Goal: Task Accomplishment & Management: Use online tool/utility

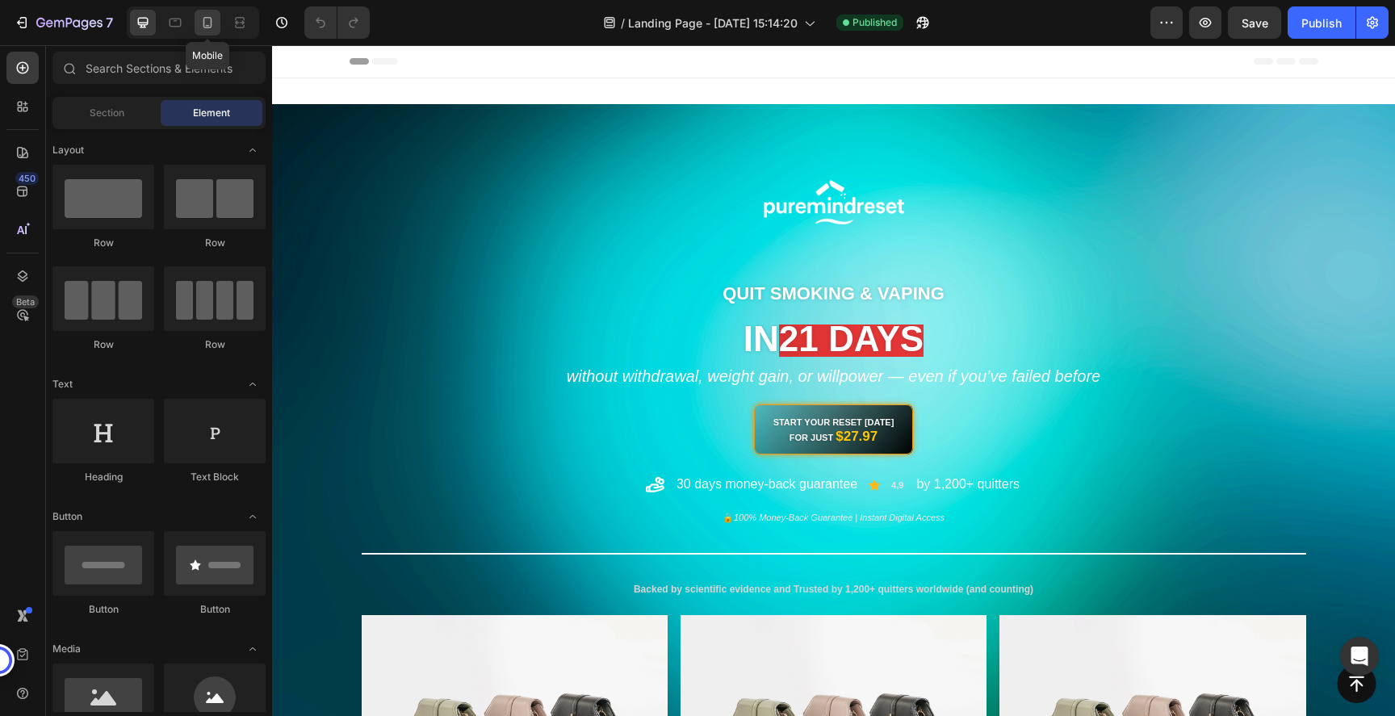
click at [218, 22] on div at bounding box center [208, 23] width 26 height 26
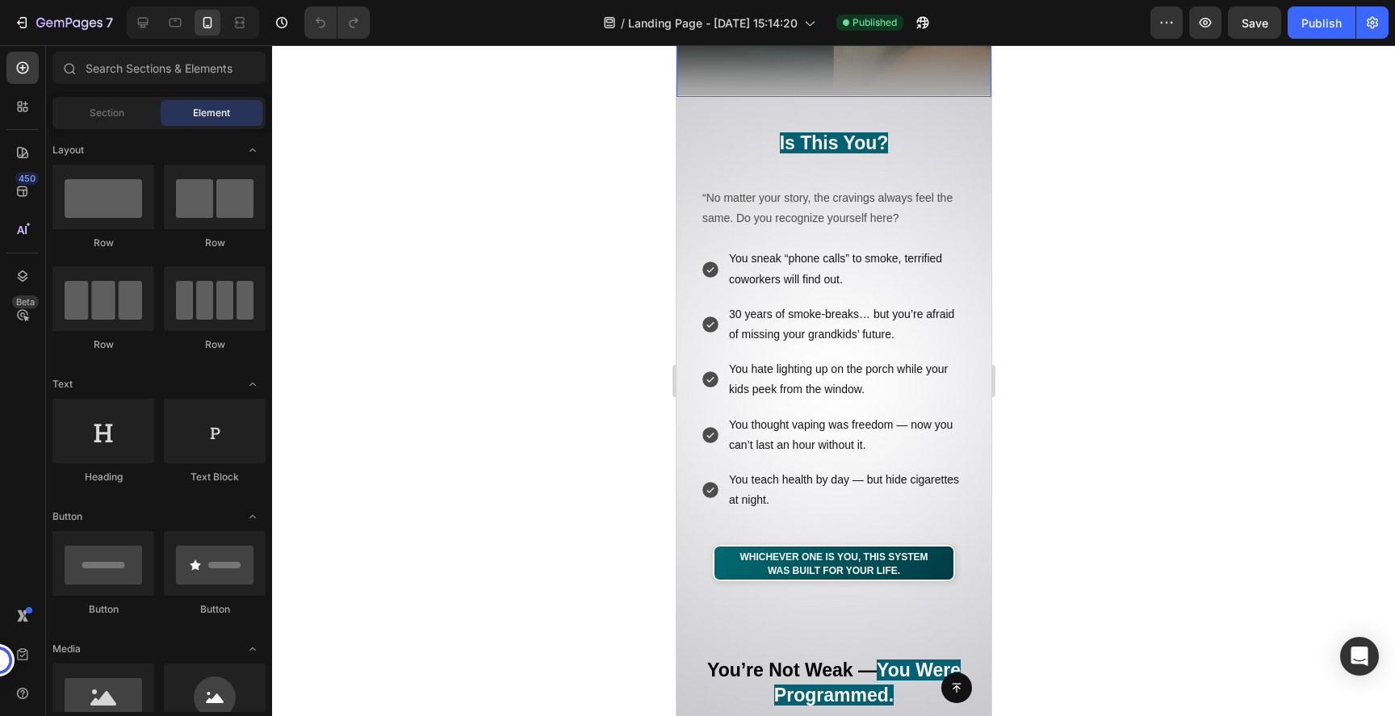
scroll to position [677, 0]
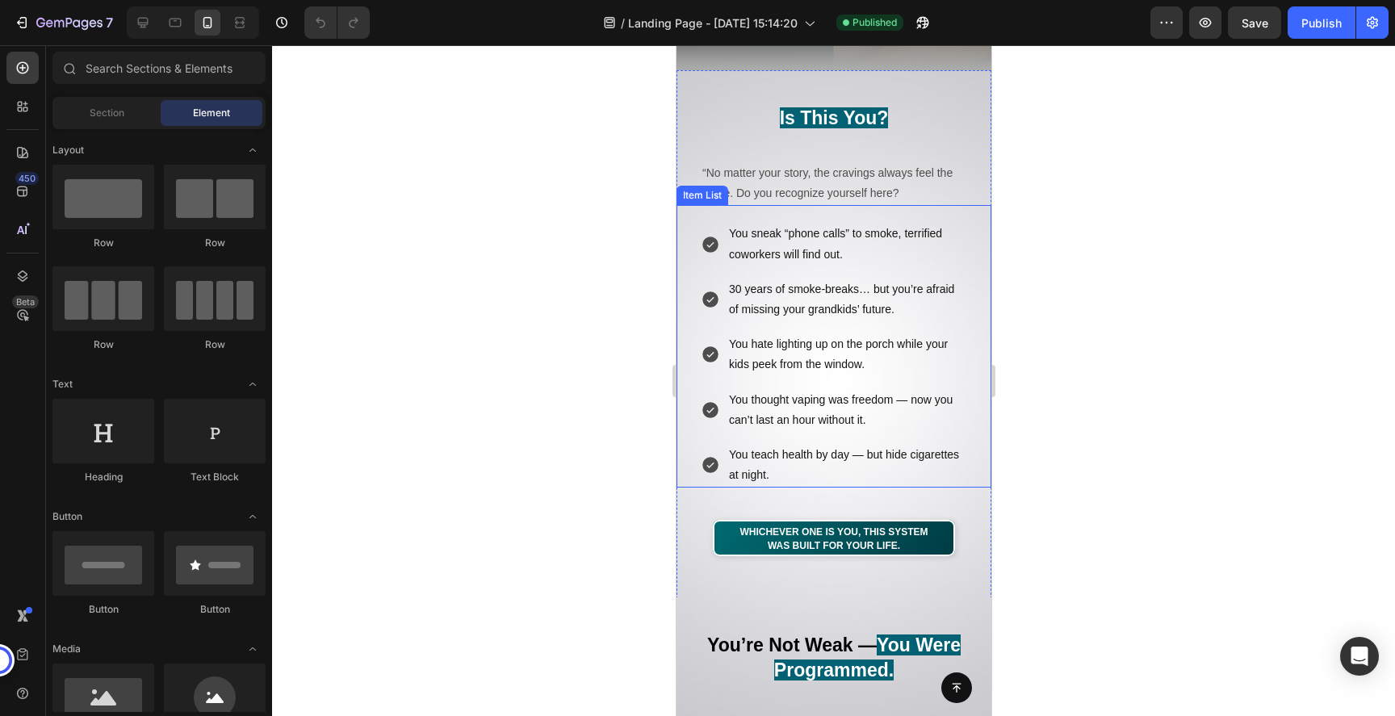
click at [800, 237] on p "You sneak “phone calls” to smoke, terrified coworkers will find out." at bounding box center [846, 244] width 236 height 40
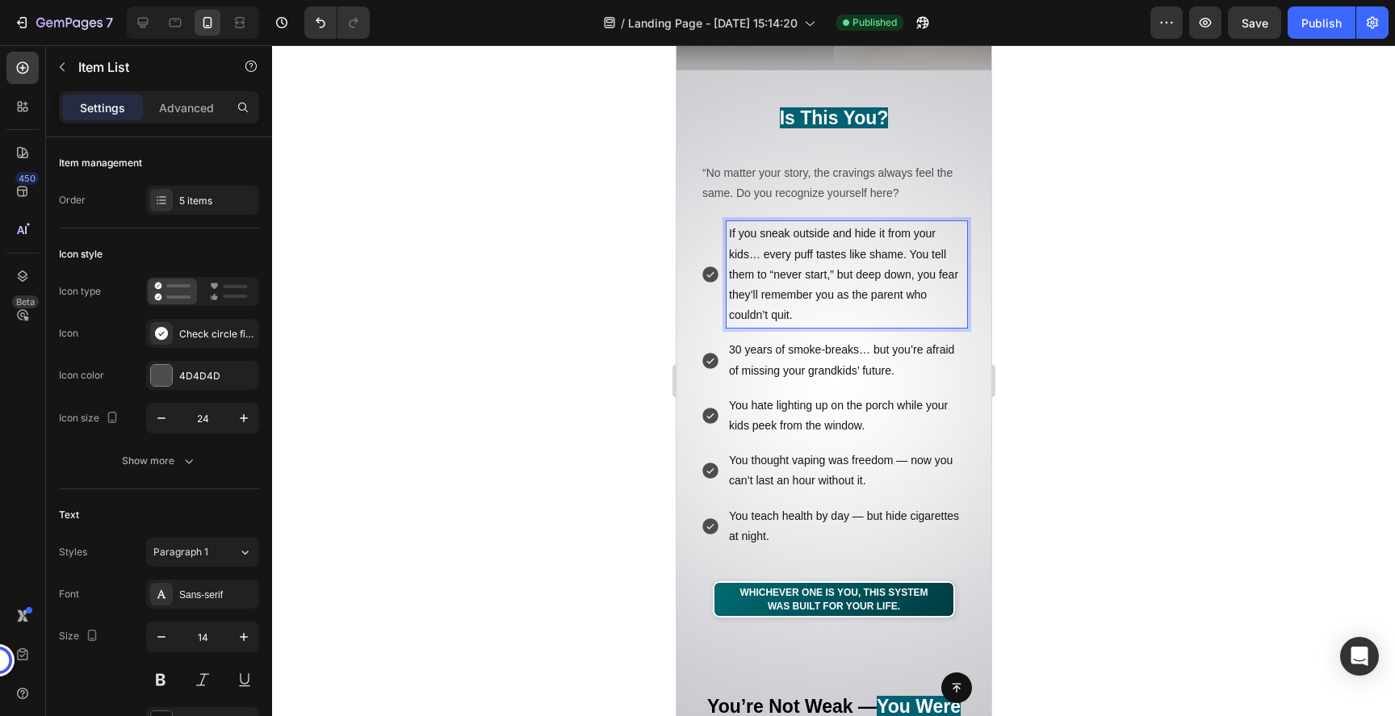
click at [1158, 349] on div at bounding box center [833, 380] width 1123 height 671
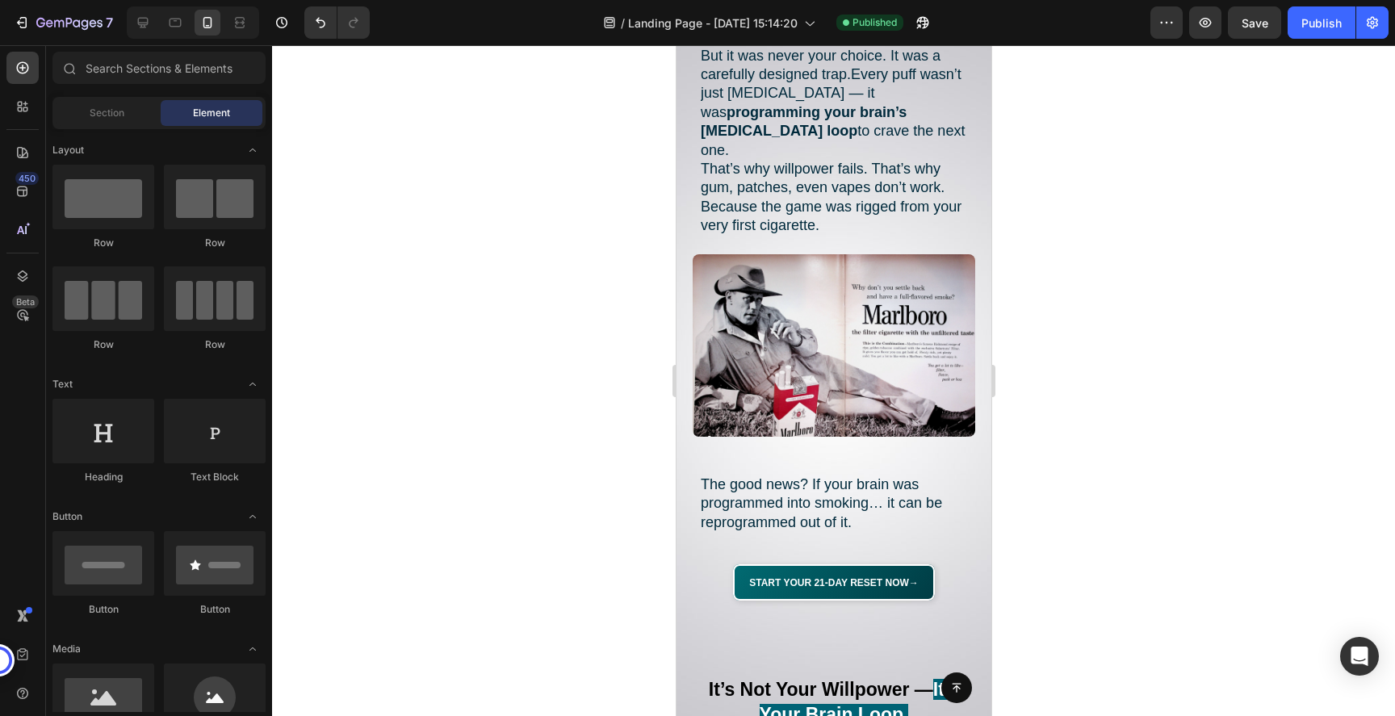
scroll to position [1460, 0]
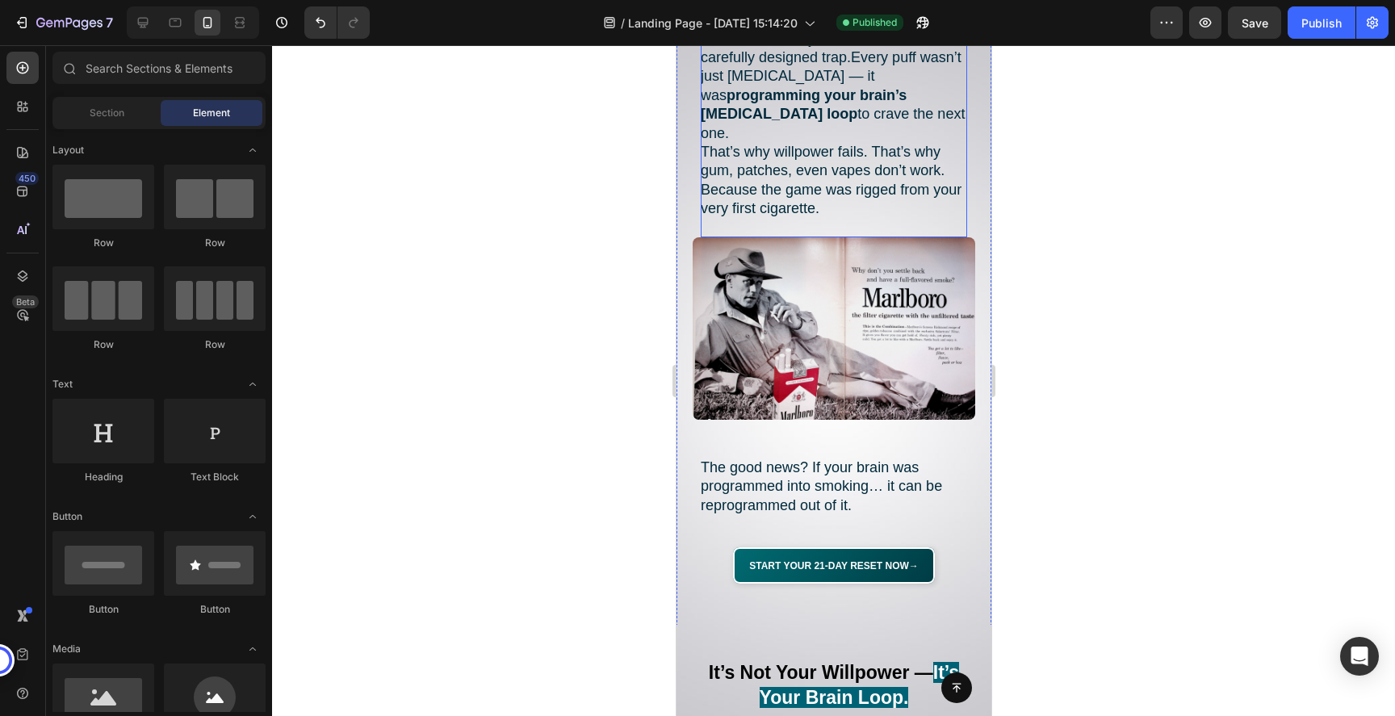
click at [799, 138] on h2 "They sold you smoking as freedom, rebellion, style, relaxation. But it was neve…" at bounding box center [833, 114] width 266 height 245
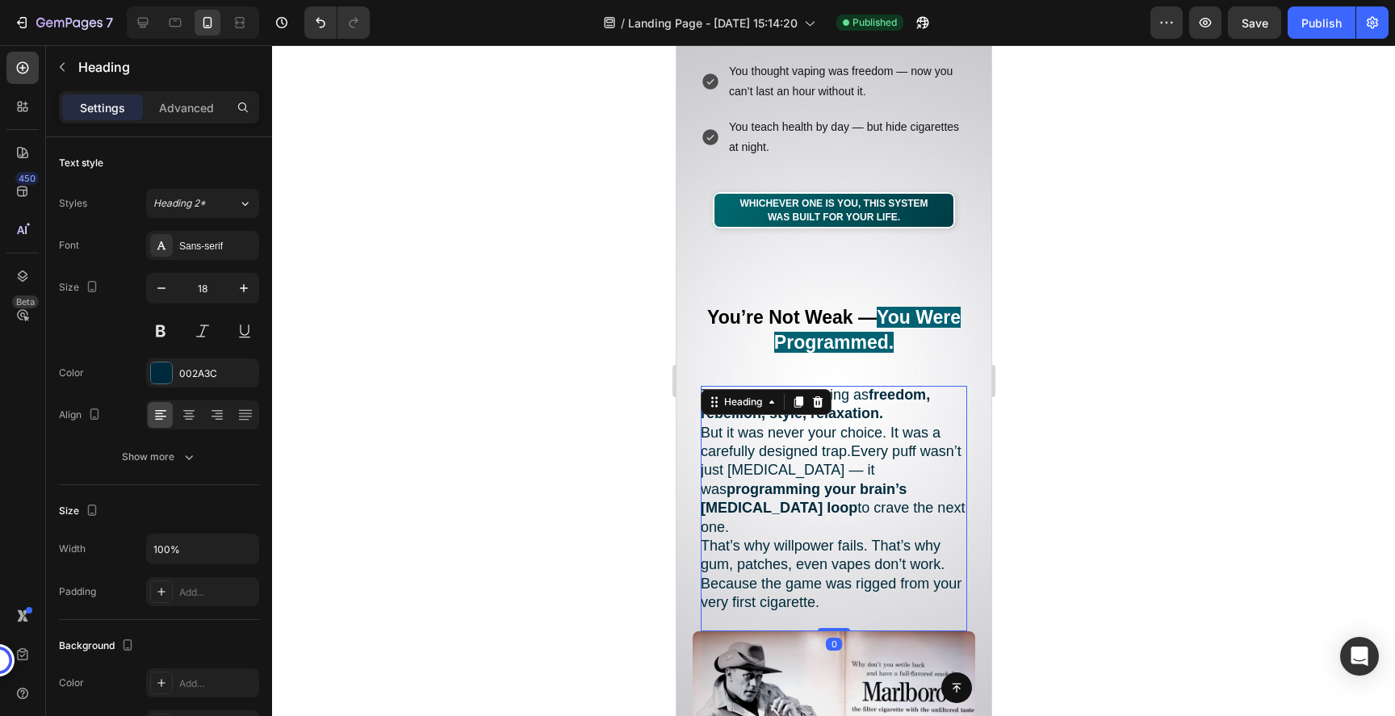
scroll to position [1019, 0]
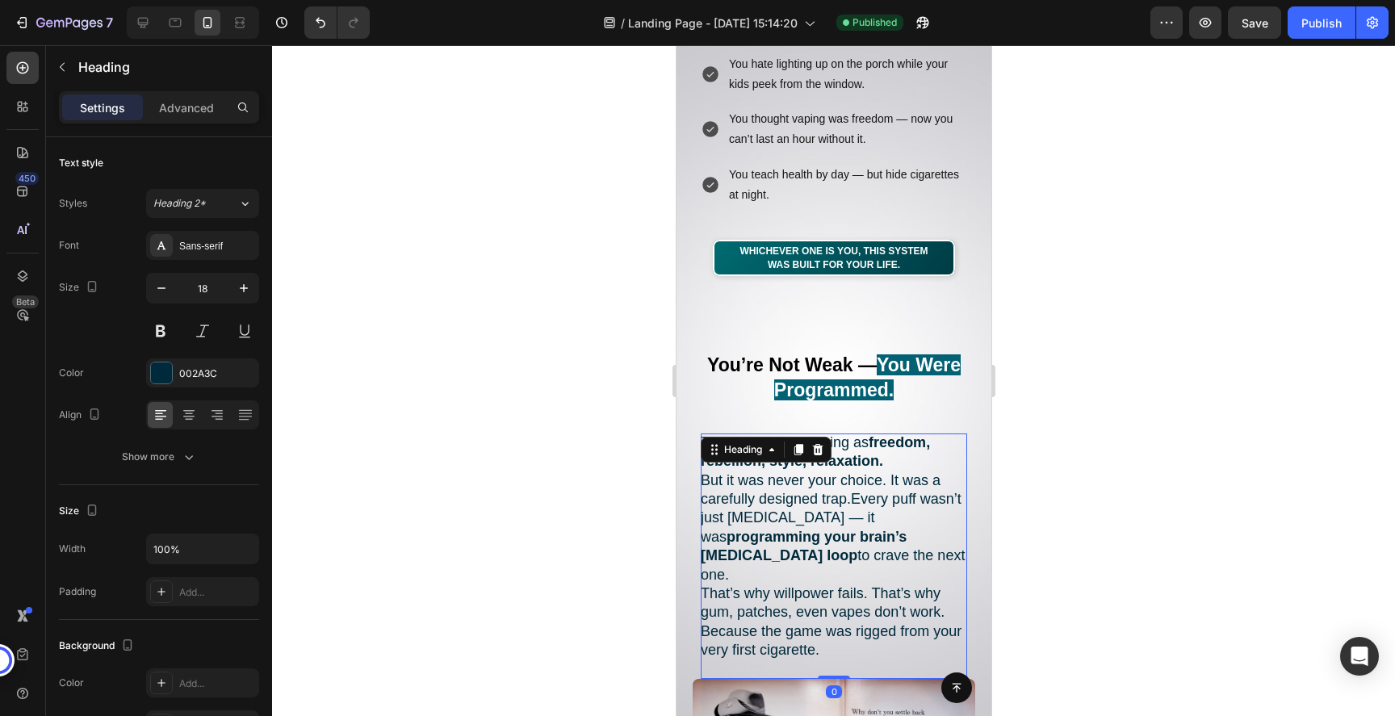
click at [1112, 367] on div at bounding box center [833, 380] width 1123 height 671
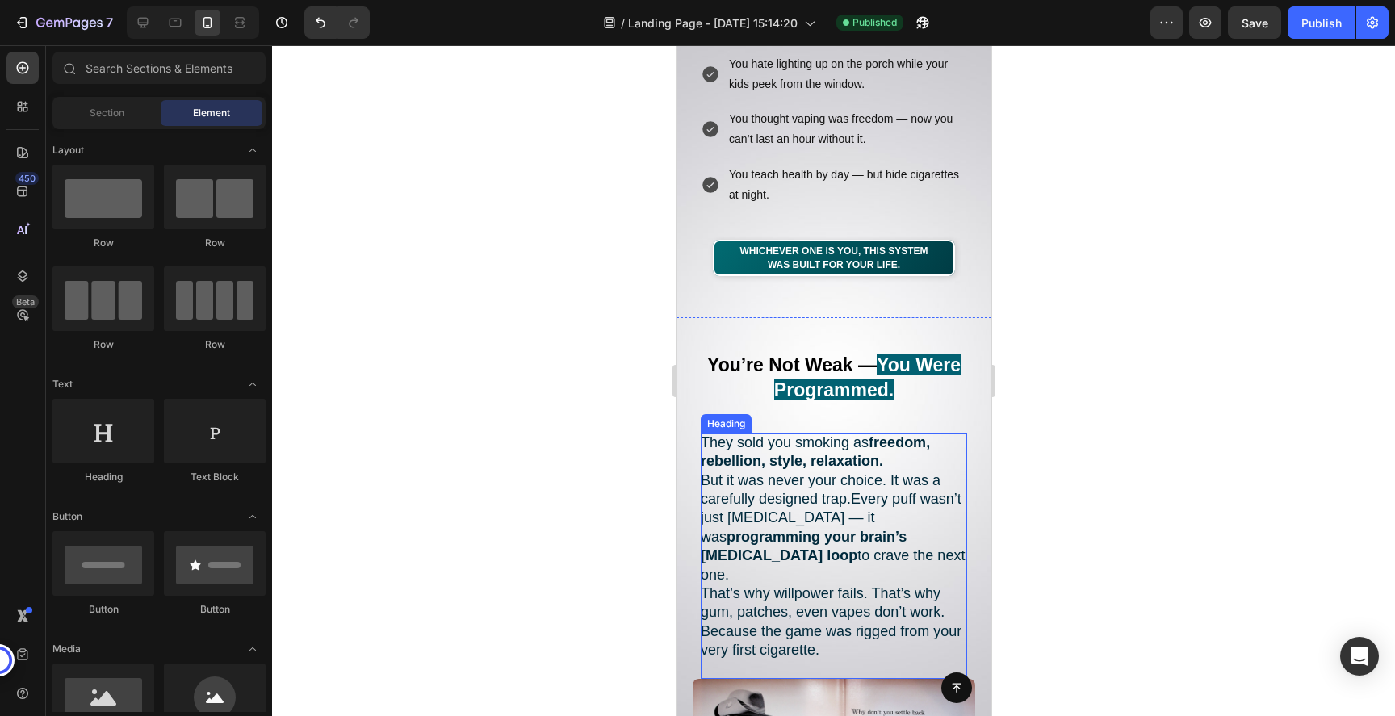
click at [858, 490] on h2 "They sold you smoking as freedom, rebellion, style, relaxation. But it was neve…" at bounding box center [833, 556] width 266 height 245
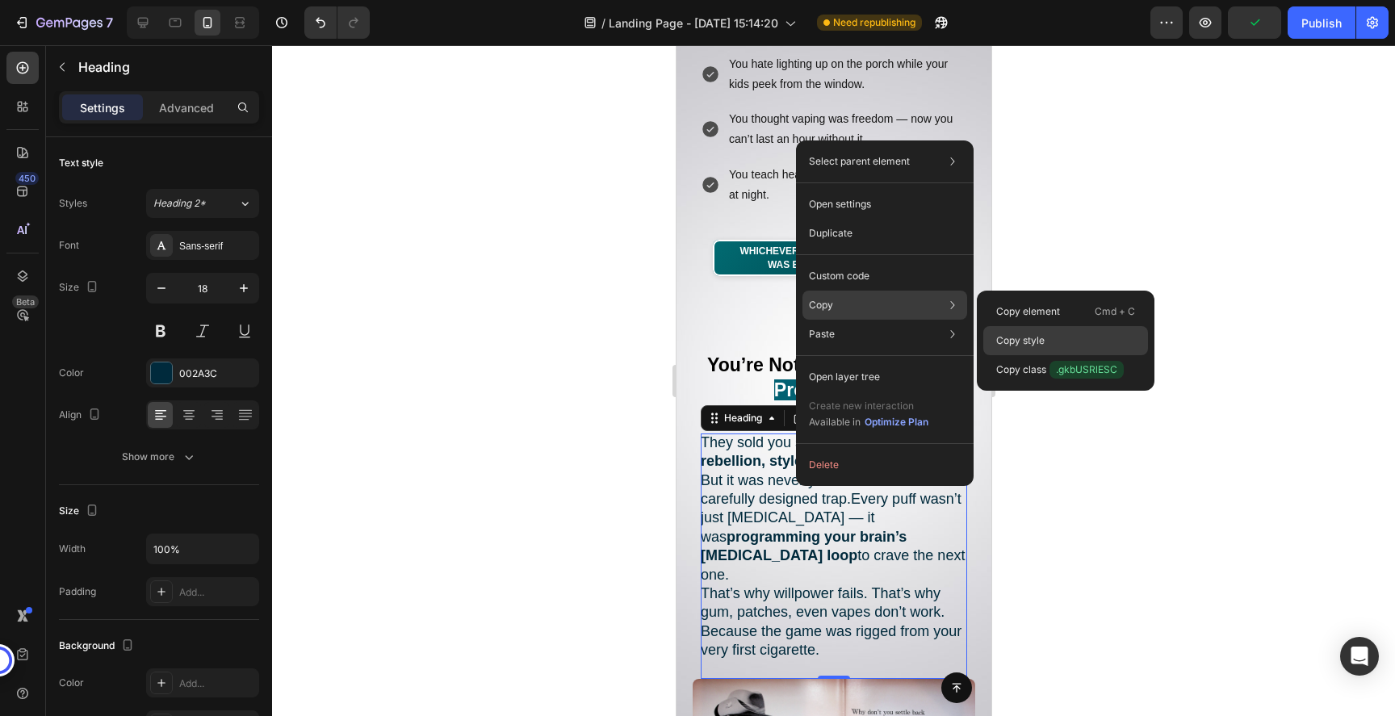
click at [1011, 334] on p "Copy style" at bounding box center [1020, 340] width 48 height 15
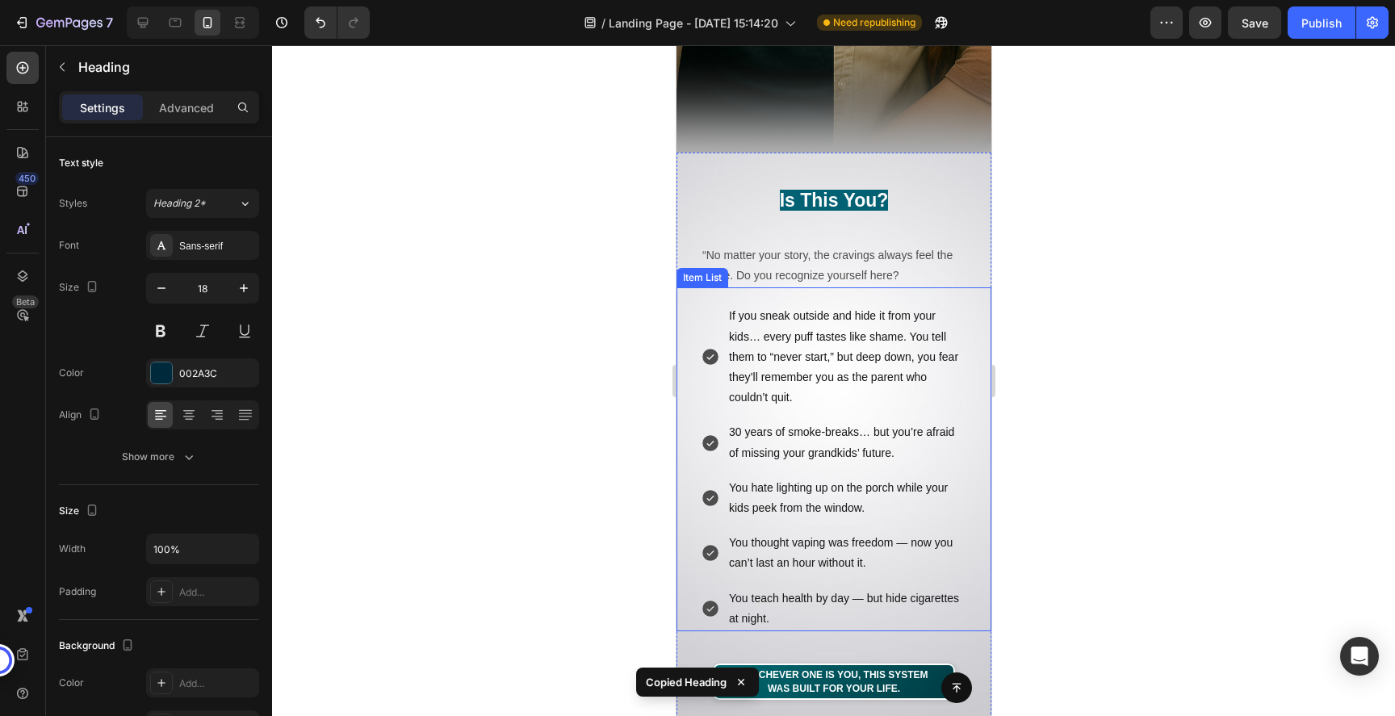
scroll to position [603, 0]
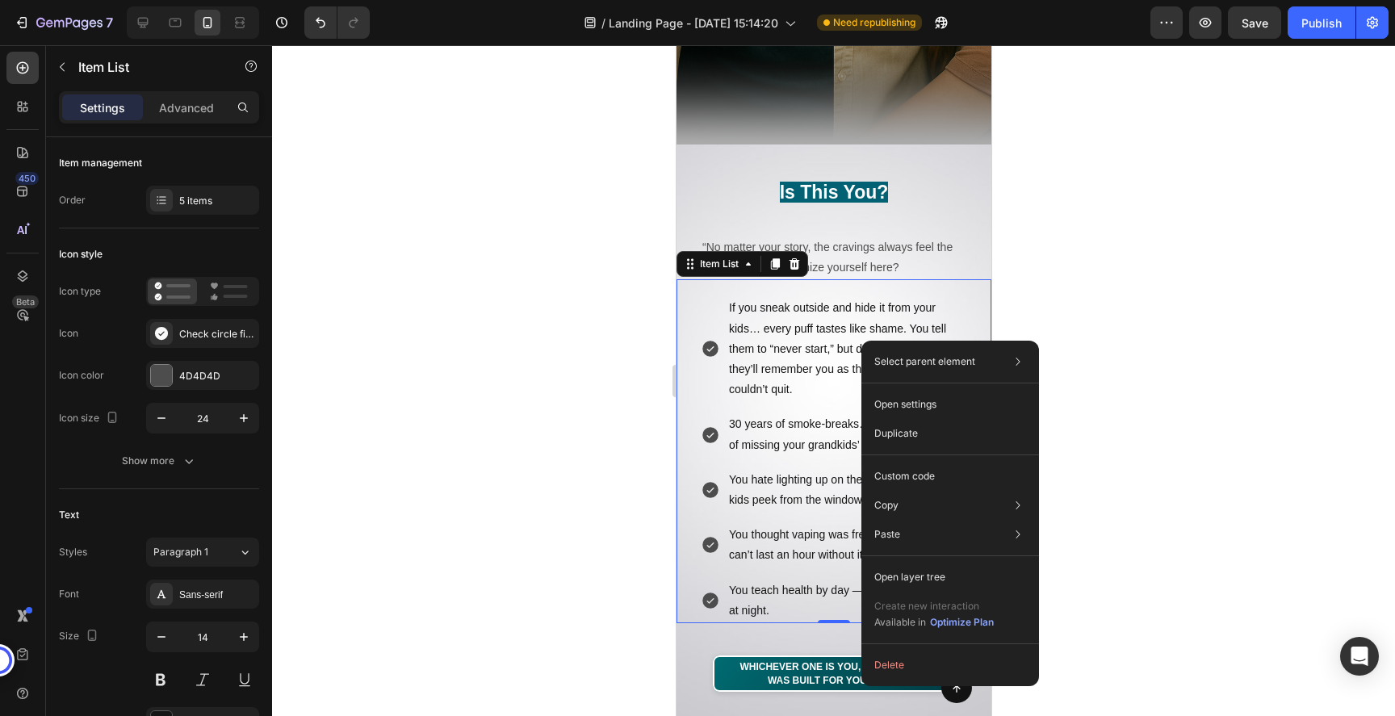
click at [1171, 274] on div at bounding box center [833, 380] width 1123 height 671
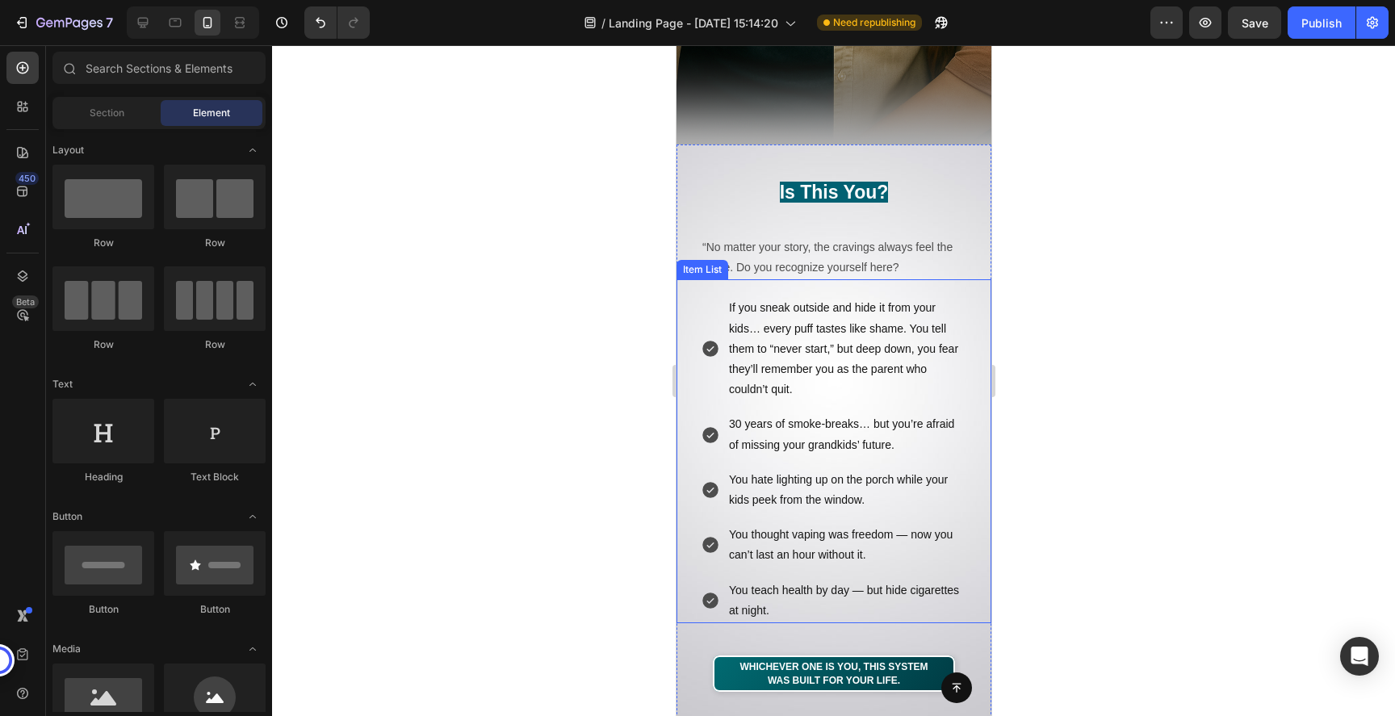
click at [698, 274] on div "Item List" at bounding box center [702, 269] width 52 height 19
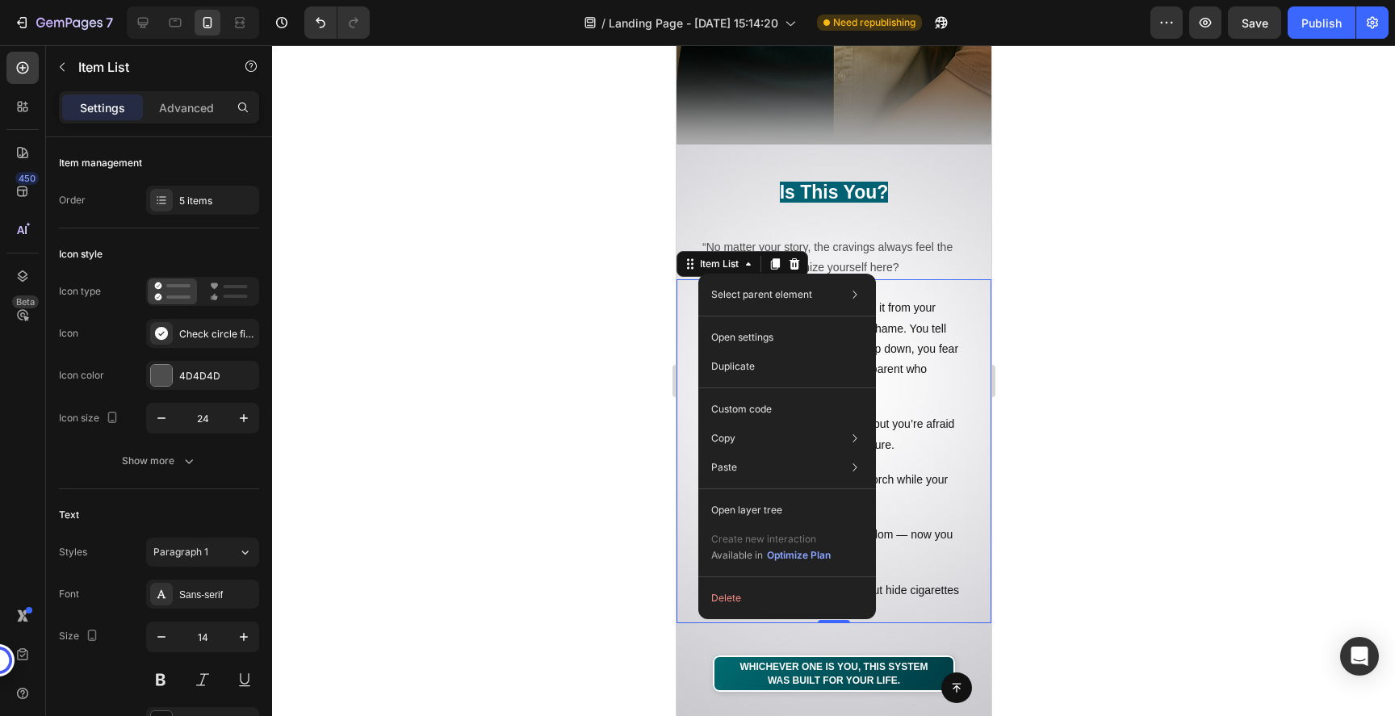
click at [1177, 362] on div at bounding box center [833, 380] width 1123 height 671
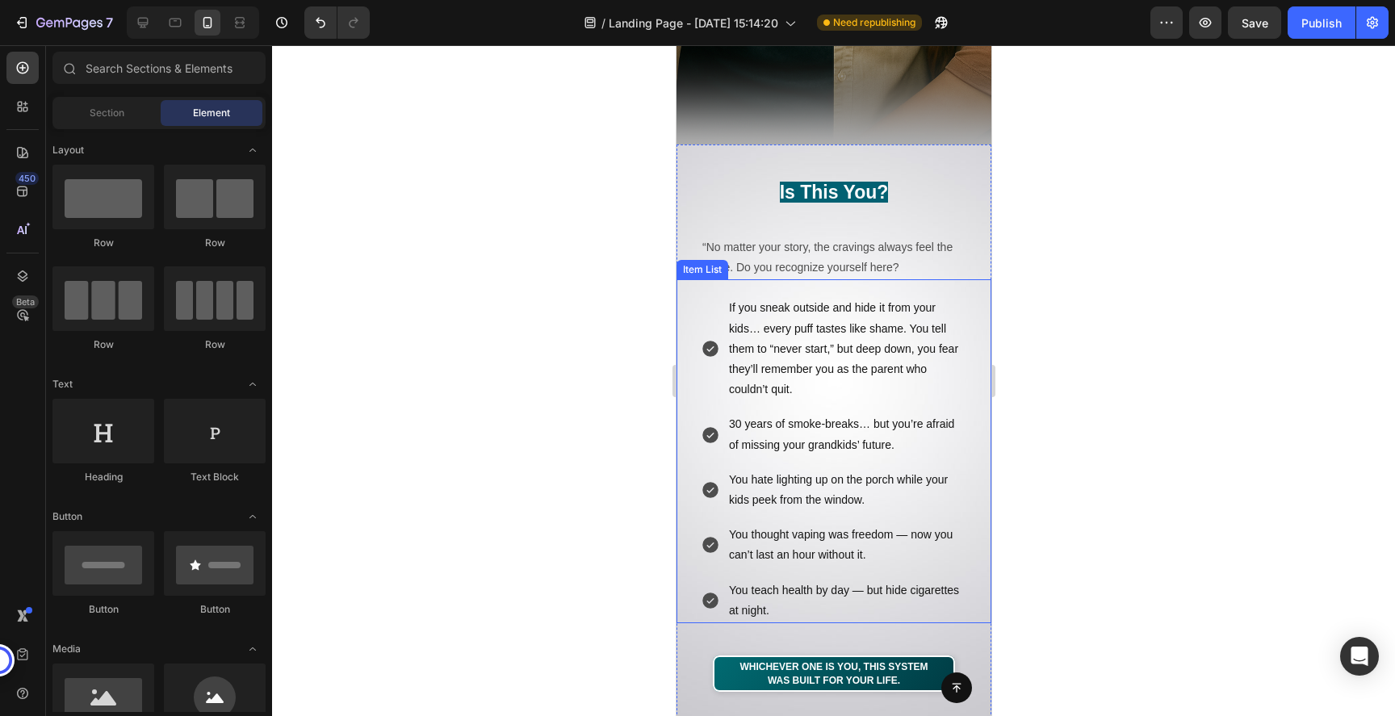
click at [892, 332] on p "If you sneak outside and hide it from your kids… every puff tastes like shame. …" at bounding box center [846, 349] width 236 height 102
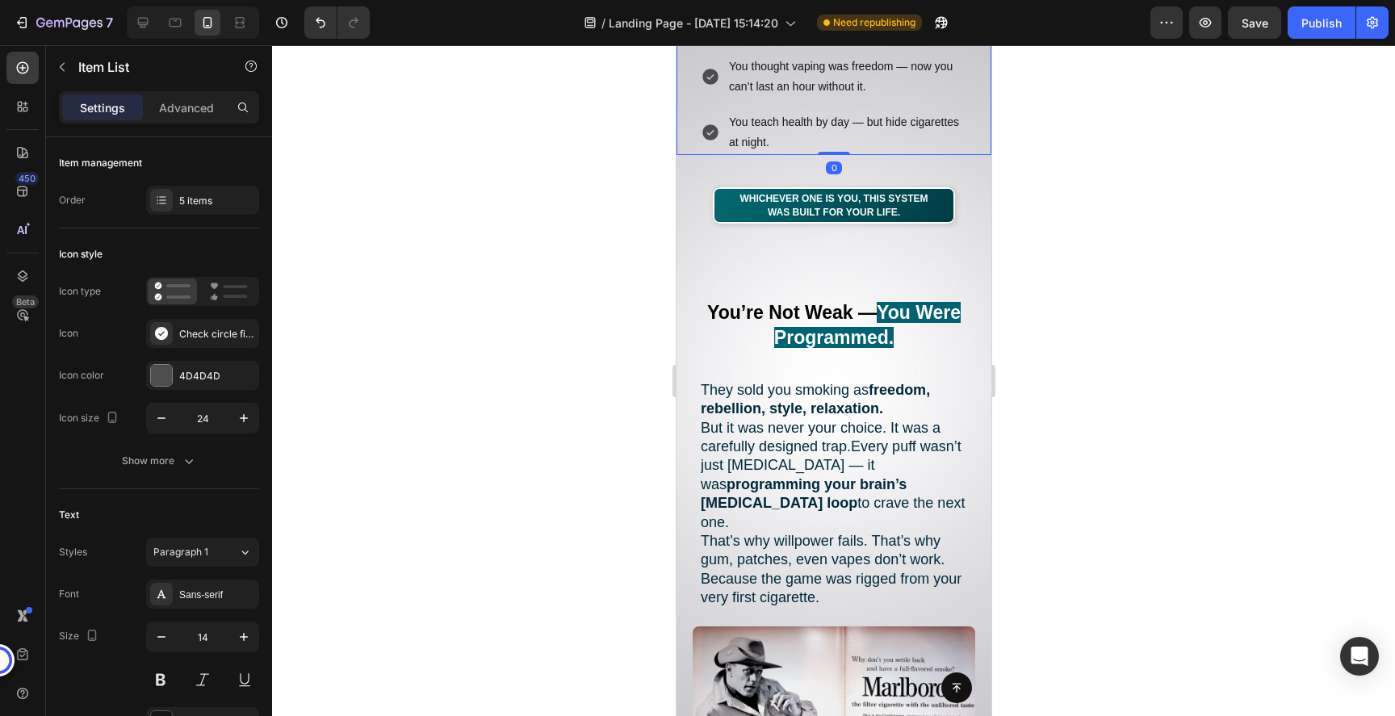
scroll to position [1080, 0]
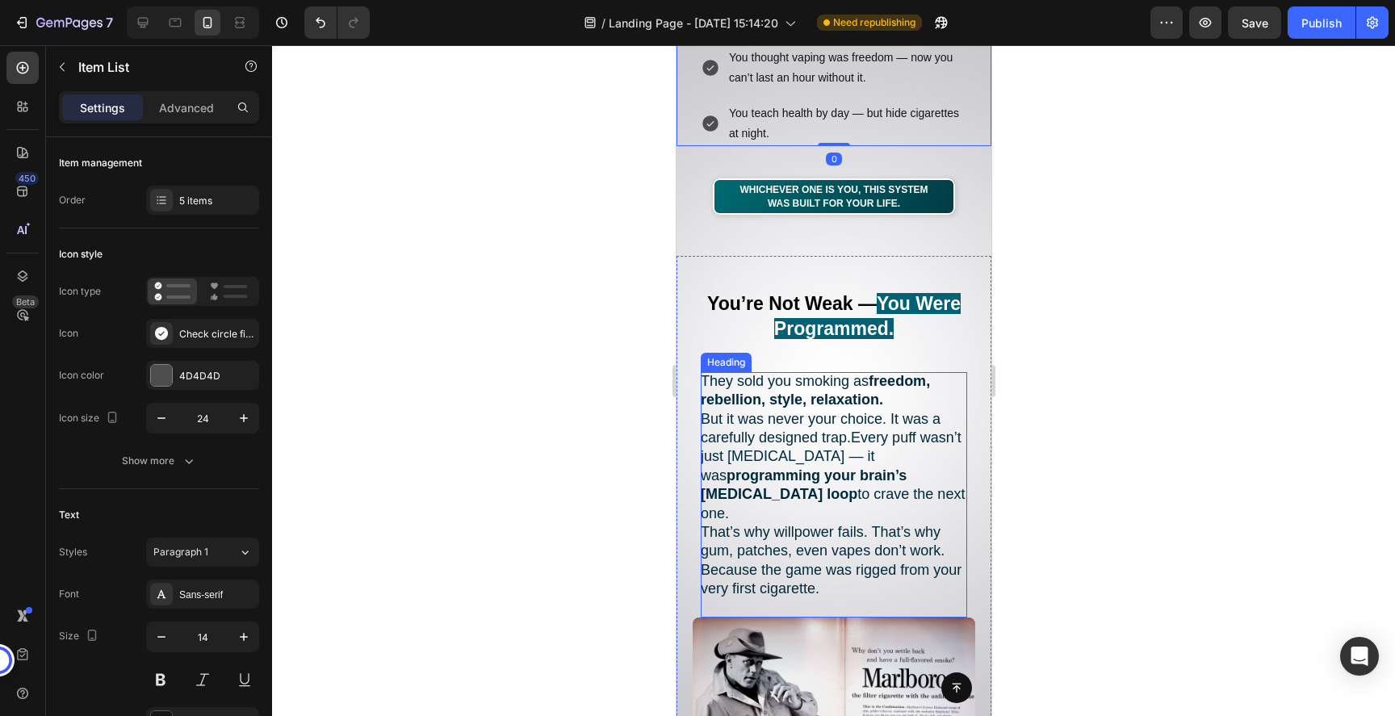
click at [790, 424] on h2 "They sold you smoking as freedom, rebellion, style, relaxation. But it was neve…" at bounding box center [833, 494] width 266 height 245
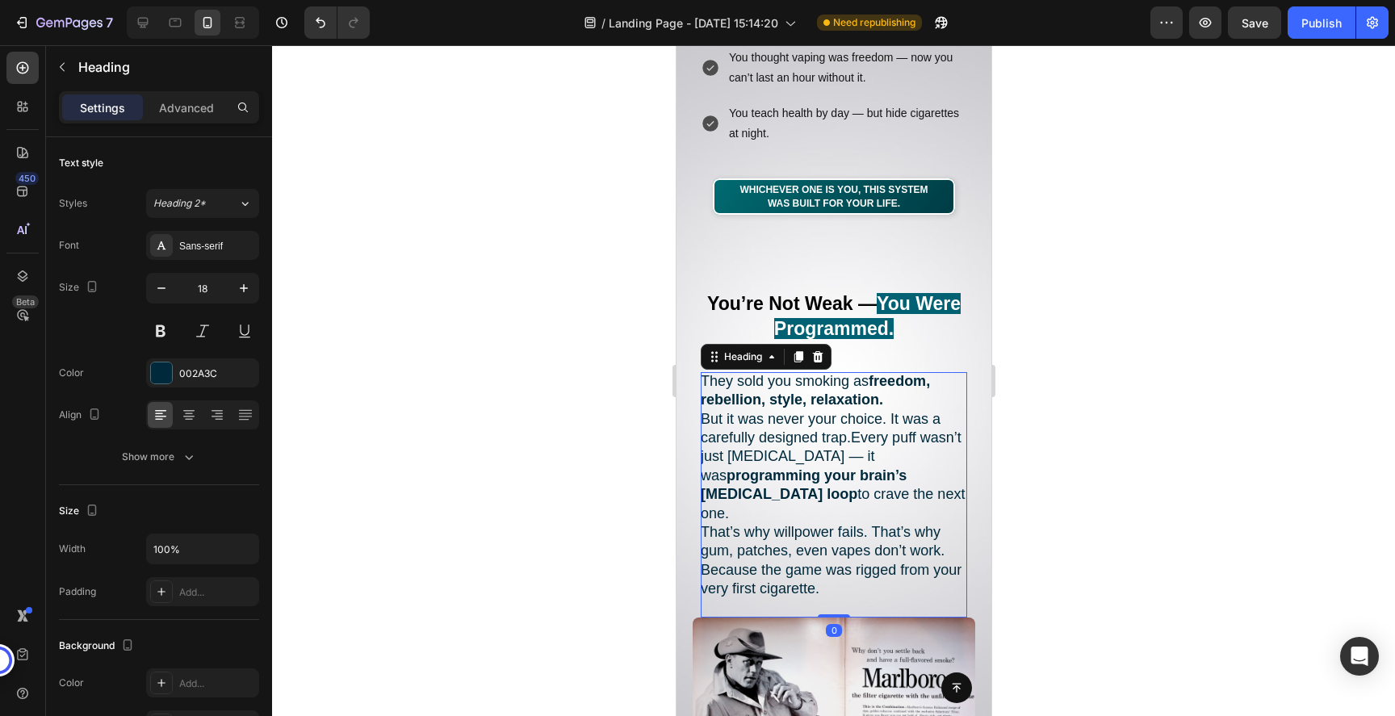
click at [790, 424] on h2 "They sold you smoking as freedom, rebellion, style, relaxation. But it was neve…" at bounding box center [833, 494] width 266 height 245
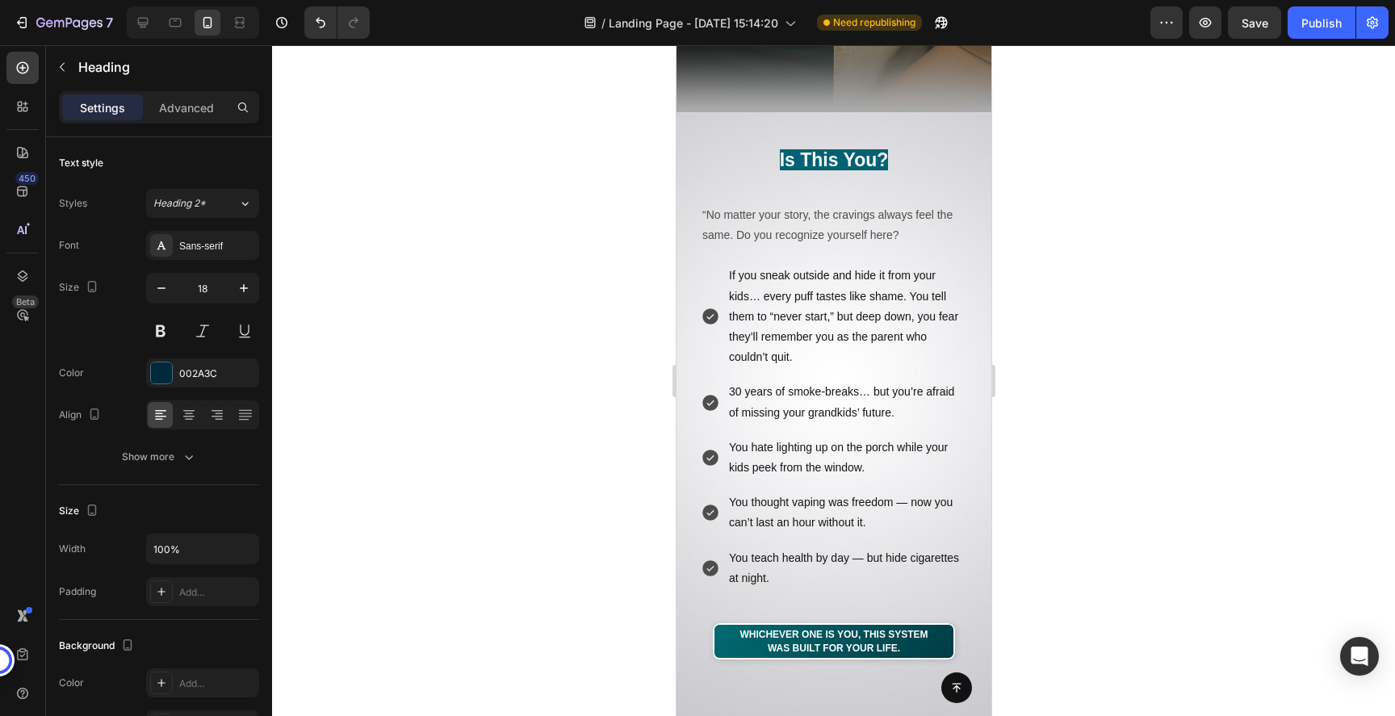
scroll to position [634, 0]
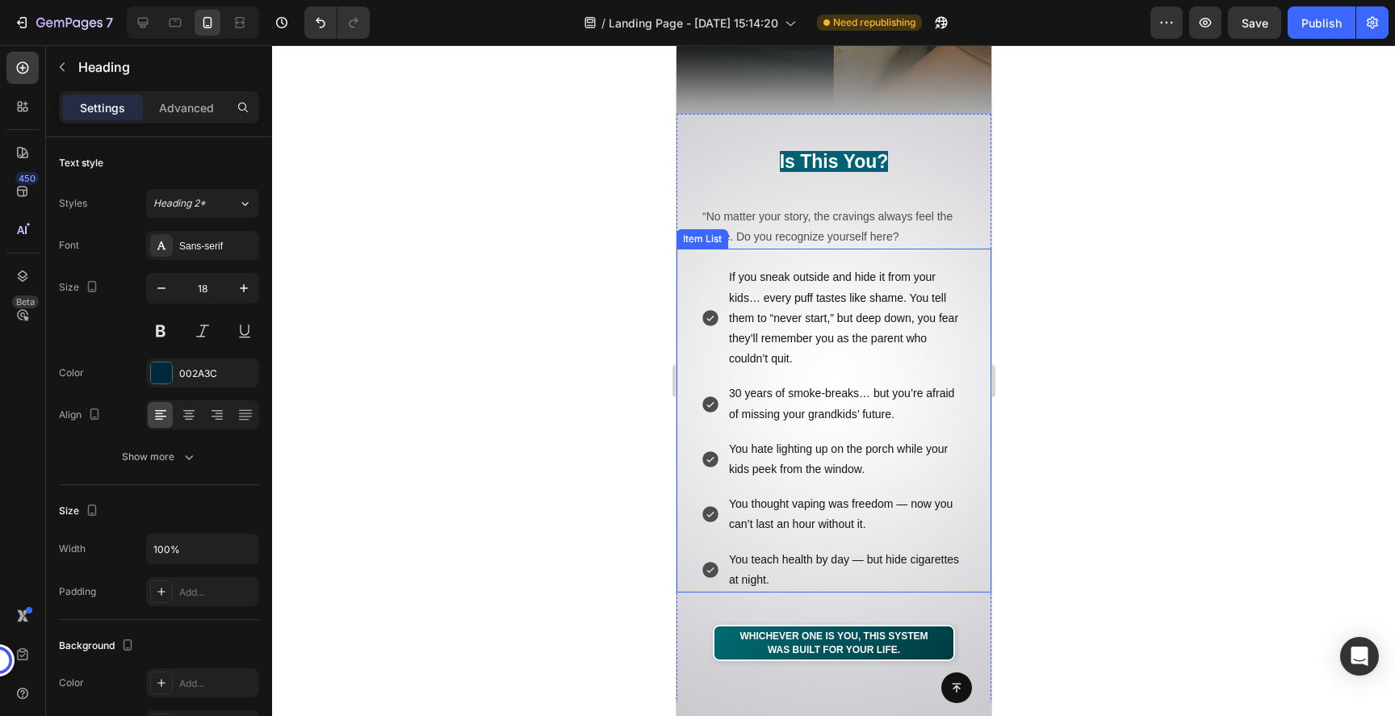
click at [813, 325] on p "If you sneak outside and hide it from your kids… every puff tastes like shame. …" at bounding box center [846, 318] width 236 height 102
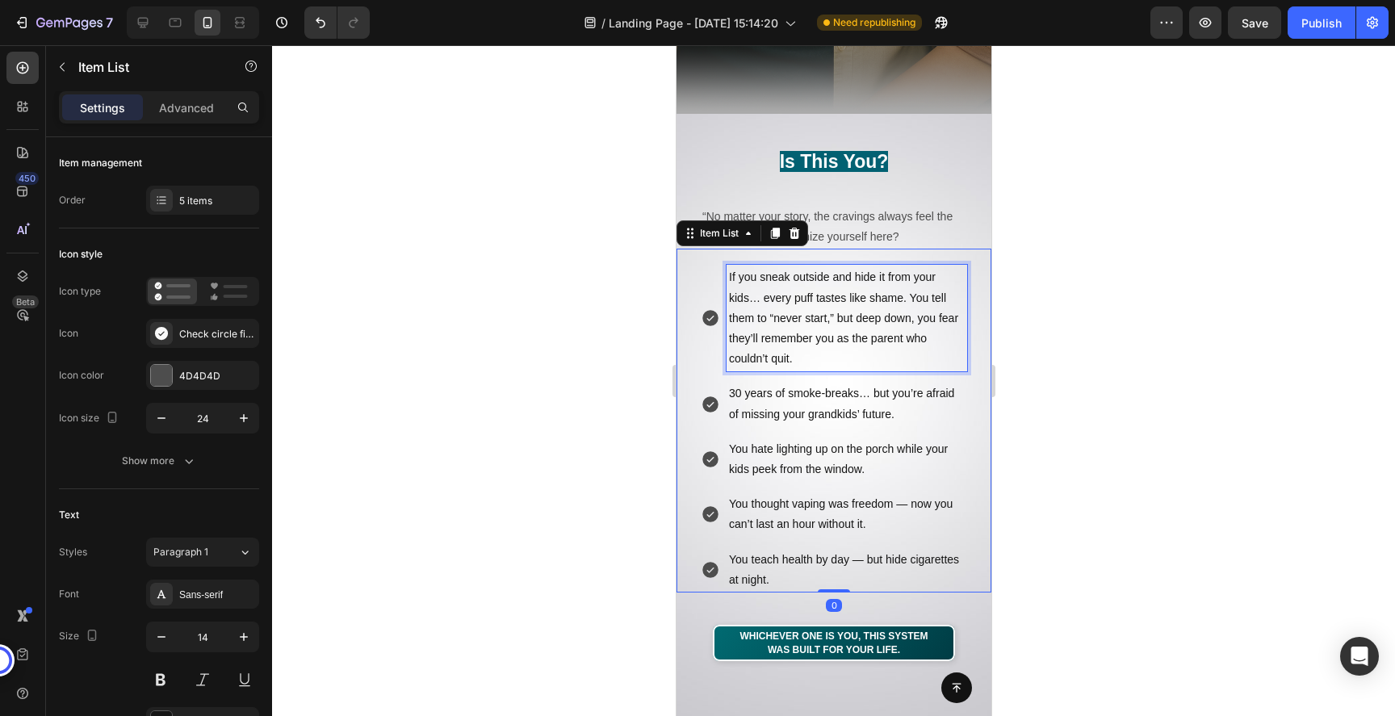
click at [813, 325] on p "If you sneak outside and hide it from your kids… every puff tastes like shame. …" at bounding box center [846, 318] width 236 height 102
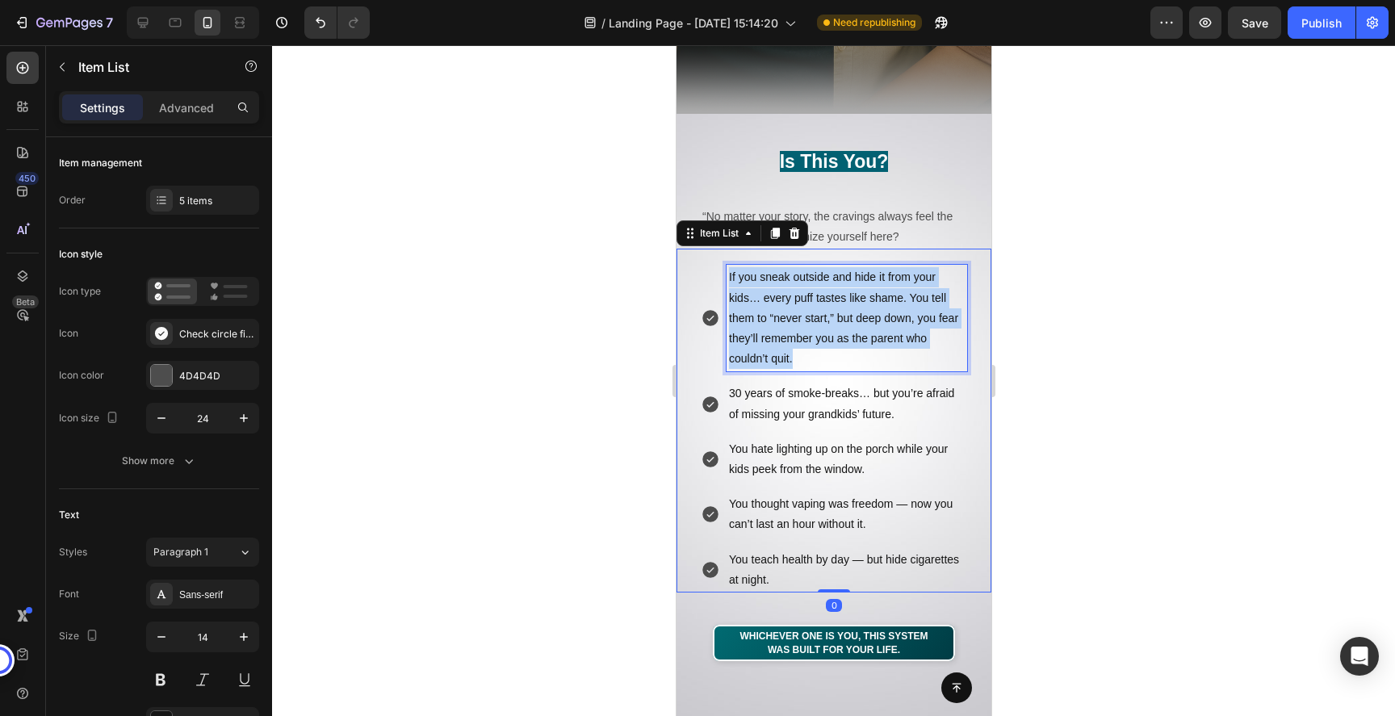
click at [813, 325] on p "If you sneak outside and hide it from your kids… every puff tastes like shame. …" at bounding box center [846, 318] width 236 height 102
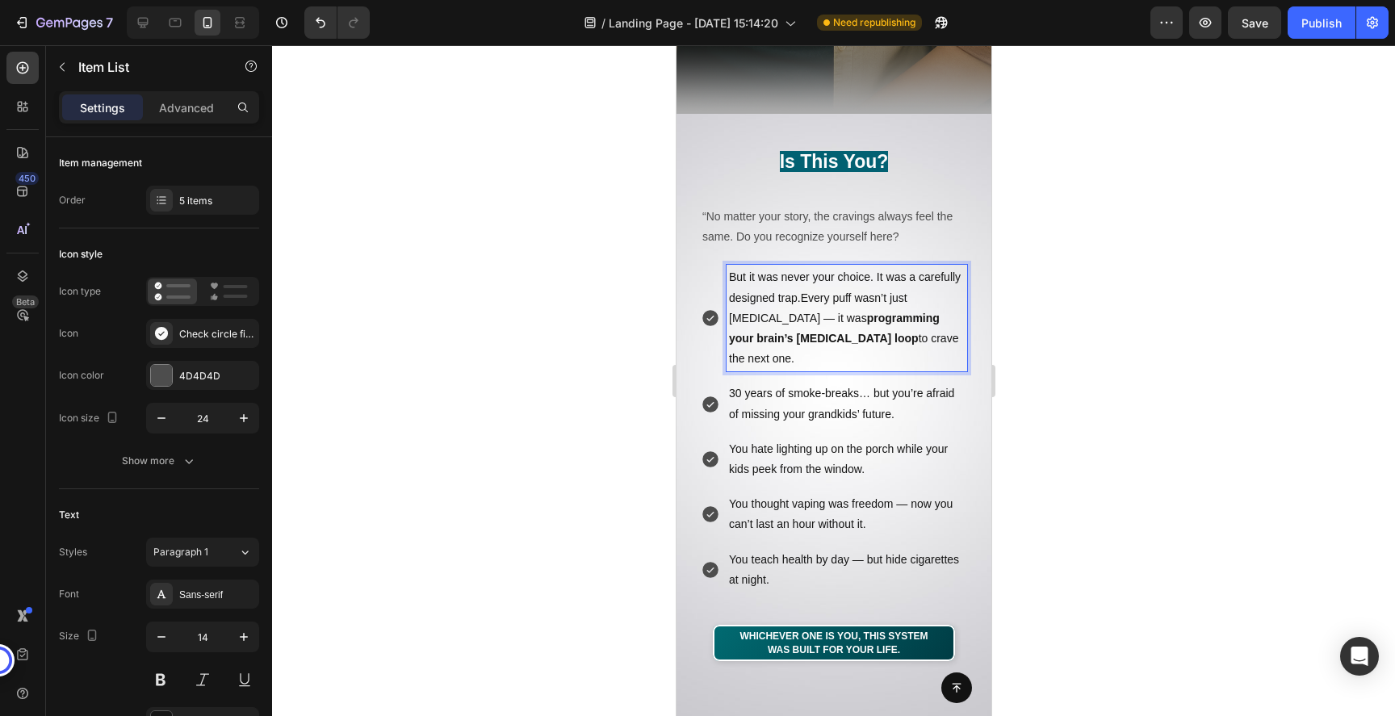
click at [1347, 371] on div at bounding box center [833, 380] width 1123 height 671
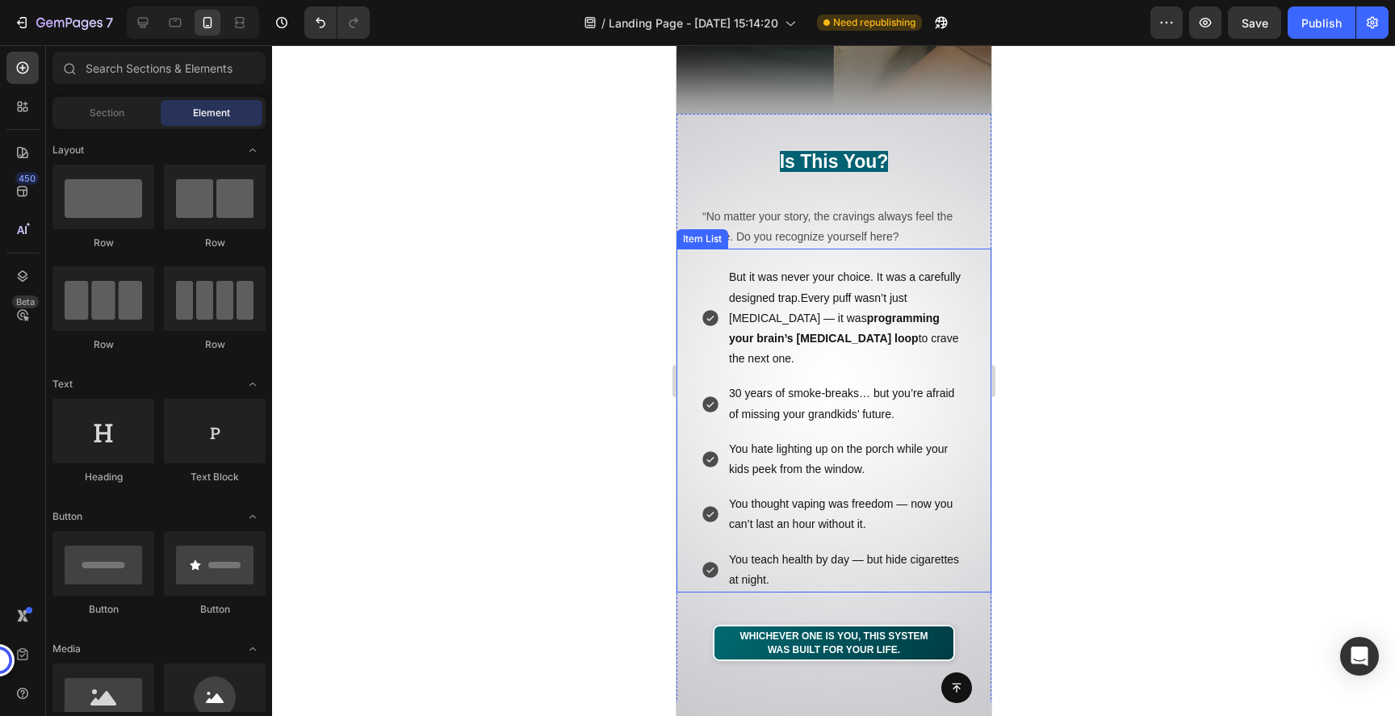
click at [839, 308] on p "But it was never your choice. It was a carefully designed trap.Every puff wasn’…" at bounding box center [846, 318] width 236 height 102
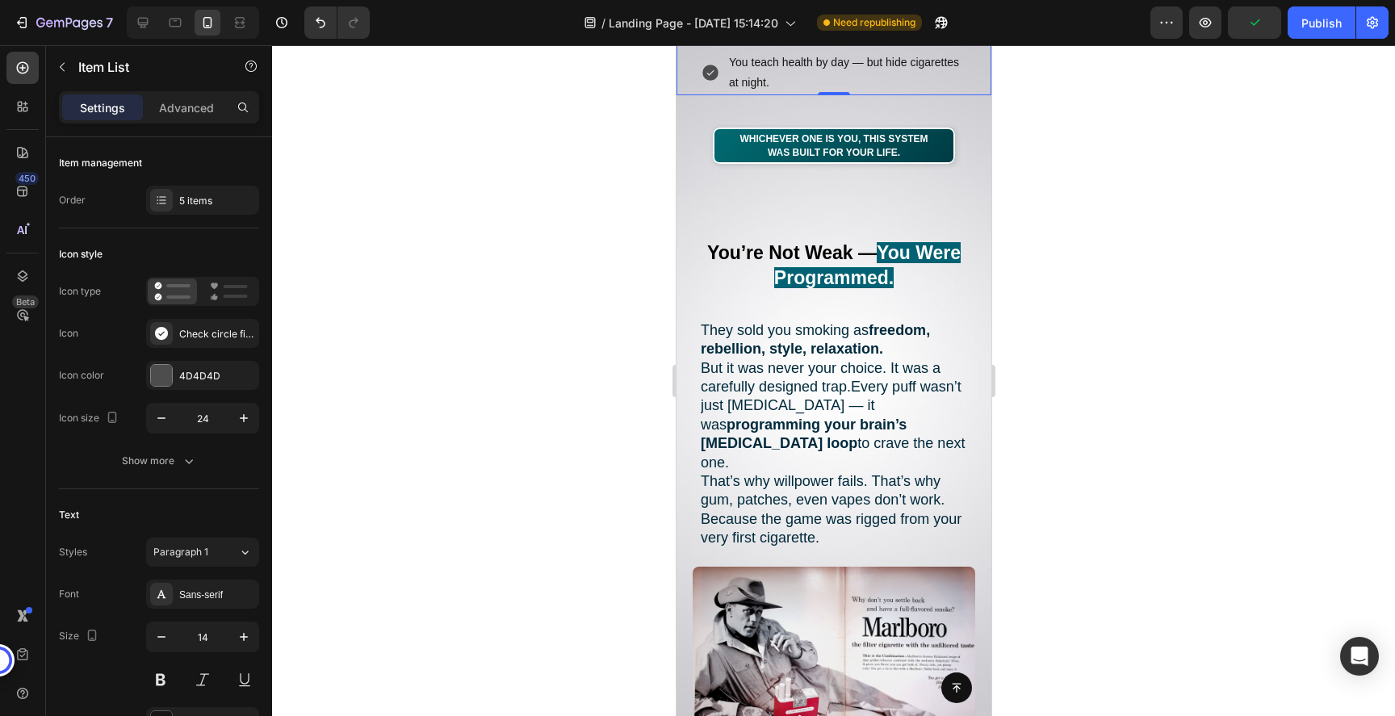
scroll to position [1161, 0]
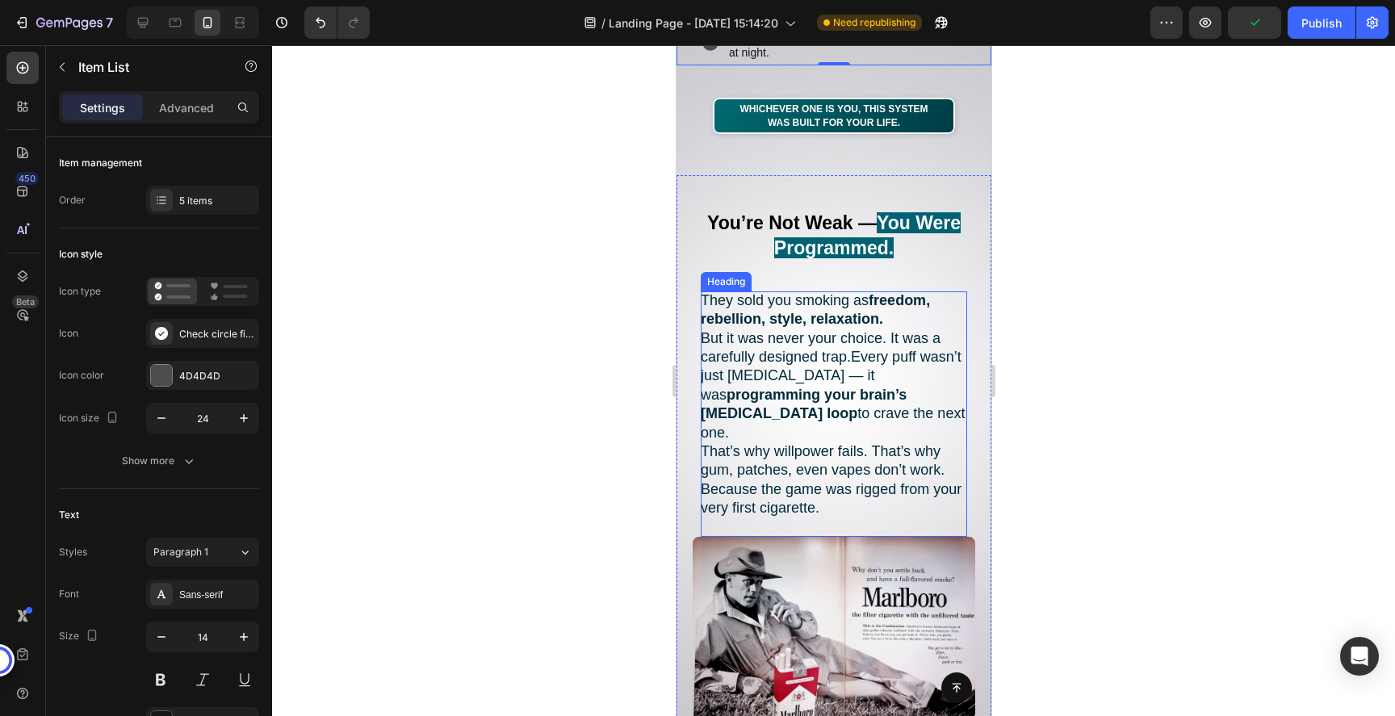
click at [832, 399] on p "They sold you smoking as freedom, rebellion, style, relaxation. But it was neve…" at bounding box center [833, 413] width 266 height 245
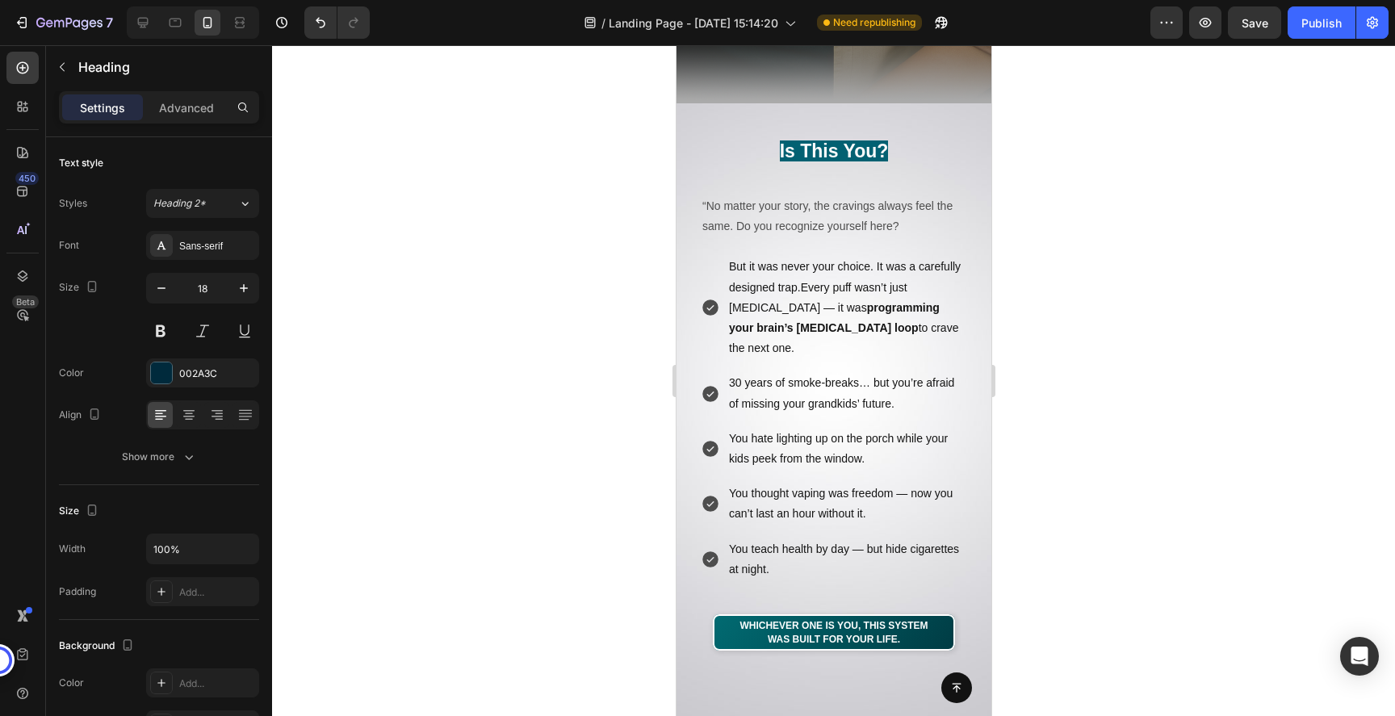
scroll to position [626, 0]
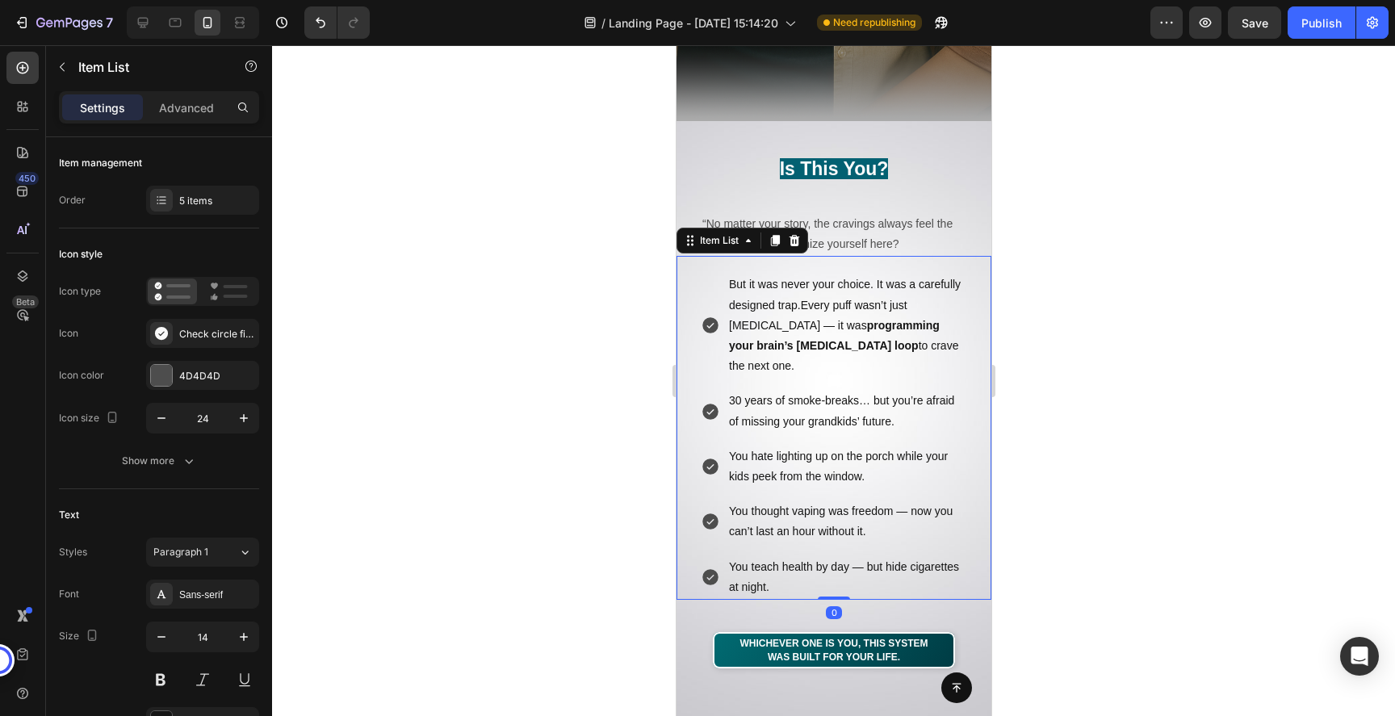
click at [835, 348] on p "But it was never your choice. It was a carefully designed trap.Every puff wasn’…" at bounding box center [846, 325] width 236 height 102
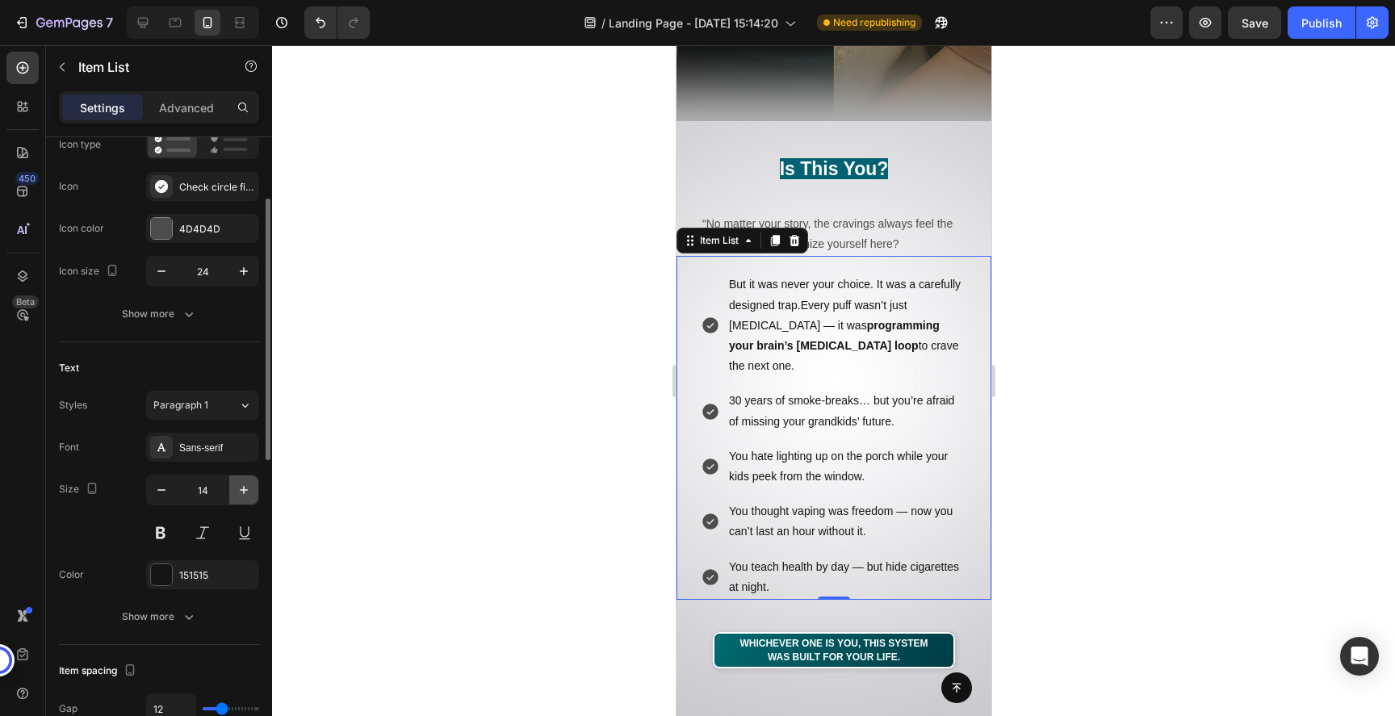
click at [237, 484] on icon "button" at bounding box center [244, 490] width 16 height 16
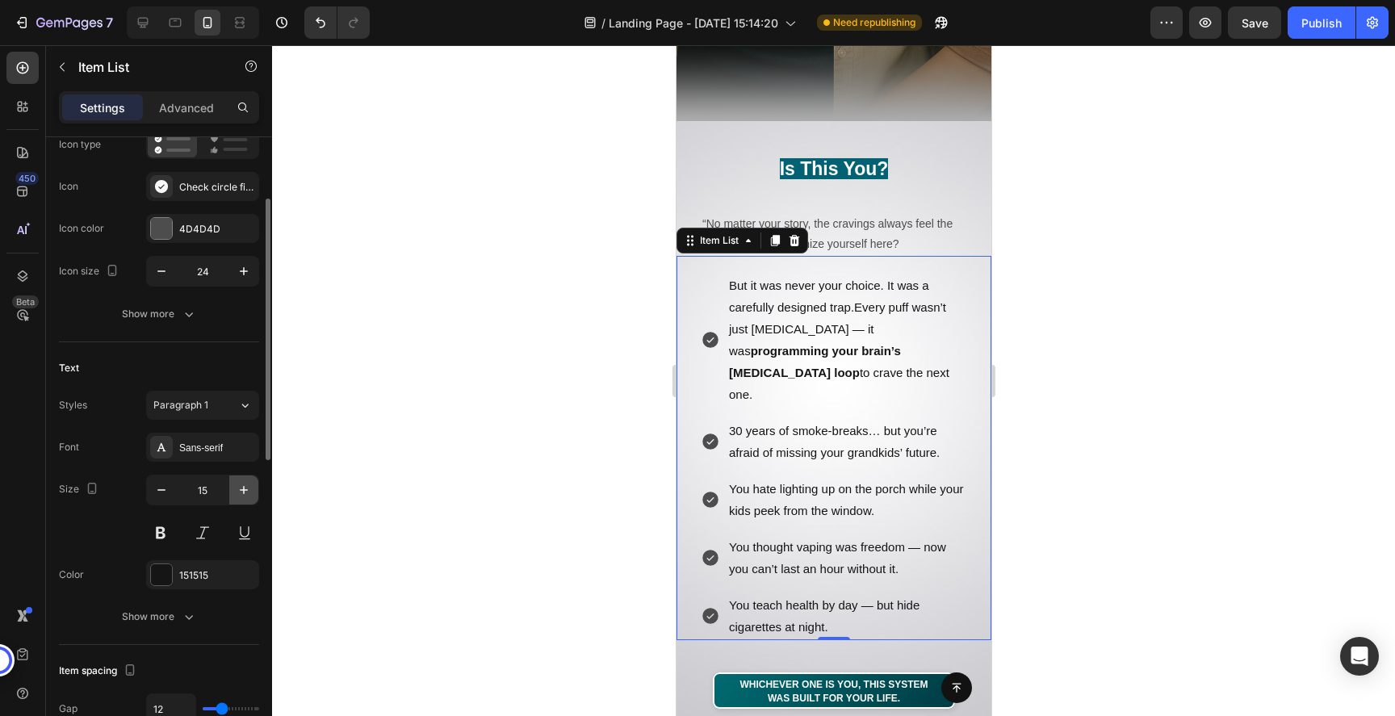
click at [237, 484] on icon "button" at bounding box center [244, 490] width 16 height 16
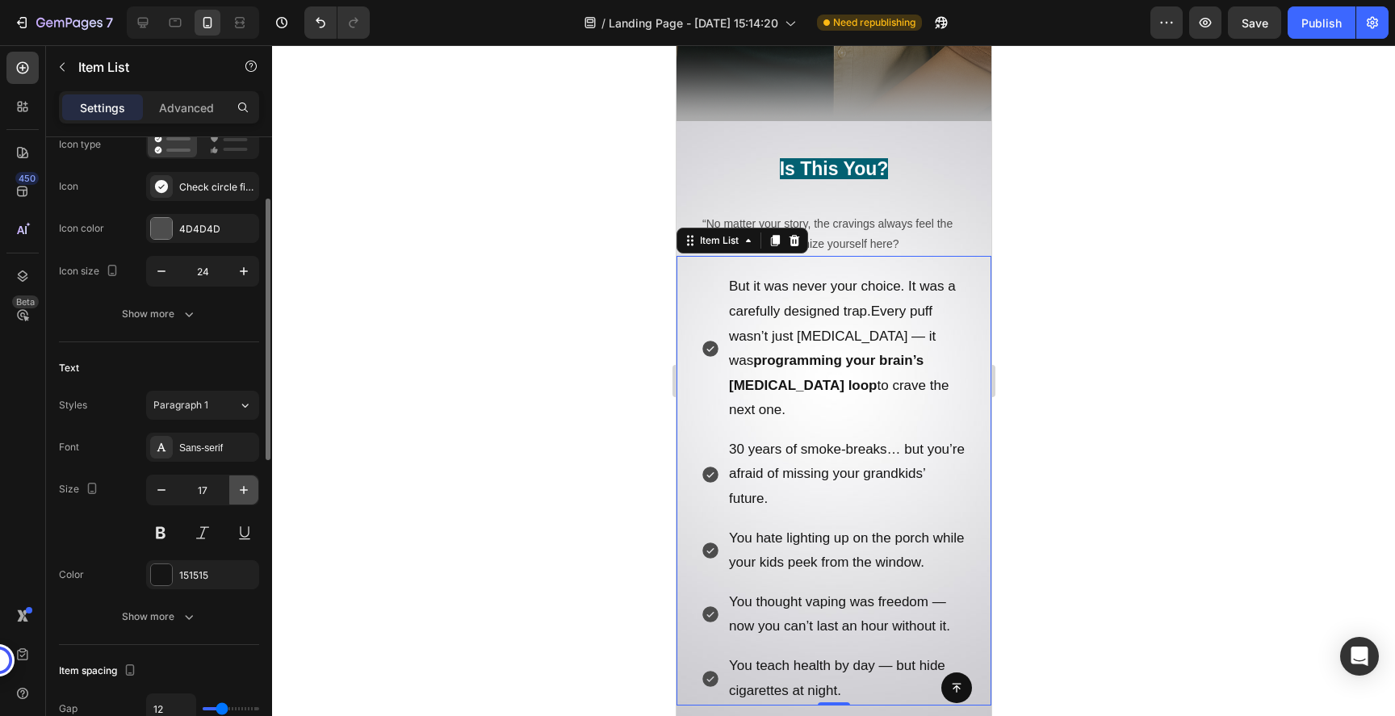
click at [237, 484] on icon "button" at bounding box center [244, 490] width 16 height 16
type input "18"
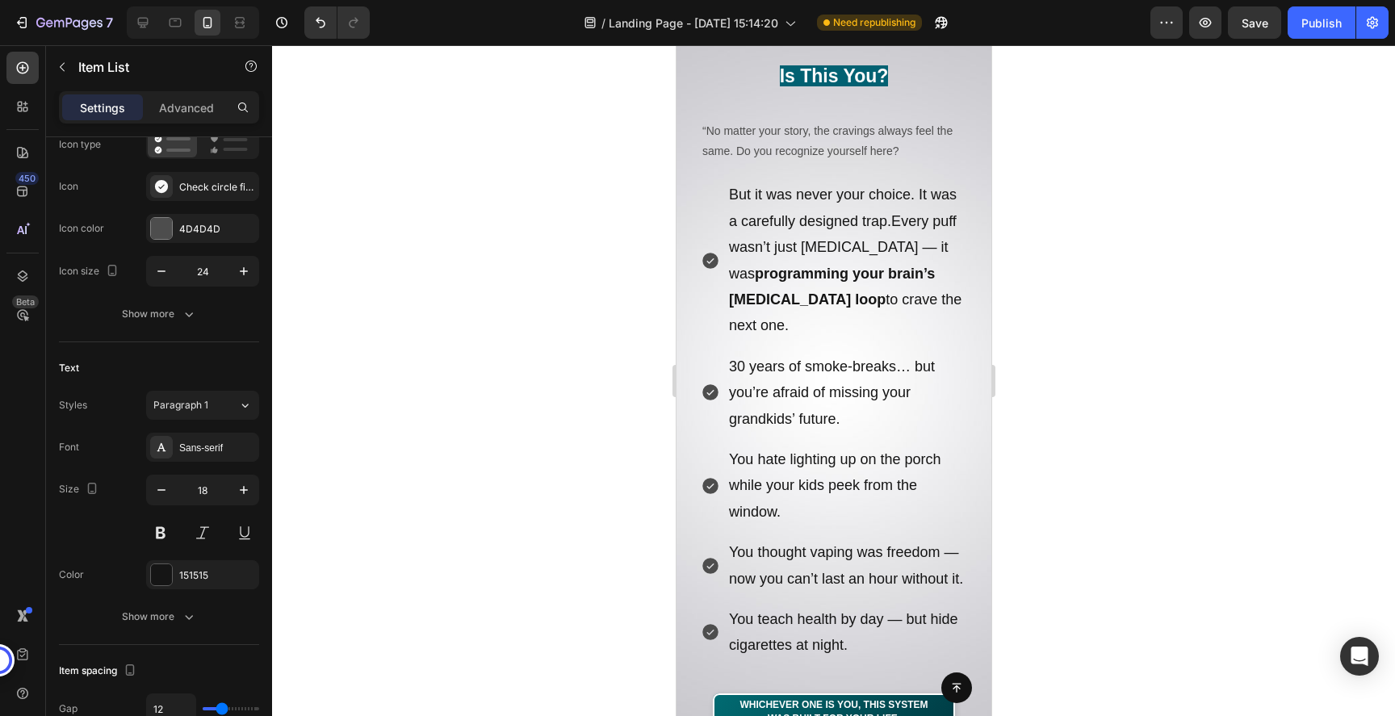
scroll to position [726, 0]
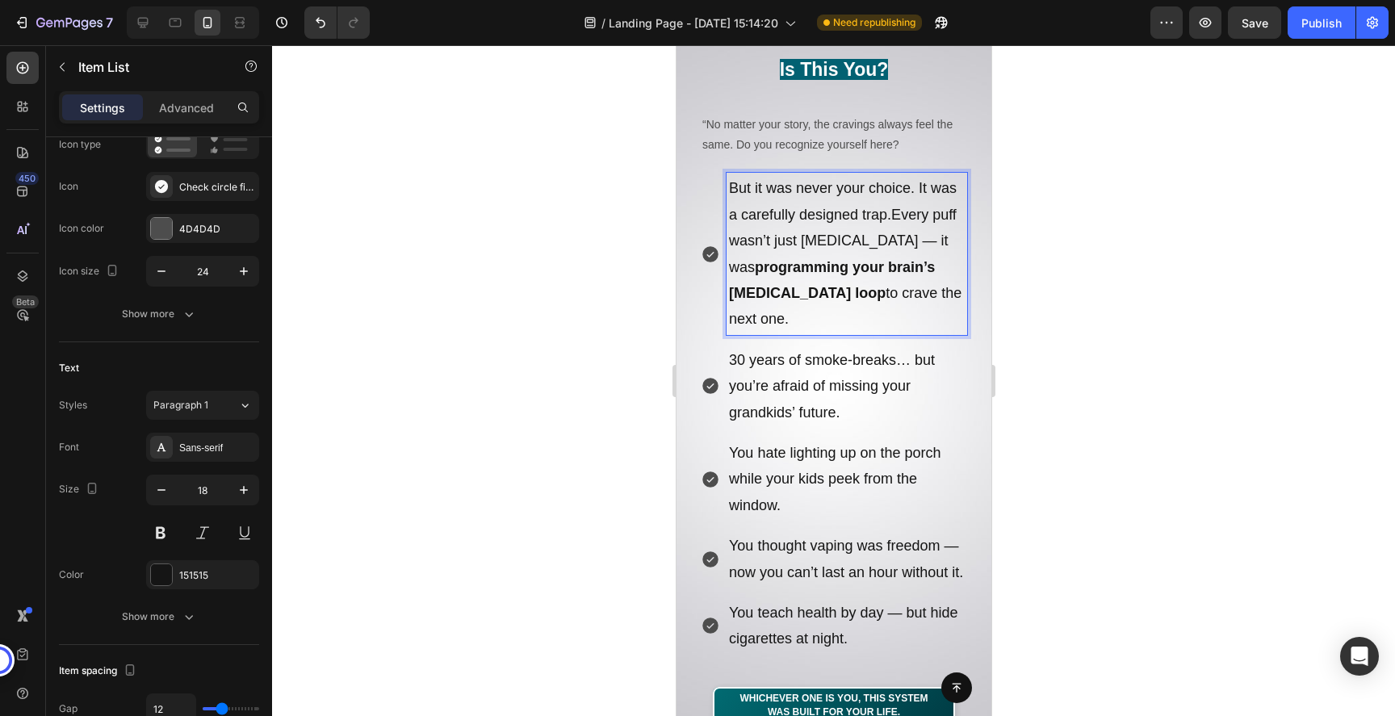
click at [833, 274] on strong "programming your brain’s [MEDICAL_DATA] loop" at bounding box center [831, 280] width 206 height 42
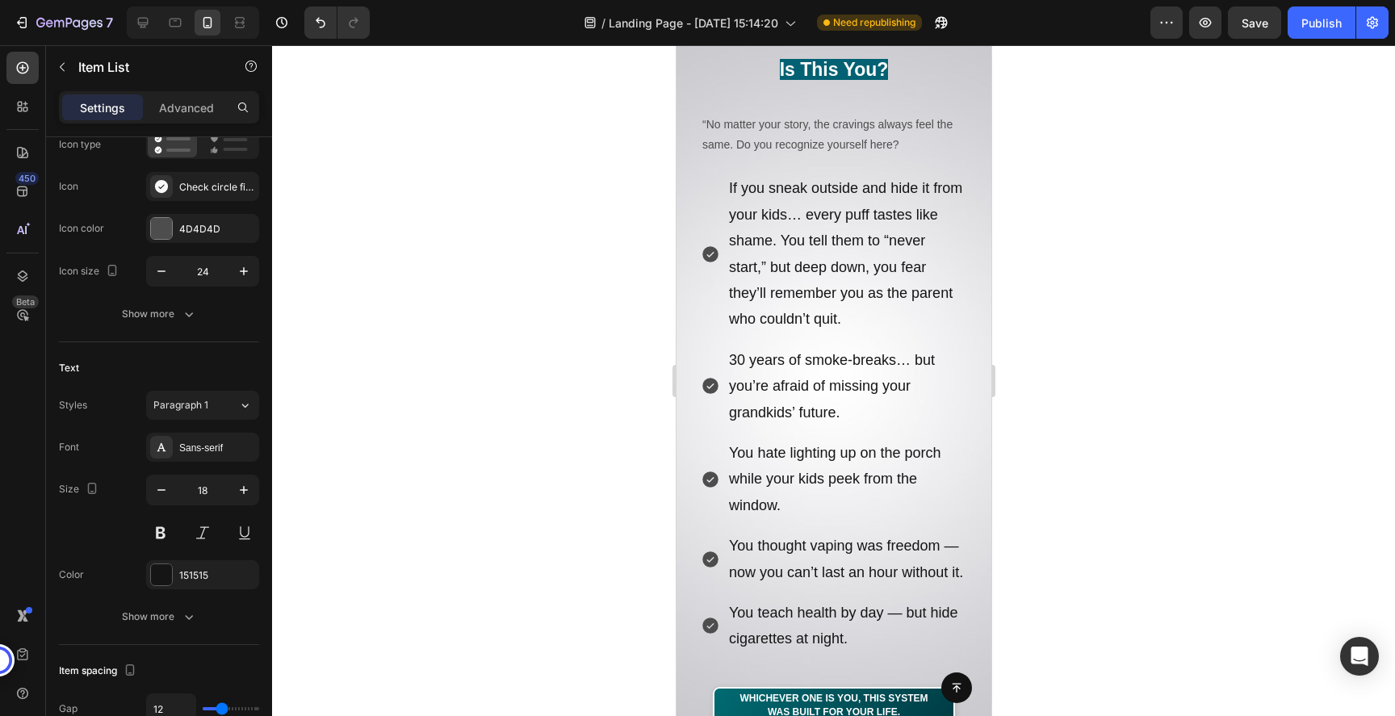
click at [1113, 339] on div at bounding box center [833, 380] width 1123 height 671
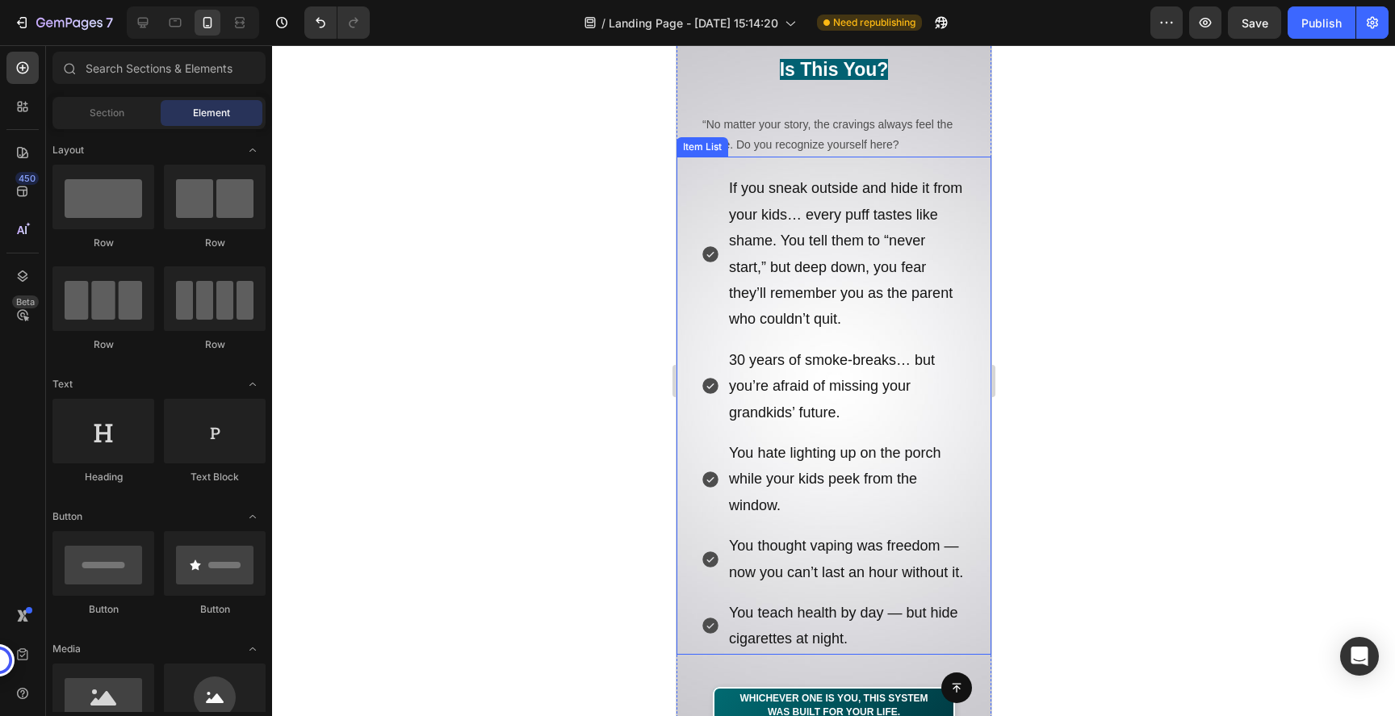
click at [868, 373] on p "30 years of smoke-breaks… but you’re afraid of missing your grandkids’ future." at bounding box center [846, 386] width 236 height 78
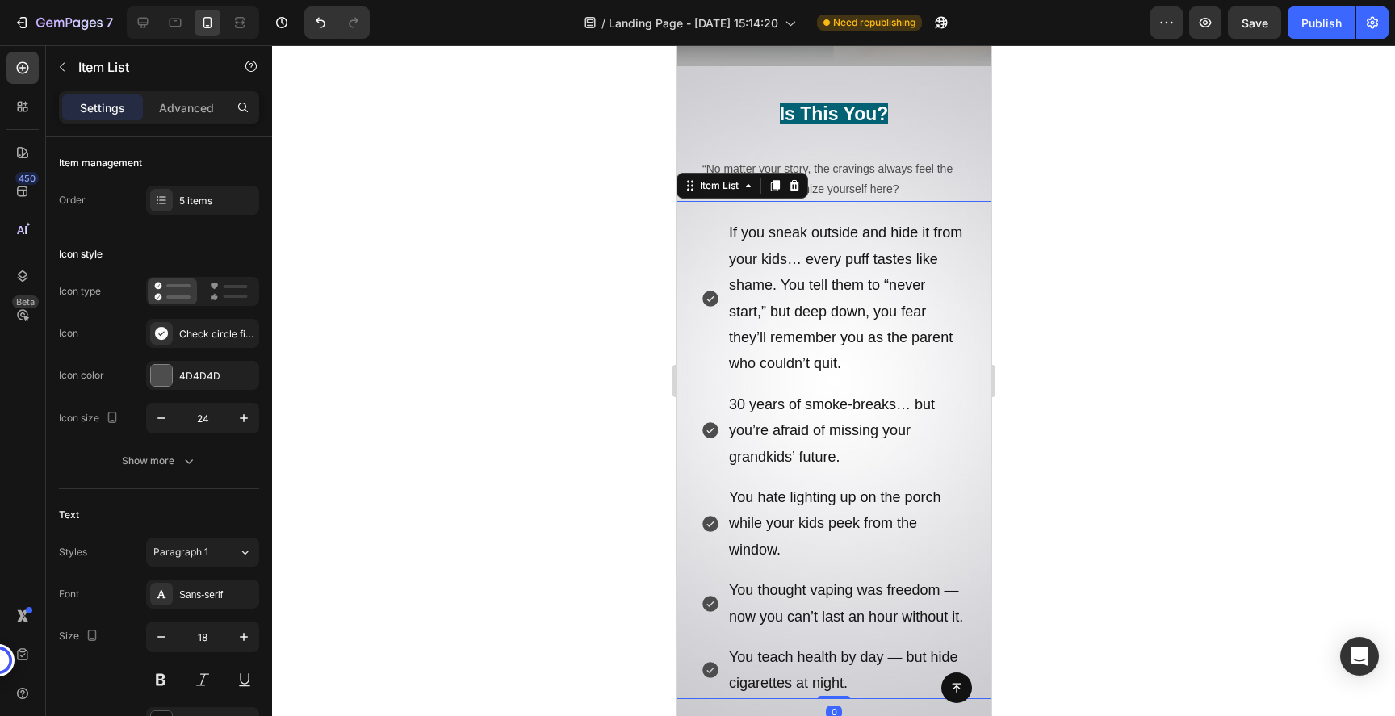
scroll to position [717, 0]
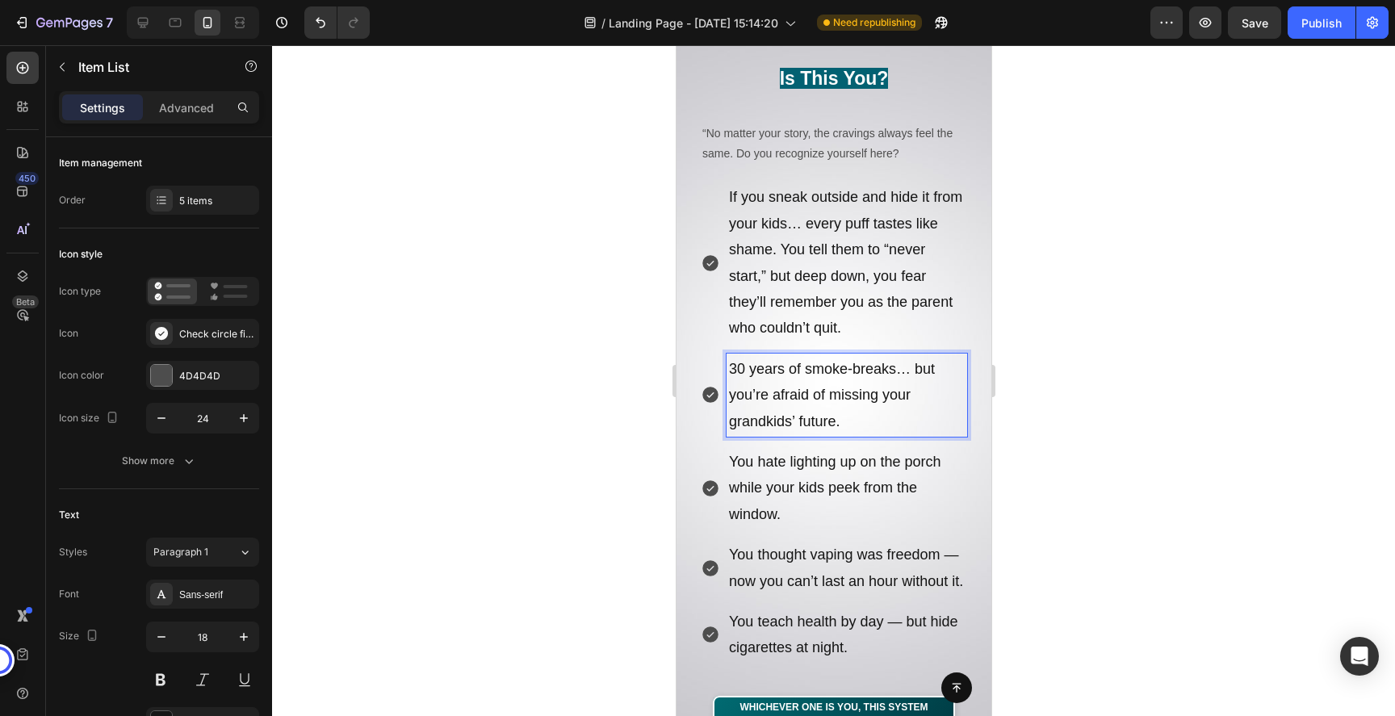
click at [811, 397] on p "30 years of smoke-breaks… but you’re afraid of missing your grandkids’ future." at bounding box center [846, 395] width 236 height 78
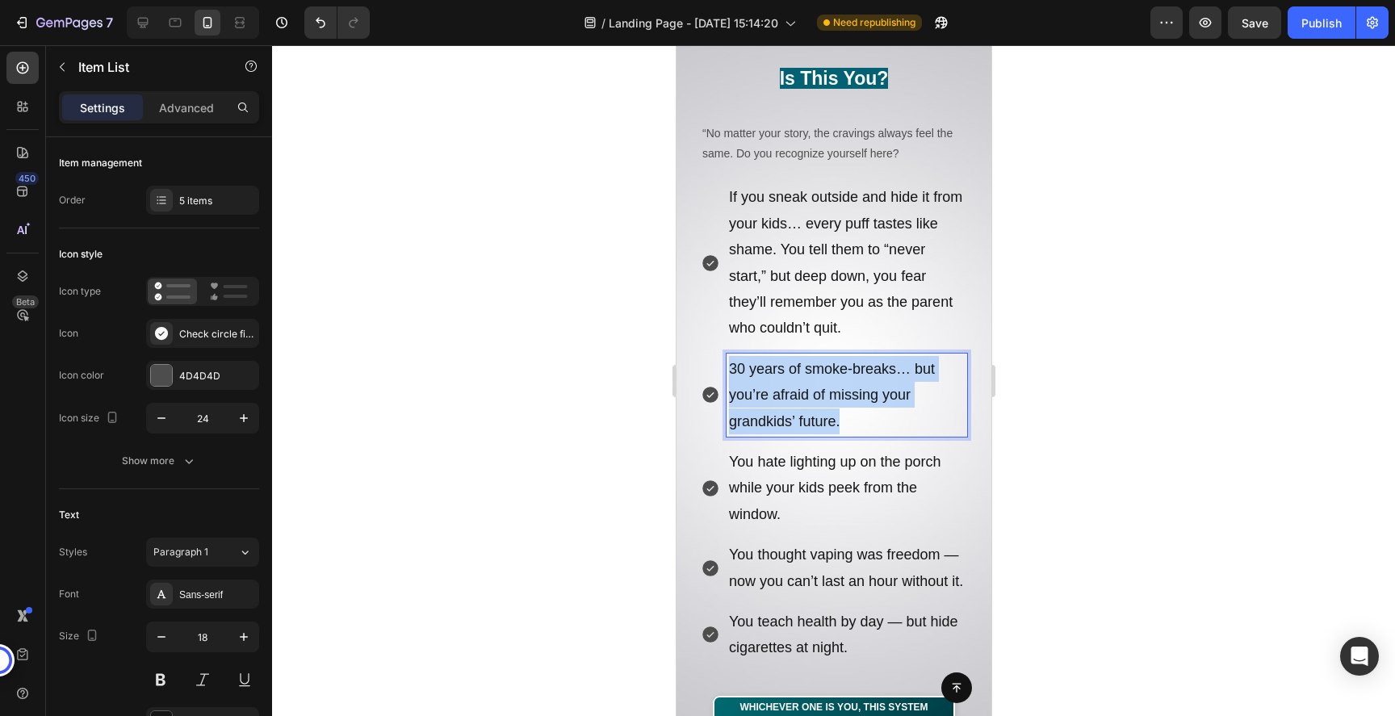
click at [811, 397] on p "30 years of smoke-breaks… but you’re afraid of missing your grandkids’ future." at bounding box center [846, 395] width 236 height 78
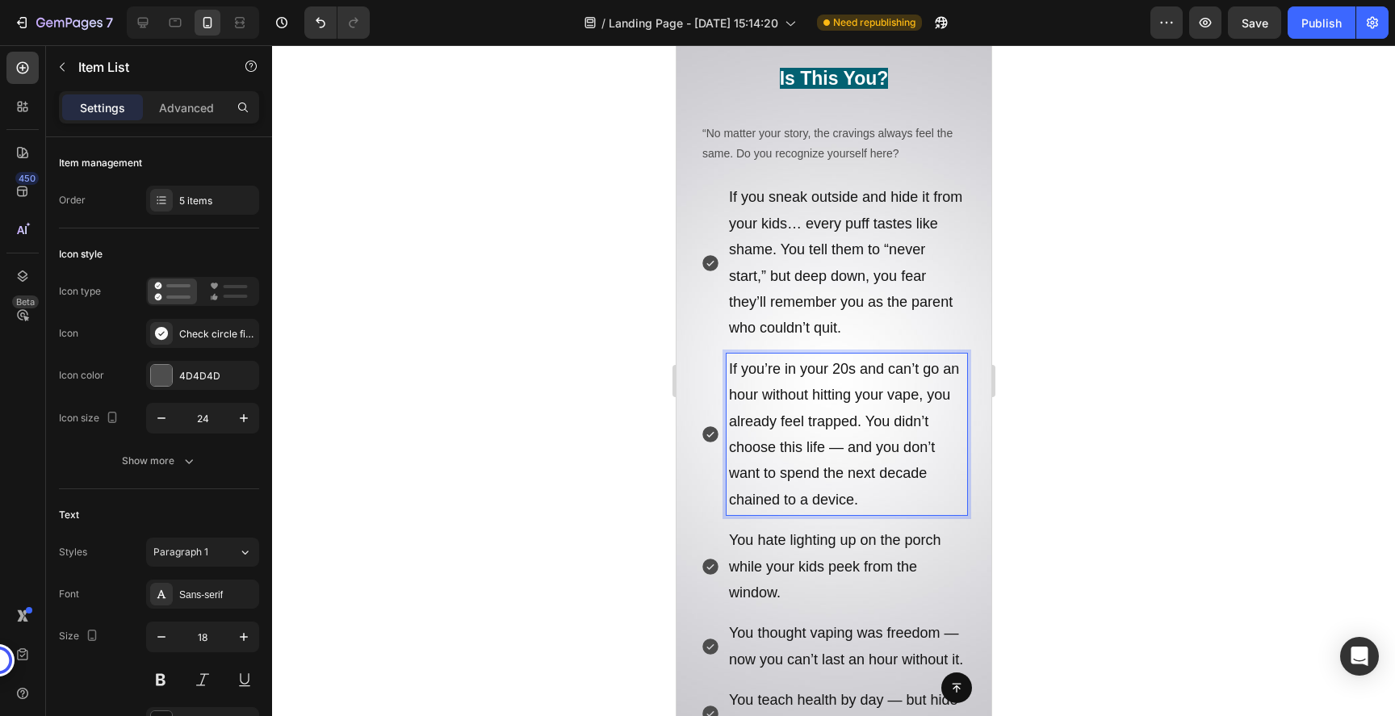
click at [898, 289] on p "If you sneak outside and hide it from your kids… every puff tastes like shame. …" at bounding box center [846, 262] width 236 height 157
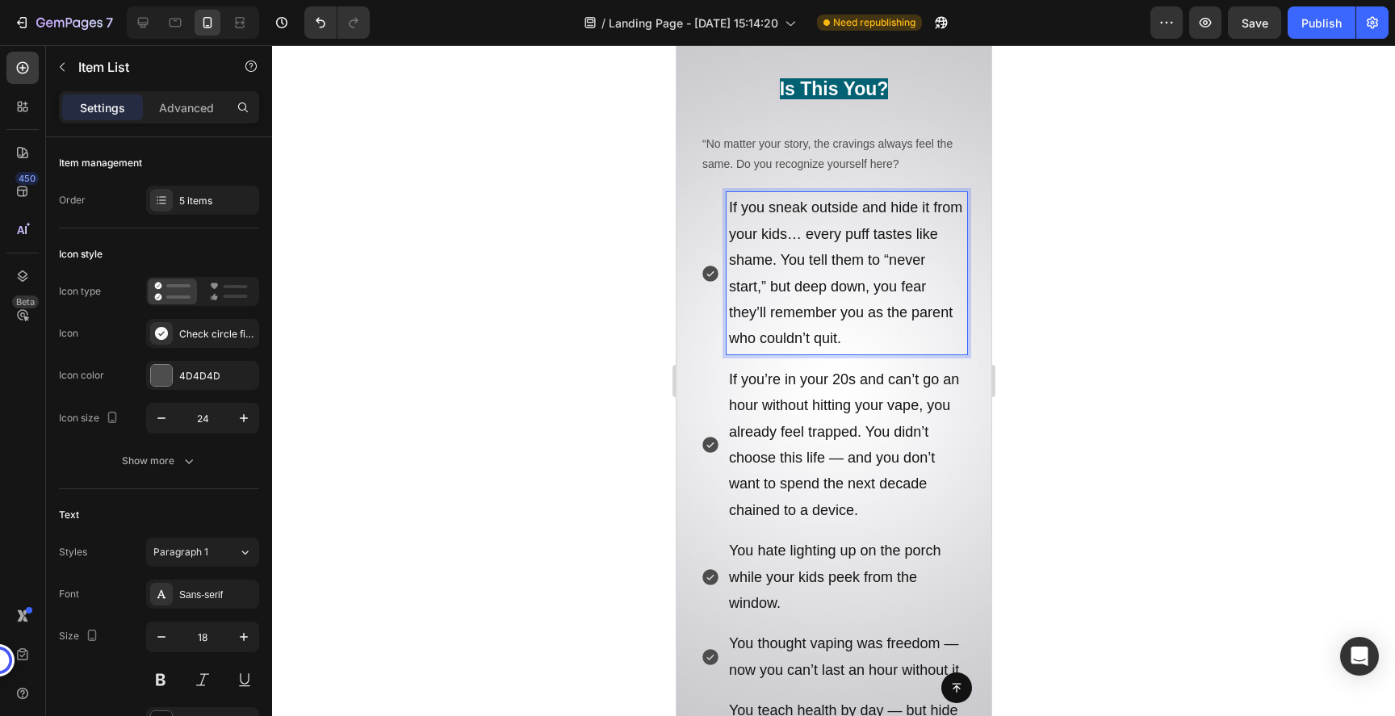
scroll to position [707, 0]
click at [783, 551] on p "You hate lighting up on the porch while your kids peek from the window." at bounding box center [846, 576] width 236 height 78
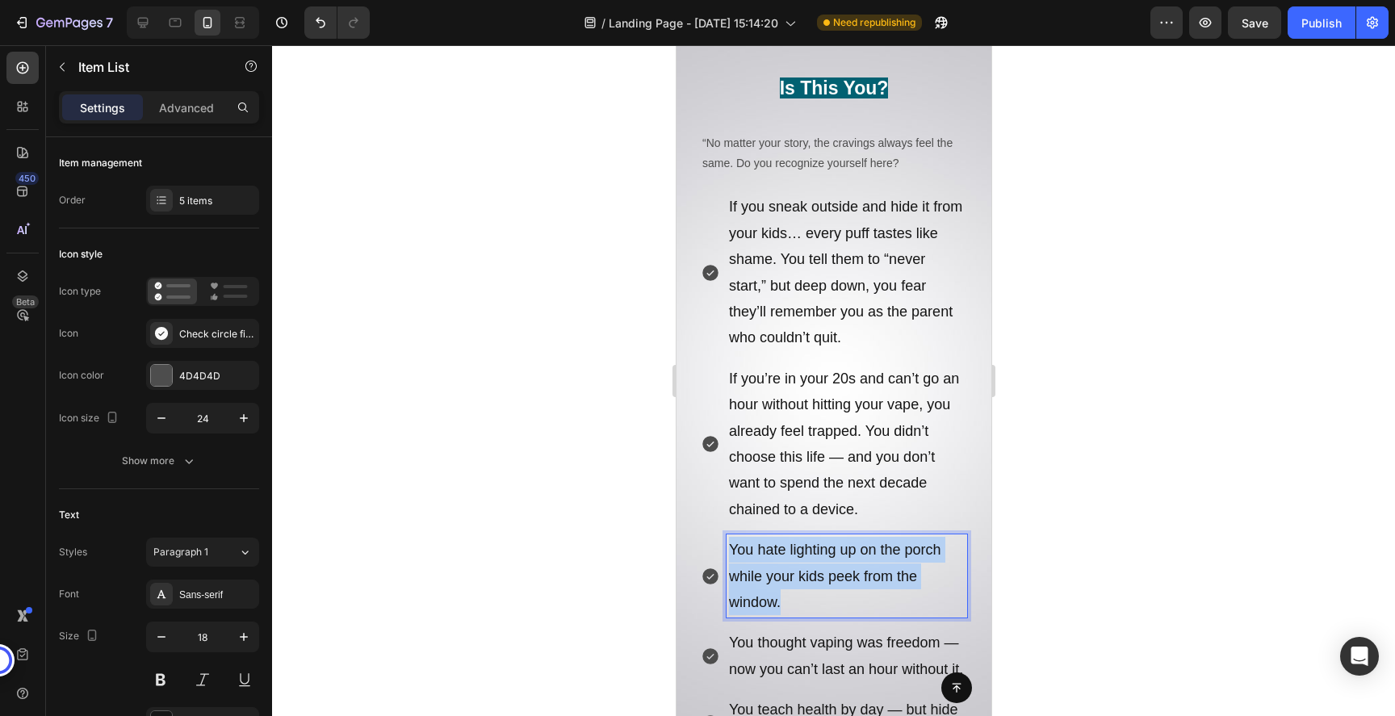
click at [783, 551] on p "You hate lighting up on the porch while your kids peek from the window." at bounding box center [846, 576] width 236 height 78
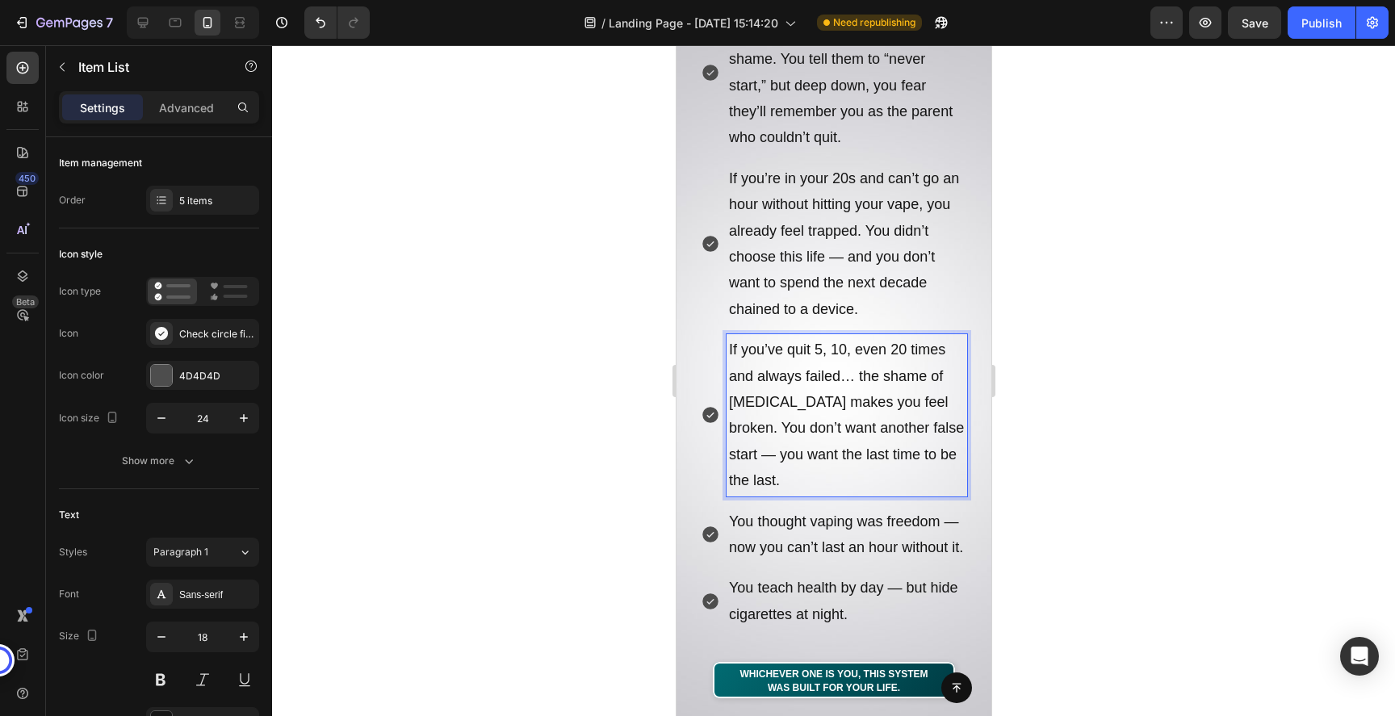
scroll to position [920, 0]
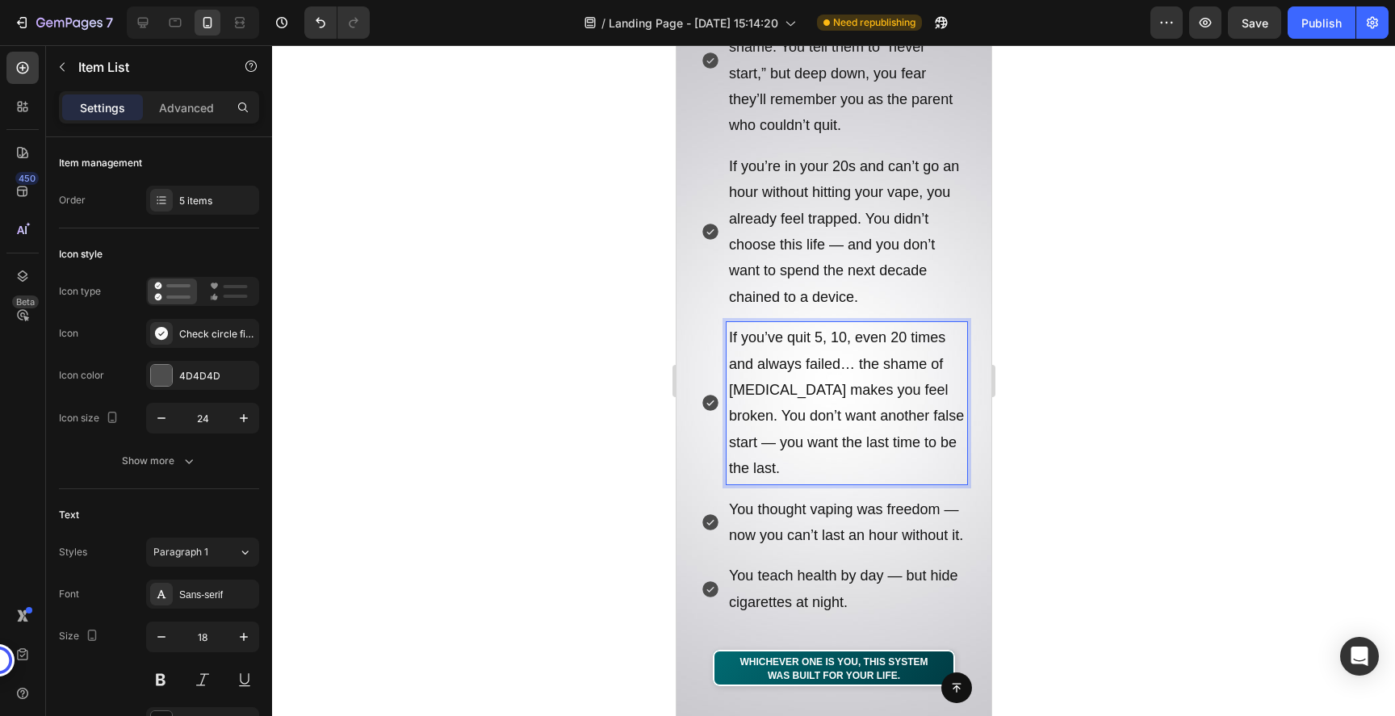
click at [777, 499] on p "You thought vaping was freedom — now you can’t last an hour without it." at bounding box center [846, 522] width 236 height 52
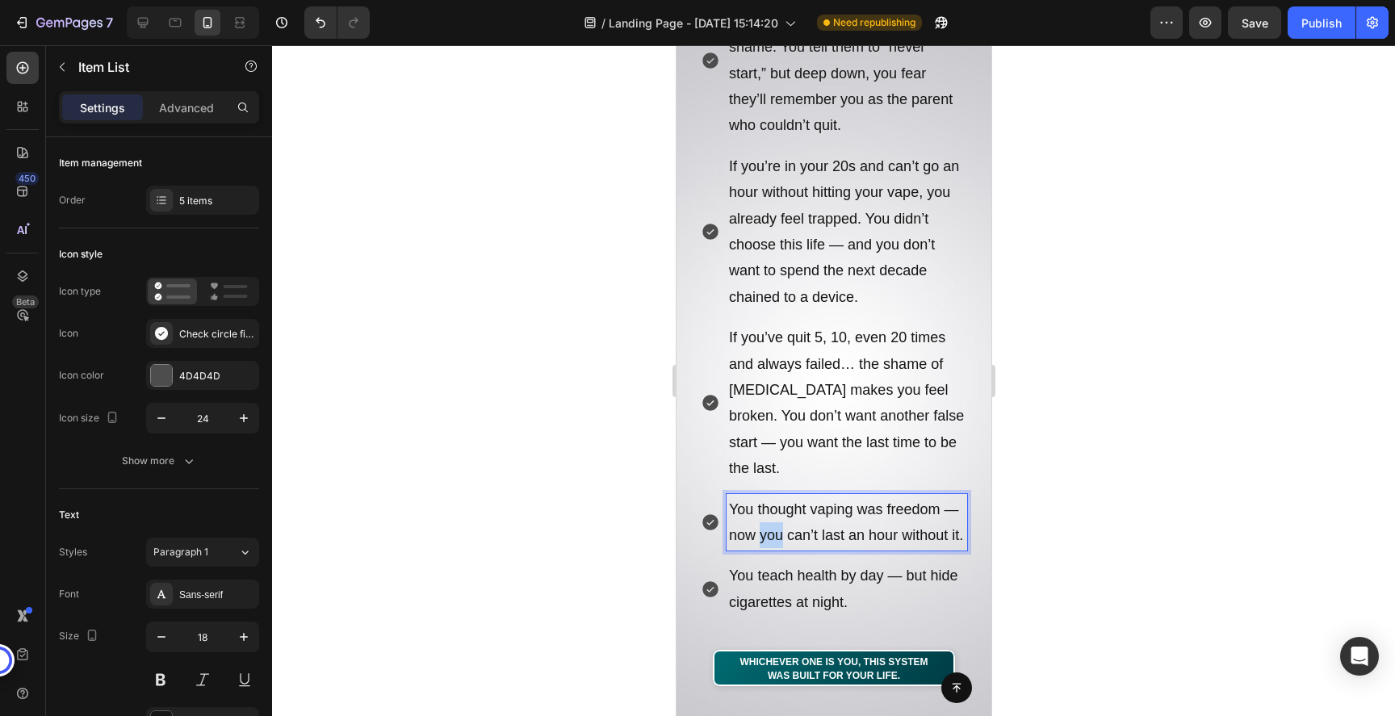
click at [777, 499] on p "You thought vaping was freedom — now you can’t last an hour without it." at bounding box center [846, 522] width 236 height 52
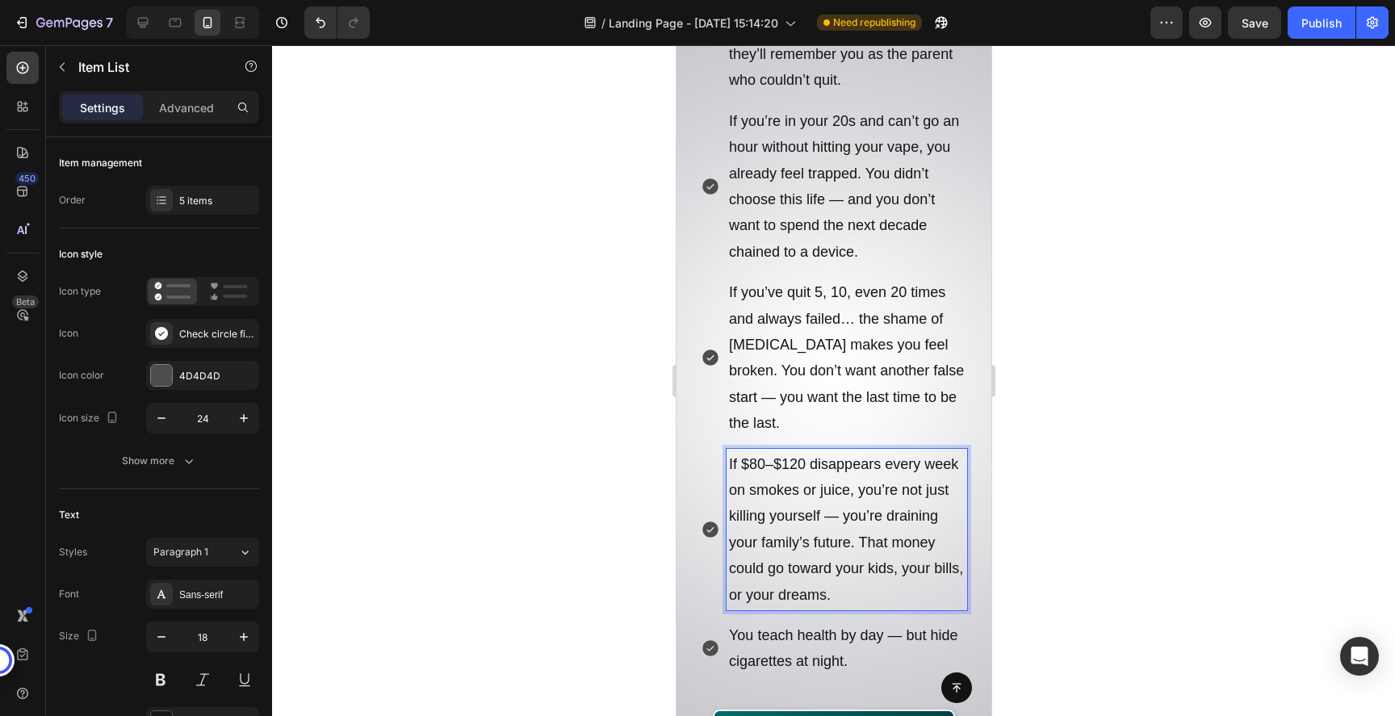
scroll to position [971, 0]
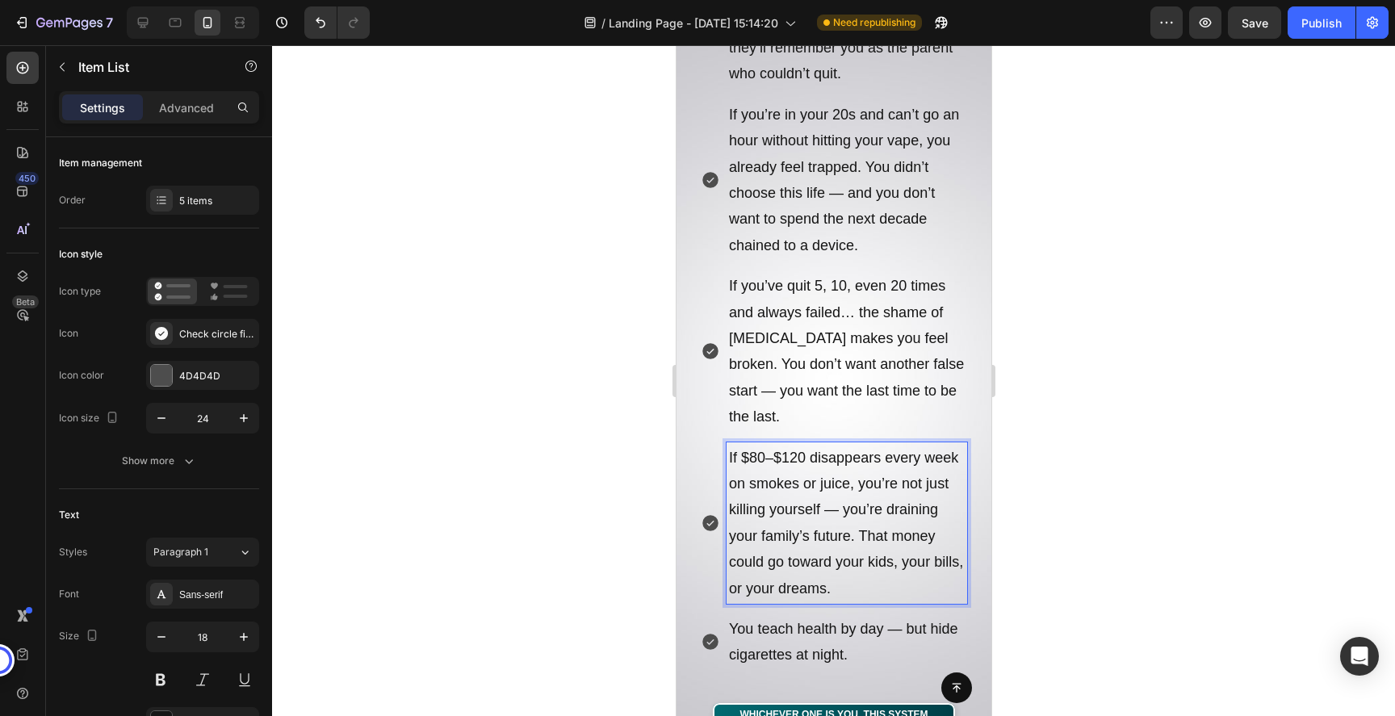
click at [776, 640] on p "You teach health by day — but hide cigarettes at night." at bounding box center [846, 642] width 236 height 52
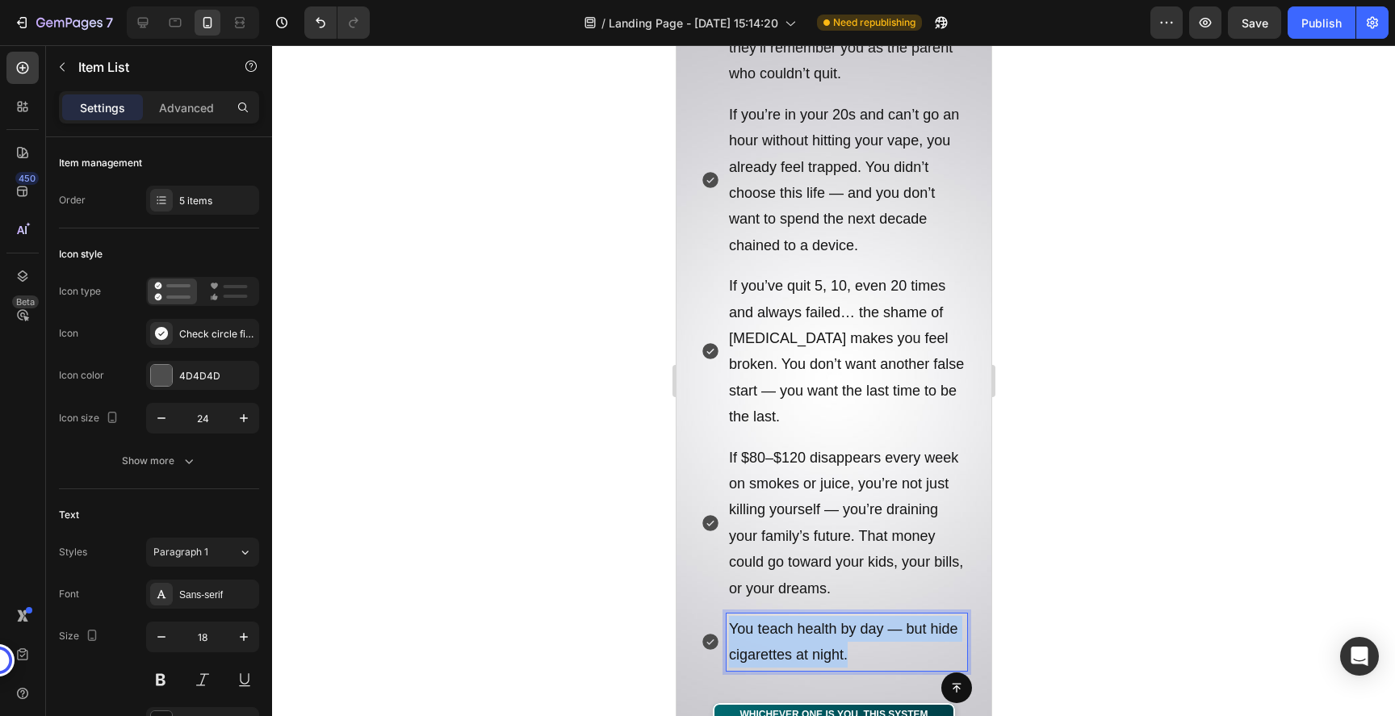
click at [776, 640] on p "You teach health by day — but hide cigarettes at night." at bounding box center [846, 642] width 236 height 52
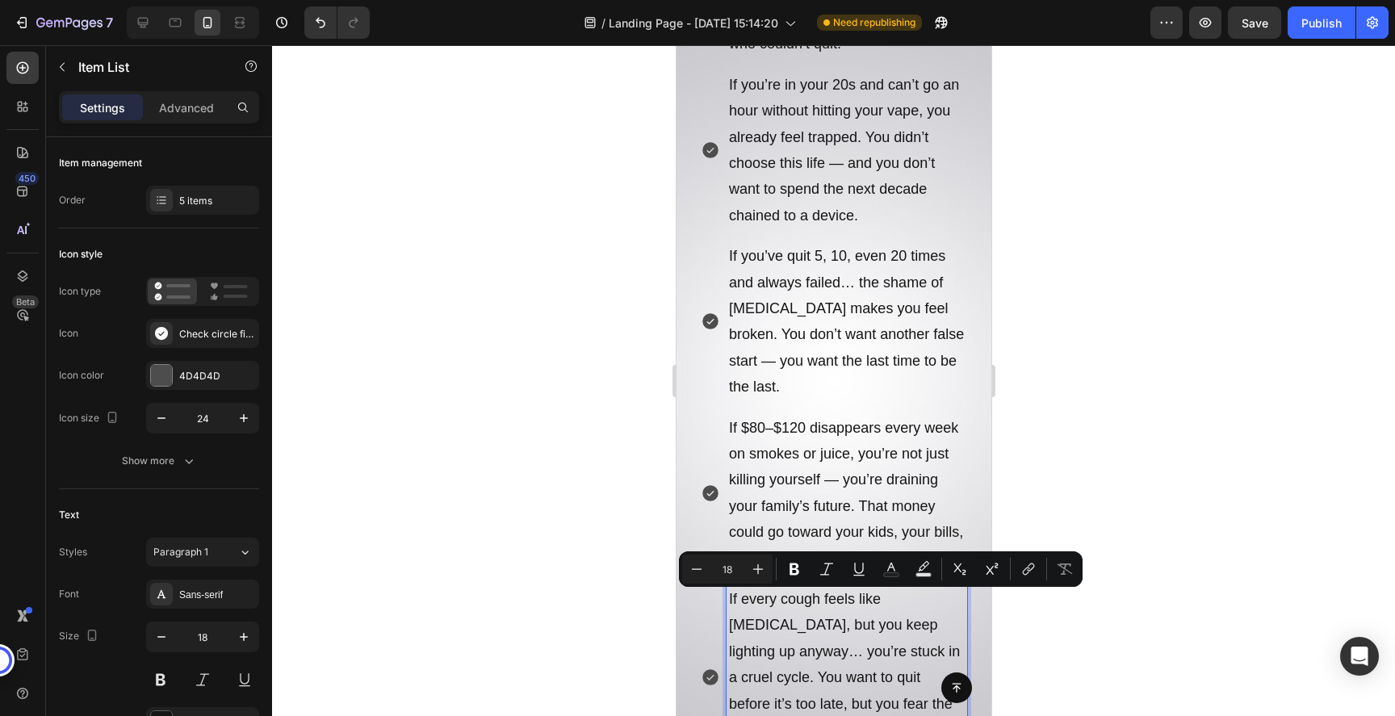
scroll to position [1044, 0]
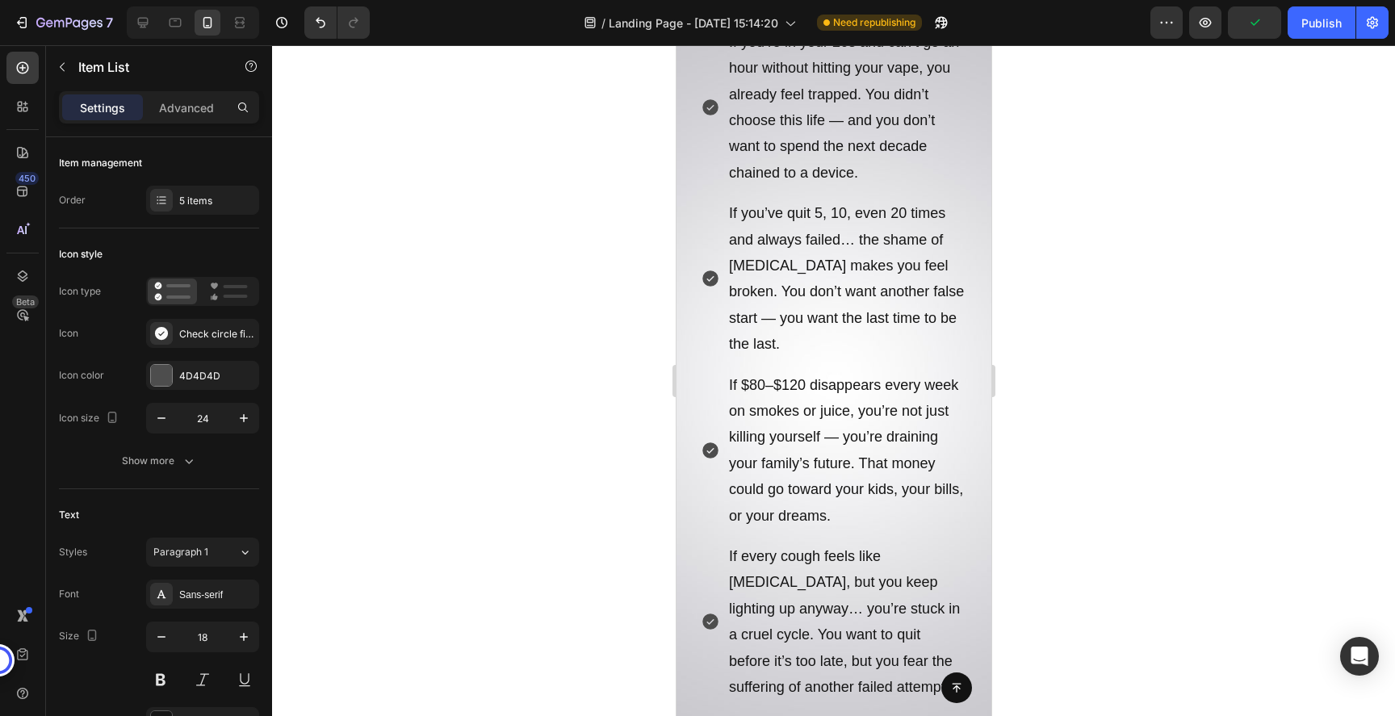
click at [1149, 443] on div at bounding box center [833, 380] width 1123 height 671
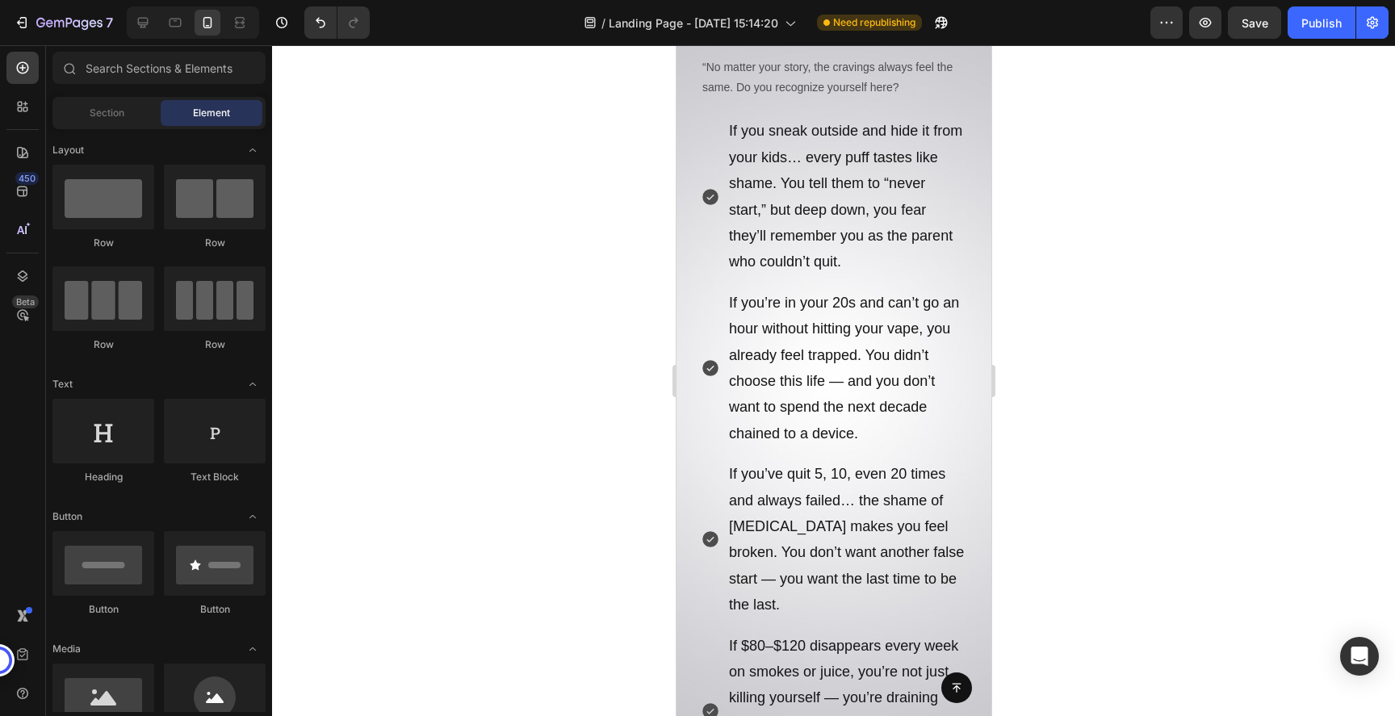
scroll to position [789, 0]
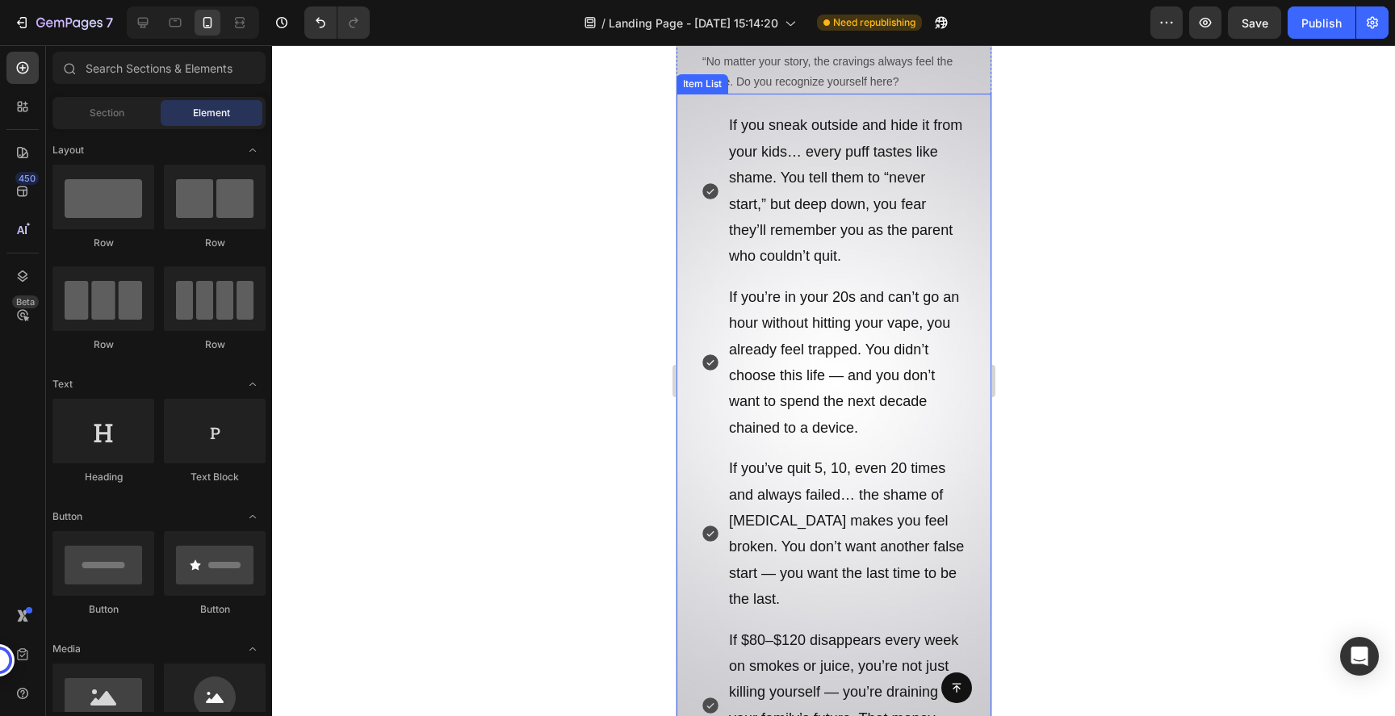
click at [836, 157] on p "If you sneak outside and hide it from your kids… every puff tastes like shame. …" at bounding box center [846, 190] width 236 height 157
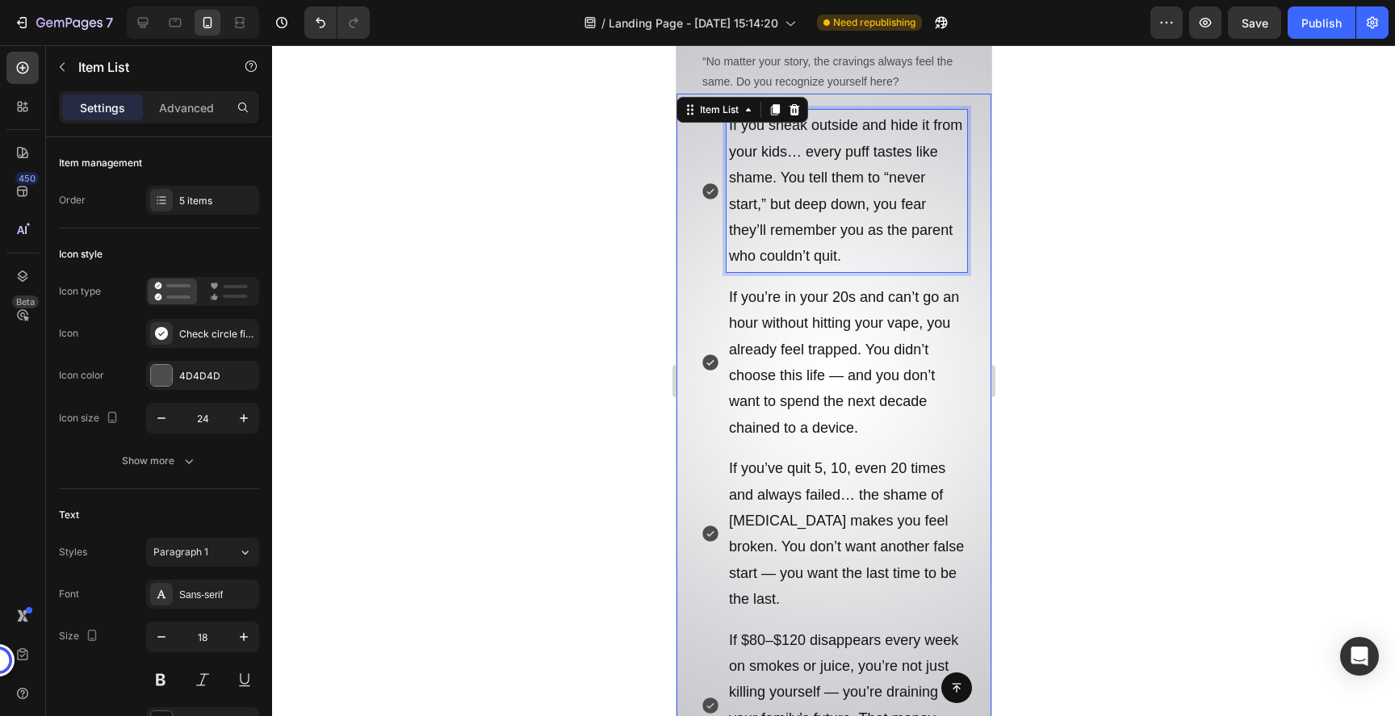
click at [814, 176] on p "If you sneak outside and hide it from your kids… every puff tastes like shame. …" at bounding box center [846, 190] width 236 height 157
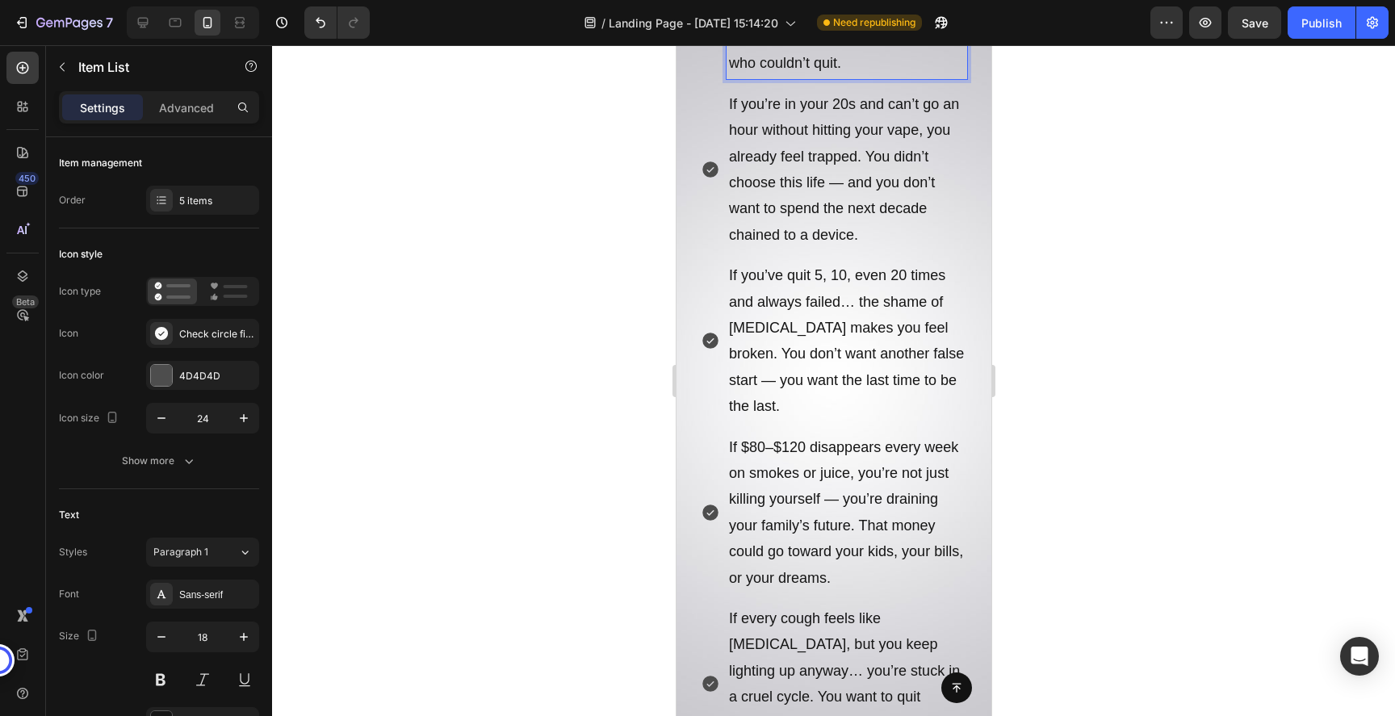
click at [864, 279] on p "If you’ve quit 5, 10, even 20 times and always failed… the shame of [MEDICAL_DA…" at bounding box center [846, 340] width 236 height 157
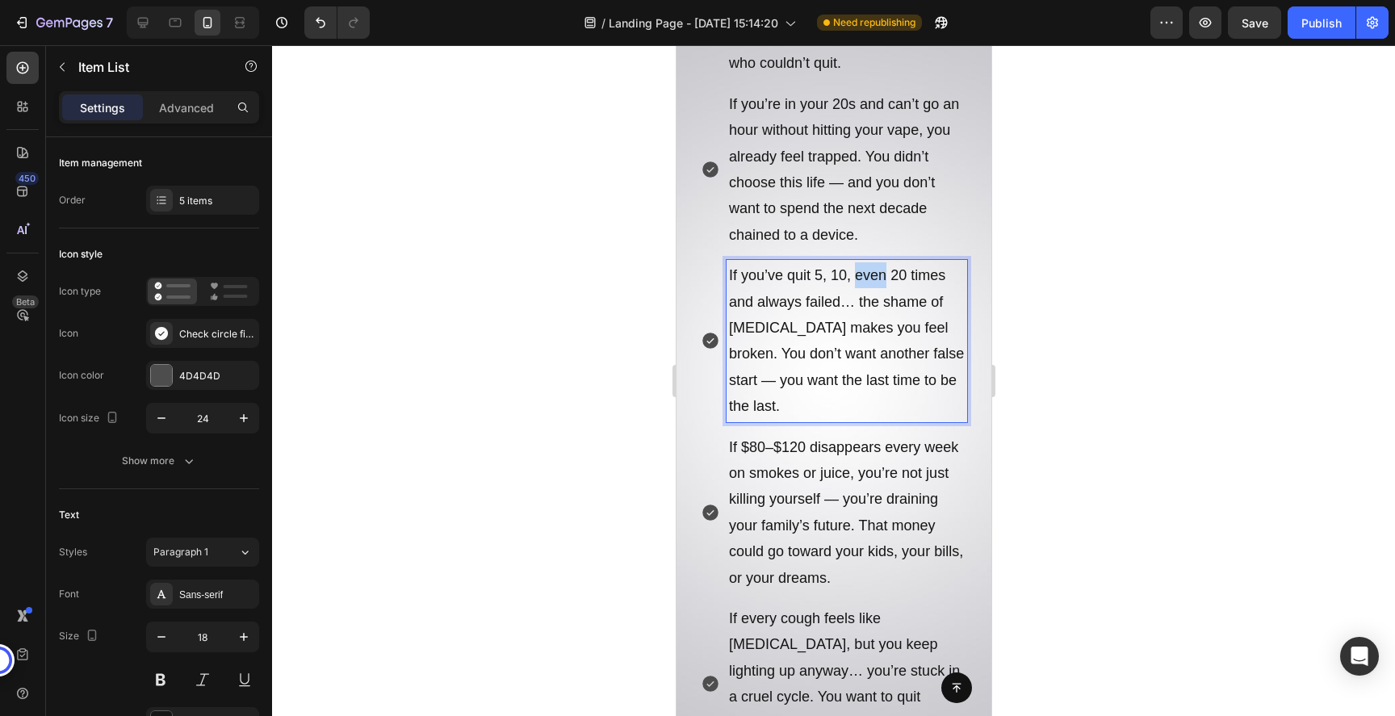
click at [864, 279] on p "If you’ve quit 5, 10, even 20 times and always failed… the shame of [MEDICAL_DA…" at bounding box center [846, 340] width 236 height 157
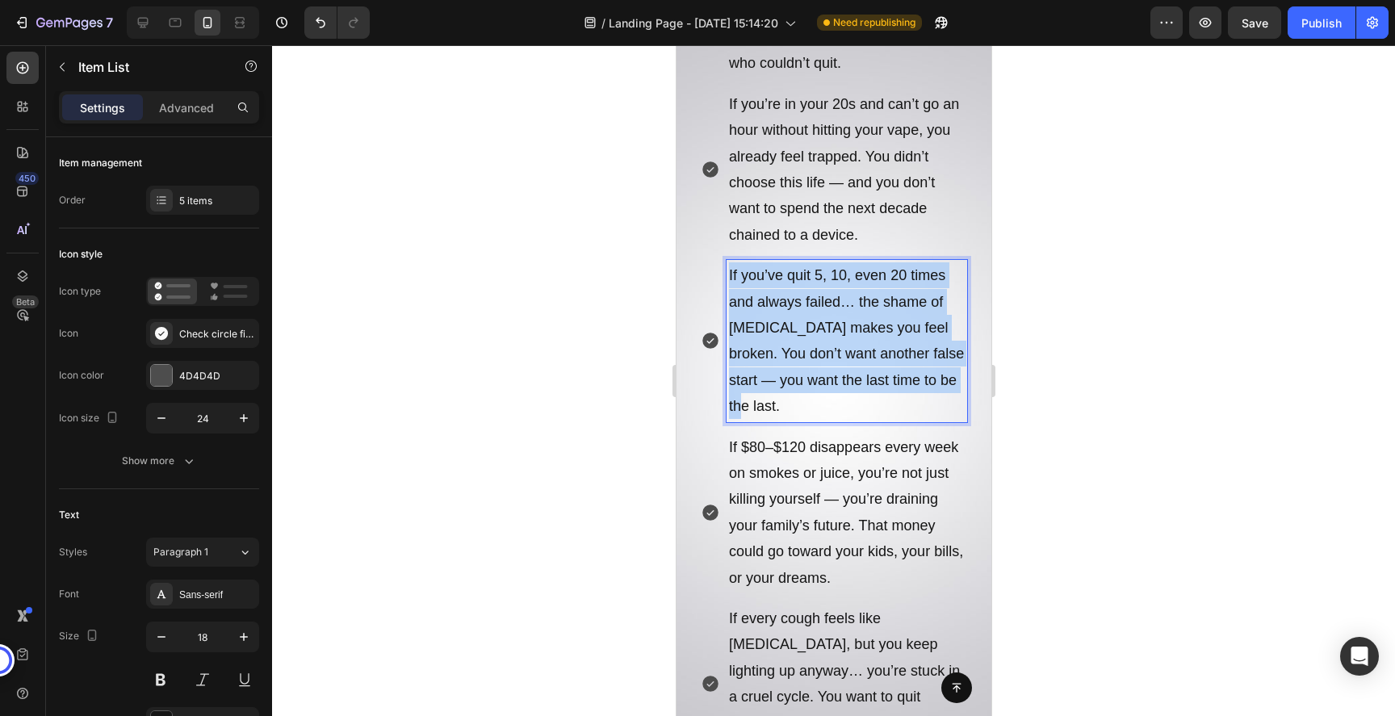
click at [864, 279] on p "If you’ve quit 5, 10, even 20 times and always failed… the shame of [MEDICAL_DA…" at bounding box center [846, 340] width 236 height 157
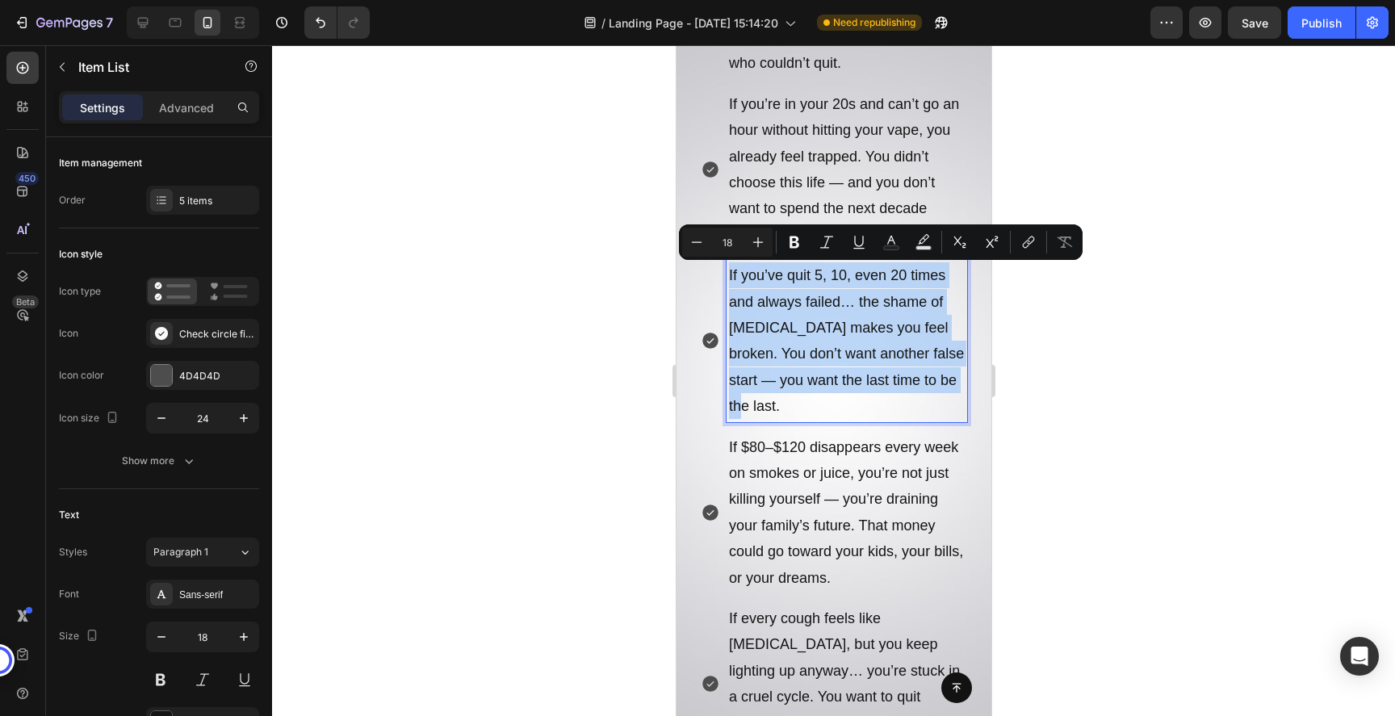
click at [809, 283] on p "If you’ve quit 5, 10, even 20 times and always failed… the shame of [MEDICAL_DA…" at bounding box center [846, 340] width 236 height 157
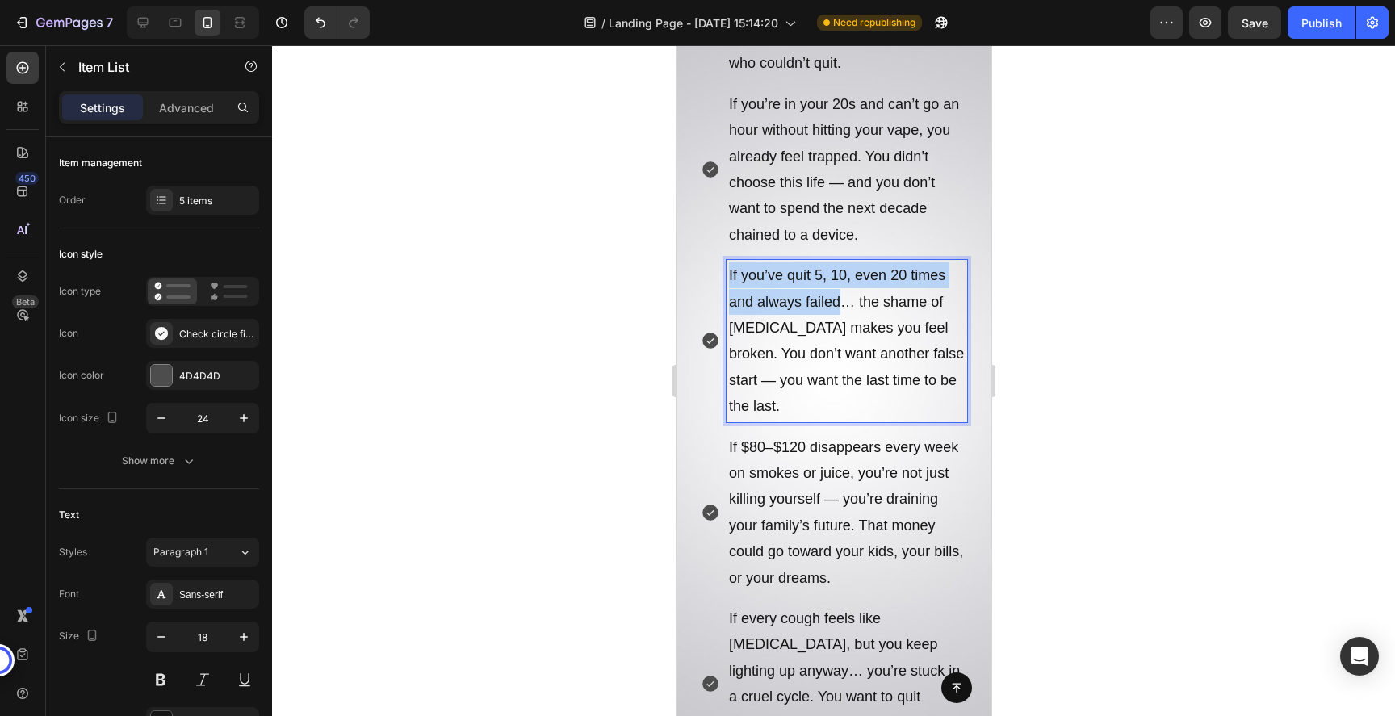
drag, startPoint x: 840, startPoint y: 304, endPoint x: 718, endPoint y: 274, distance: 124.5
click at [718, 274] on div "If you’ve quit 5, 10, even 20 times and always failed… the shame of [MEDICAL_DA…" at bounding box center [833, 340] width 266 height 161
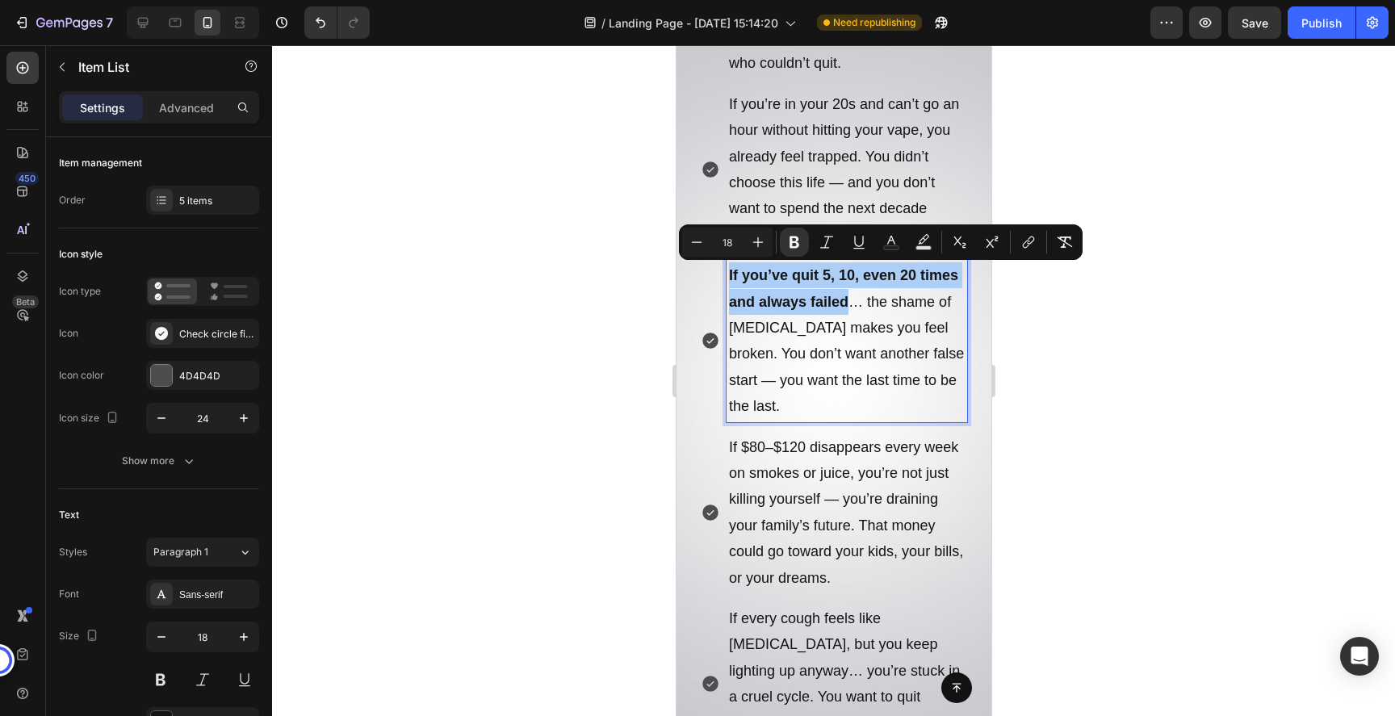
click at [1074, 372] on div at bounding box center [833, 380] width 1123 height 671
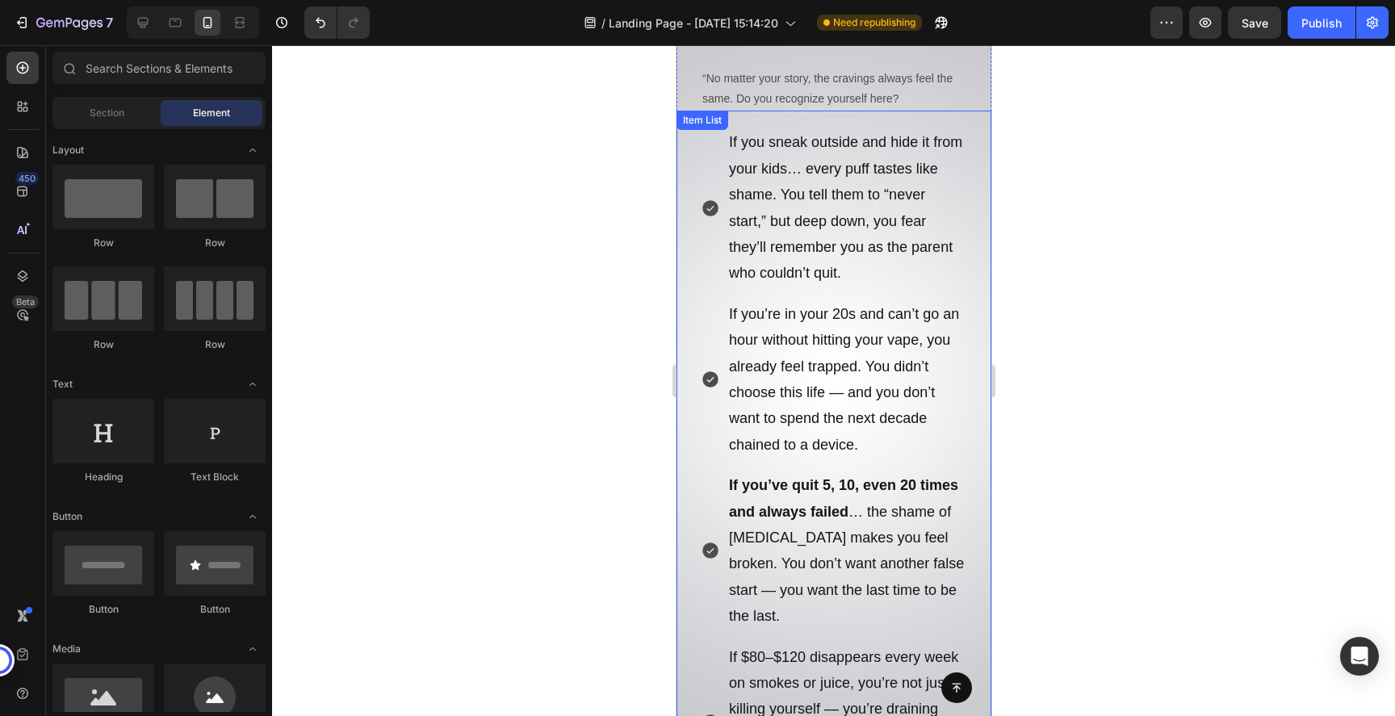
scroll to position [760, 0]
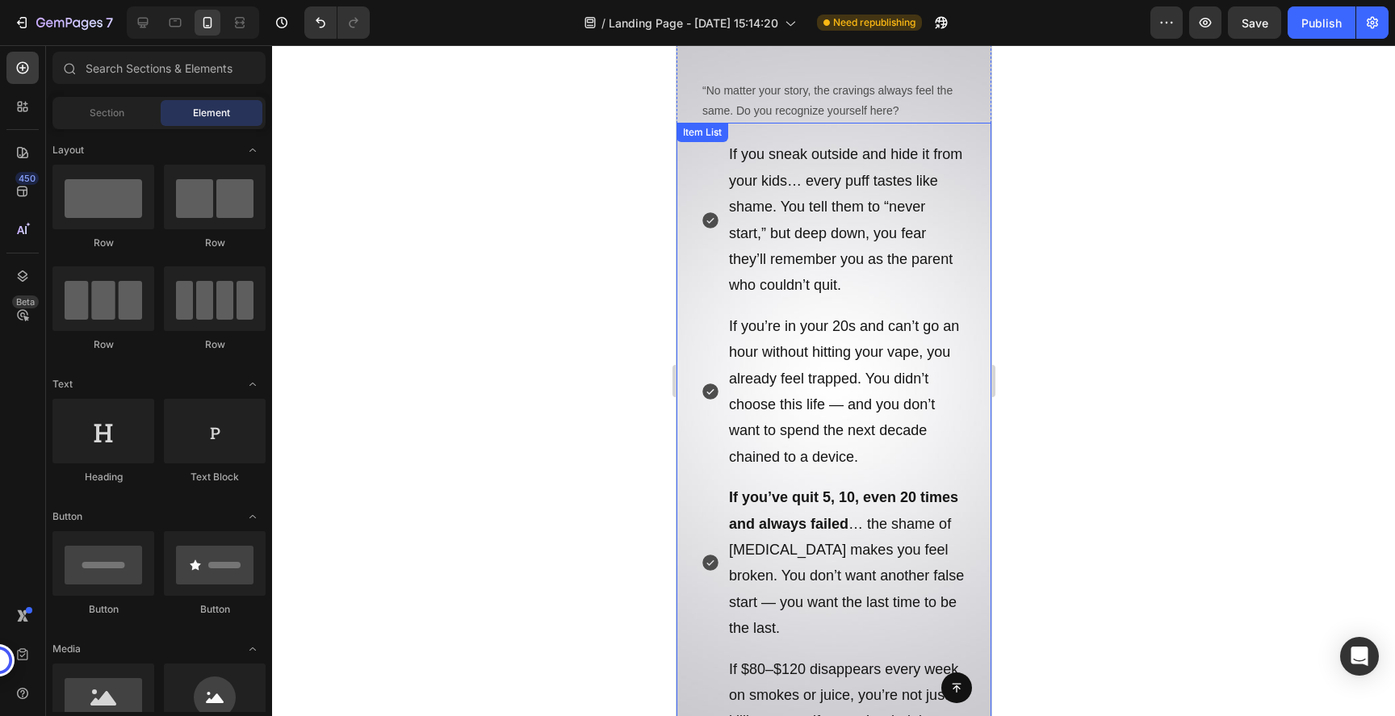
click at [746, 325] on p "If you’re in your 20s and can’t go an hour without hitting your vape, you alrea…" at bounding box center [846, 391] width 236 height 157
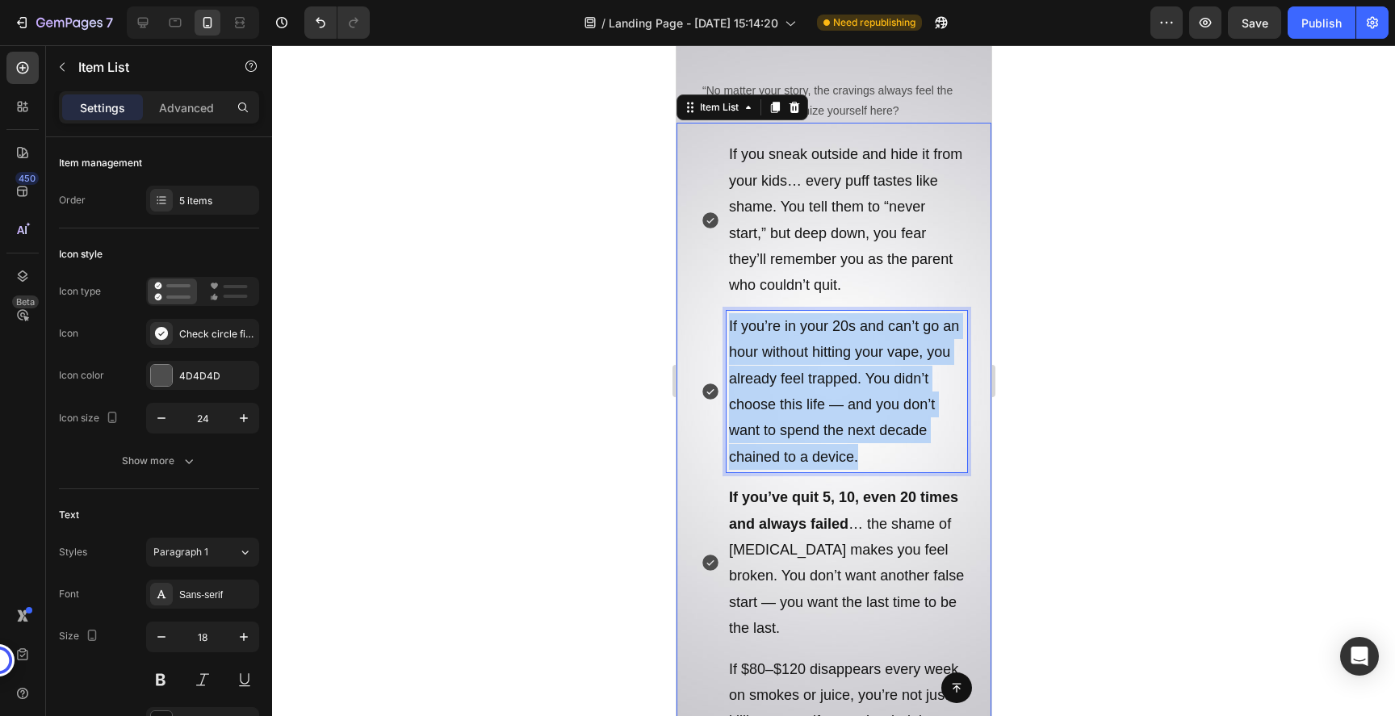
click at [746, 325] on p "If you’re in your 20s and can’t go an hour without hitting your vape, you alrea…" at bounding box center [846, 391] width 236 height 157
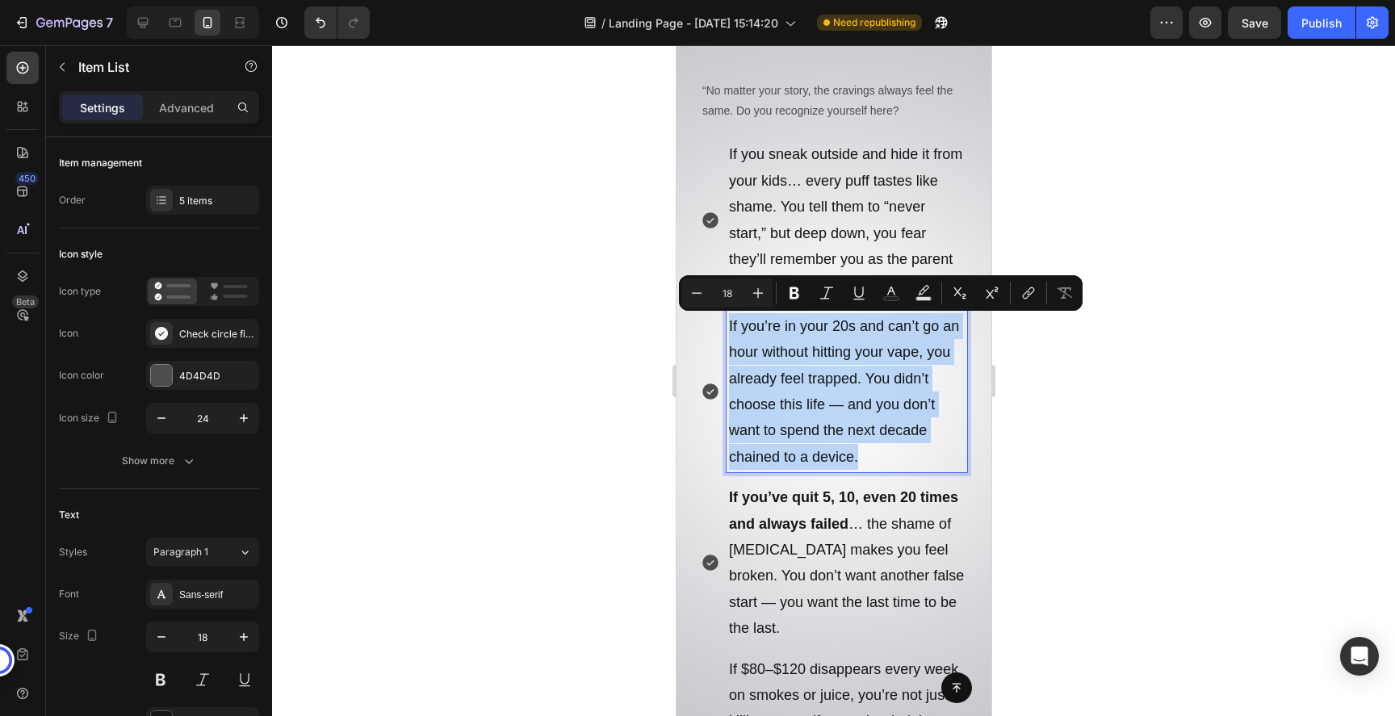
click at [802, 345] on p "If you’re in your 20s and can’t go an hour without hitting your vape, you alrea…" at bounding box center [846, 391] width 236 height 157
click at [886, 344] on p "If you’re in your 20s and can’t go an hour without hitting your vape, you alrea…" at bounding box center [846, 391] width 236 height 157
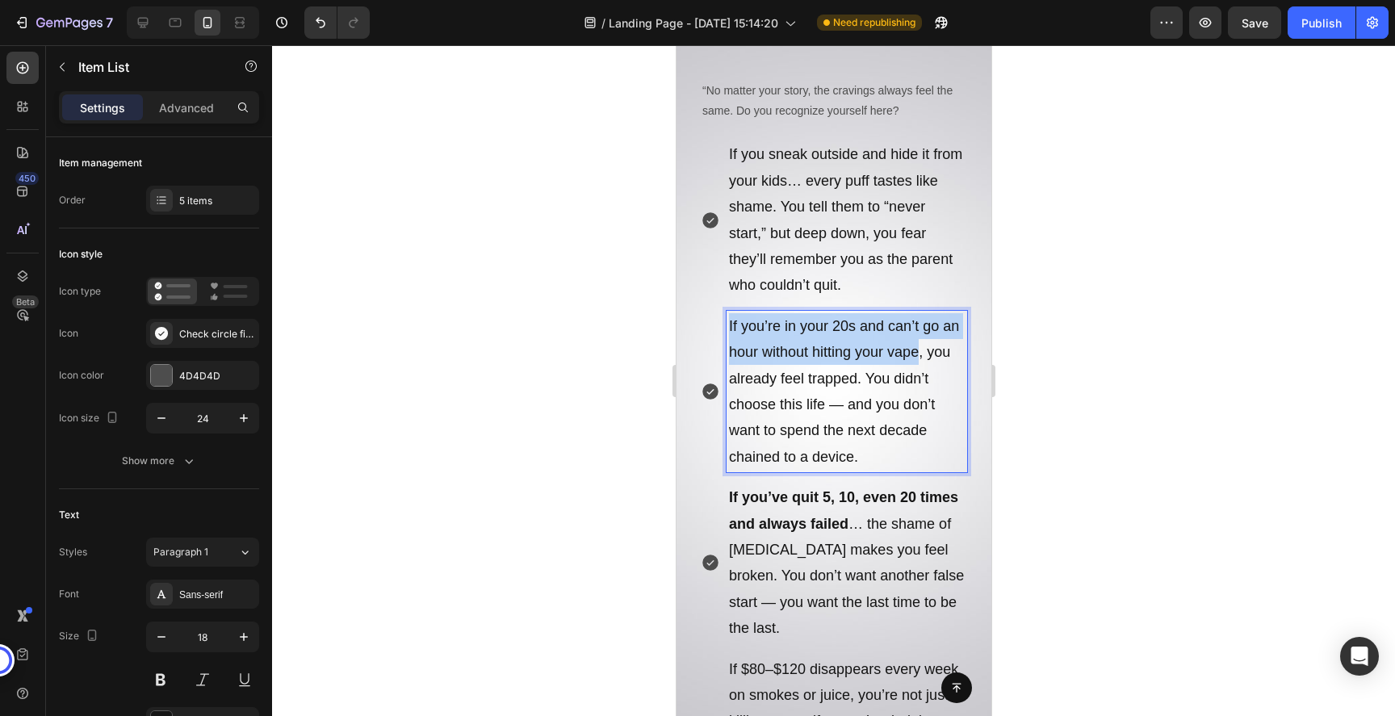
drag, startPoint x: 919, startPoint y: 356, endPoint x: 726, endPoint y: 329, distance: 194.9
click at [726, 329] on div "If you’re in your 20s and can’t go an hour without hitting your vape, you alrea…" at bounding box center [846, 391] width 241 height 161
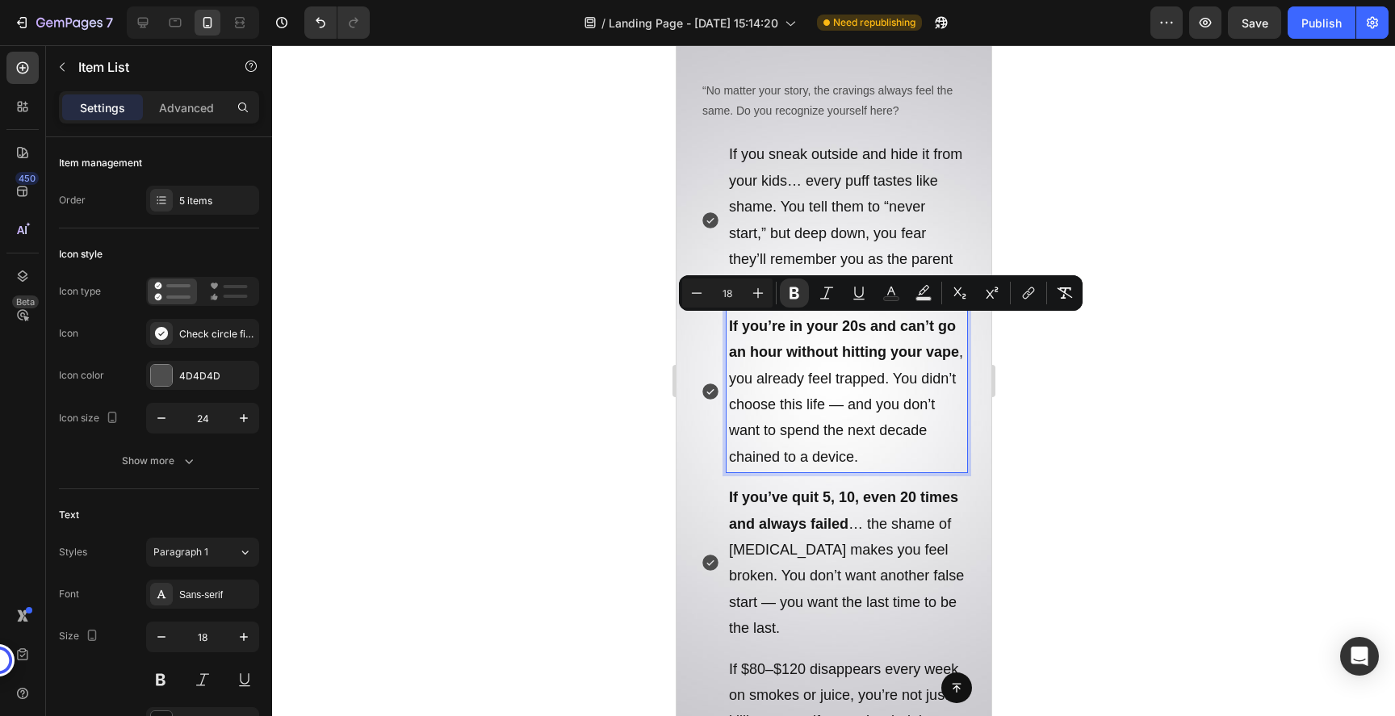
click at [852, 525] on p "If you’ve quit 5, 10, even 20 times and always failed … the shame of [MEDICAL_D…" at bounding box center [846, 562] width 236 height 157
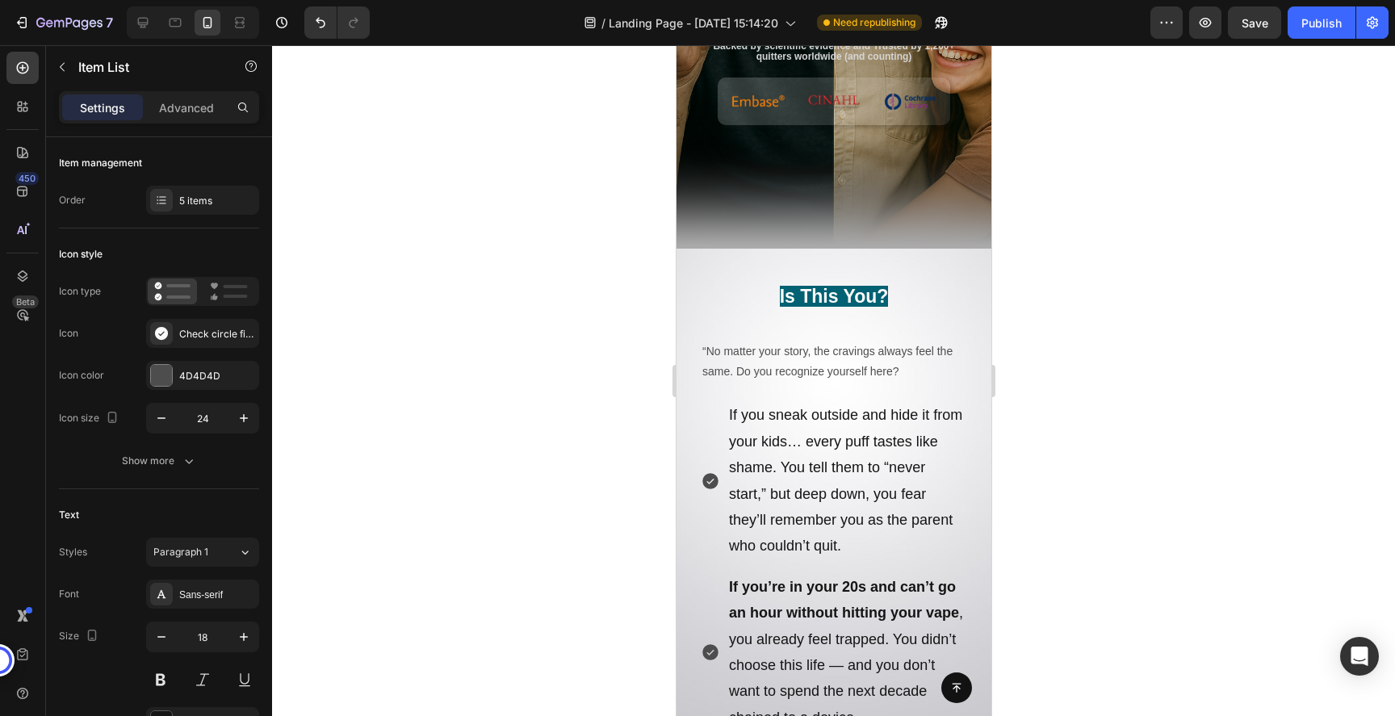
scroll to position [505, 0]
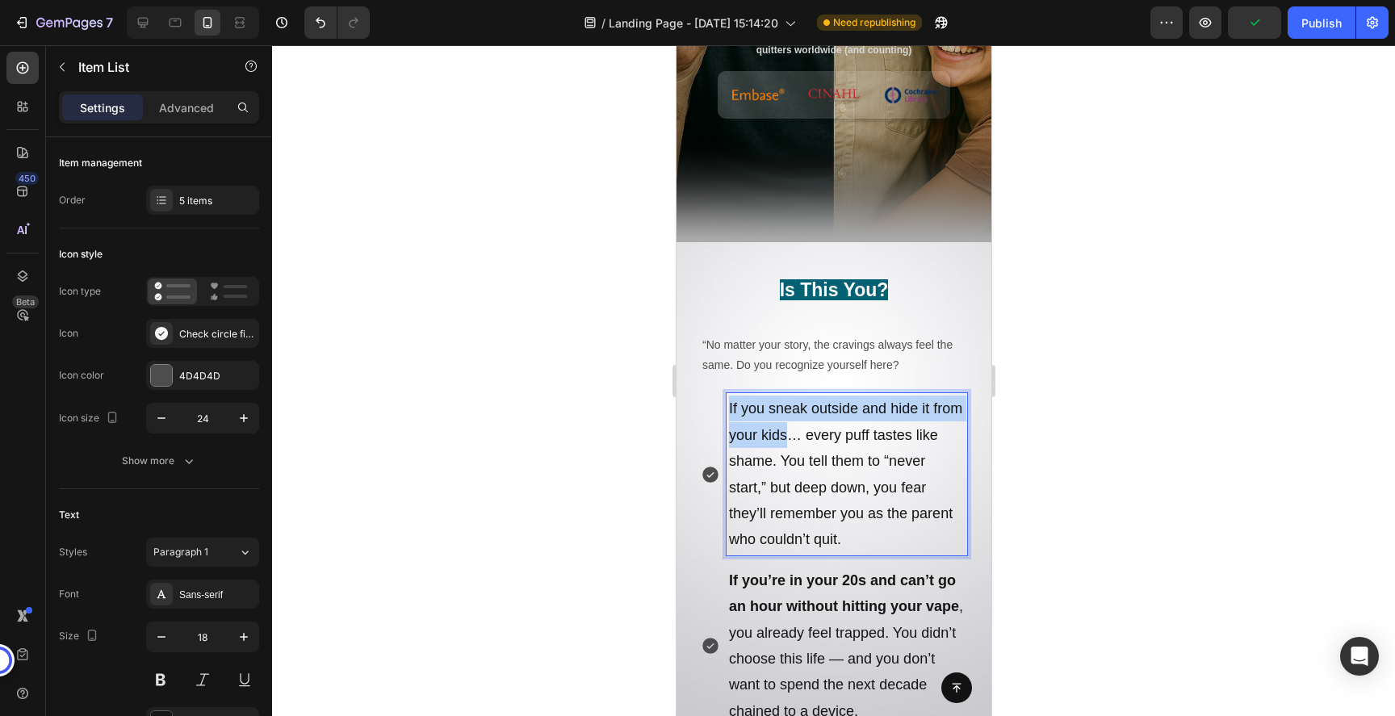
drag, startPoint x: 784, startPoint y: 437, endPoint x: 721, endPoint y: 400, distance: 72.7
click at [721, 400] on div "If you sneak outside and hide it from your kids… every puff tastes like shame. …" at bounding box center [833, 473] width 266 height 161
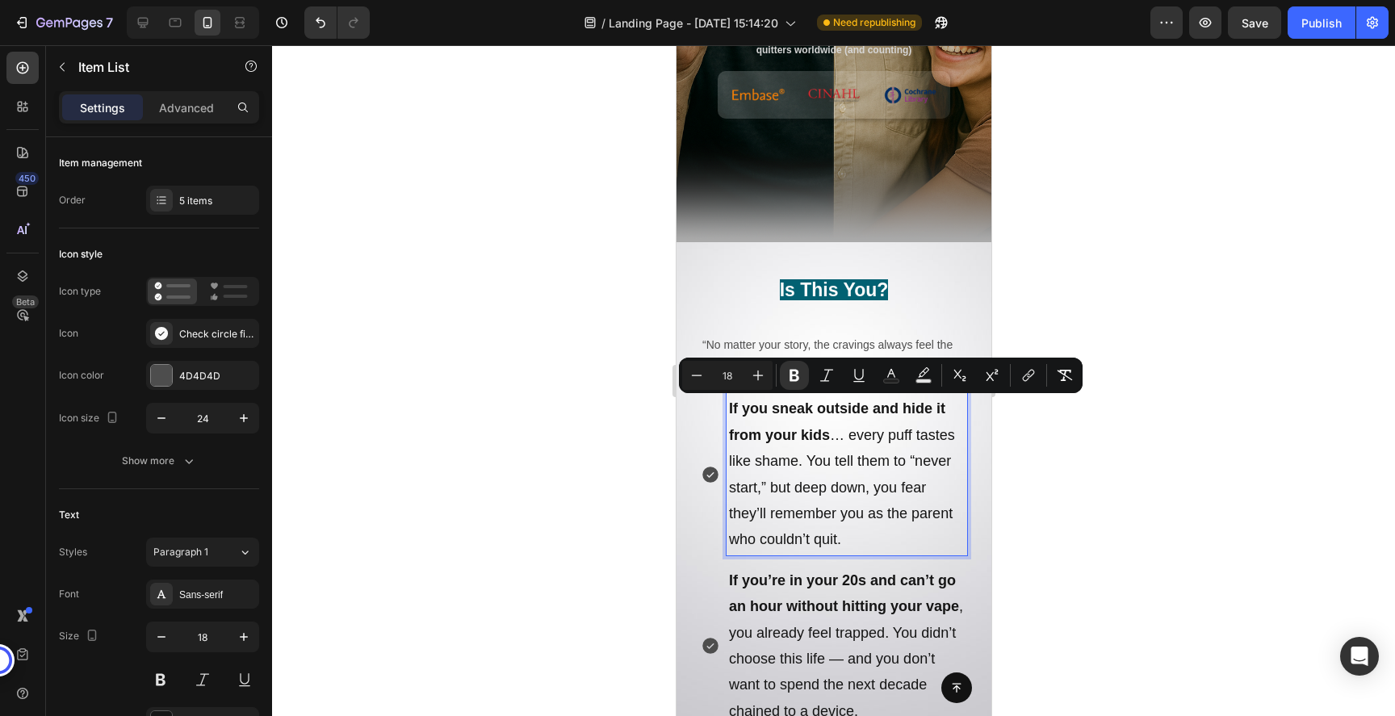
click at [812, 596] on p "If you’re in your 20s and can’t go an hour without hitting your vape , you alre…" at bounding box center [846, 646] width 236 height 157
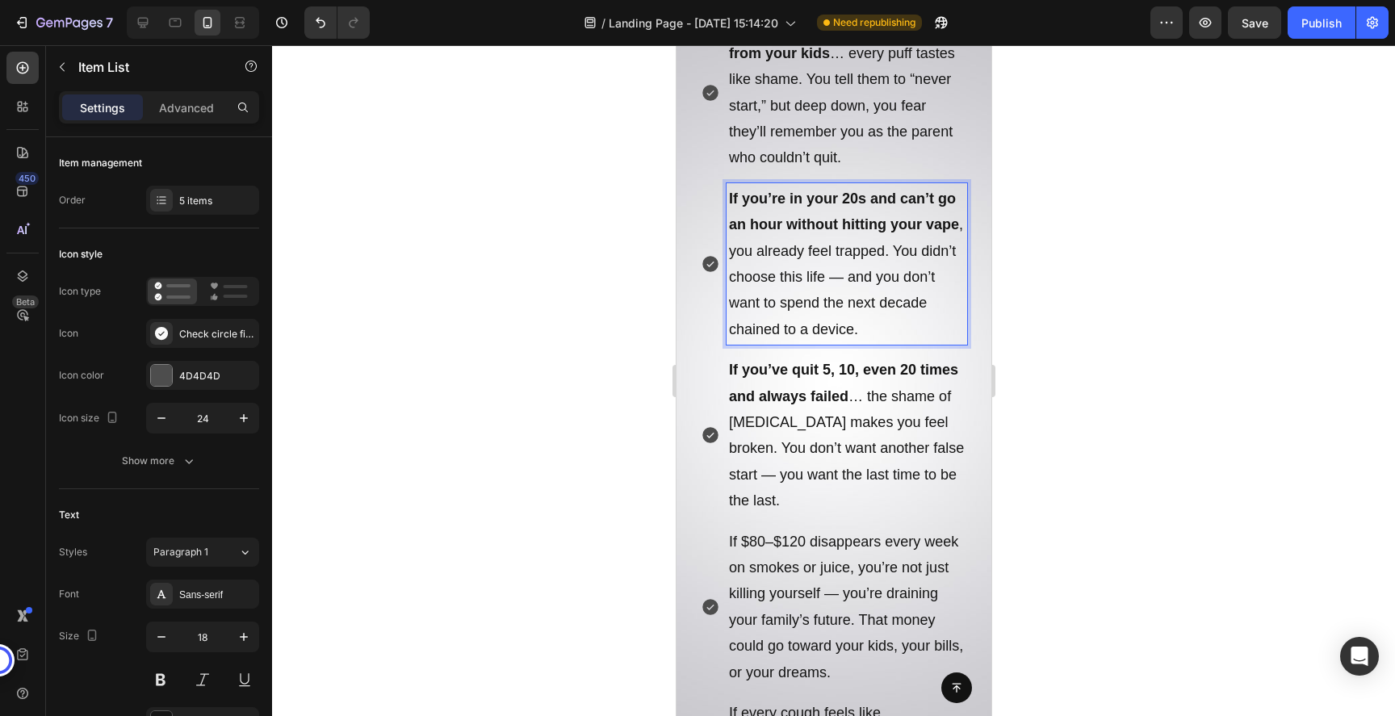
scroll to position [913, 0]
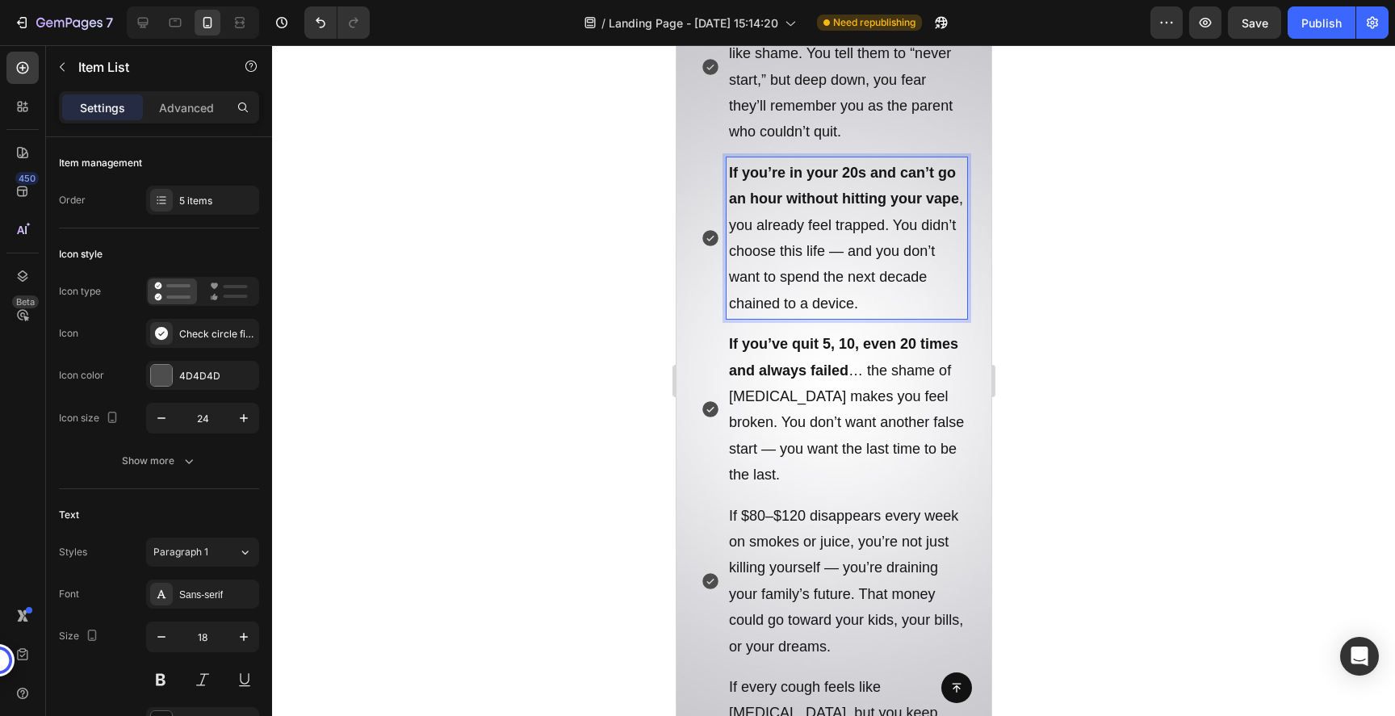
click at [844, 520] on p "If $80–$120 disappears every week on smokes or juice, you’re not just killing y…" at bounding box center [846, 581] width 236 height 157
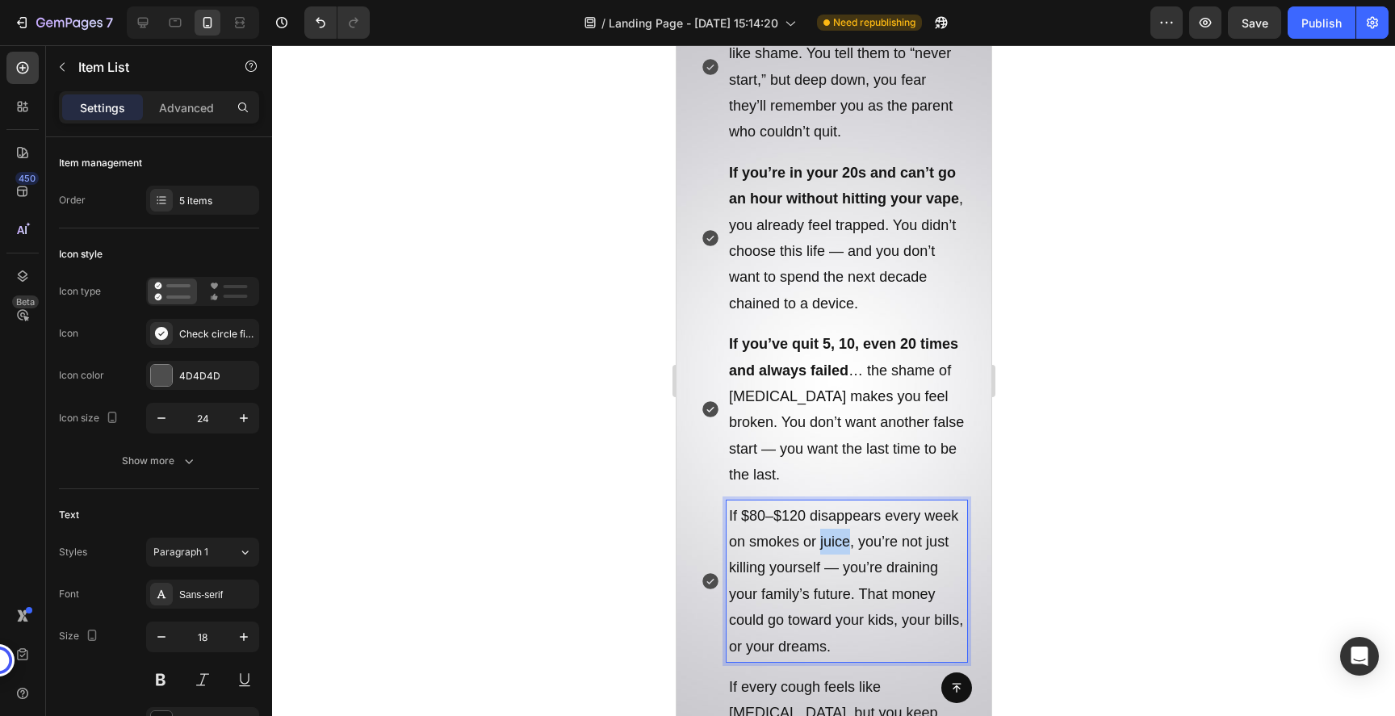
click at [844, 520] on p "If $80–$120 disappears every week on smokes or juice, you’re not just killing y…" at bounding box center [846, 581] width 236 height 157
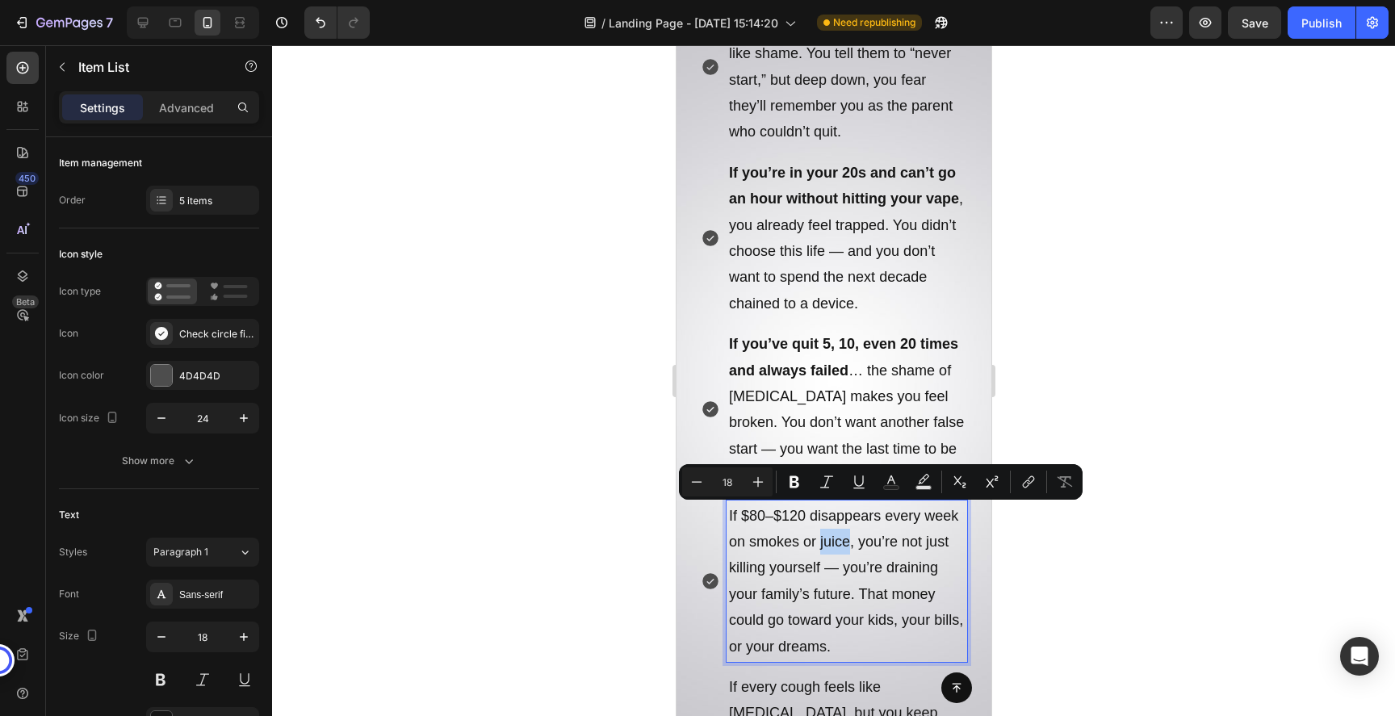
click at [844, 520] on p "If $80–$120 disappears every week on smokes or juice, you’re not just killing y…" at bounding box center [846, 581] width 236 height 157
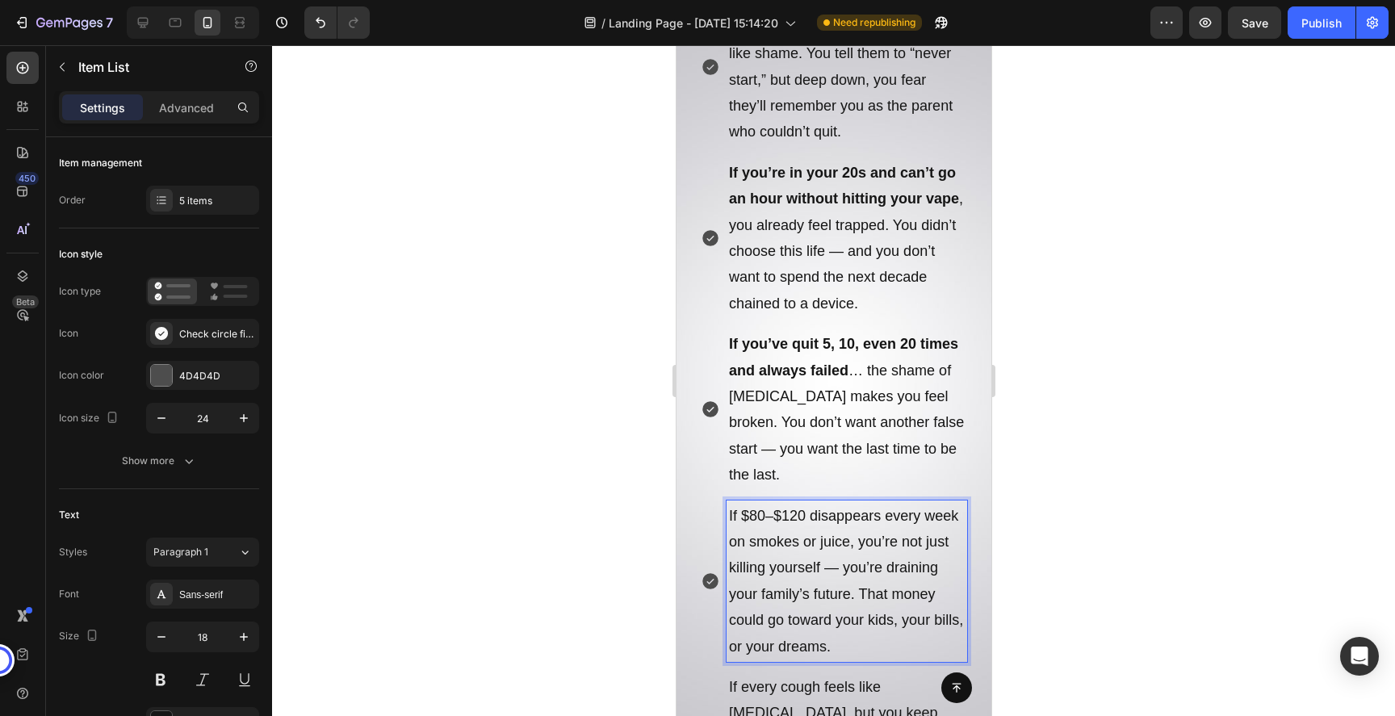
click at [853, 523] on p "If $80–$120 disappears every week on smokes or juice, you’re not just killing y…" at bounding box center [846, 581] width 236 height 157
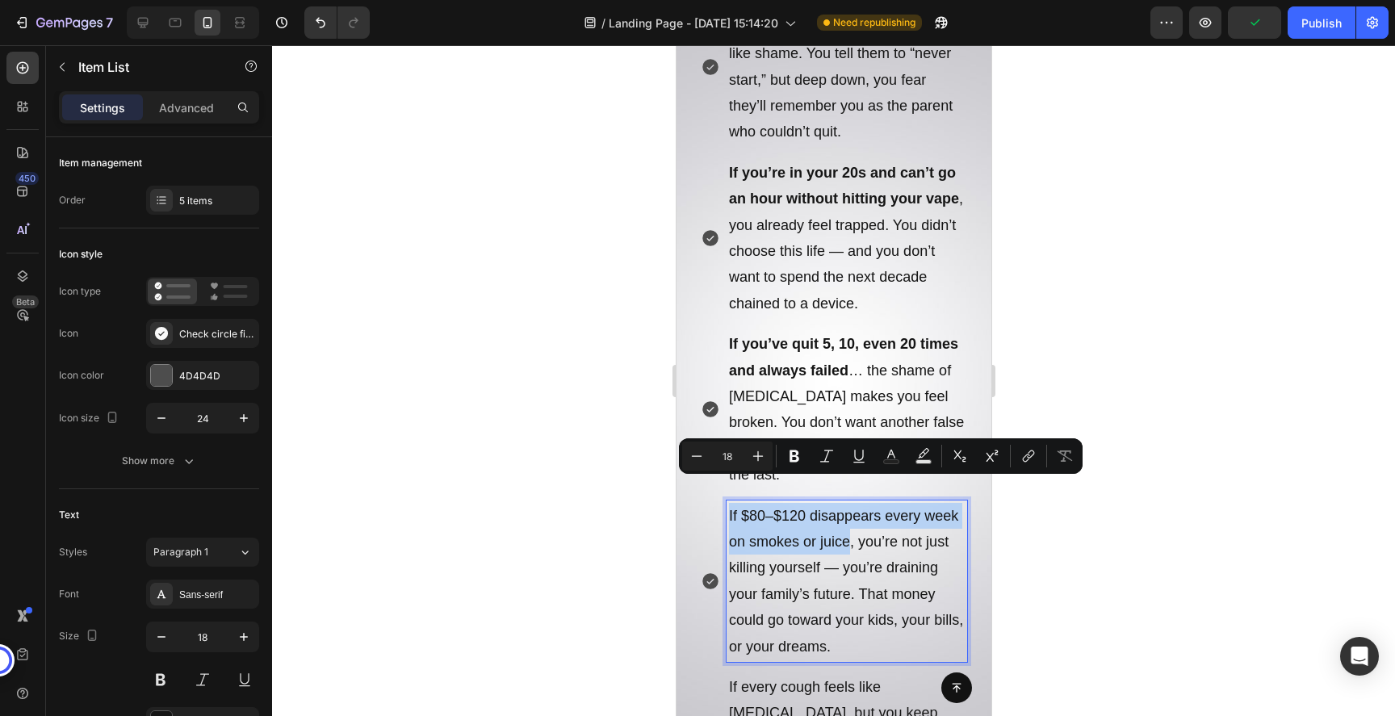
drag, startPoint x: 849, startPoint y: 521, endPoint x: 718, endPoint y: 484, distance: 136.7
click at [718, 501] on div "If $80–$120 disappears every week on smokes or juice, you’re not just killing y…" at bounding box center [833, 581] width 266 height 161
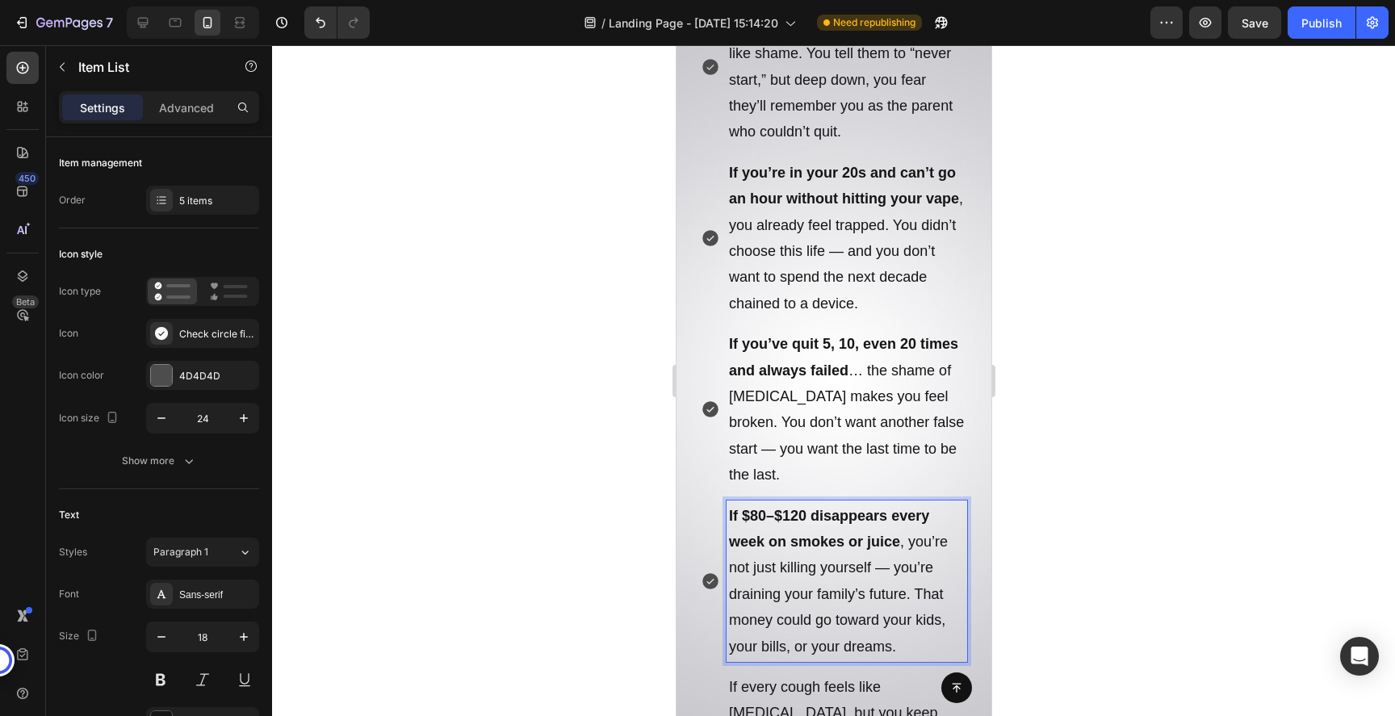
click at [828, 607] on p "If $80–$120 disappears every week on smokes or juice , you’re not just killing …" at bounding box center [846, 581] width 236 height 157
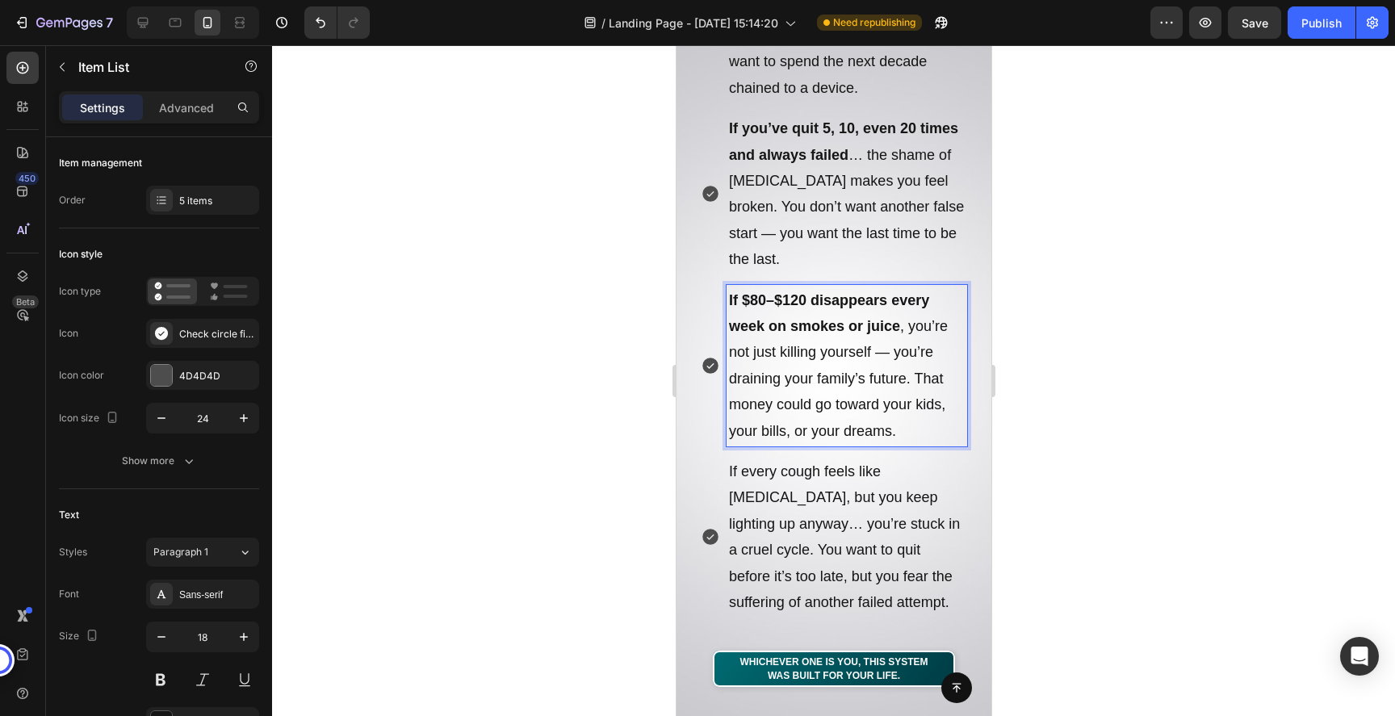
scroll to position [1158, 0]
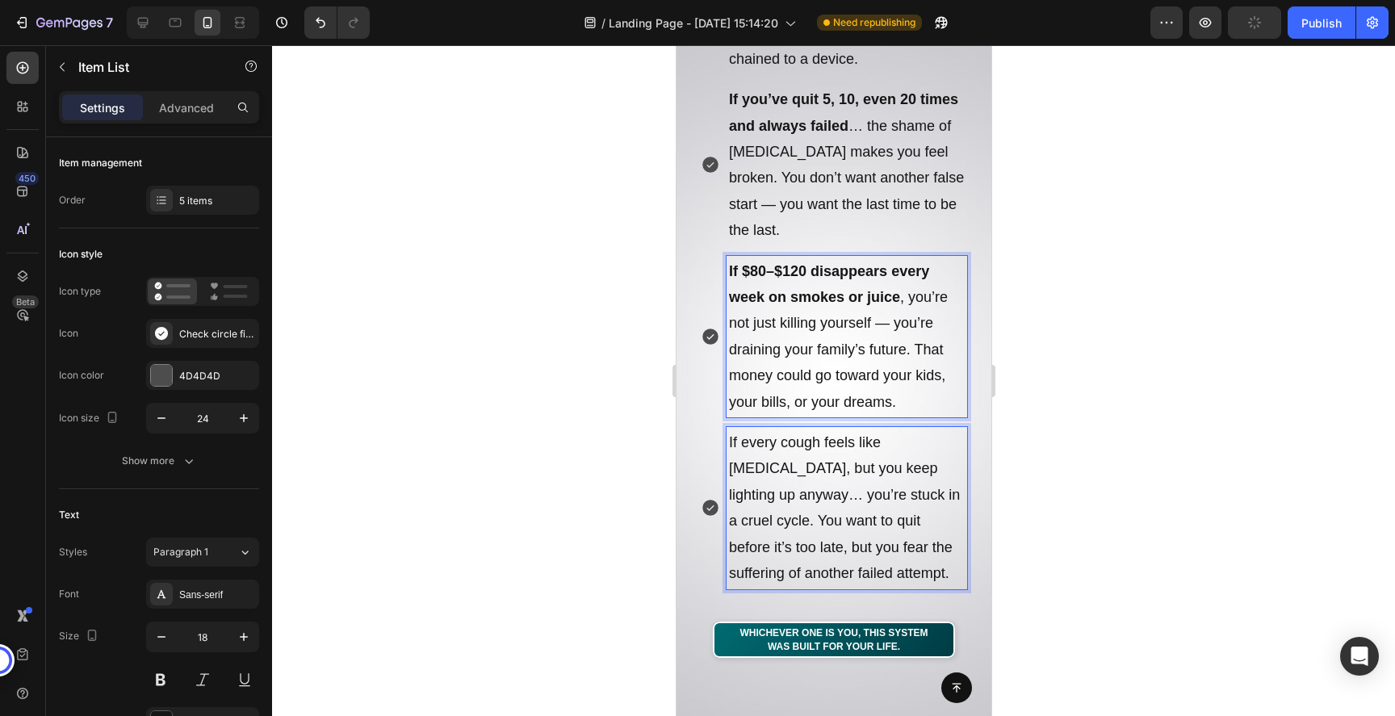
click at [790, 429] on p "If every cough feels like [MEDICAL_DATA], but you keep lighting up anyway… you’…" at bounding box center [846, 507] width 236 height 157
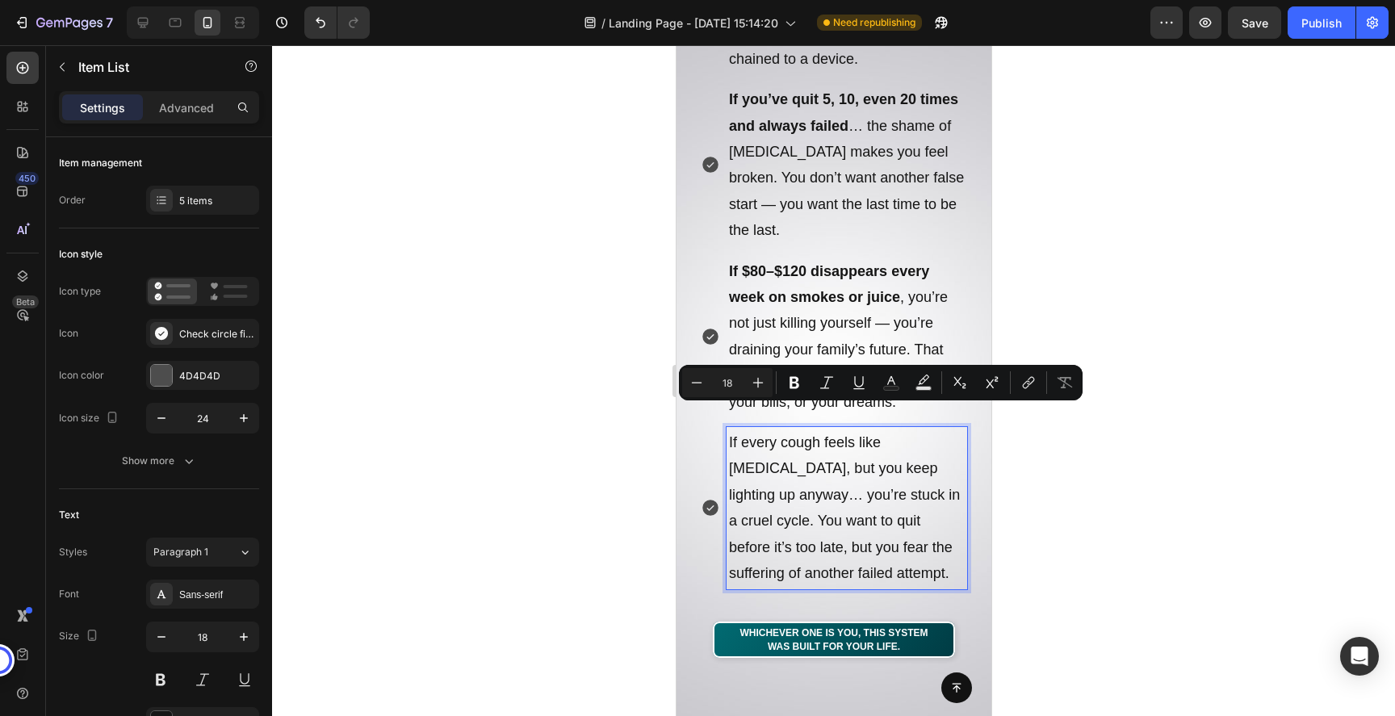
click at [879, 429] on p "If every cough feels like [MEDICAL_DATA], but you keep lighting up anyway… you’…" at bounding box center [846, 507] width 236 height 157
drag, startPoint x: 907, startPoint y: 443, endPoint x: 711, endPoint y: 420, distance: 197.6
click at [711, 427] on div "If every cough feels like [MEDICAL_DATA], but you keep lighting up anyway… you’…" at bounding box center [833, 507] width 266 height 161
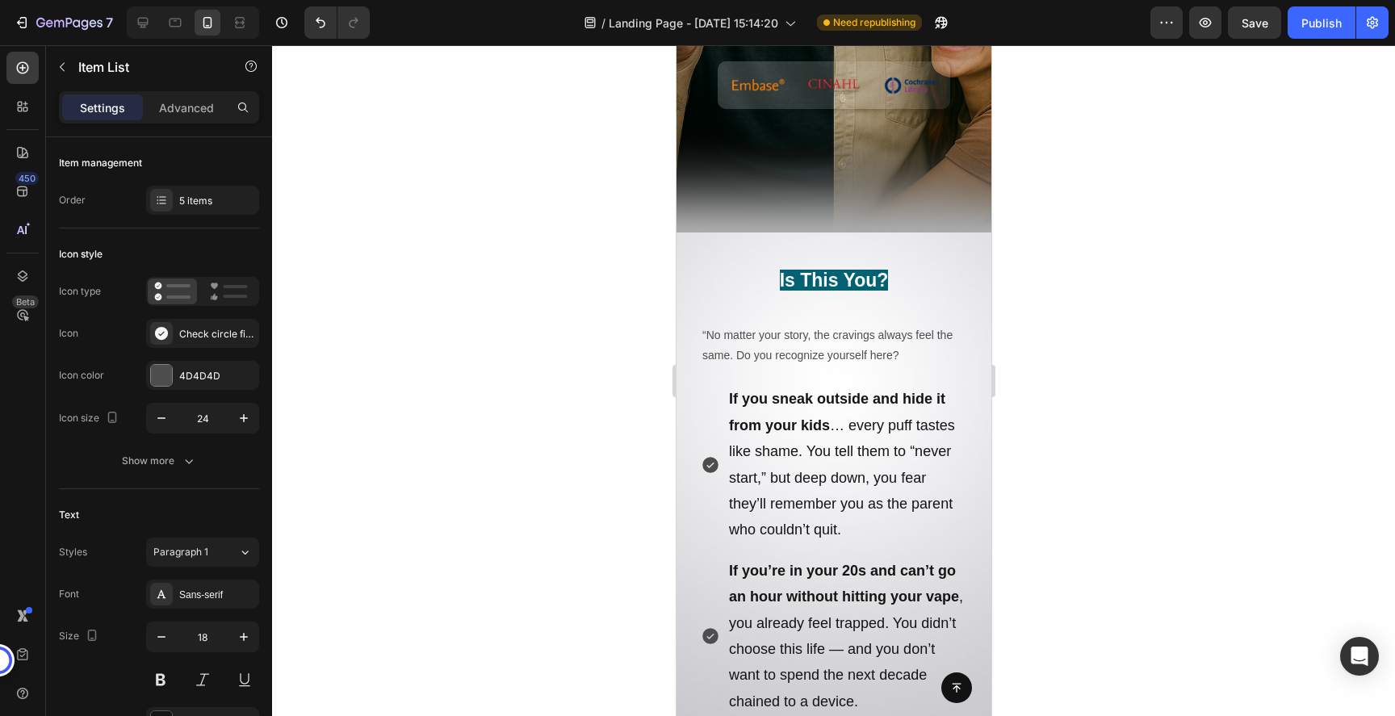
scroll to position [513, 0]
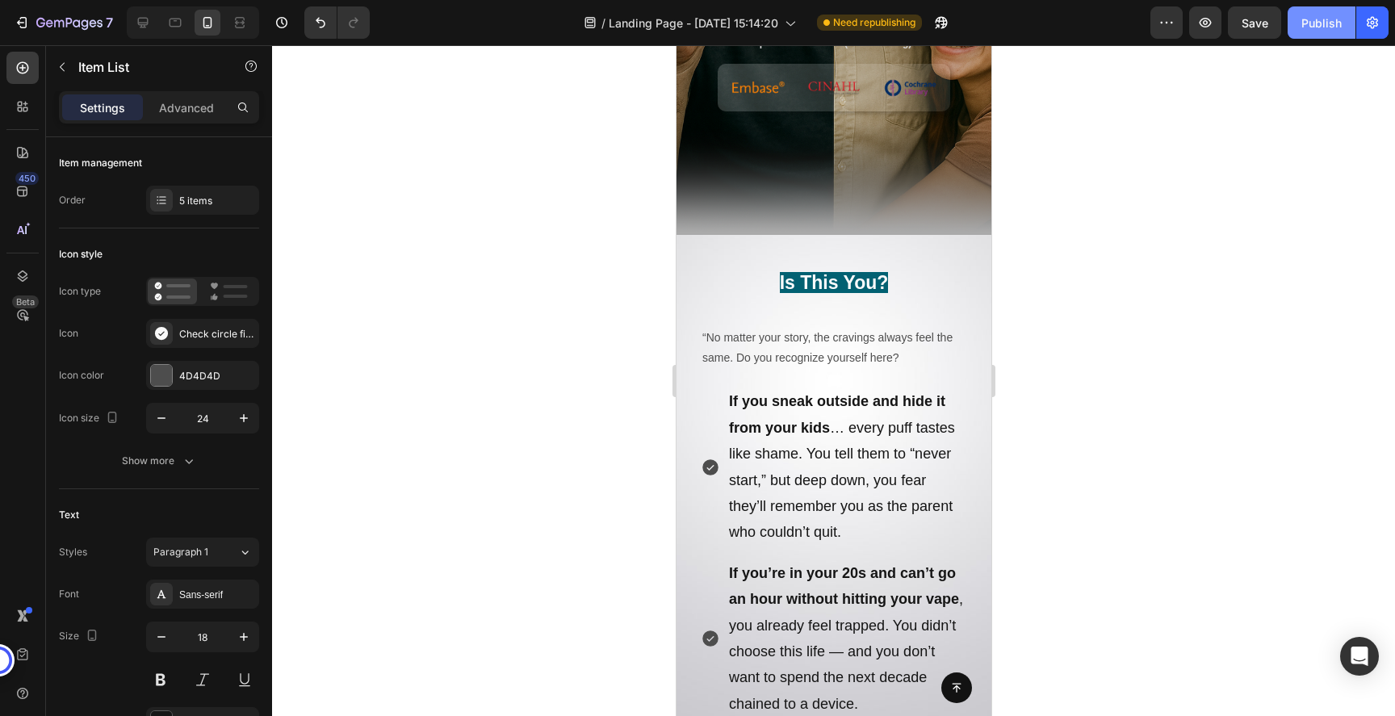
click at [1315, 28] on div "Publish" at bounding box center [1321, 23] width 40 height 17
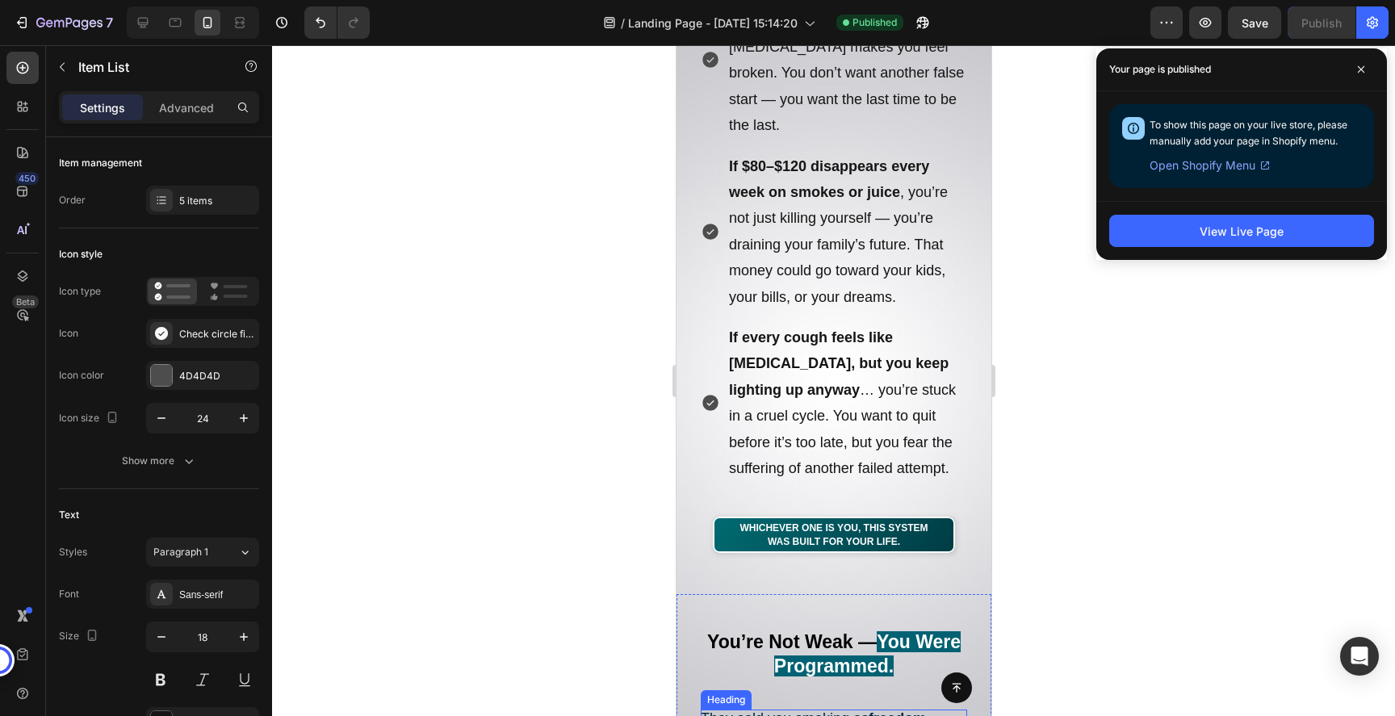
scroll to position [1262, 0]
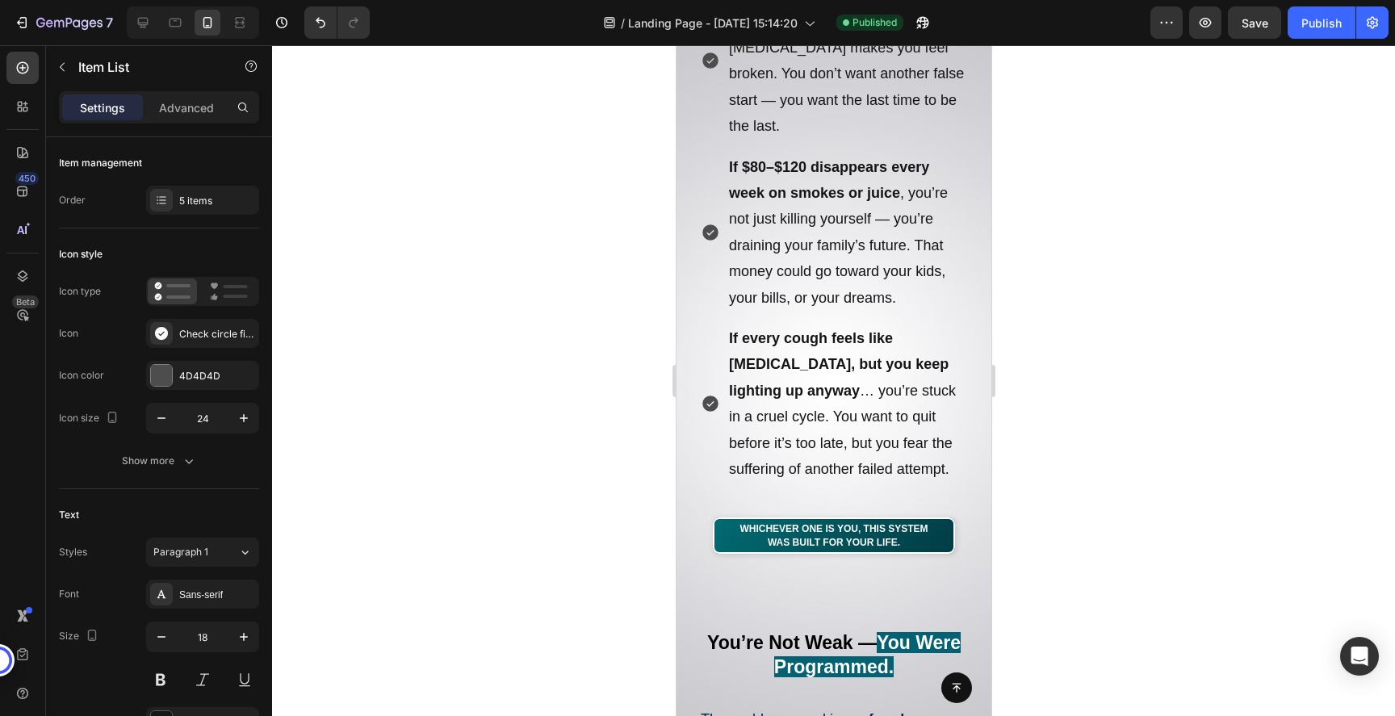
click at [1219, 570] on div at bounding box center [833, 380] width 1123 height 671
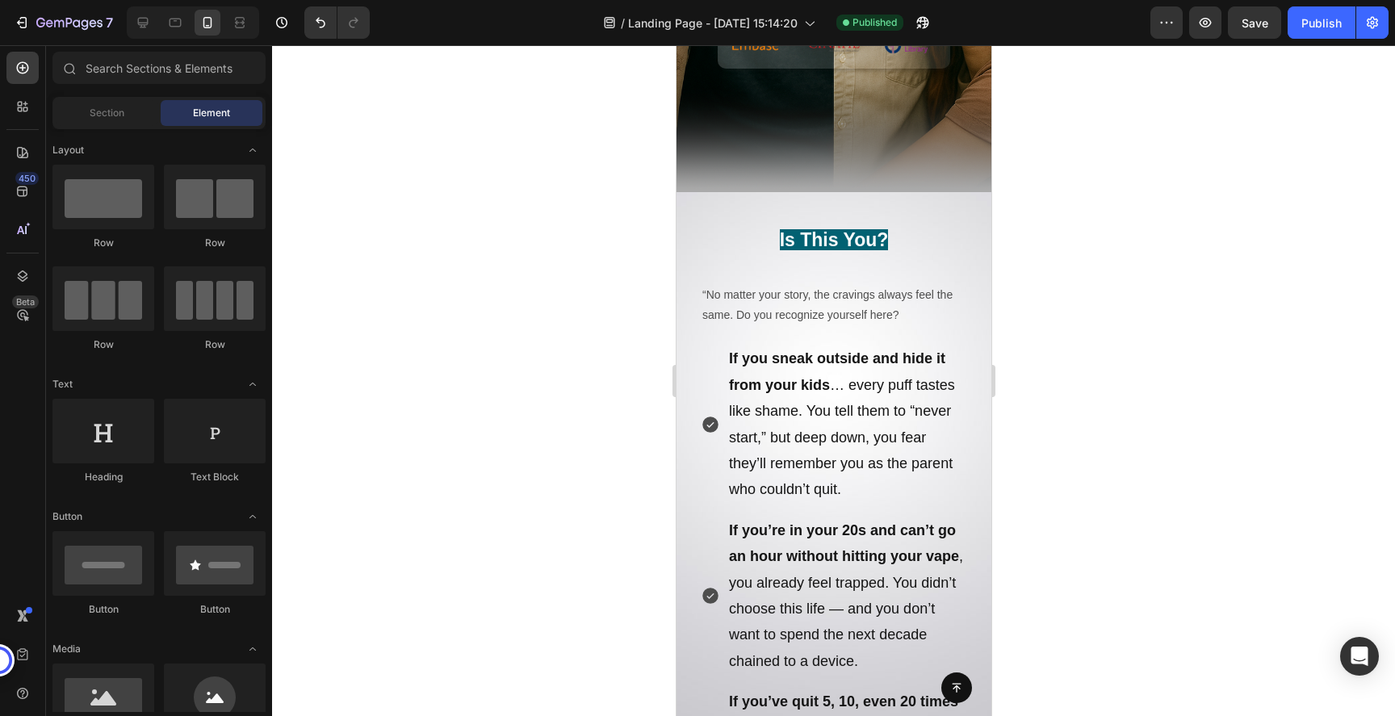
scroll to position [570, 0]
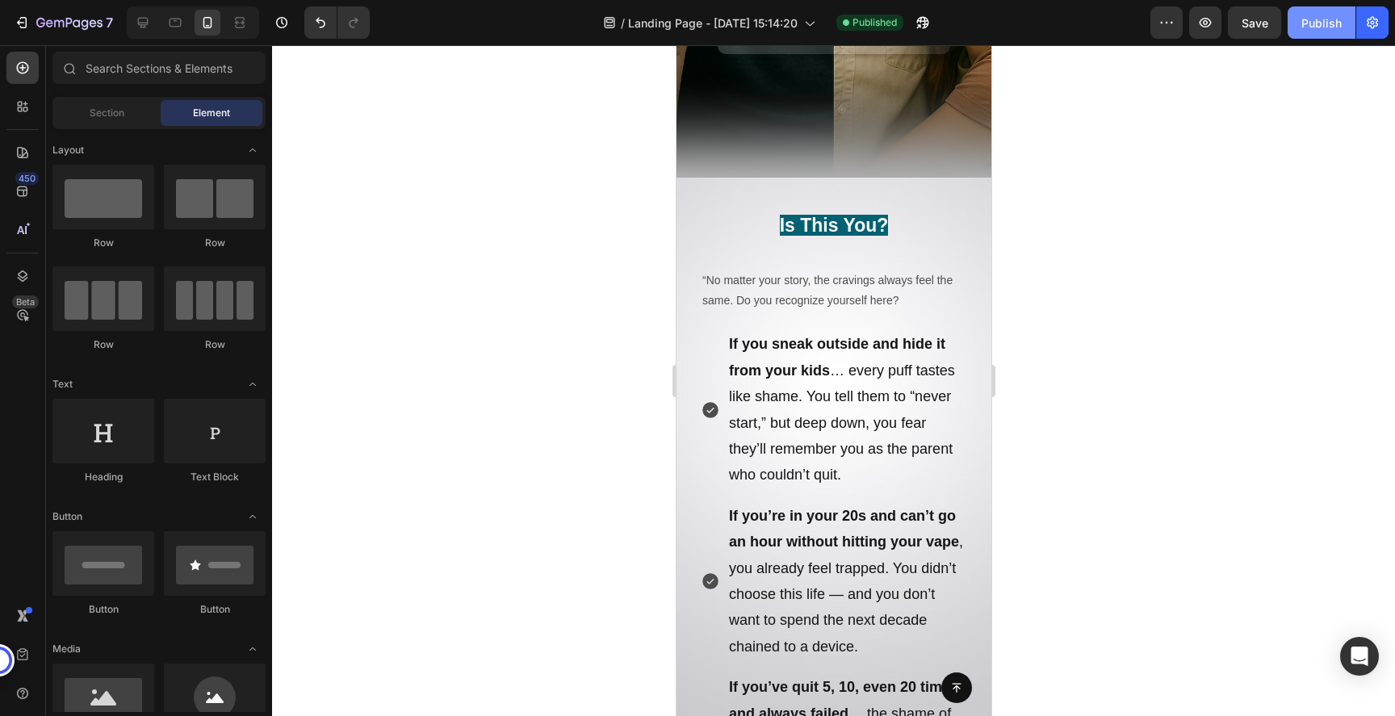
click at [1325, 31] on button "Publish" at bounding box center [1322, 22] width 68 height 32
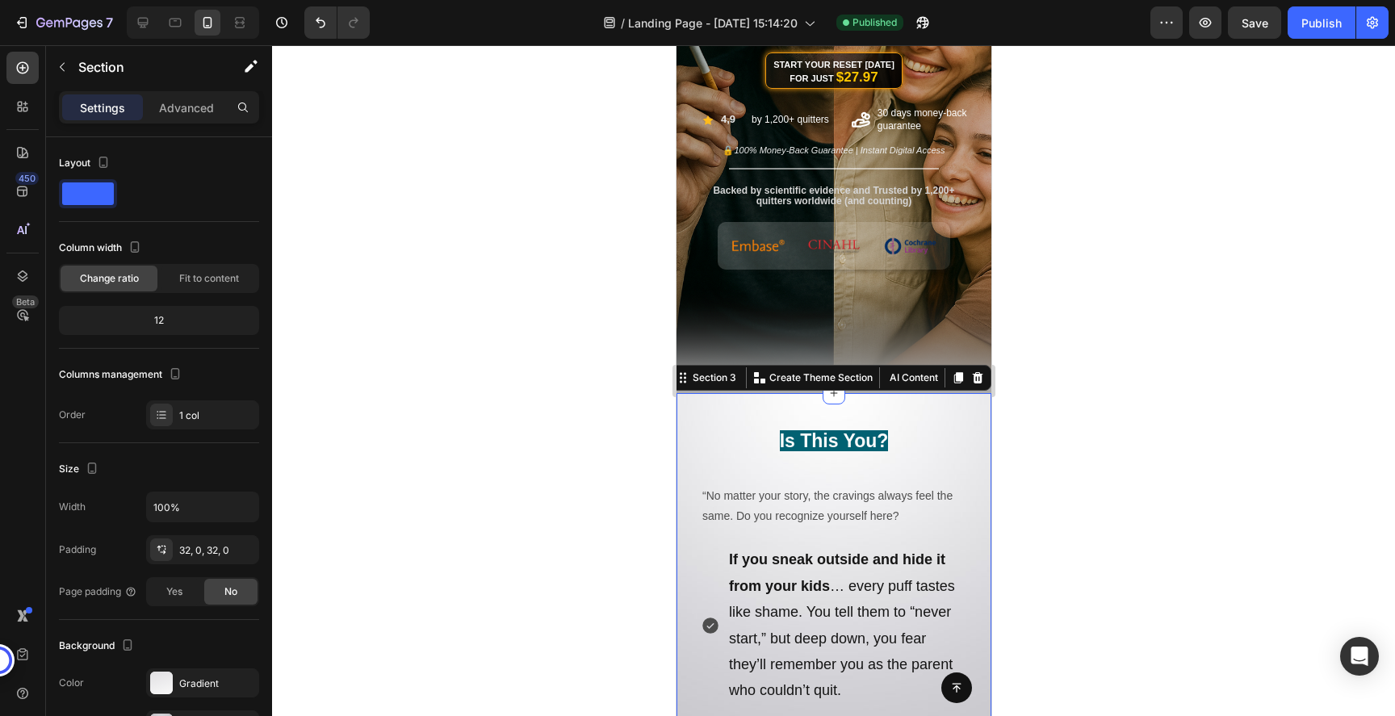
scroll to position [354, 0]
click at [829, 563] on strong "If you sneak outside and hide it from your kids" at bounding box center [836, 573] width 216 height 42
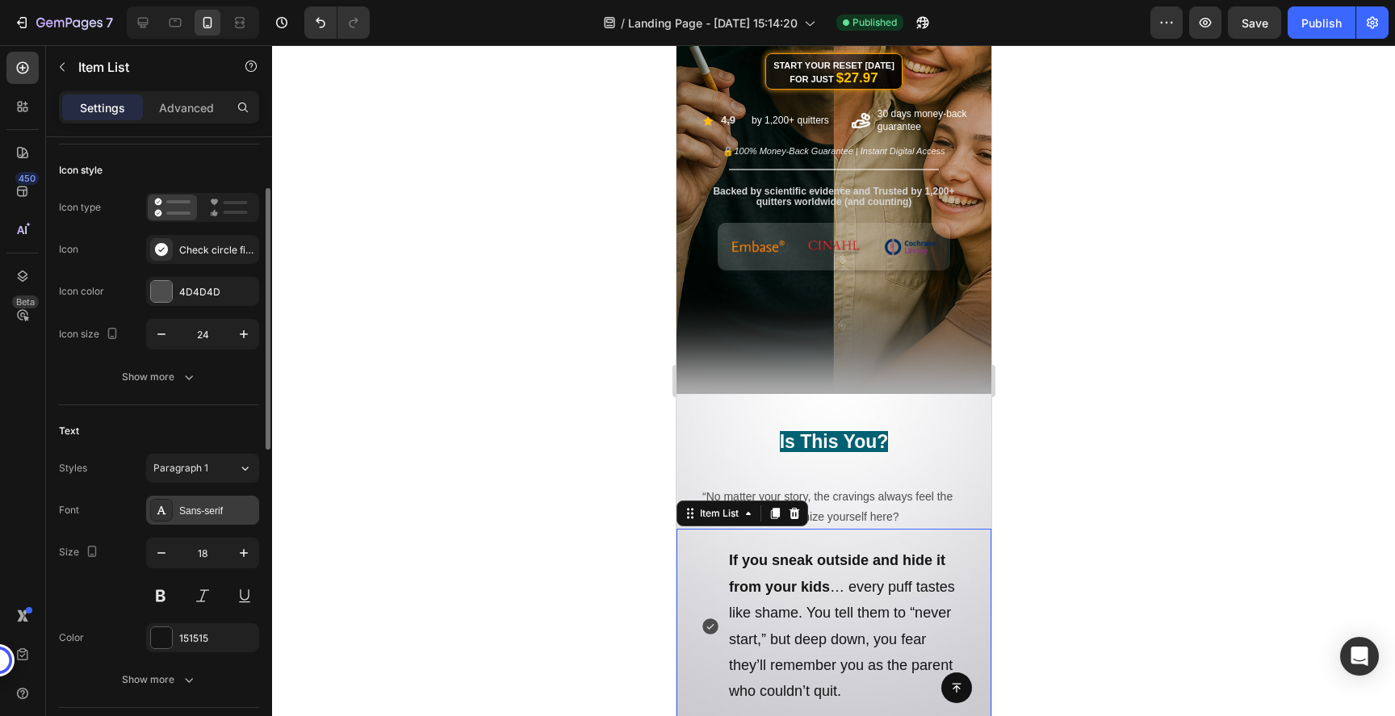
scroll to position [95, 0]
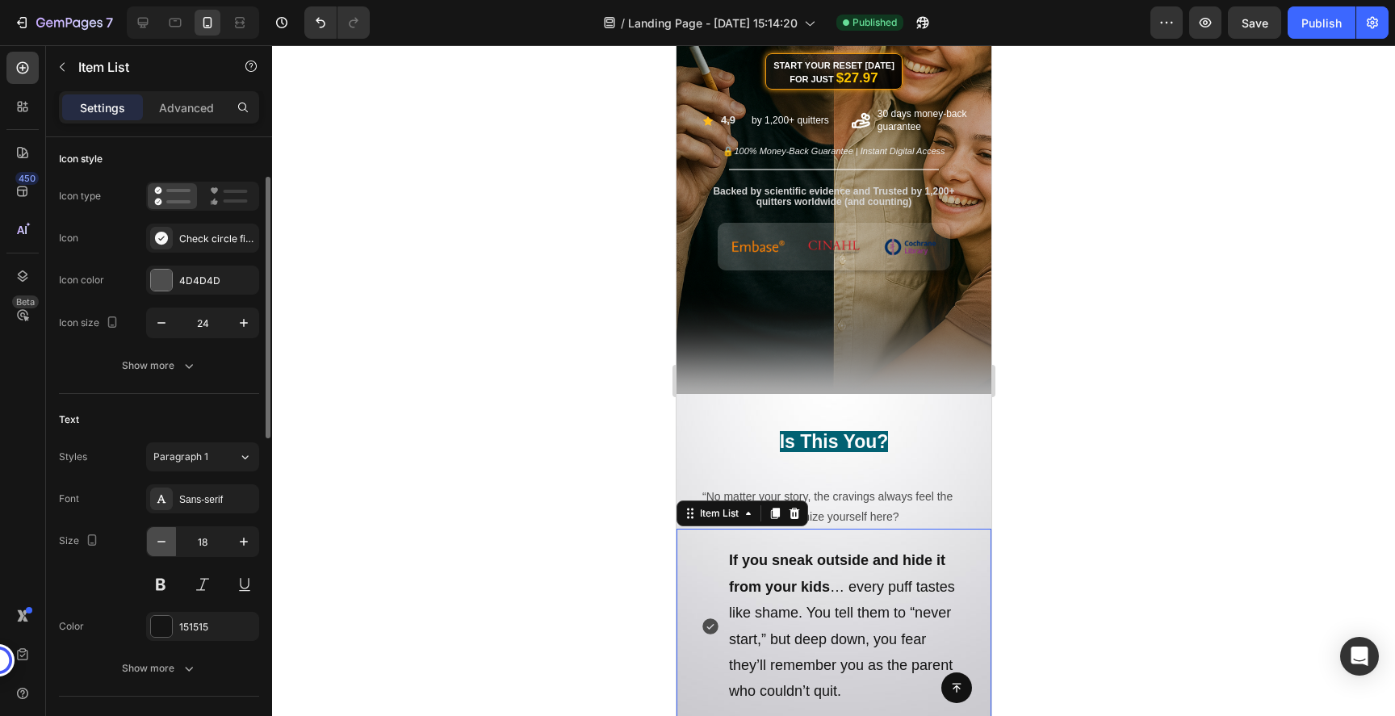
click at [161, 533] on button "button" at bounding box center [161, 541] width 29 height 29
type input "17"
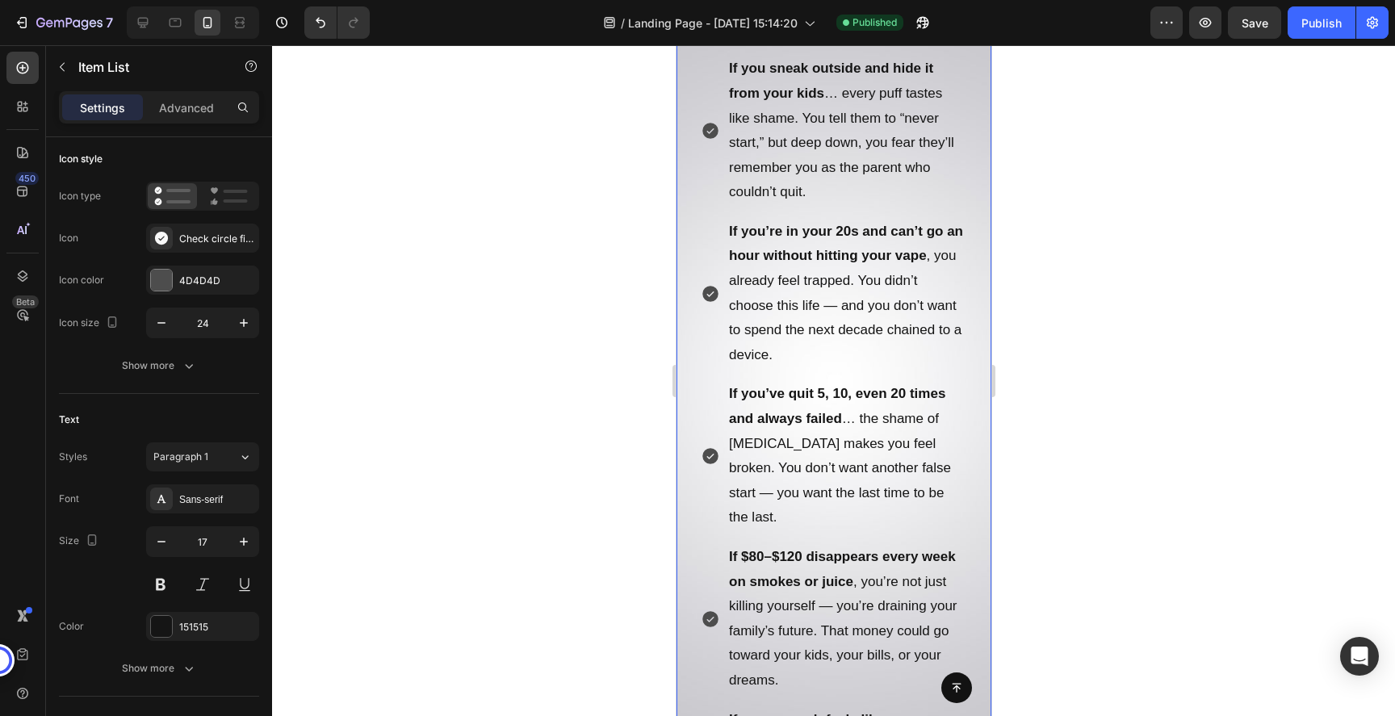
scroll to position [857, 0]
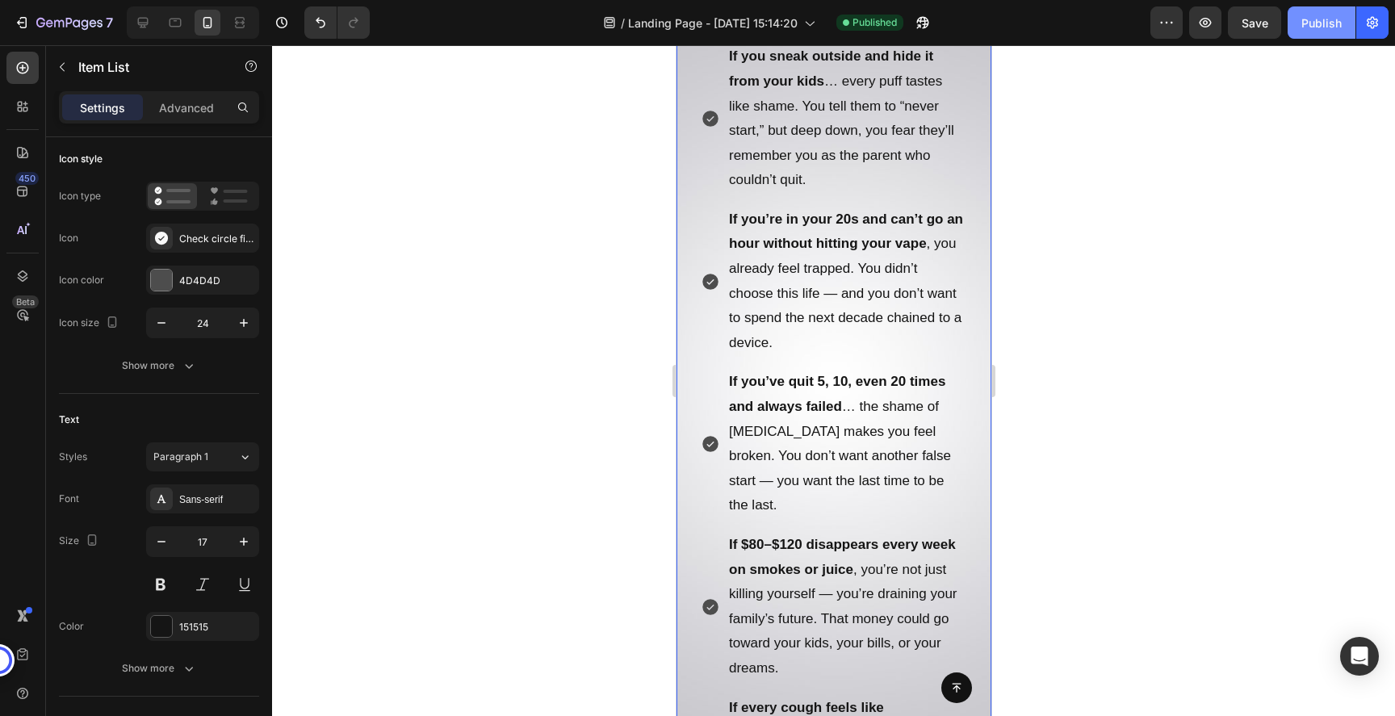
click at [1329, 31] on button "Publish" at bounding box center [1322, 22] width 68 height 32
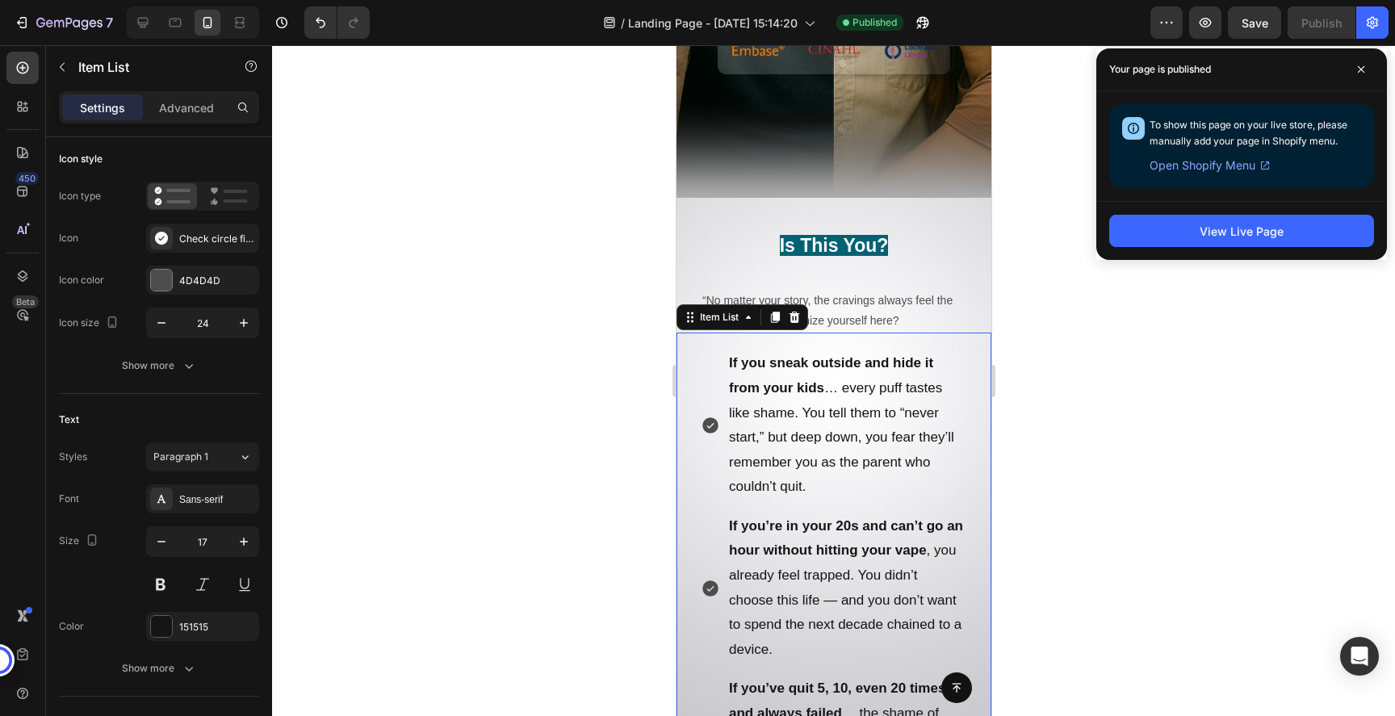
scroll to position [538, 0]
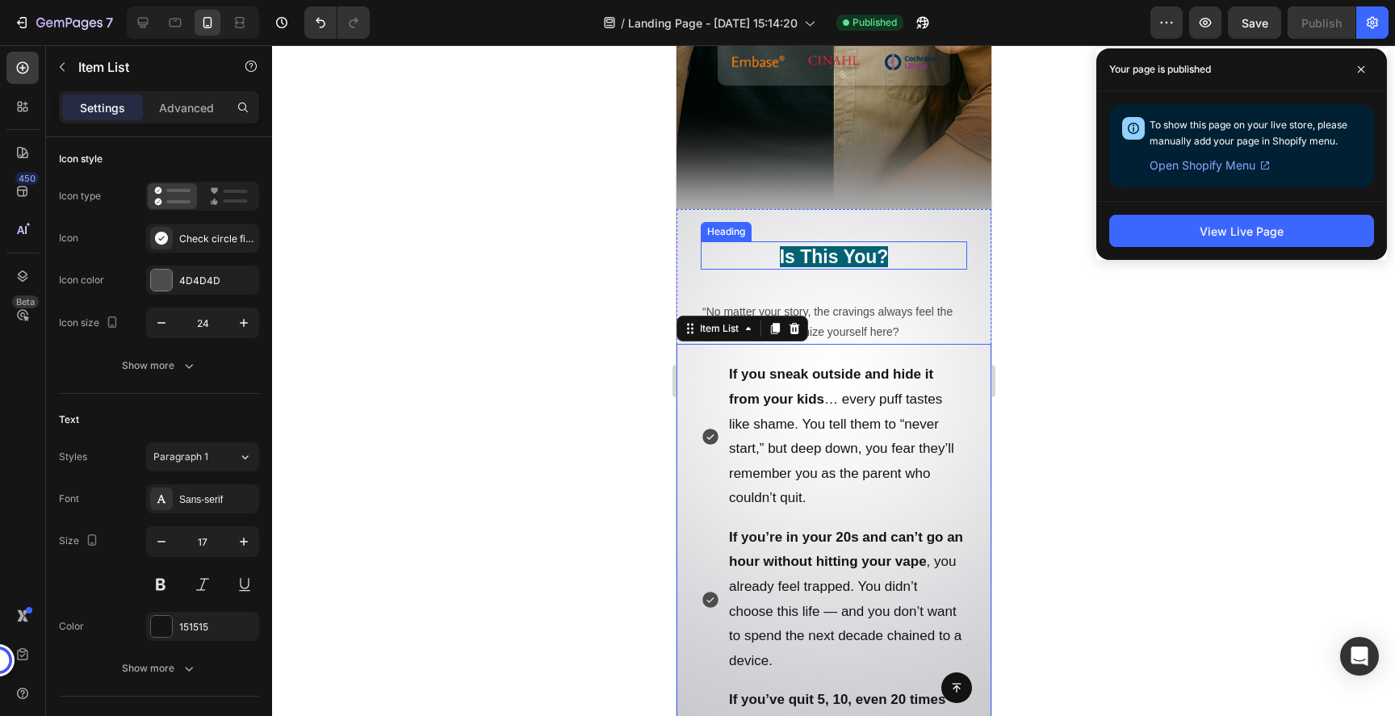
click at [838, 253] on strong "Is This You?" at bounding box center [833, 256] width 109 height 21
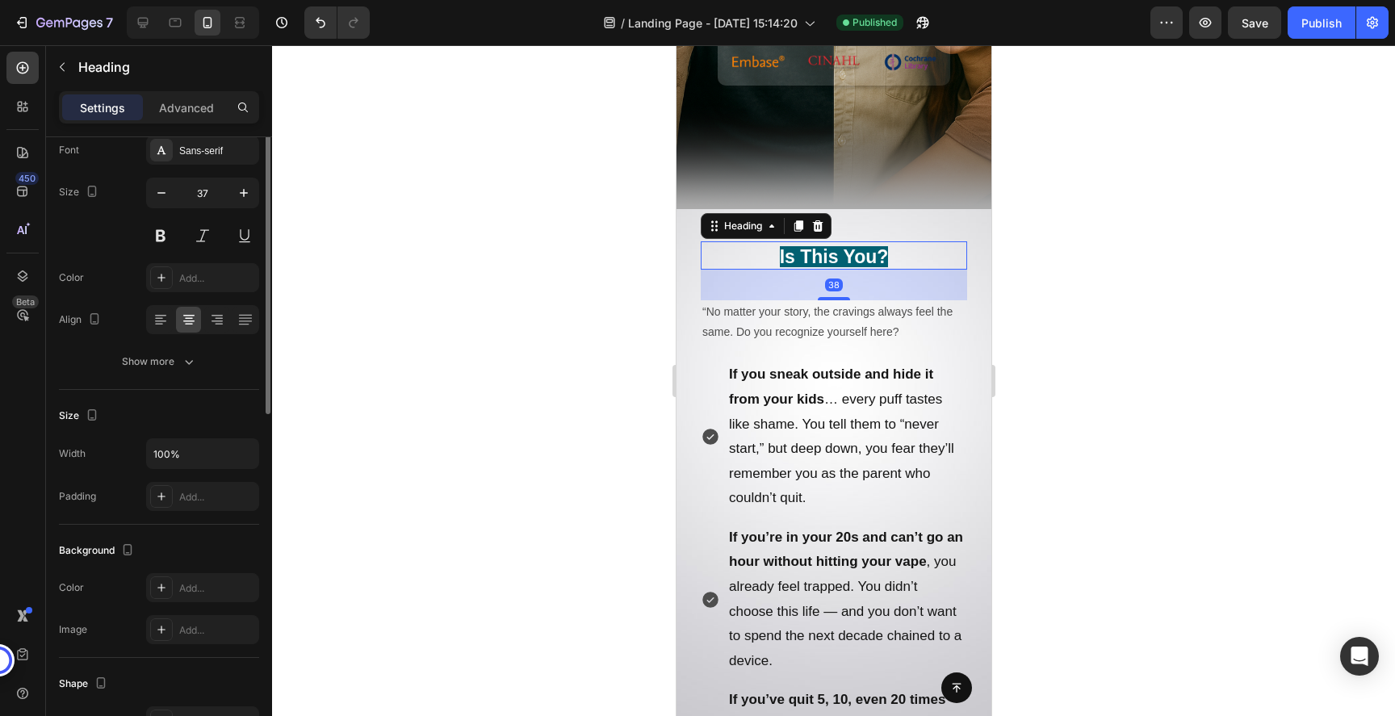
scroll to position [0, 0]
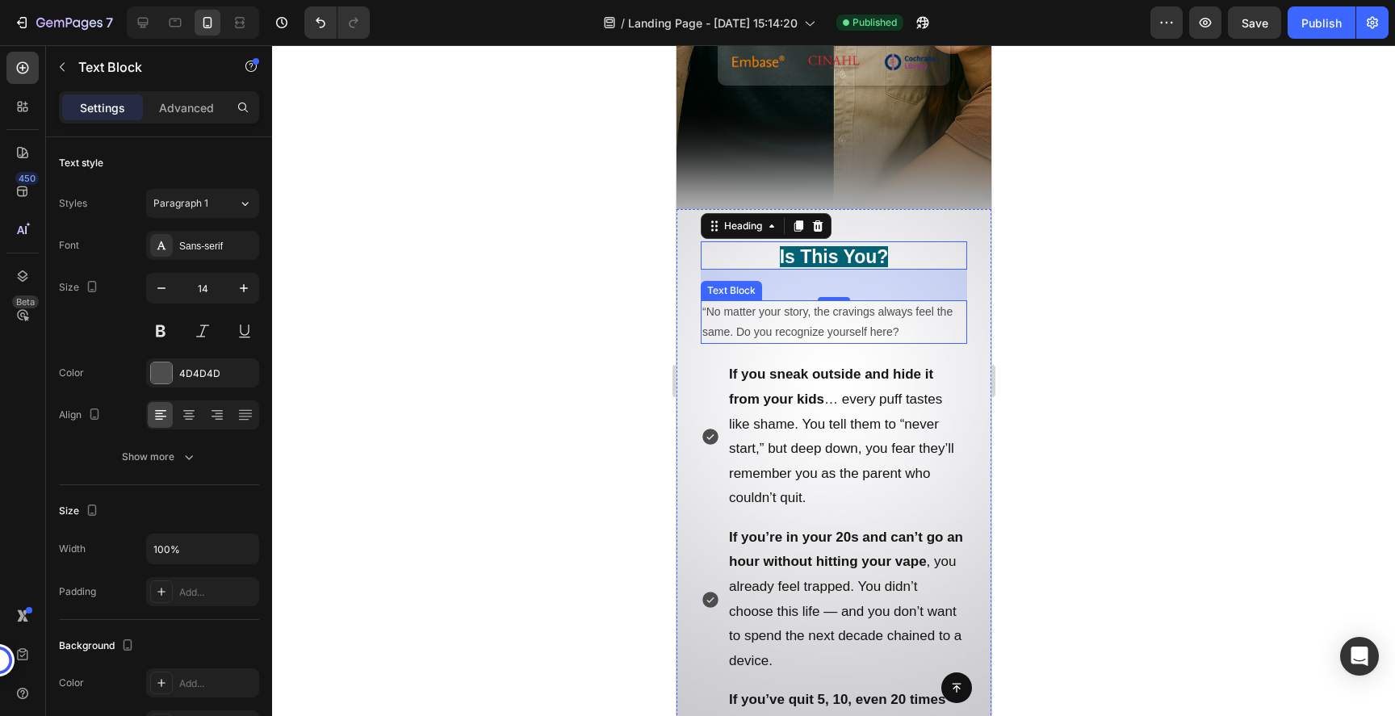
click at [920, 326] on p "“No matter your story, the cravings always feel the same. Do you recognize your…" at bounding box center [833, 322] width 263 height 40
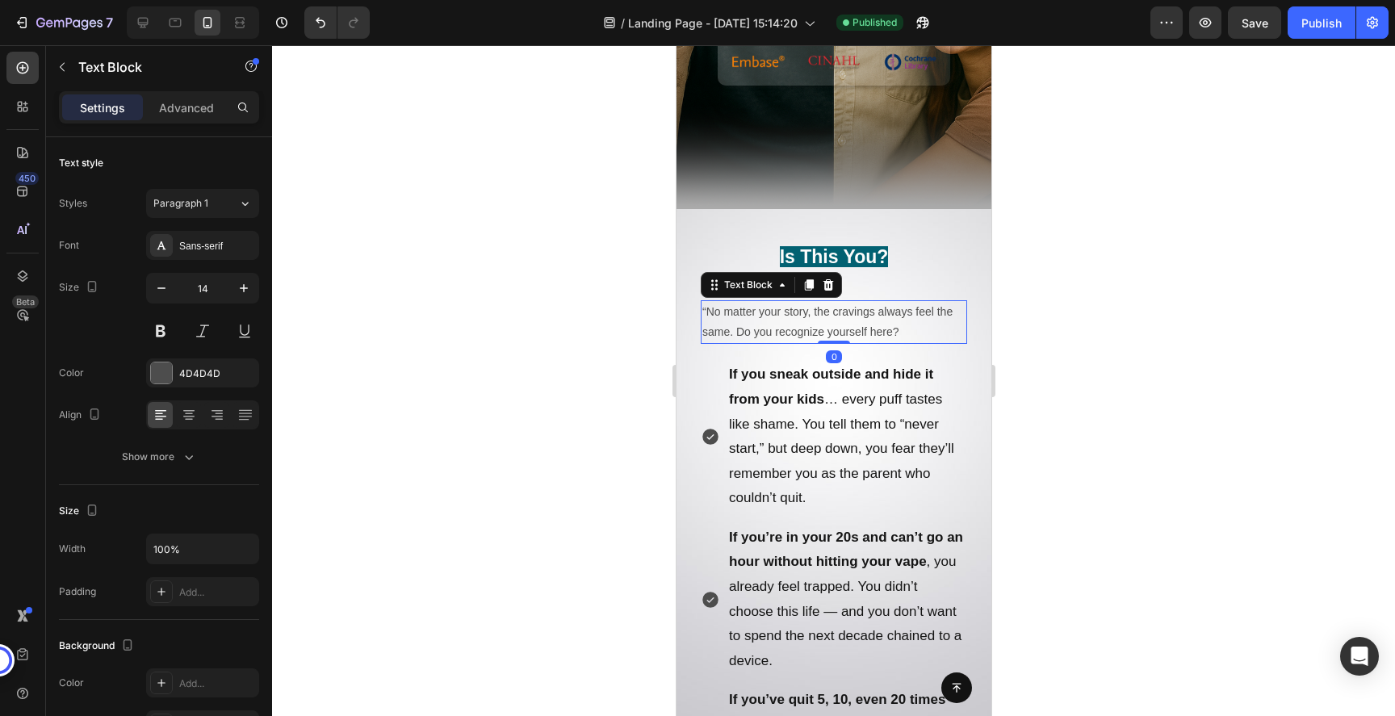
click at [885, 332] on p "“No matter your story, the cravings always feel the same. Do you recognize your…" at bounding box center [833, 322] width 263 height 40
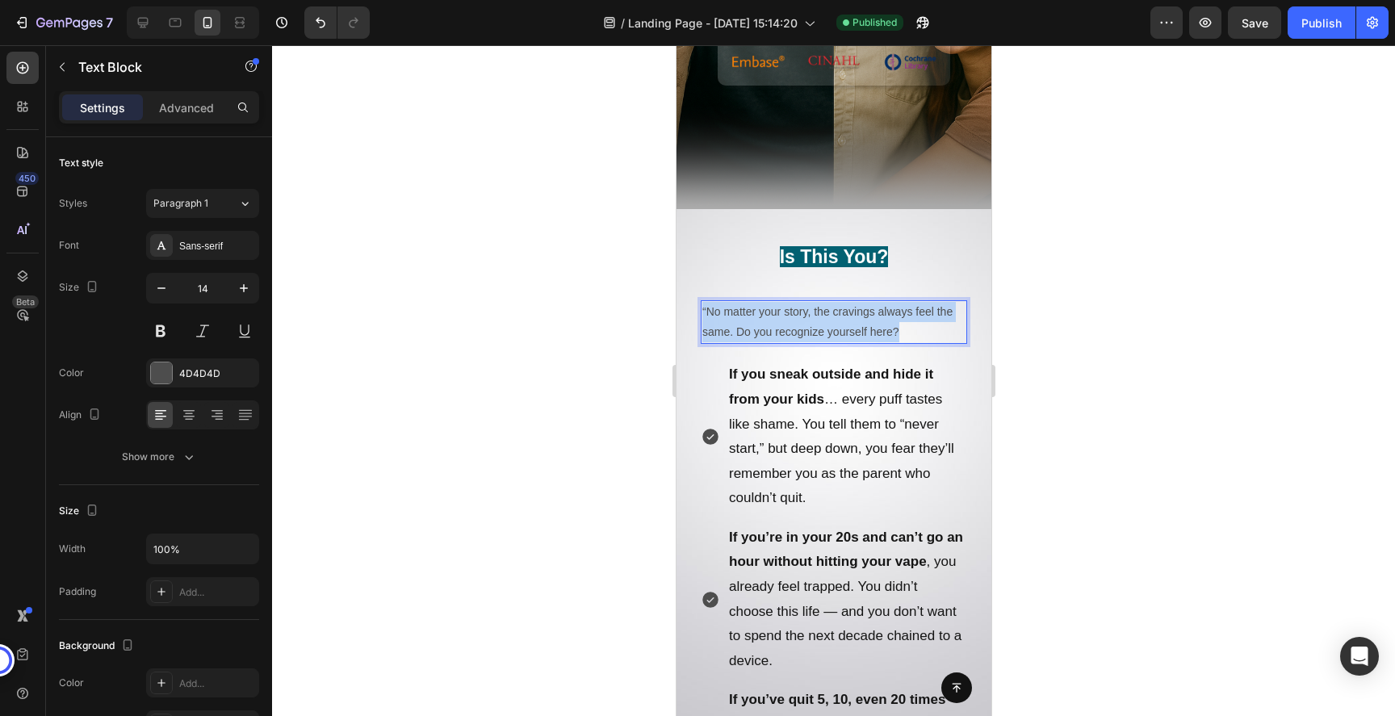
click at [885, 332] on p "“No matter your story, the cravings always feel the same. Do you recognize your…" at bounding box center [833, 322] width 263 height 40
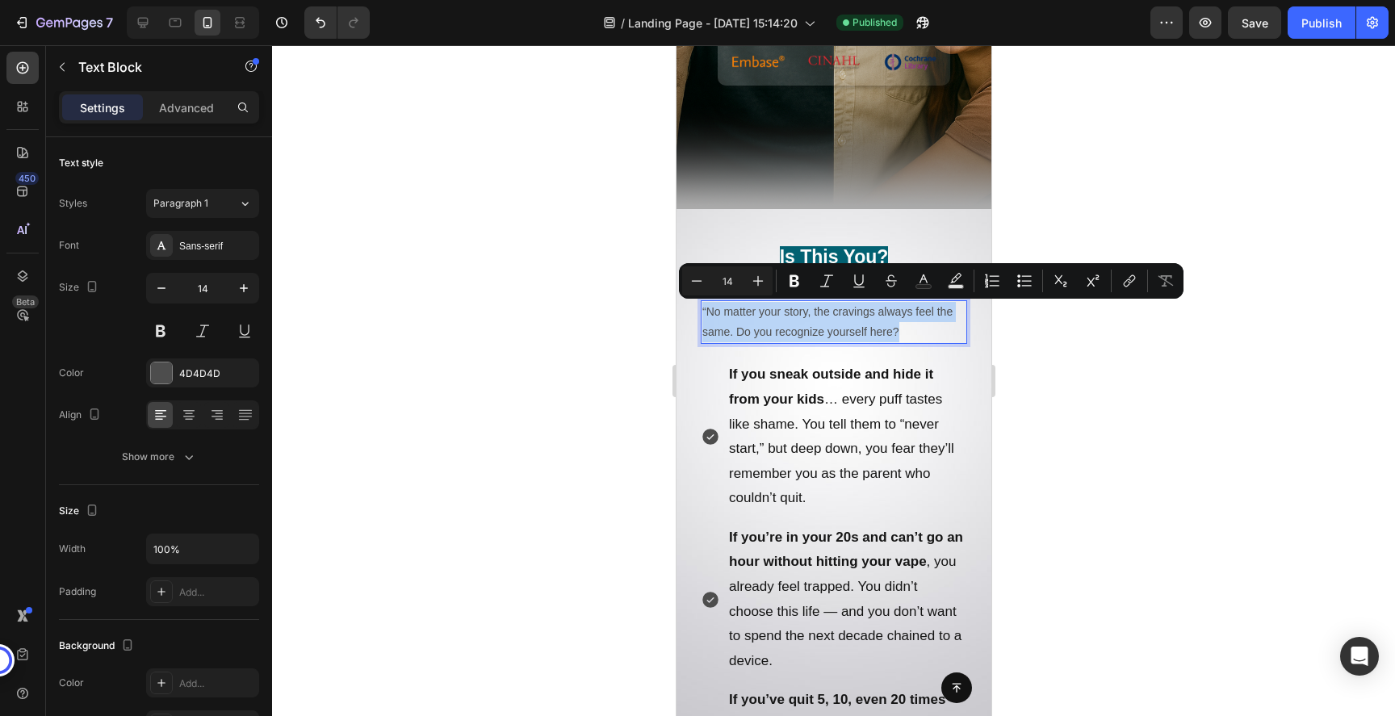
click at [909, 331] on p "“No matter your story, the cravings always feel the same. Do you recognize your…" at bounding box center [833, 322] width 263 height 40
drag, startPoint x: 904, startPoint y: 332, endPoint x: 709, endPoint y: 315, distance: 196.1
click at [709, 315] on p "“No matter your story, the cravings always feel the same. Do you recognize your…" at bounding box center [833, 322] width 263 height 40
copy p "No matter your story, the cravings always feel the same. Do you recognize yours…"
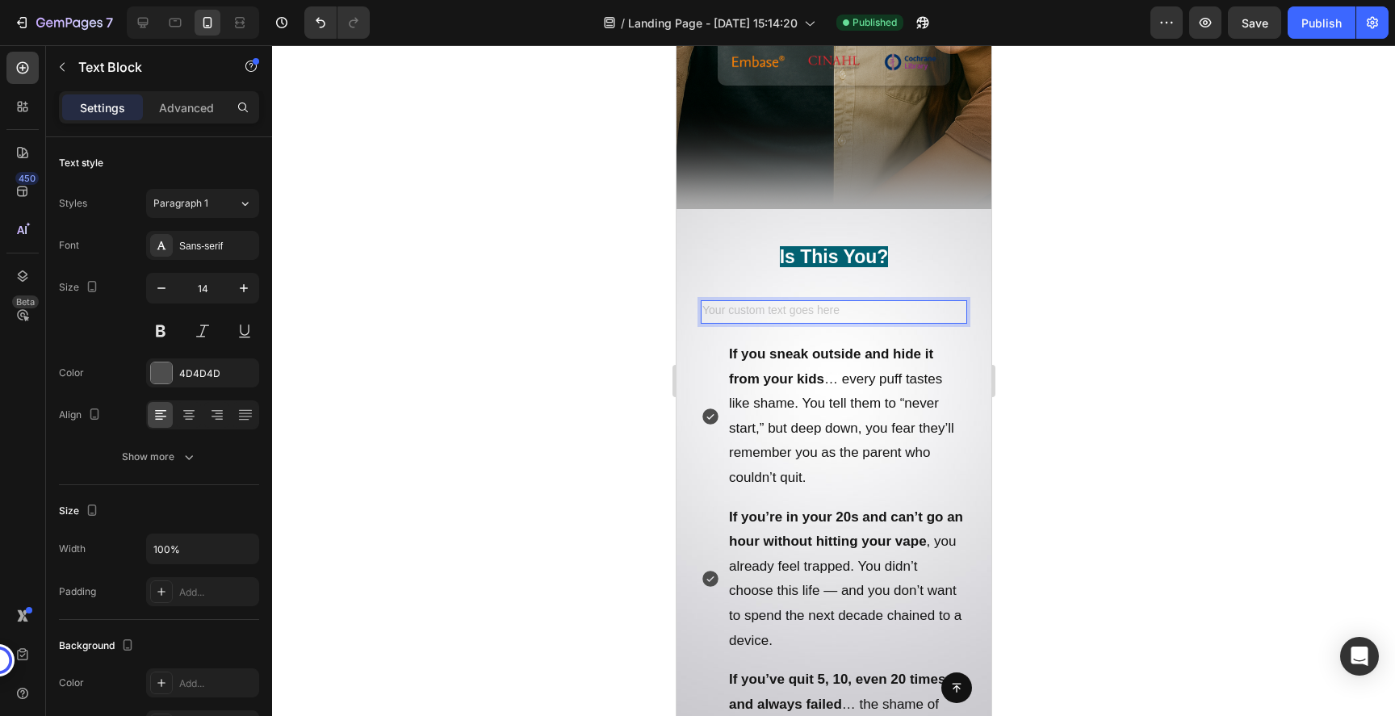
click at [1120, 341] on div at bounding box center [833, 380] width 1123 height 671
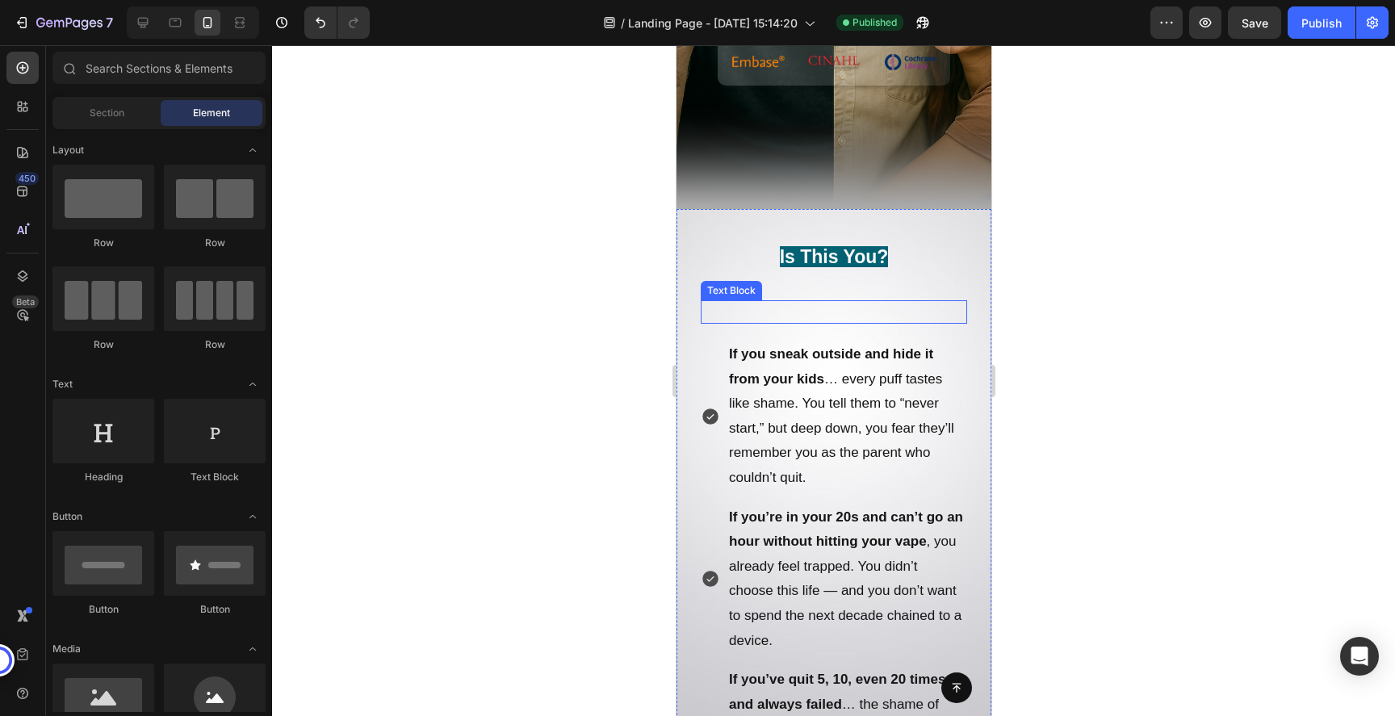
click at [878, 314] on p "Rich Text Editor. Editing area: main" at bounding box center [833, 312] width 263 height 20
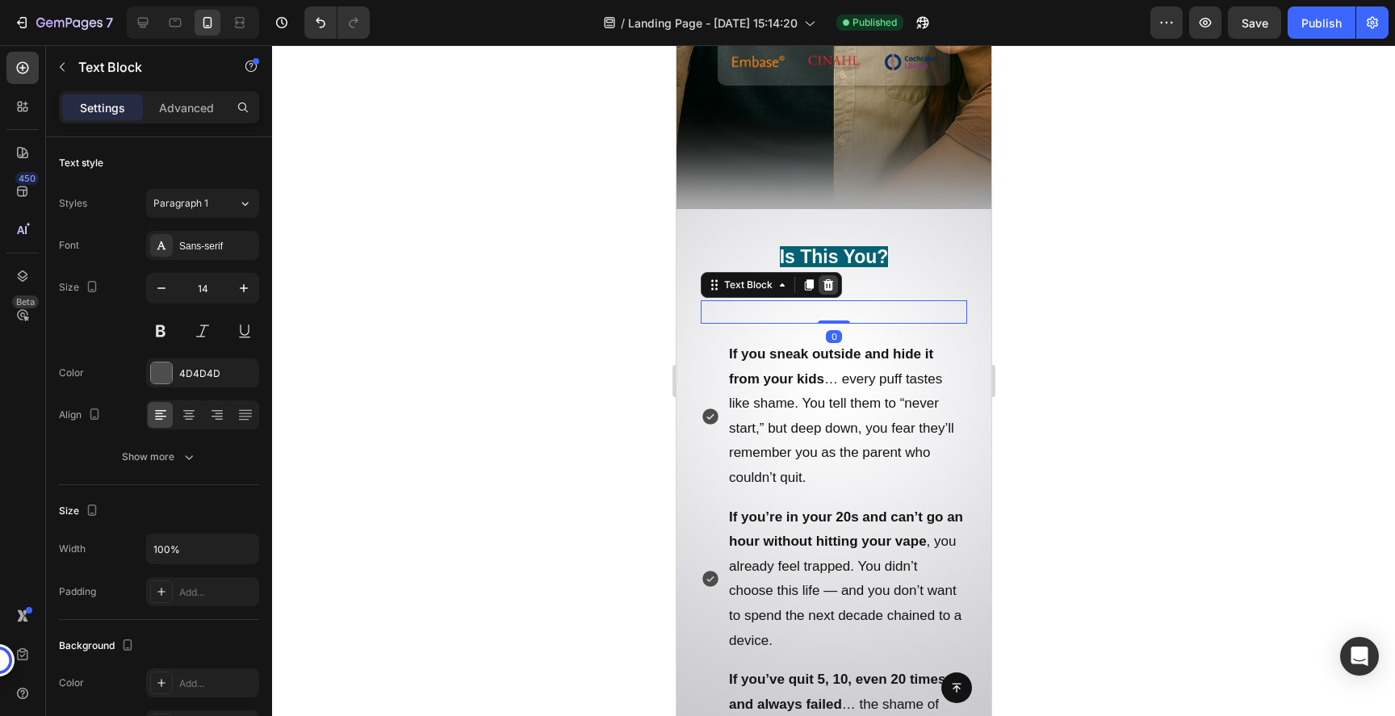
click at [832, 289] on icon at bounding box center [827, 285] width 13 height 13
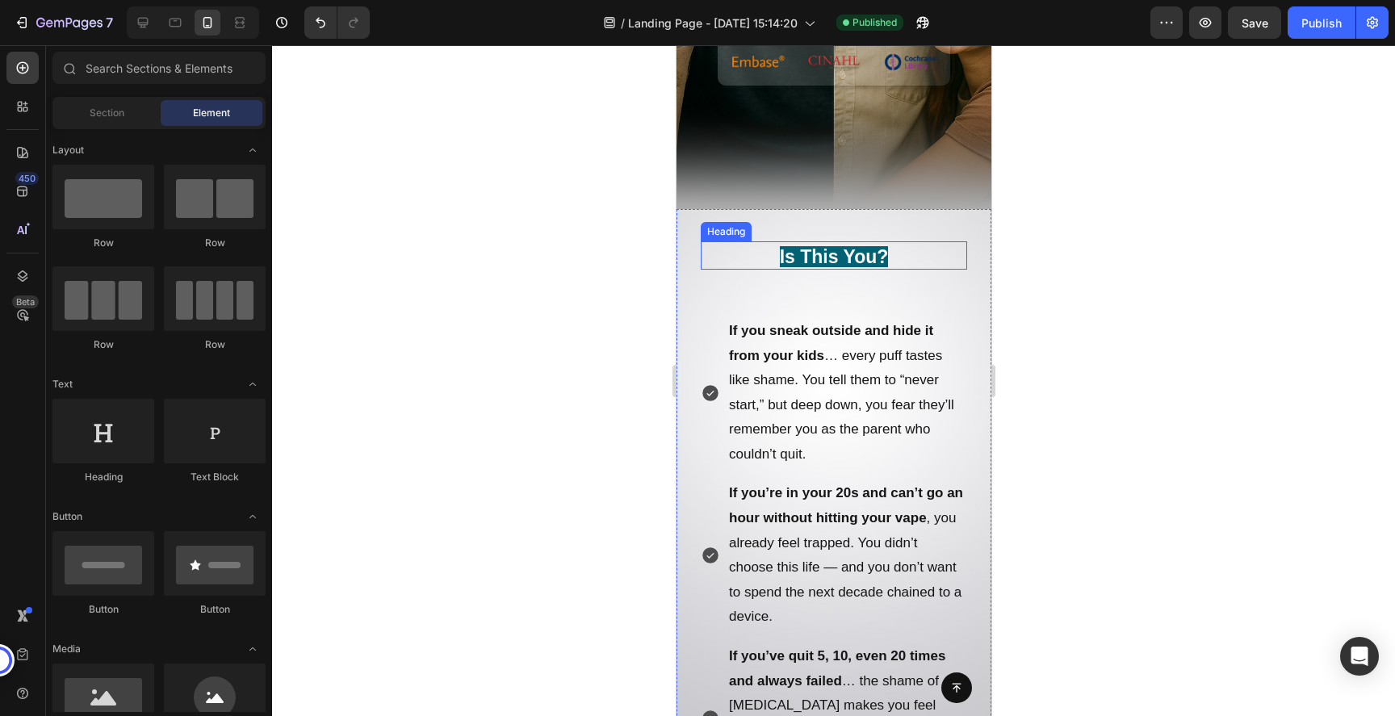
click at [836, 253] on strong "Is This You?" at bounding box center [833, 256] width 109 height 21
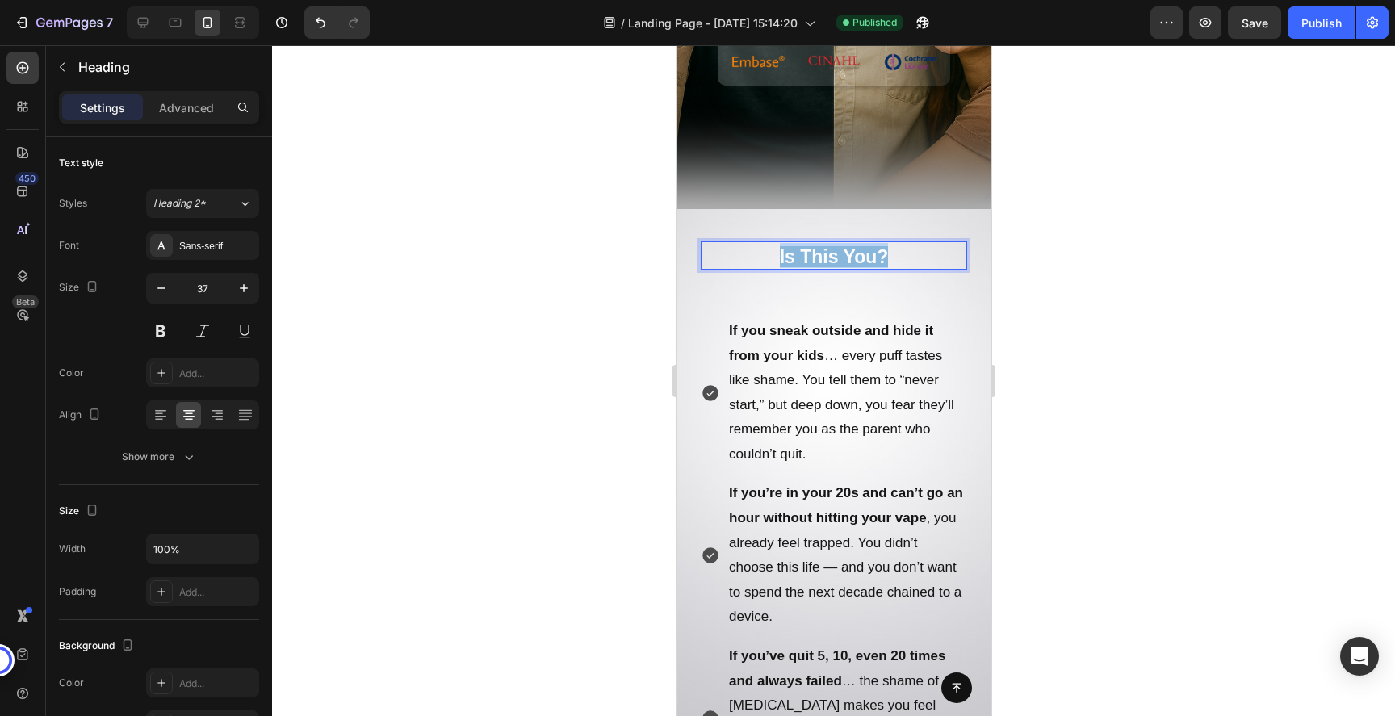
click at [836, 253] on strong "Is This You?" at bounding box center [833, 256] width 109 height 21
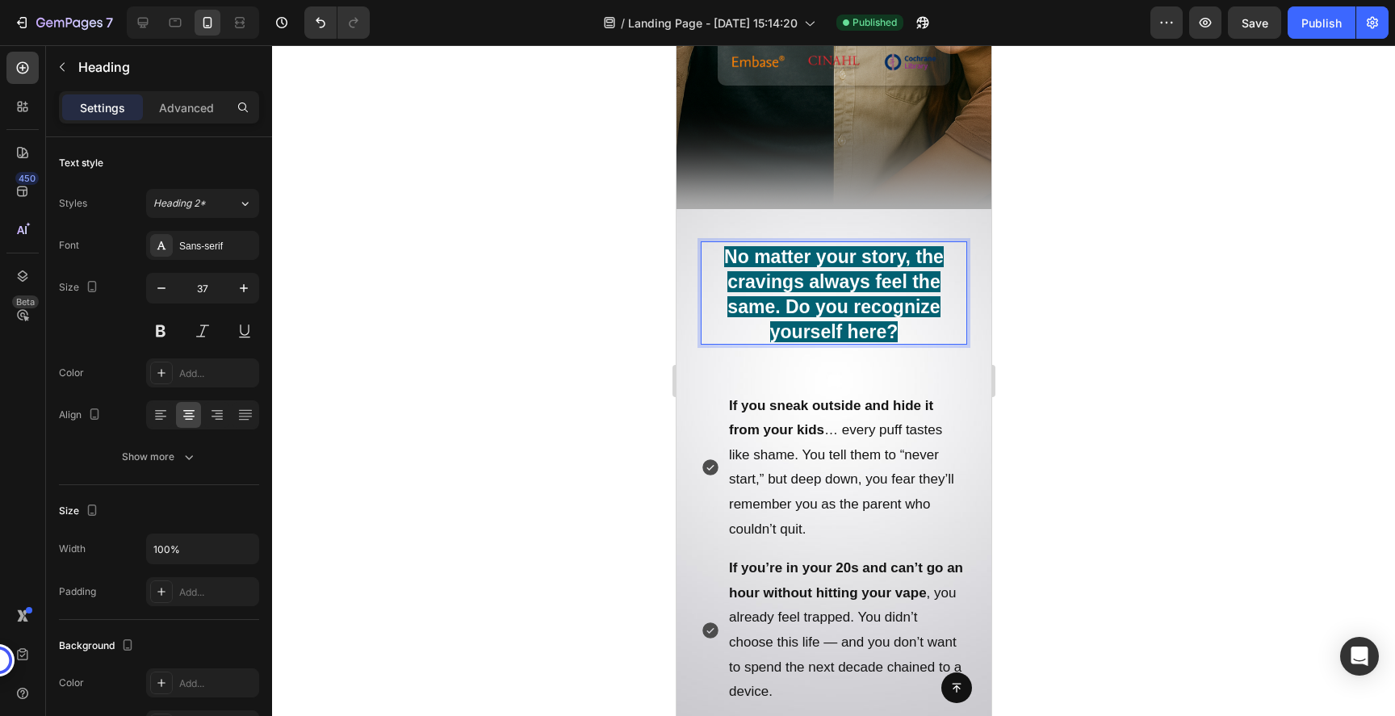
click at [1095, 397] on div at bounding box center [833, 380] width 1123 height 671
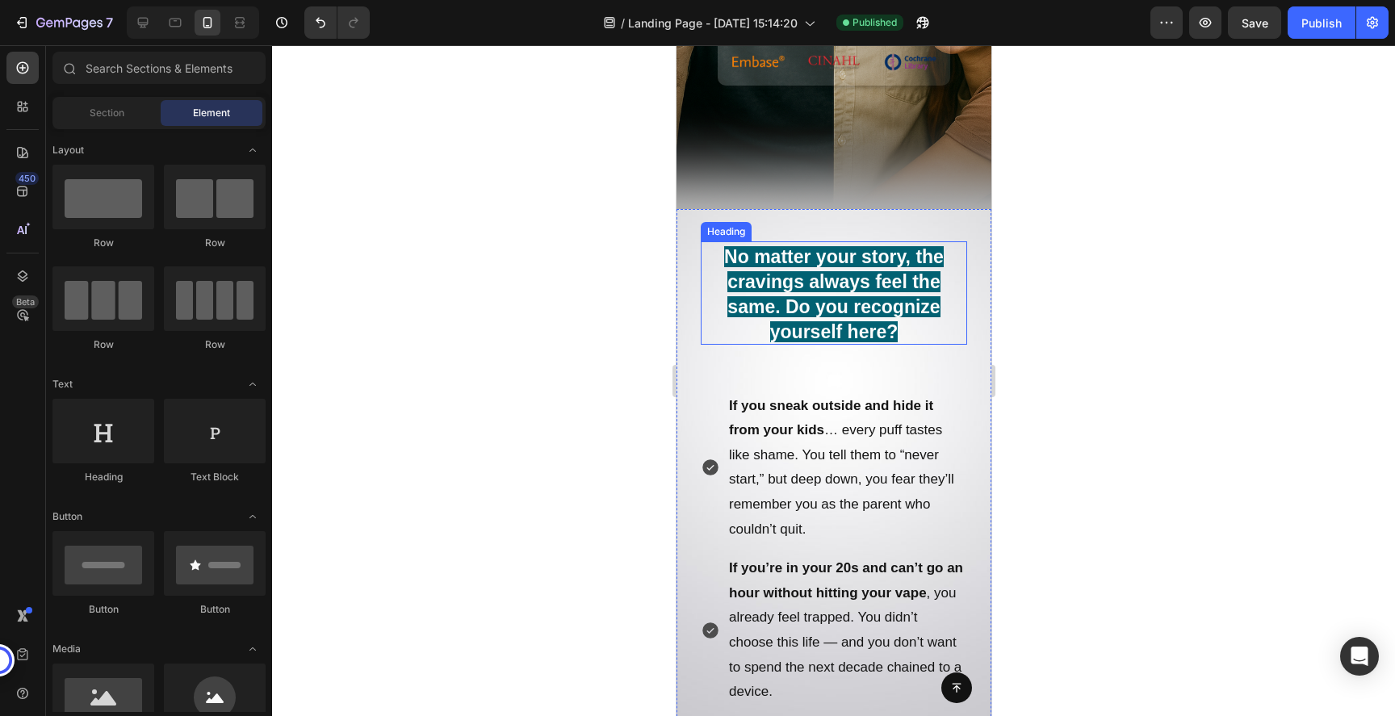
click at [785, 309] on strong "No matter your story, the cravings always feel the same. Do you recognize yours…" at bounding box center [833, 294] width 220 height 96
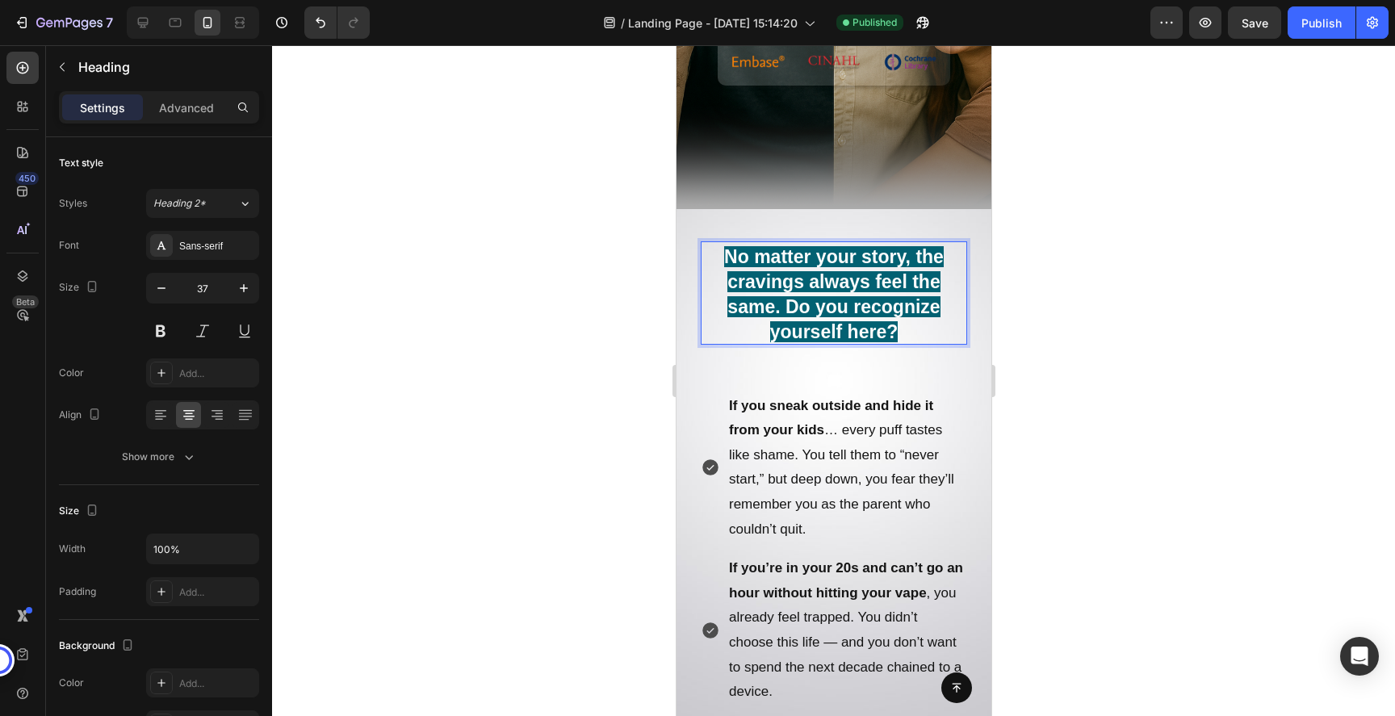
click at [790, 311] on strong "No matter your story, the cravings always feel the same. Do you recognize yours…" at bounding box center [833, 294] width 220 height 96
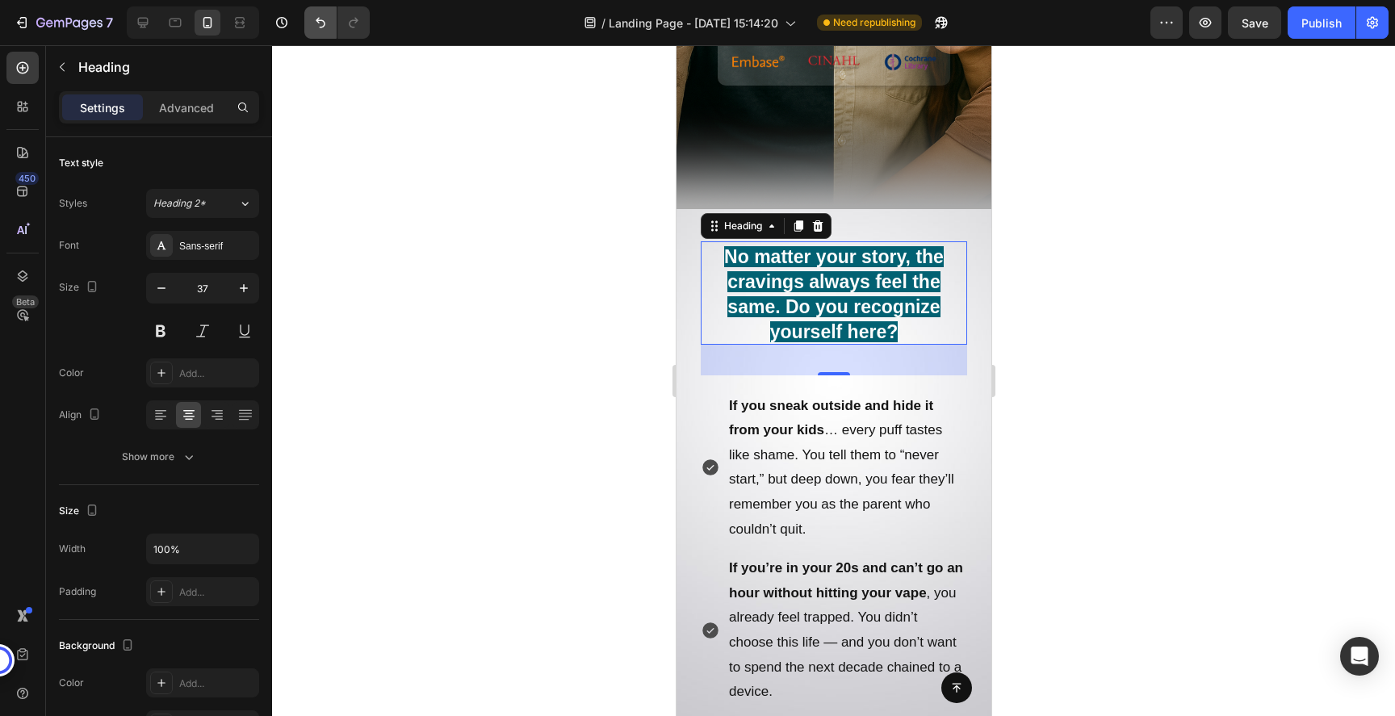
click at [316, 31] on button "Undo/Redo" at bounding box center [320, 22] width 32 height 32
click at [488, 280] on div at bounding box center [833, 380] width 1123 height 671
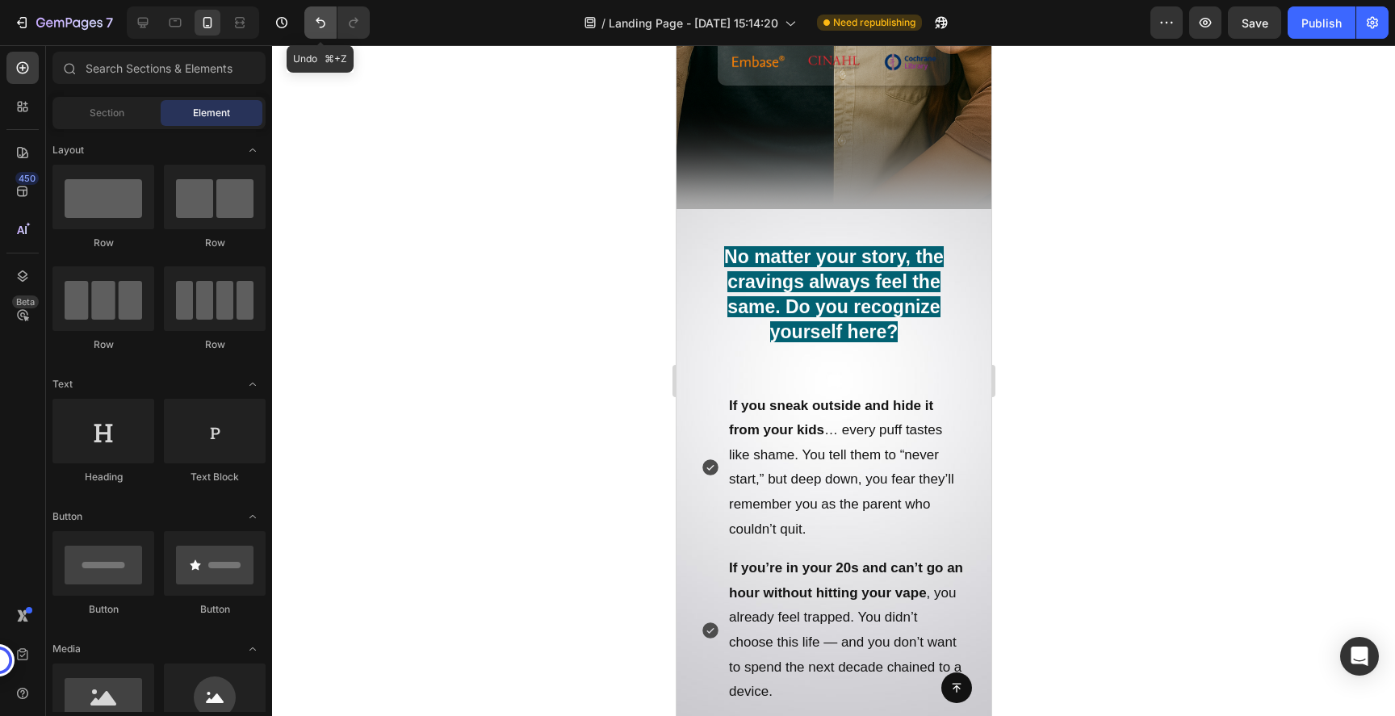
click at [318, 29] on icon "Undo/Redo" at bounding box center [320, 23] width 16 height 16
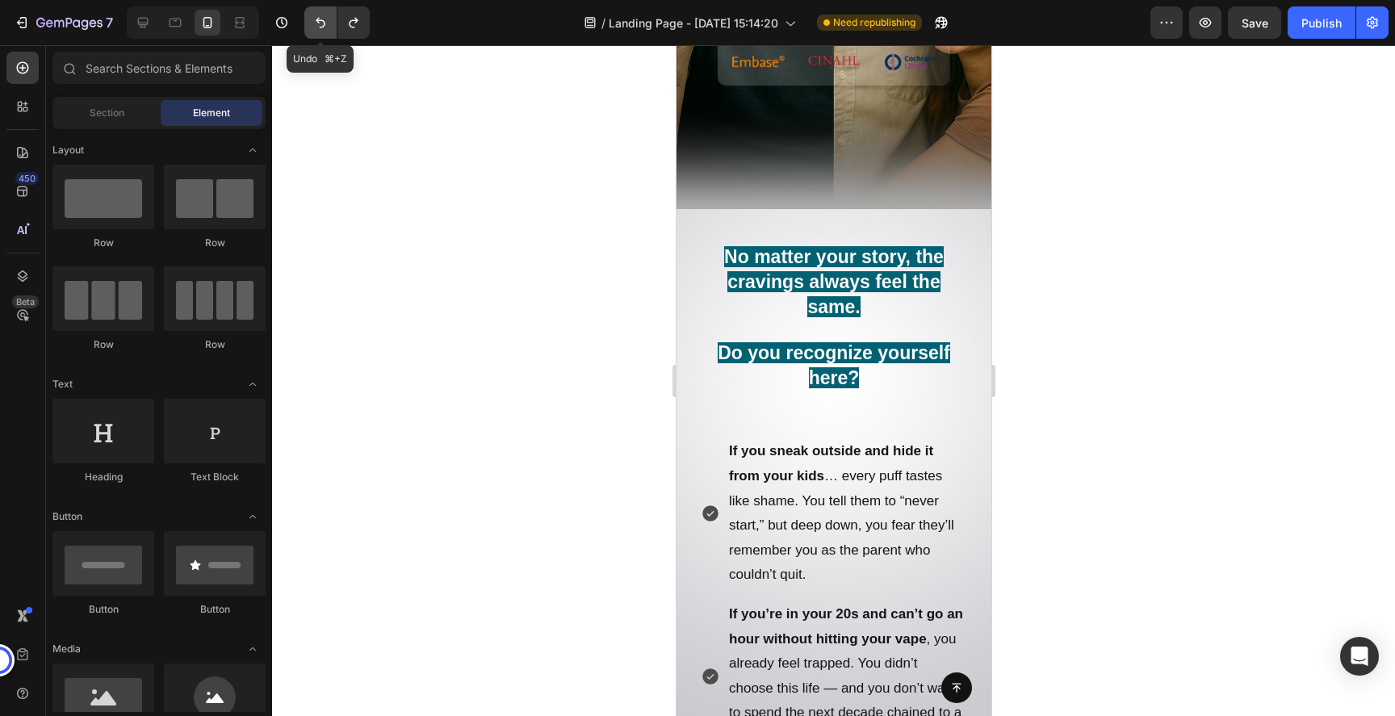
click at [318, 29] on icon "Undo/Redo" at bounding box center [320, 23] width 16 height 16
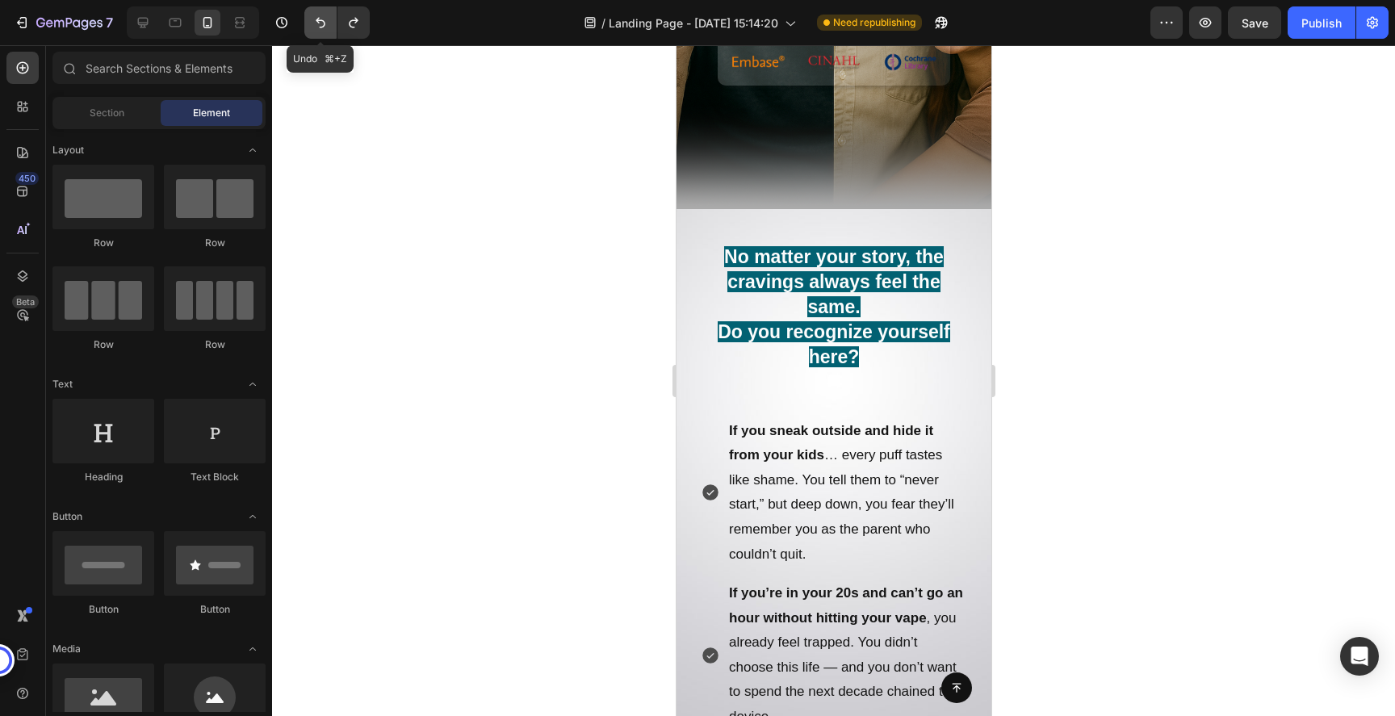
click at [318, 29] on icon "Undo/Redo" at bounding box center [320, 23] width 16 height 16
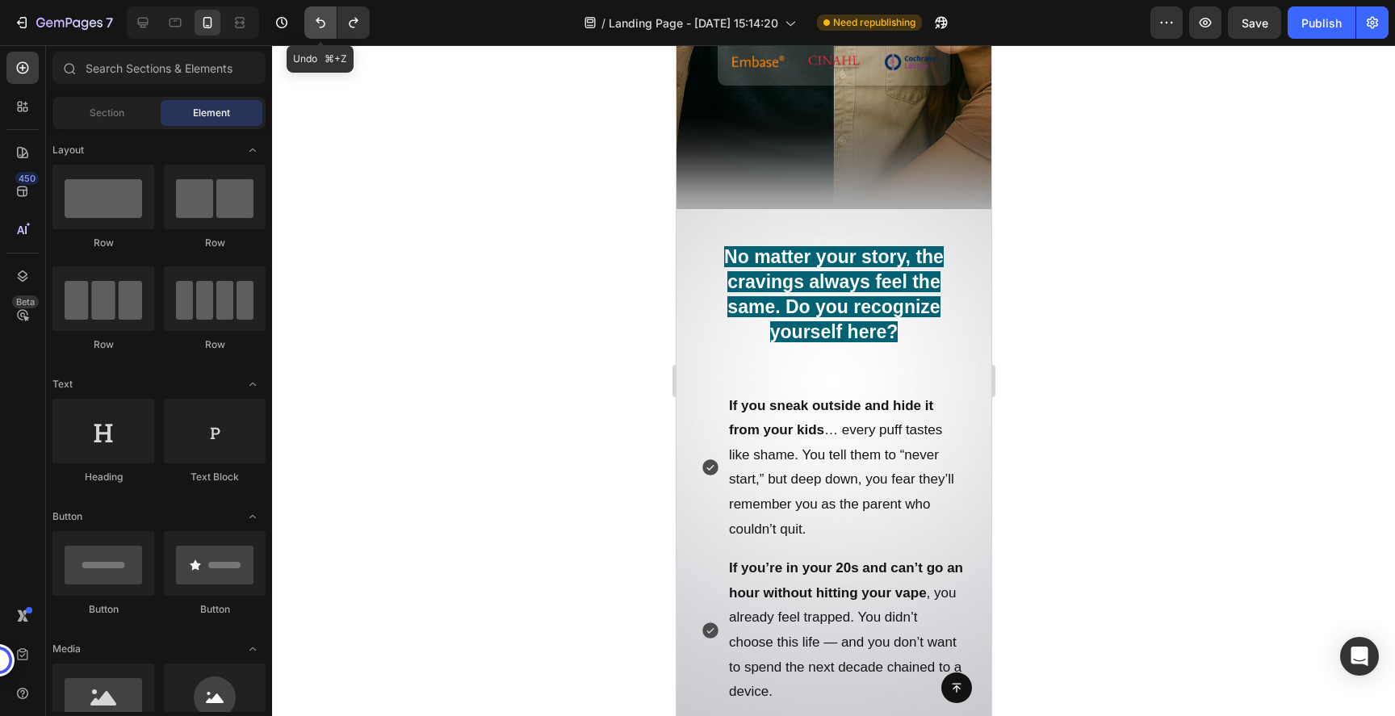
click at [318, 29] on icon "Undo/Redo" at bounding box center [320, 23] width 16 height 16
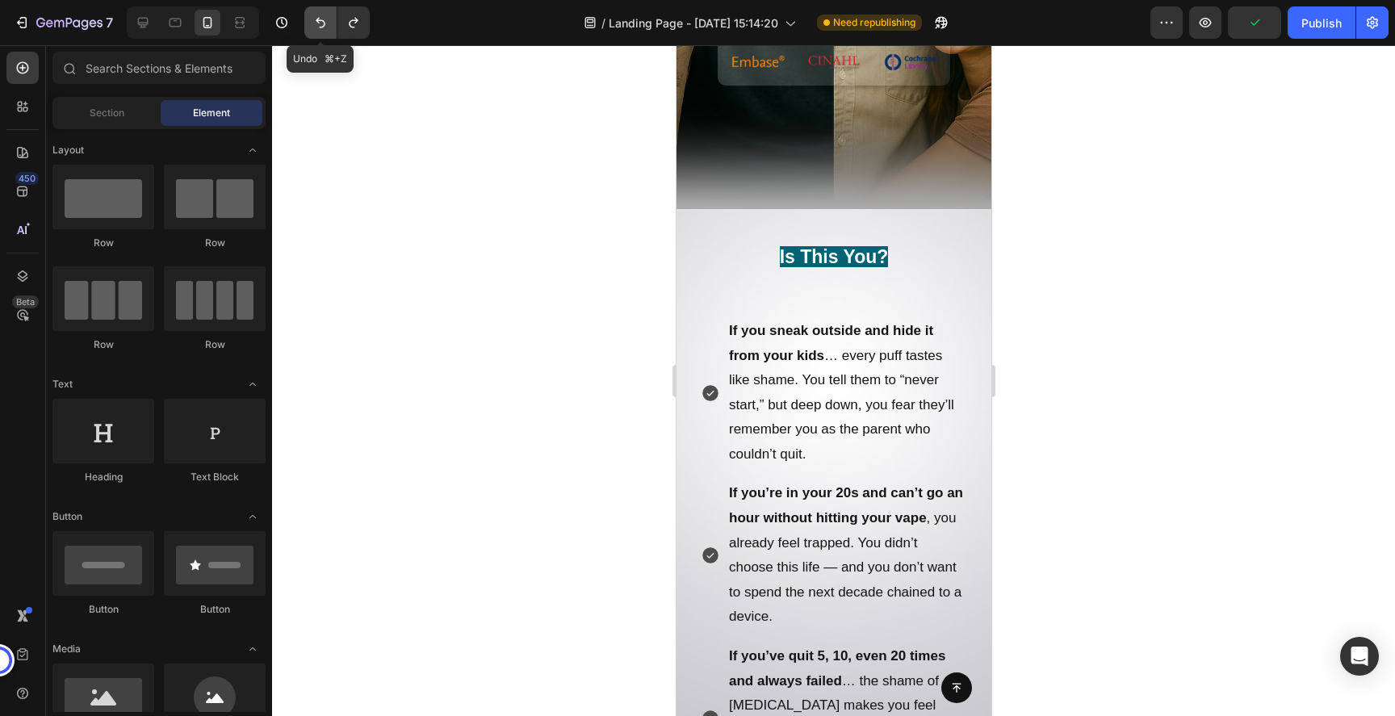
click at [318, 29] on icon "Undo/Redo" at bounding box center [320, 23] width 16 height 16
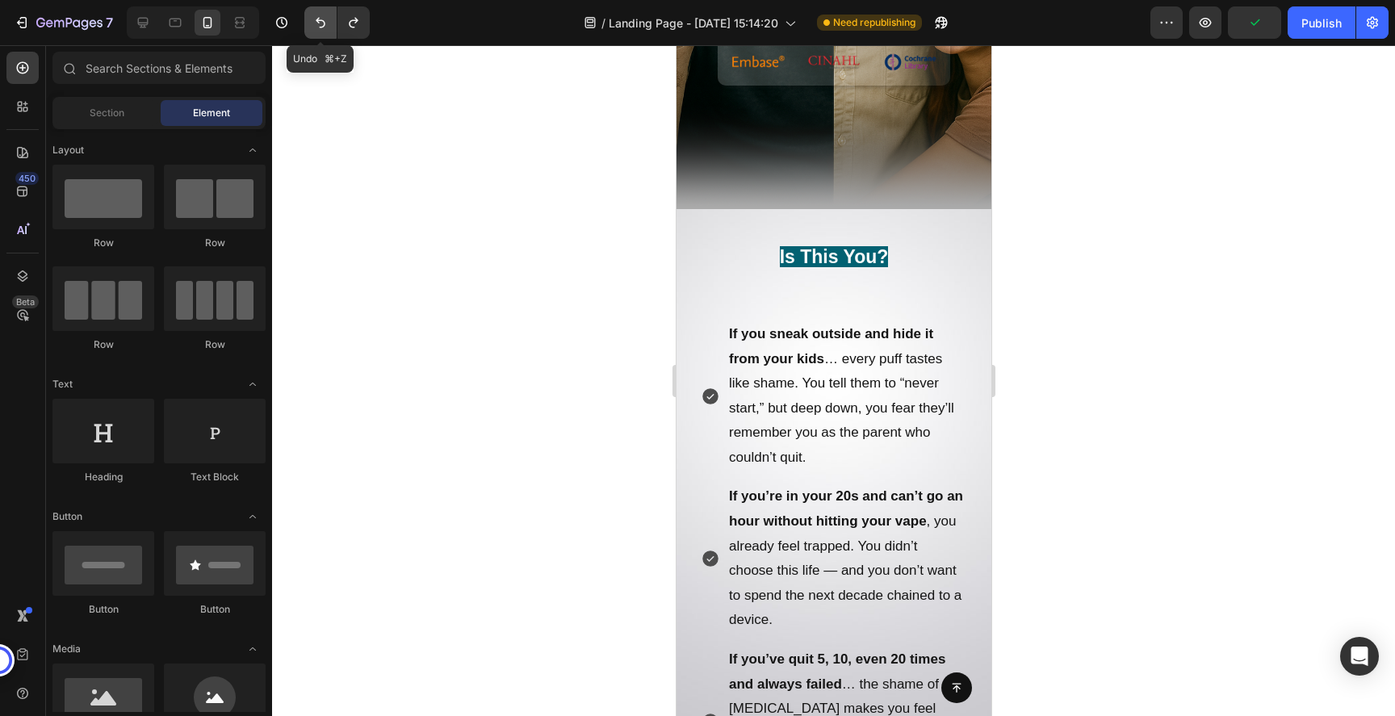
click at [318, 29] on icon "Undo/Redo" at bounding box center [320, 23] width 16 height 16
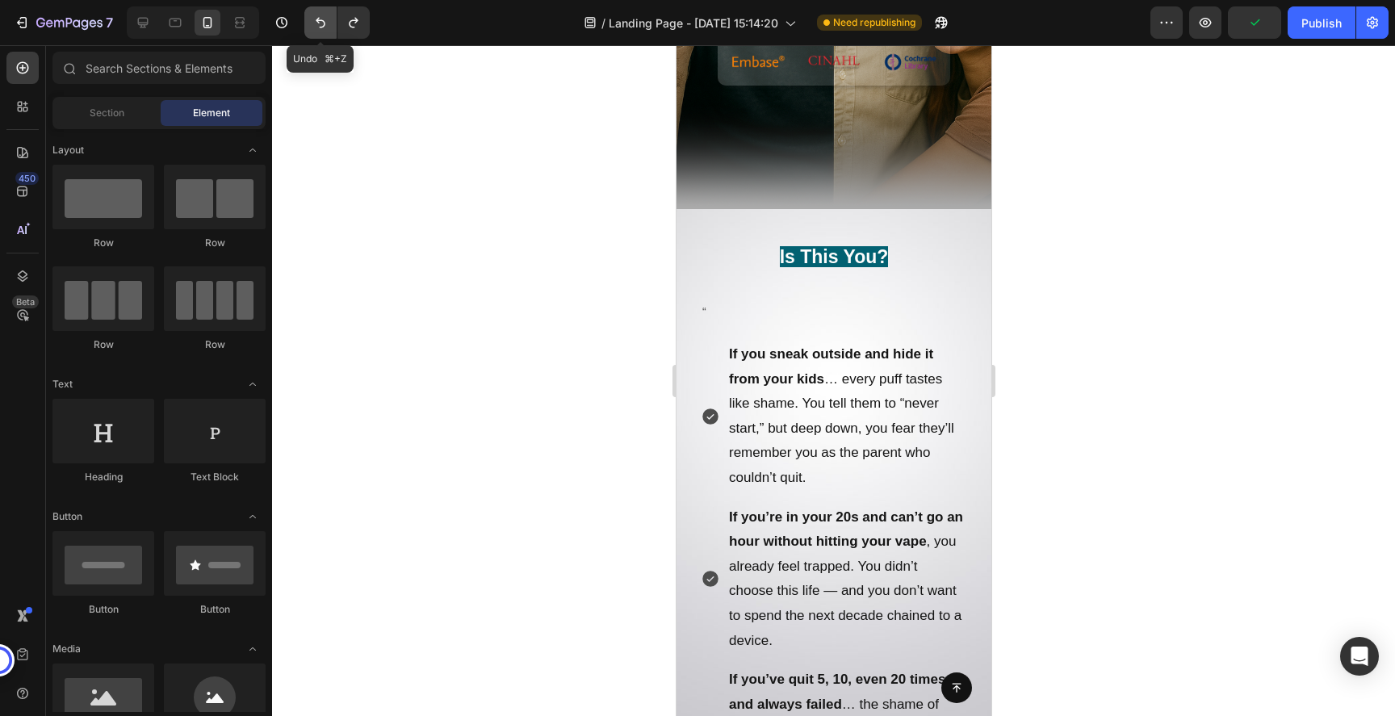
click at [318, 29] on icon "Undo/Redo" at bounding box center [320, 23] width 16 height 16
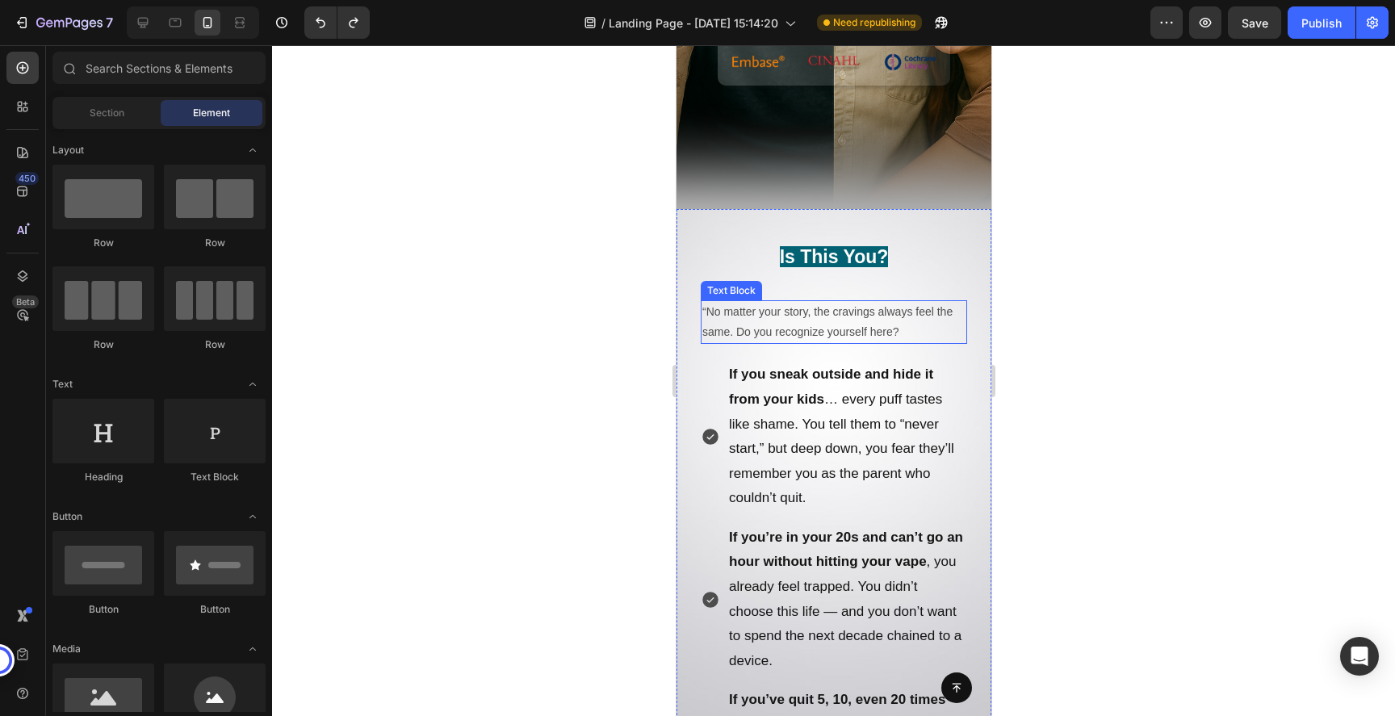
click at [901, 329] on p "“No matter your story, the cravings always feel the same. Do you recognize your…" at bounding box center [833, 322] width 263 height 40
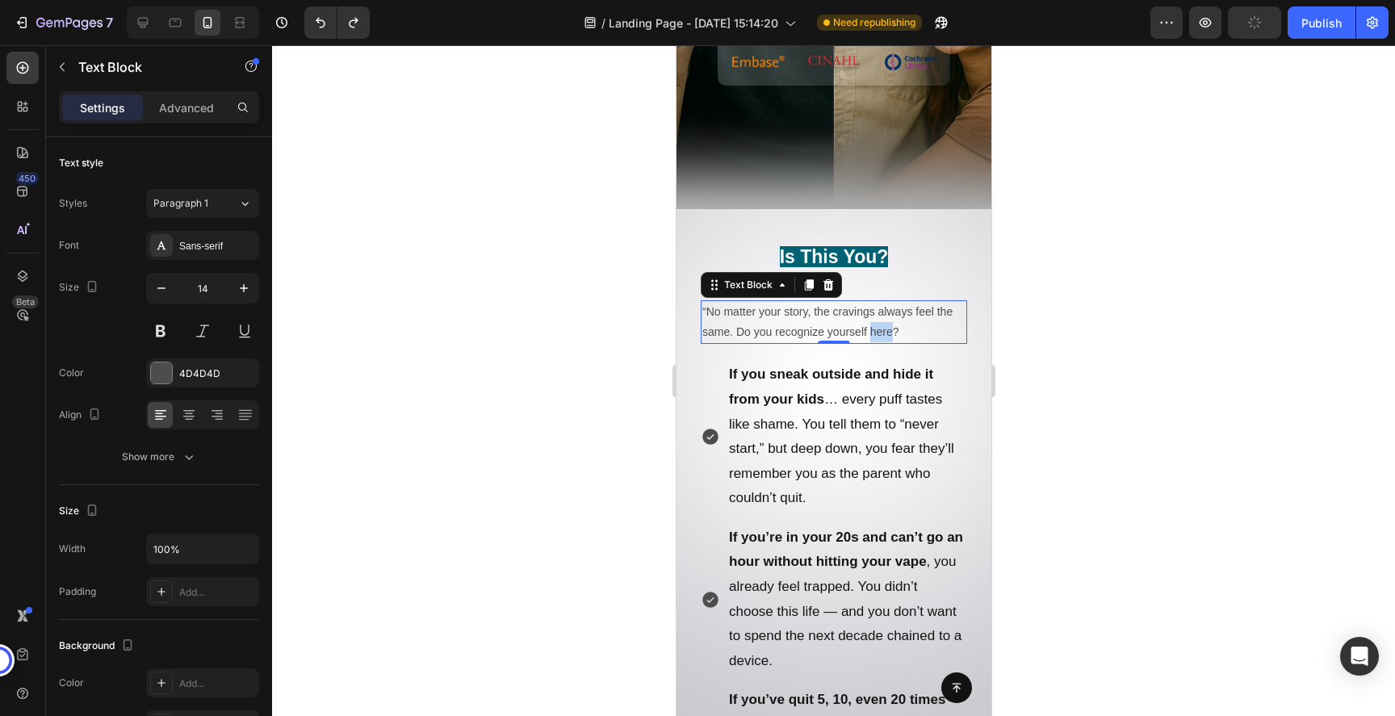
click at [887, 335] on p "“No matter your story, the cravings always feel the same. Do you recognize your…" at bounding box center [833, 322] width 263 height 40
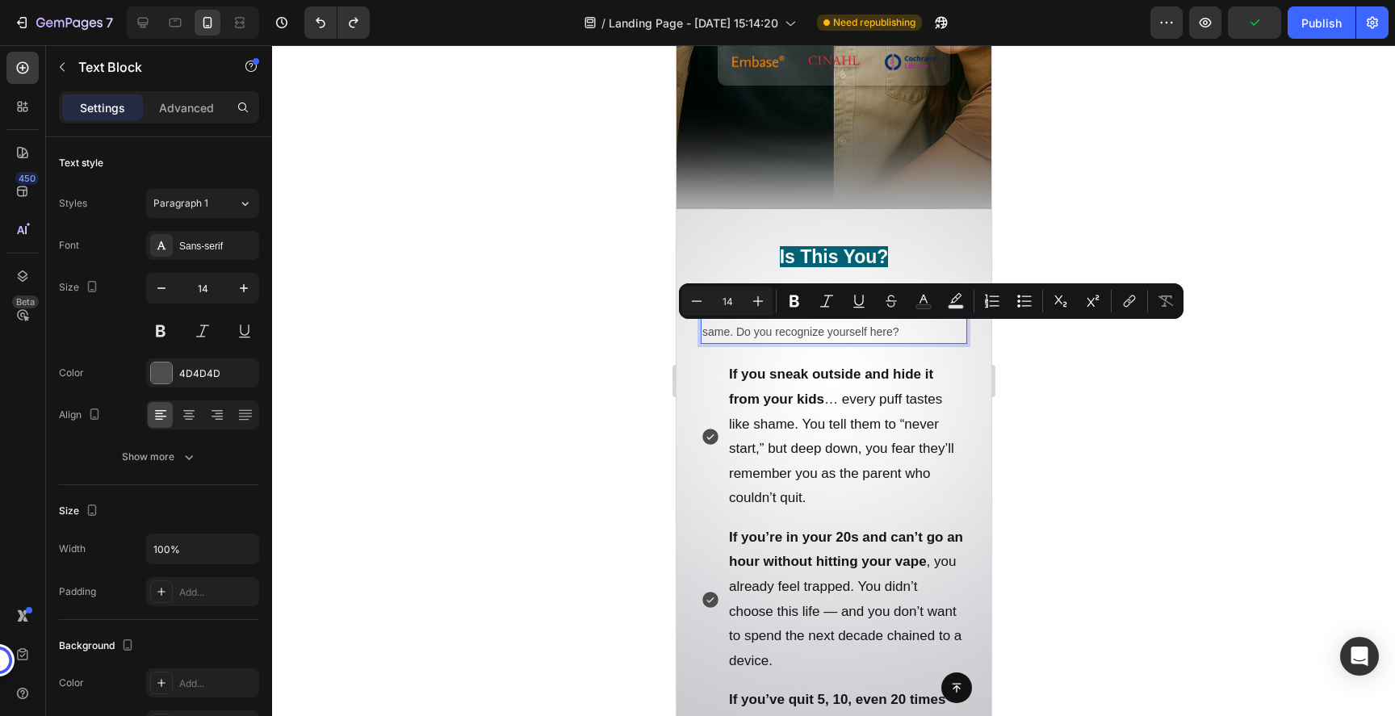
click at [897, 335] on p "“No matter your story, the cravings always feel the same. Do you recognize your…" at bounding box center [833, 322] width 263 height 40
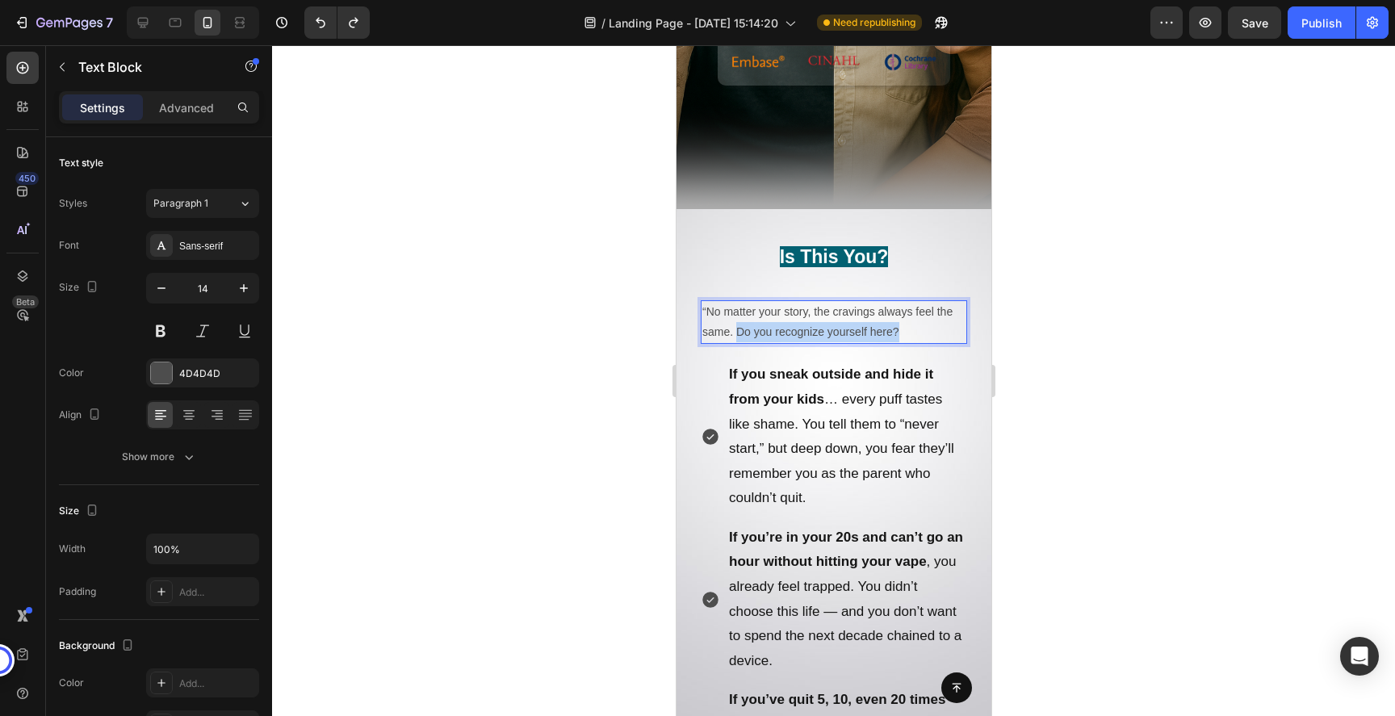
drag, startPoint x: 904, startPoint y: 334, endPoint x: 739, endPoint y: 333, distance: 165.5
click at [739, 333] on p "“No matter your story, the cravings always feel the same. Do you recognize your…" at bounding box center [833, 322] width 263 height 40
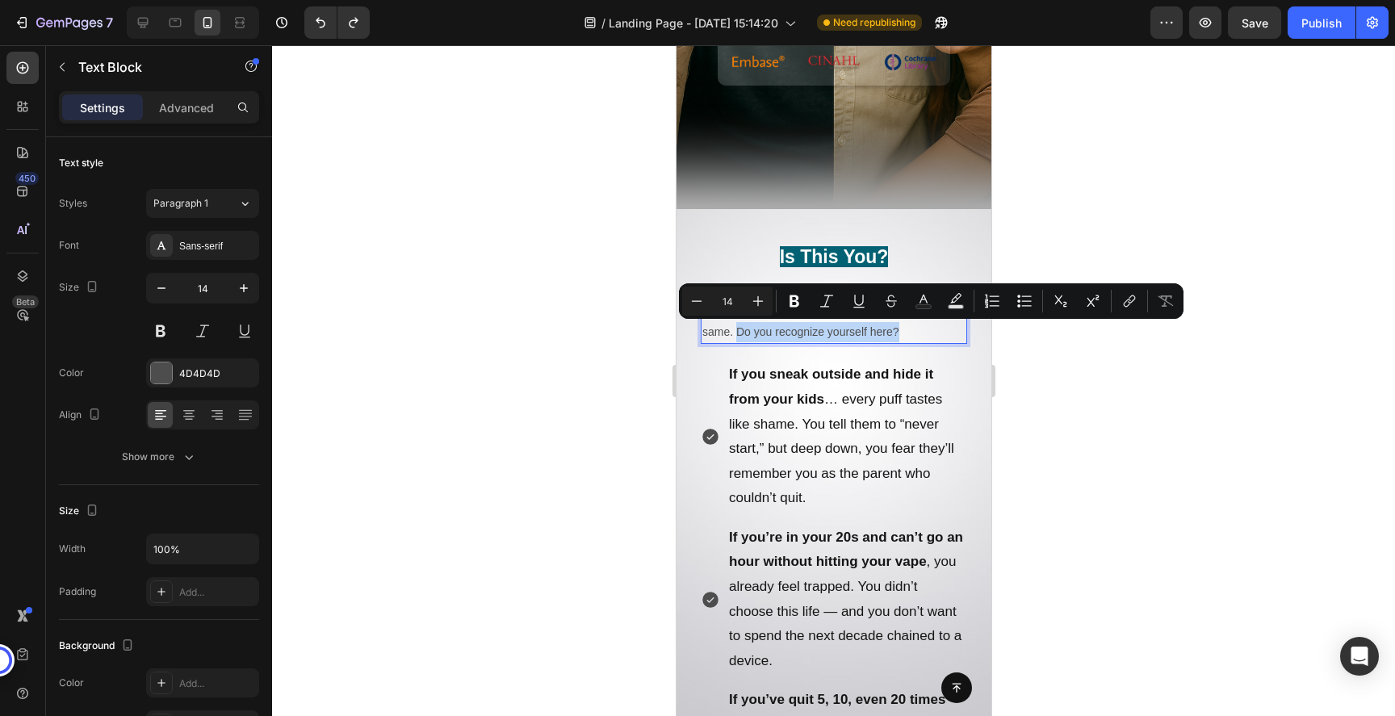
copy p "Do you recognize yourself here?"
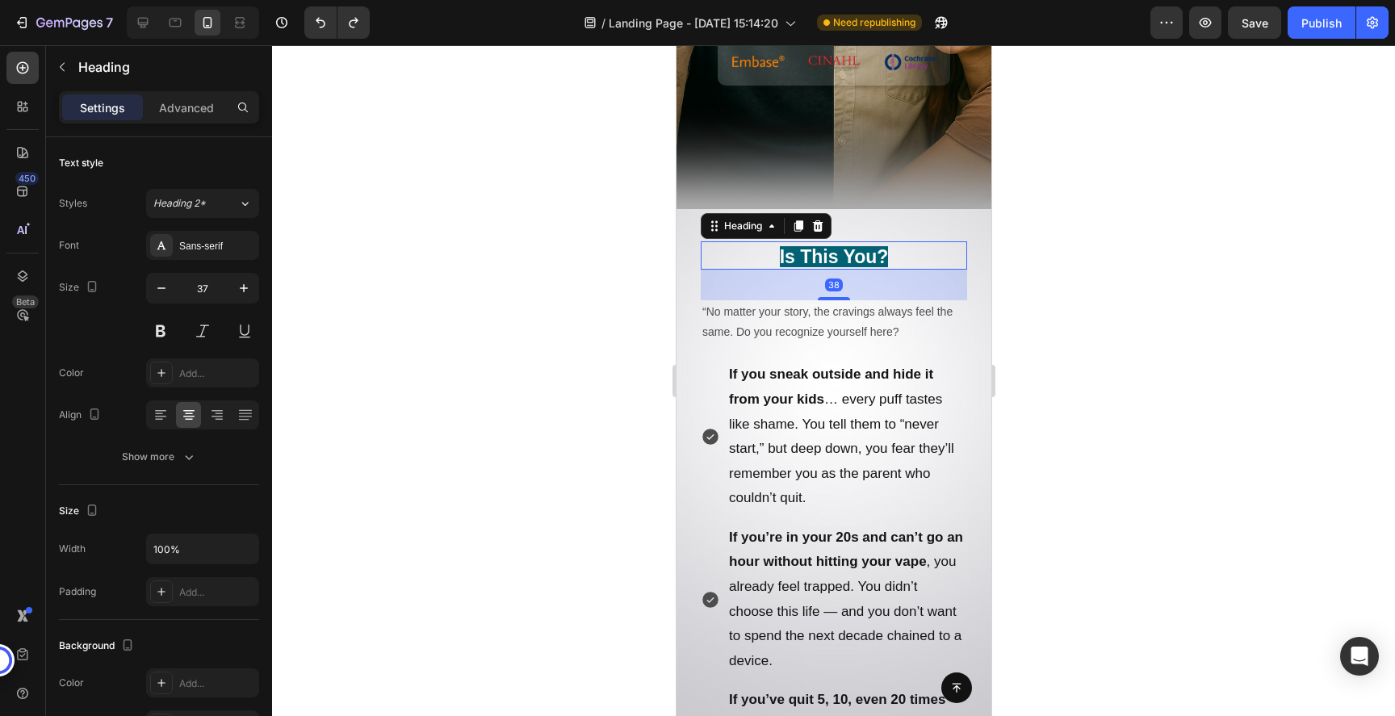
click at [814, 257] on strong "Is This You?" at bounding box center [833, 256] width 109 height 21
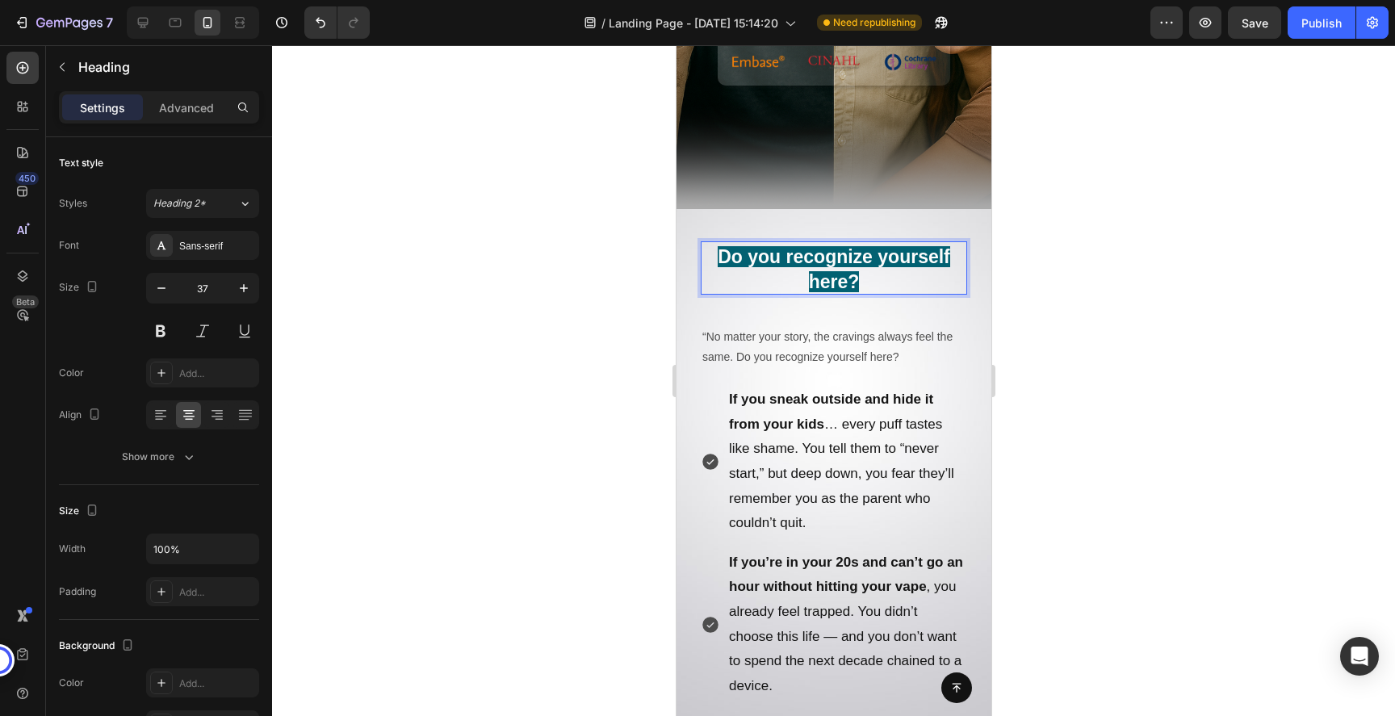
click at [1109, 317] on div at bounding box center [833, 380] width 1123 height 671
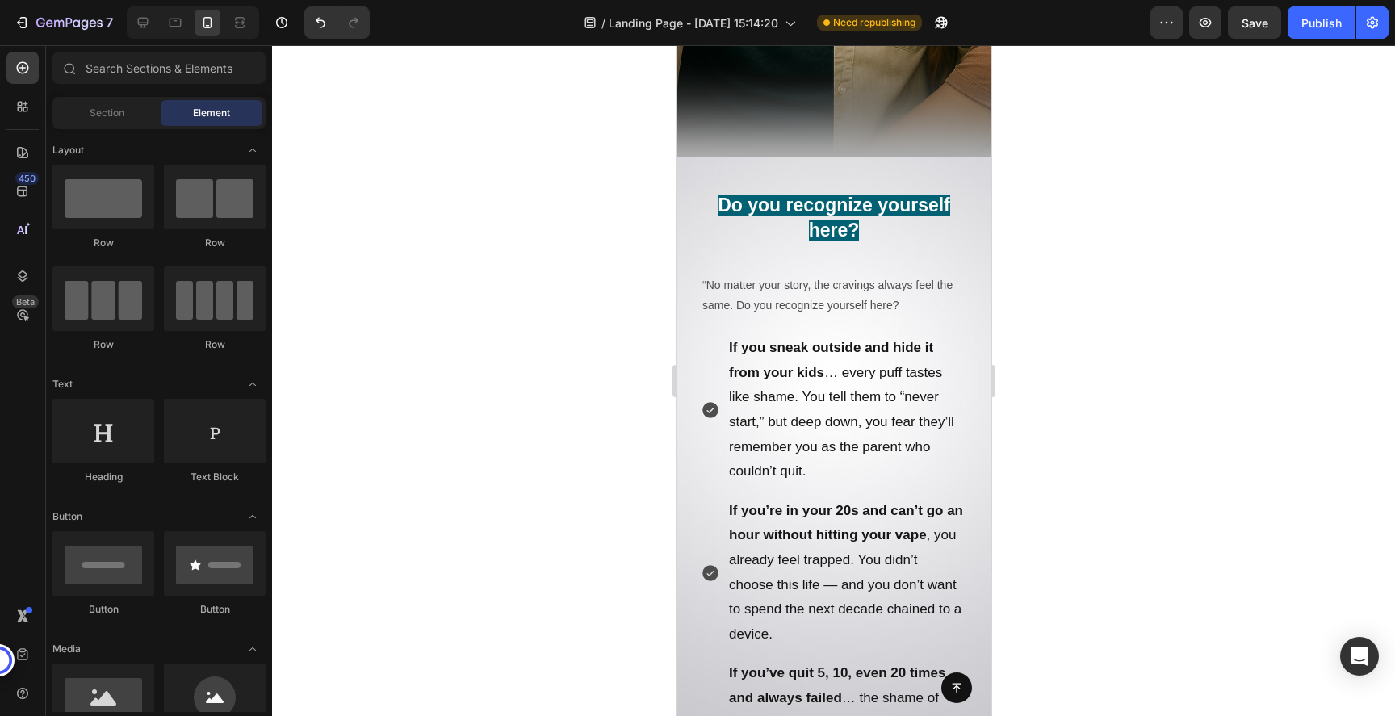
scroll to position [626, 0]
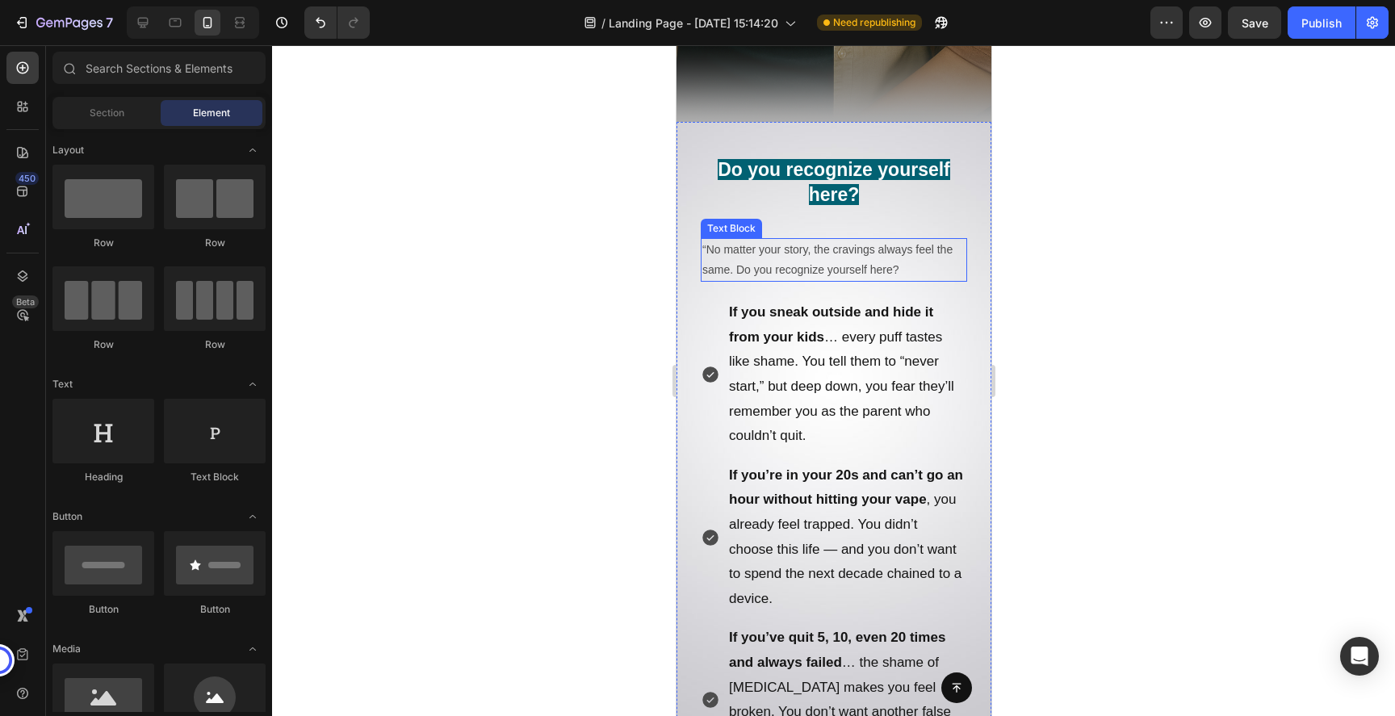
click at [908, 274] on p "“No matter your story, the cravings always feel the same. Do you recognize your…" at bounding box center [833, 260] width 263 height 40
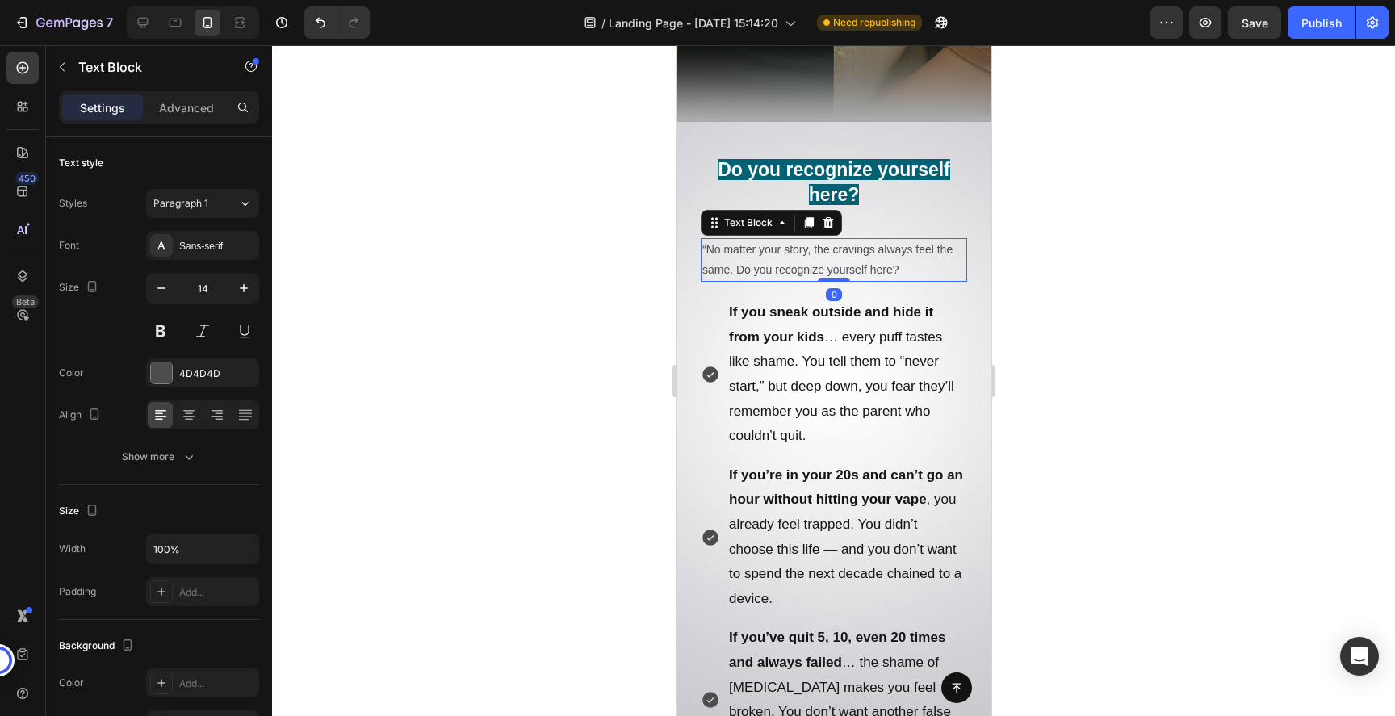
click at [908, 274] on p "“No matter your story, the cravings always feel the same. Do you recognize your…" at bounding box center [833, 260] width 263 height 40
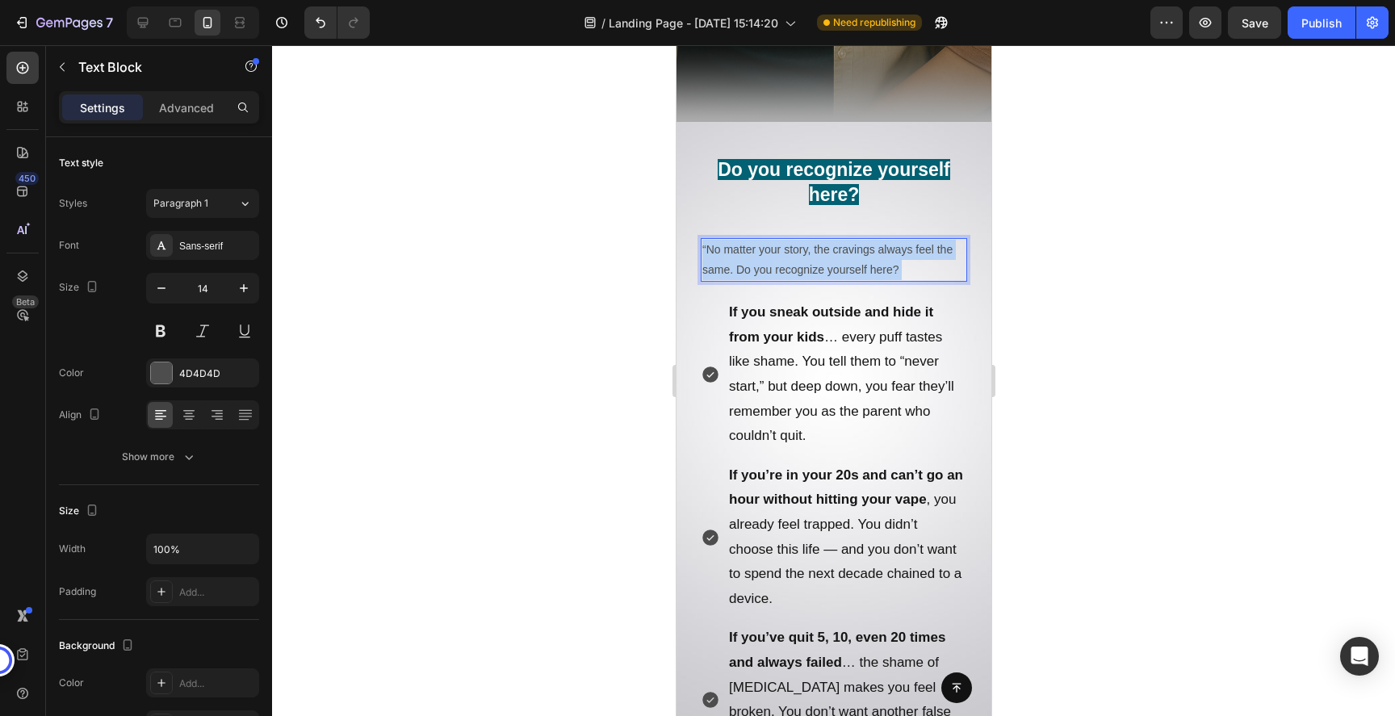
drag, startPoint x: 908, startPoint y: 271, endPoint x: 762, endPoint y: 275, distance: 146.2
click at [762, 275] on p "“No matter your story, the cravings always feel the same. Do you recognize your…" at bounding box center [833, 260] width 263 height 40
click at [742, 273] on p "“No matter your story, the cravings always feel the same. Do you recognize your…" at bounding box center [833, 260] width 263 height 40
drag, startPoint x: 736, startPoint y: 272, endPoint x: 966, endPoint y: 272, distance: 230.1
click at [966, 272] on div "Do you recognize yourself here? Heading “No matter your story, the cravings alw…" at bounding box center [833, 668] width 315 height 1040
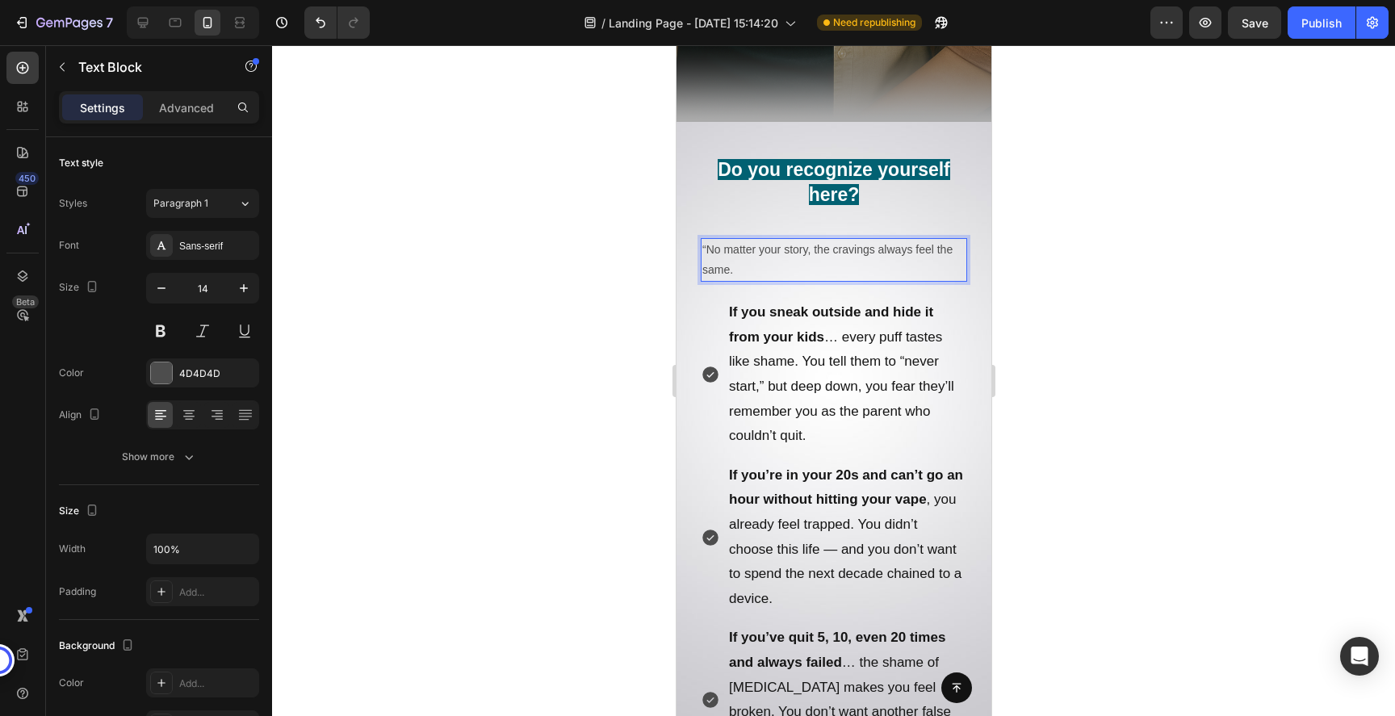
click at [708, 249] on p "“No matter your story, the cravings always feel the same." at bounding box center [833, 260] width 263 height 40
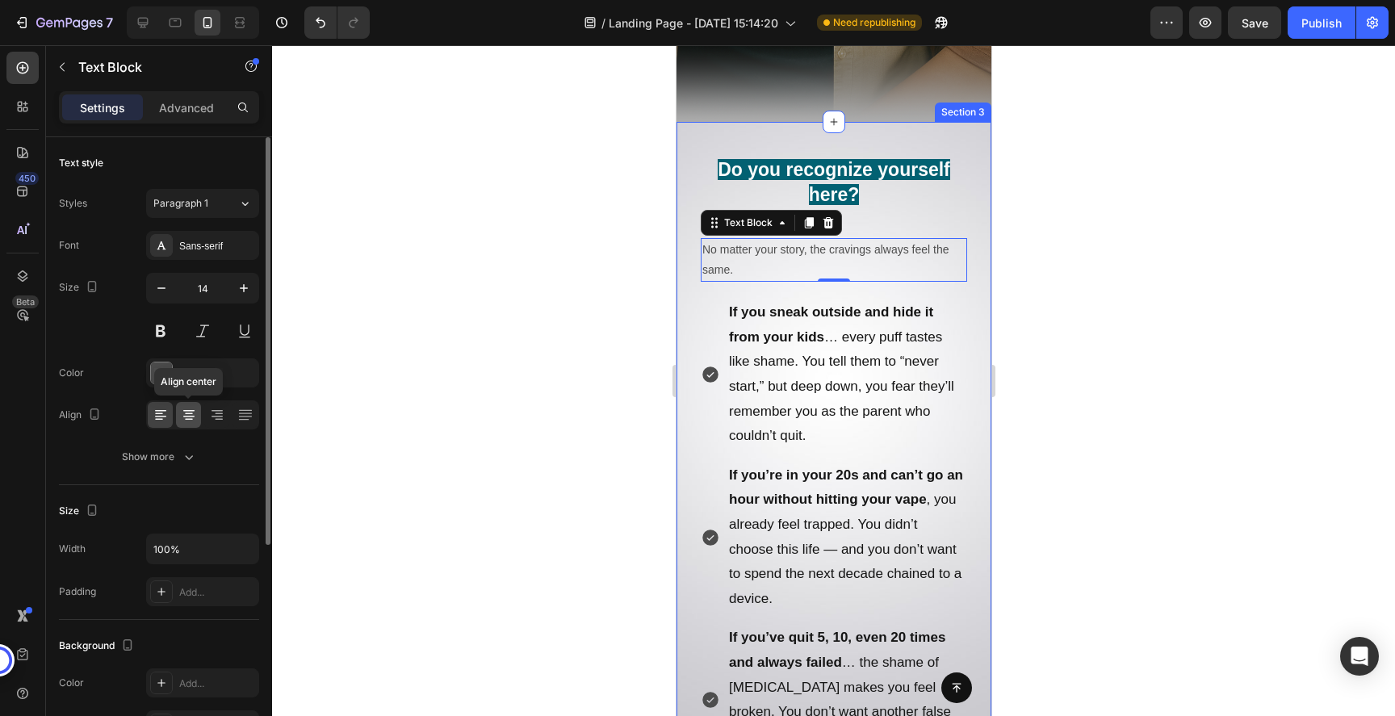
click at [193, 409] on icon at bounding box center [189, 415] width 16 height 16
click at [1087, 364] on div at bounding box center [833, 380] width 1123 height 671
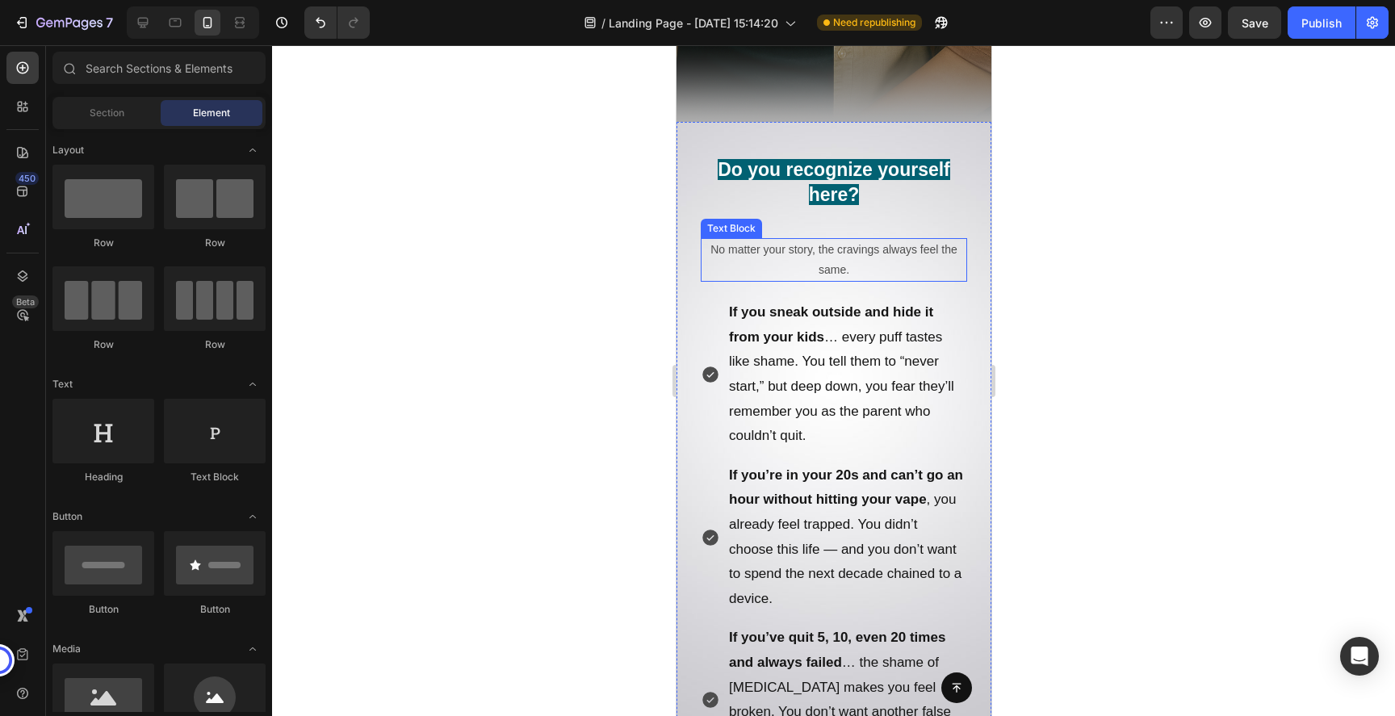
click at [839, 257] on p "No matter your story, the cravings always feel the same." at bounding box center [833, 260] width 263 height 40
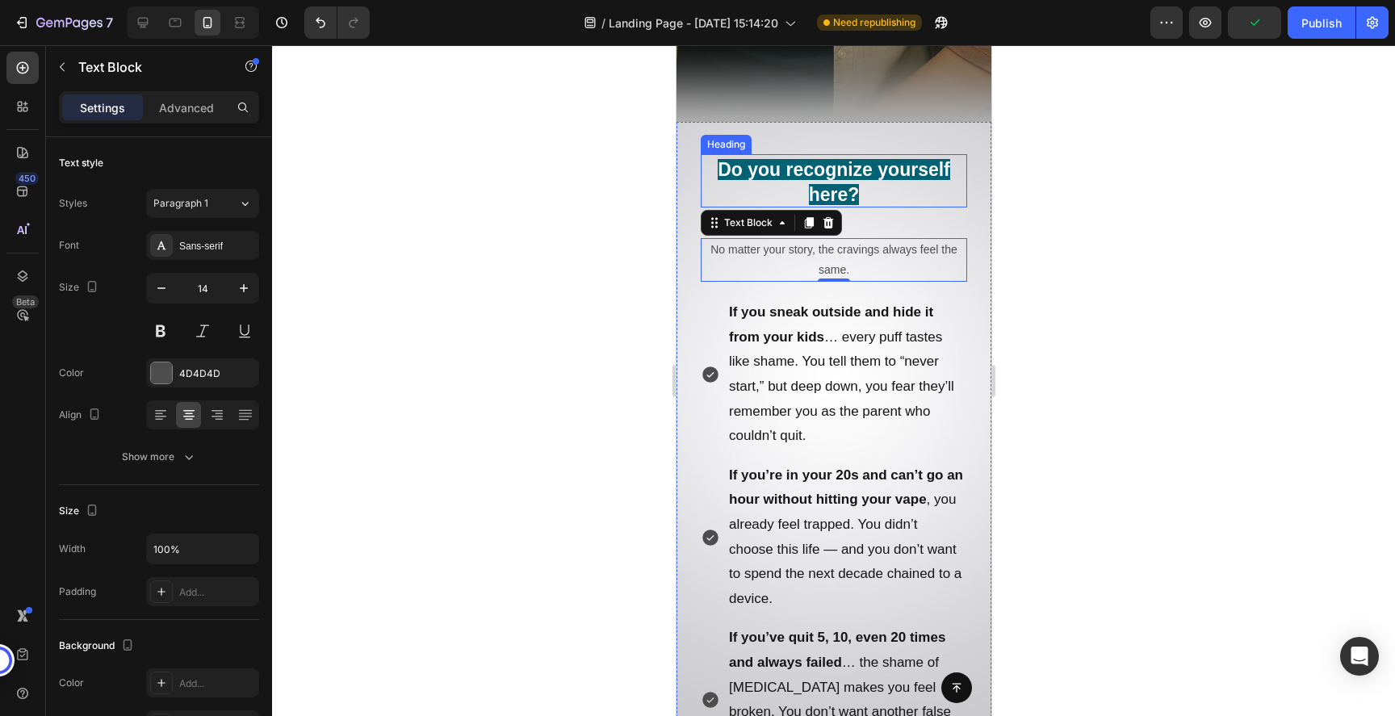
click at [867, 178] on strong "Do you recognize yourself here?" at bounding box center [833, 182] width 232 height 46
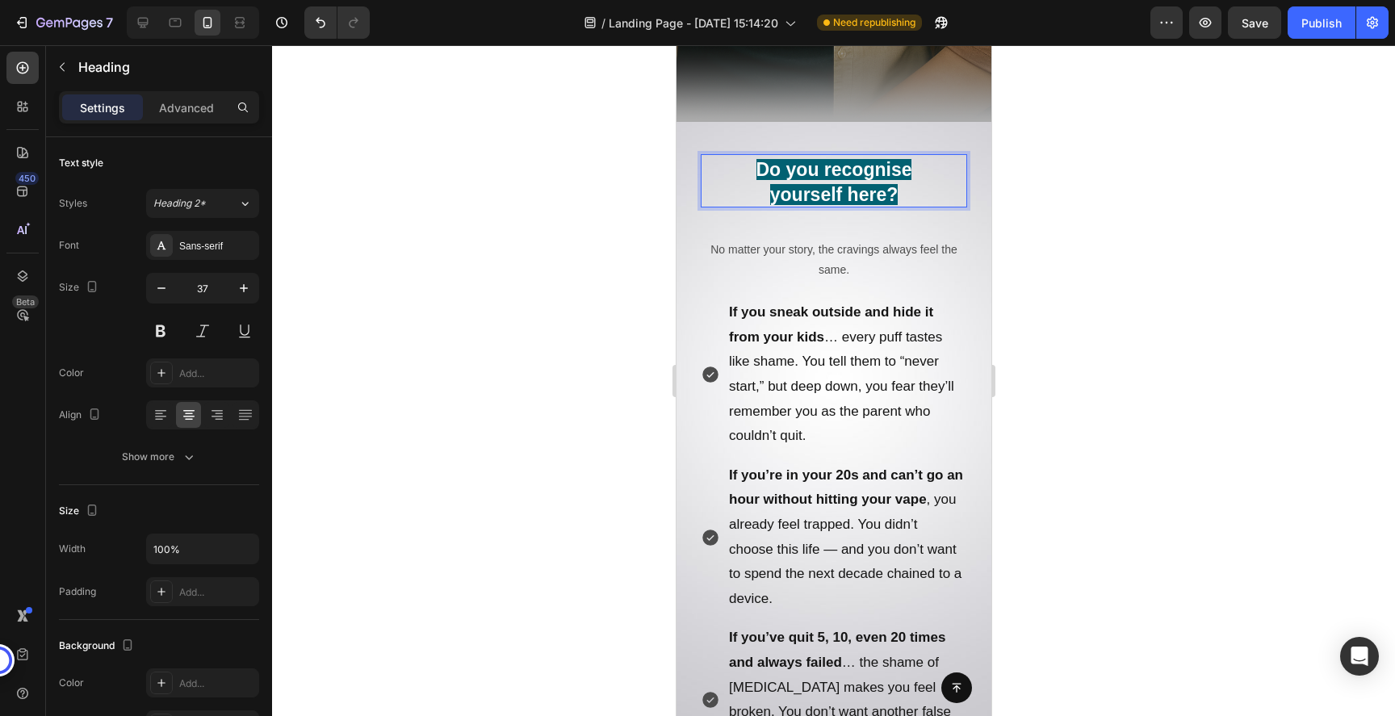
click at [1131, 227] on div at bounding box center [833, 380] width 1123 height 671
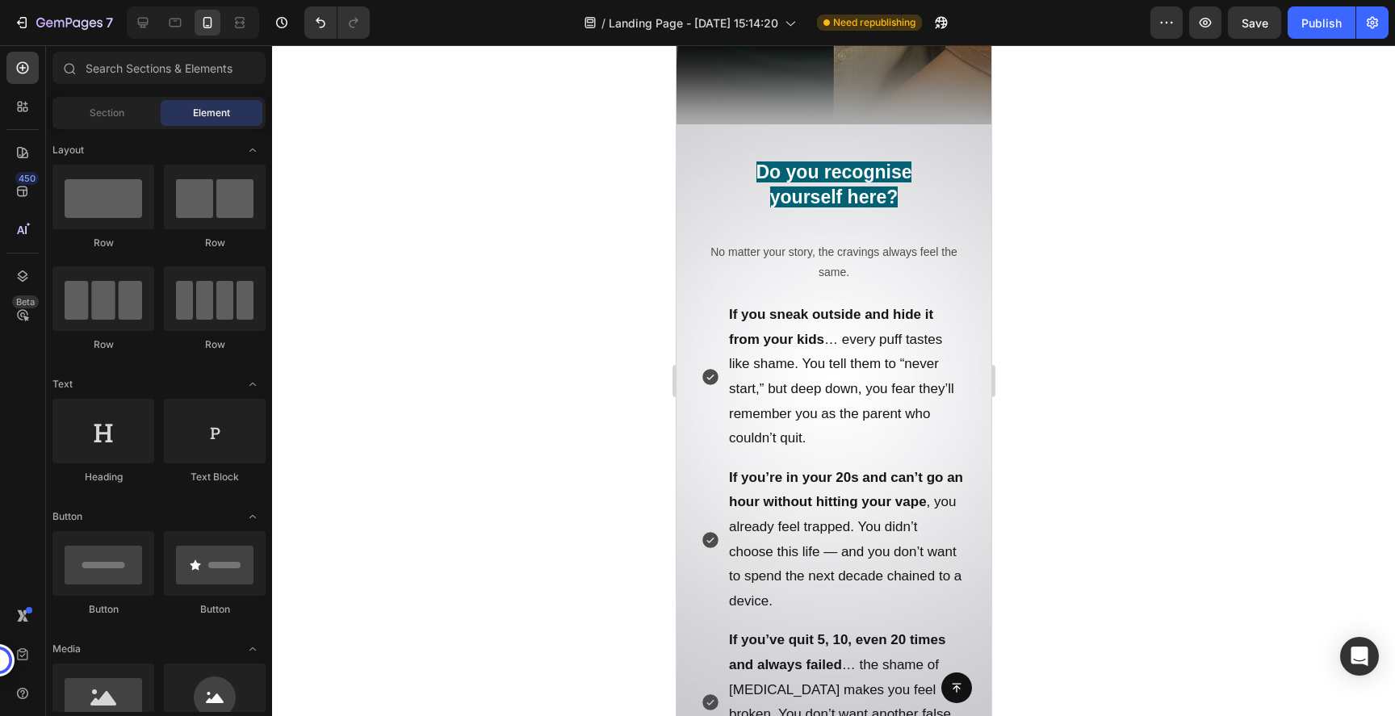
scroll to position [605, 0]
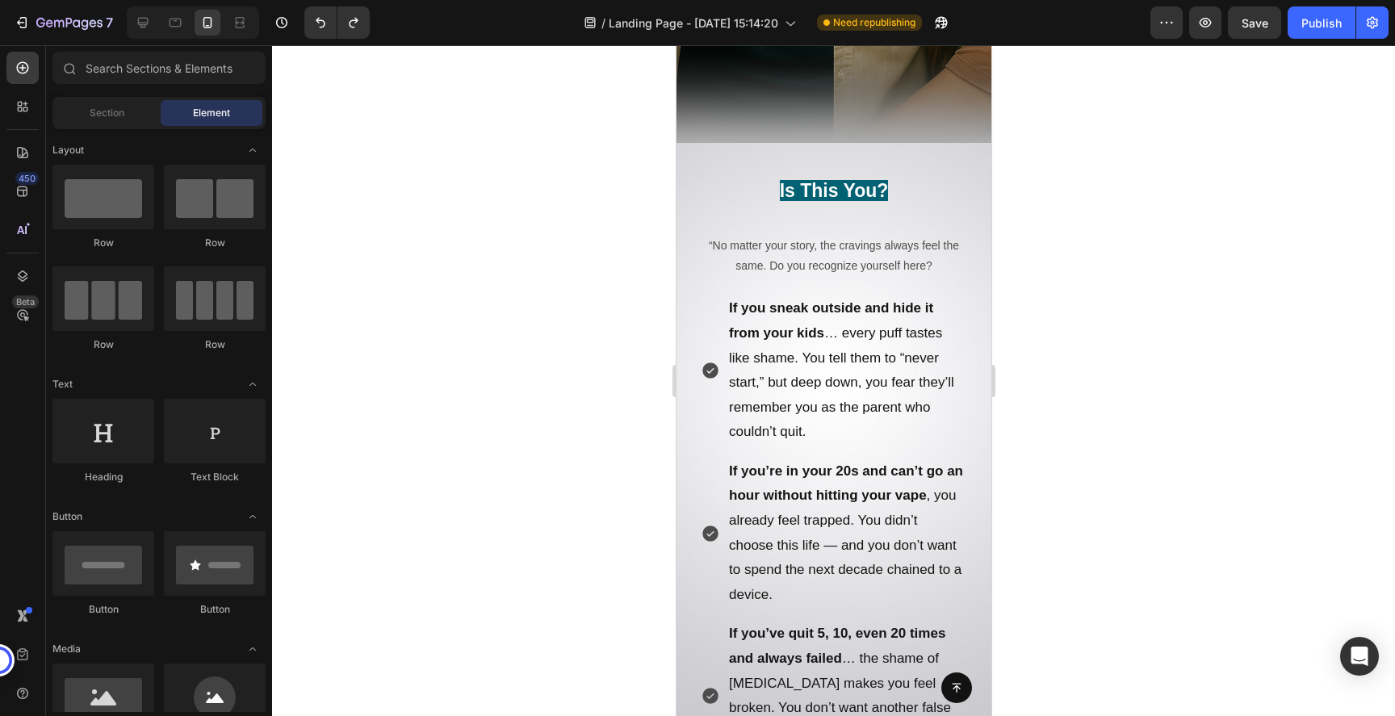
click at [599, 371] on div at bounding box center [833, 380] width 1123 height 671
click at [1070, 258] on div at bounding box center [833, 380] width 1123 height 671
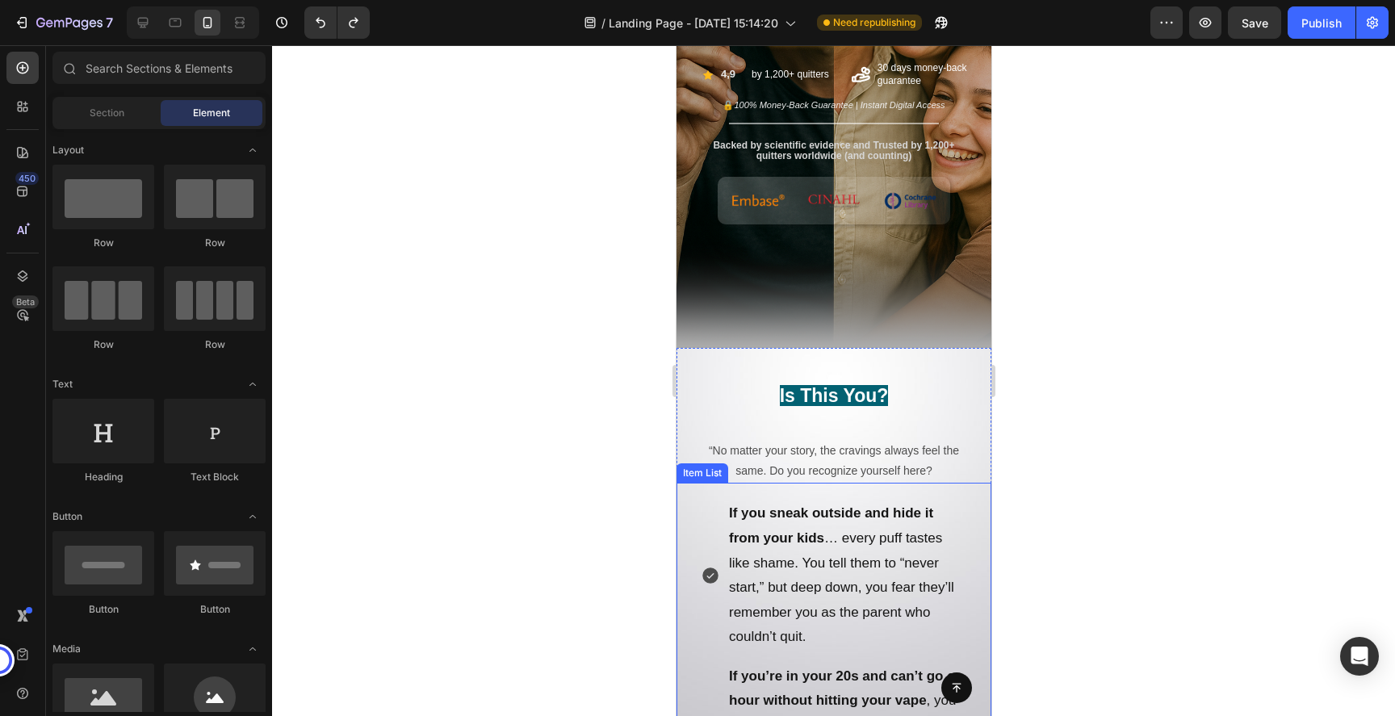
scroll to position [422, 0]
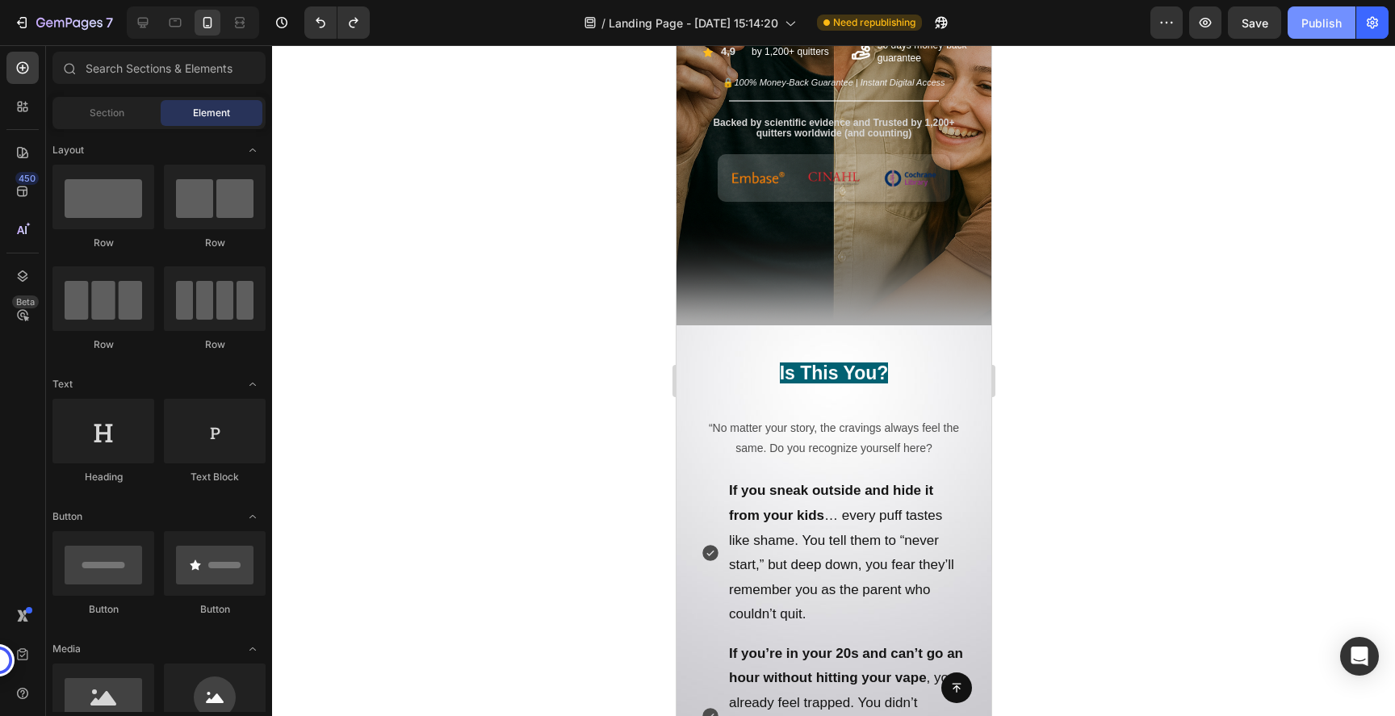
click at [1314, 38] on div "7 Version history / Landing Page - [DATE] 15:14:20 Need republishing Preview Sa…" at bounding box center [697, 23] width 1395 height 46
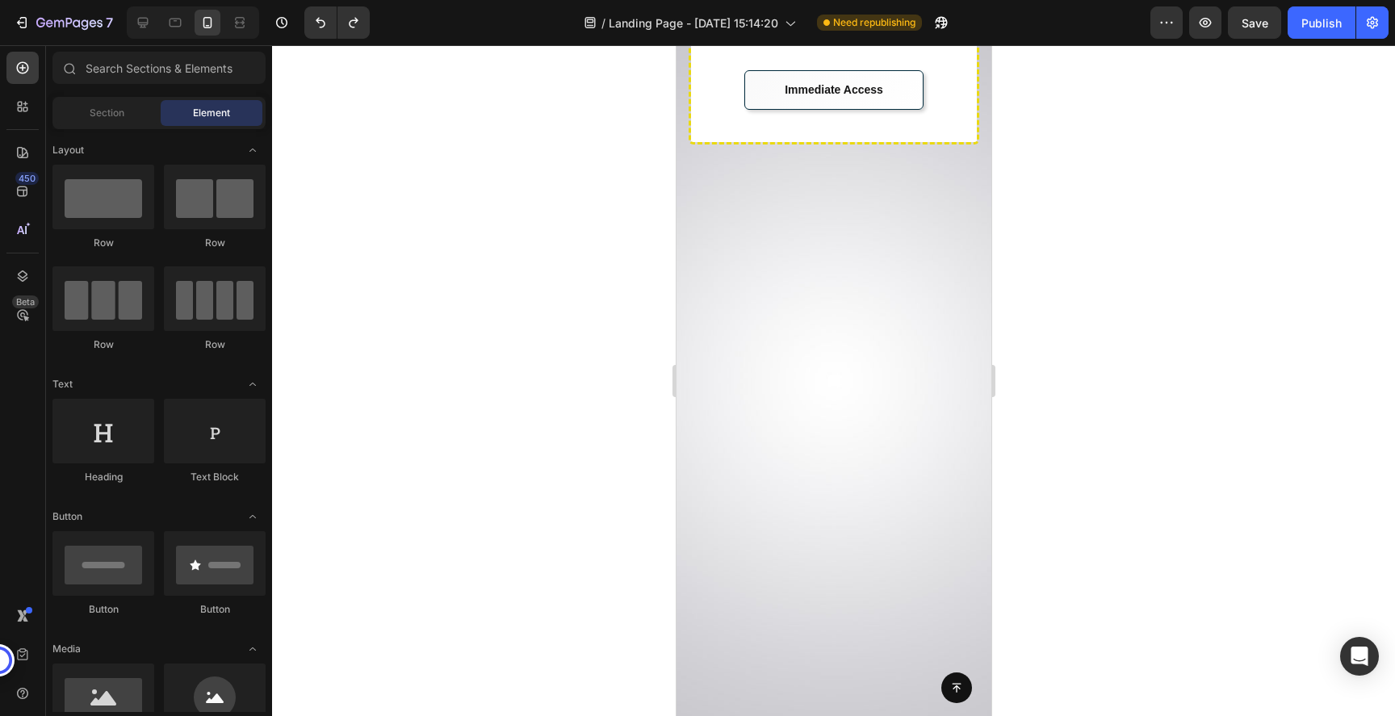
scroll to position [15328, 0]
click at [21, 73] on icon at bounding box center [23, 68] width 12 height 12
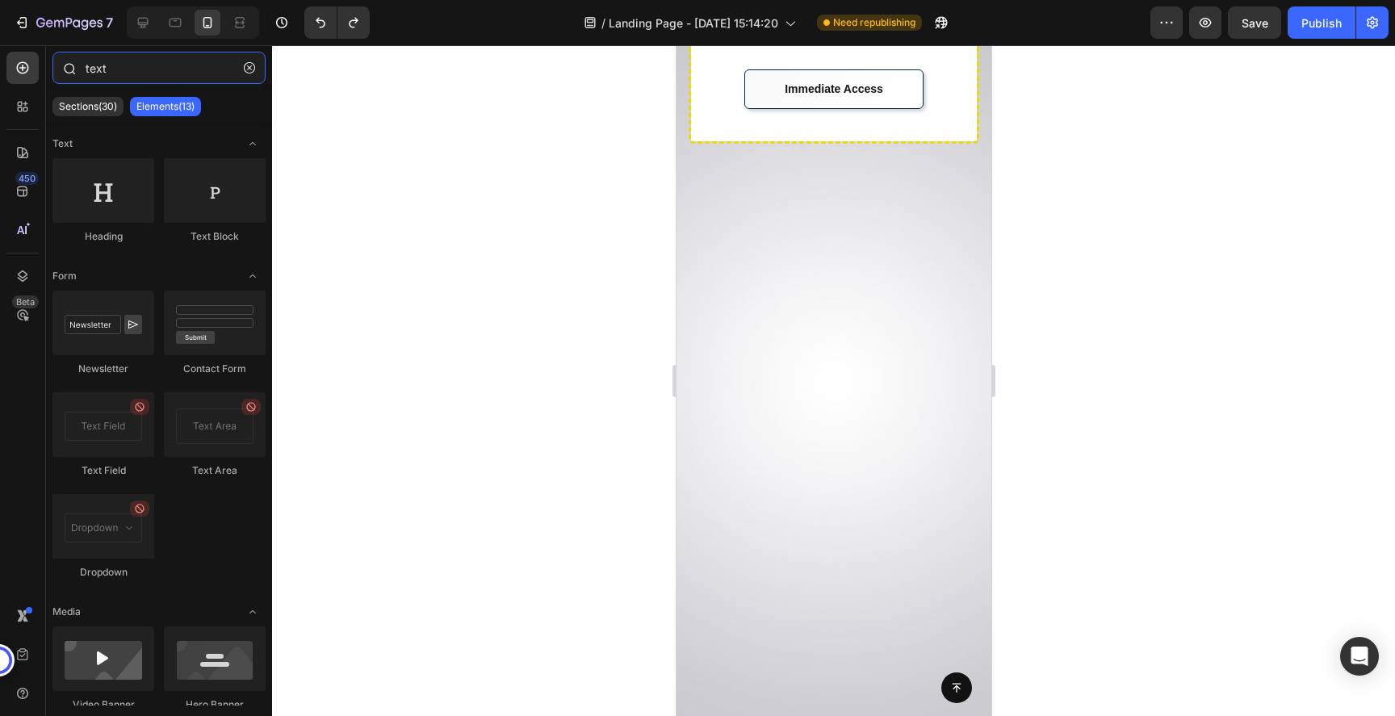
click at [134, 69] on input "text" at bounding box center [158, 68] width 213 height 32
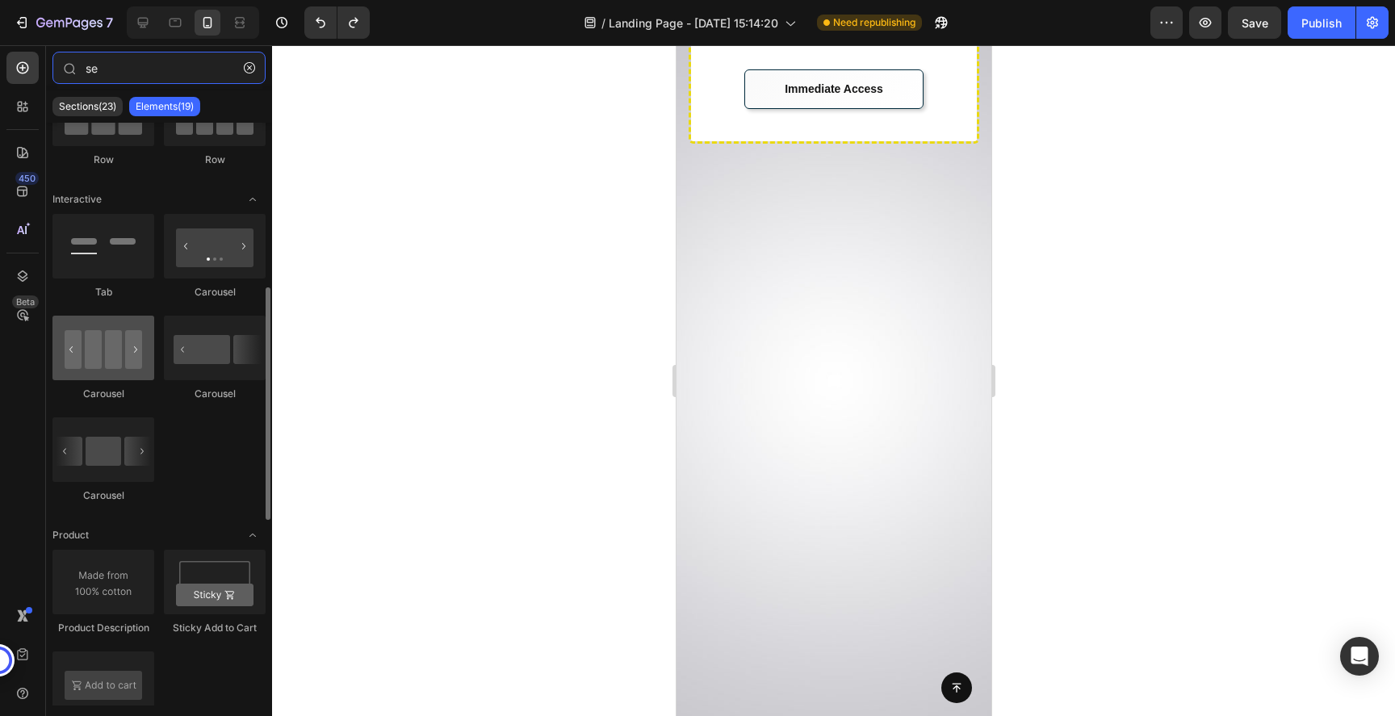
scroll to position [0, 0]
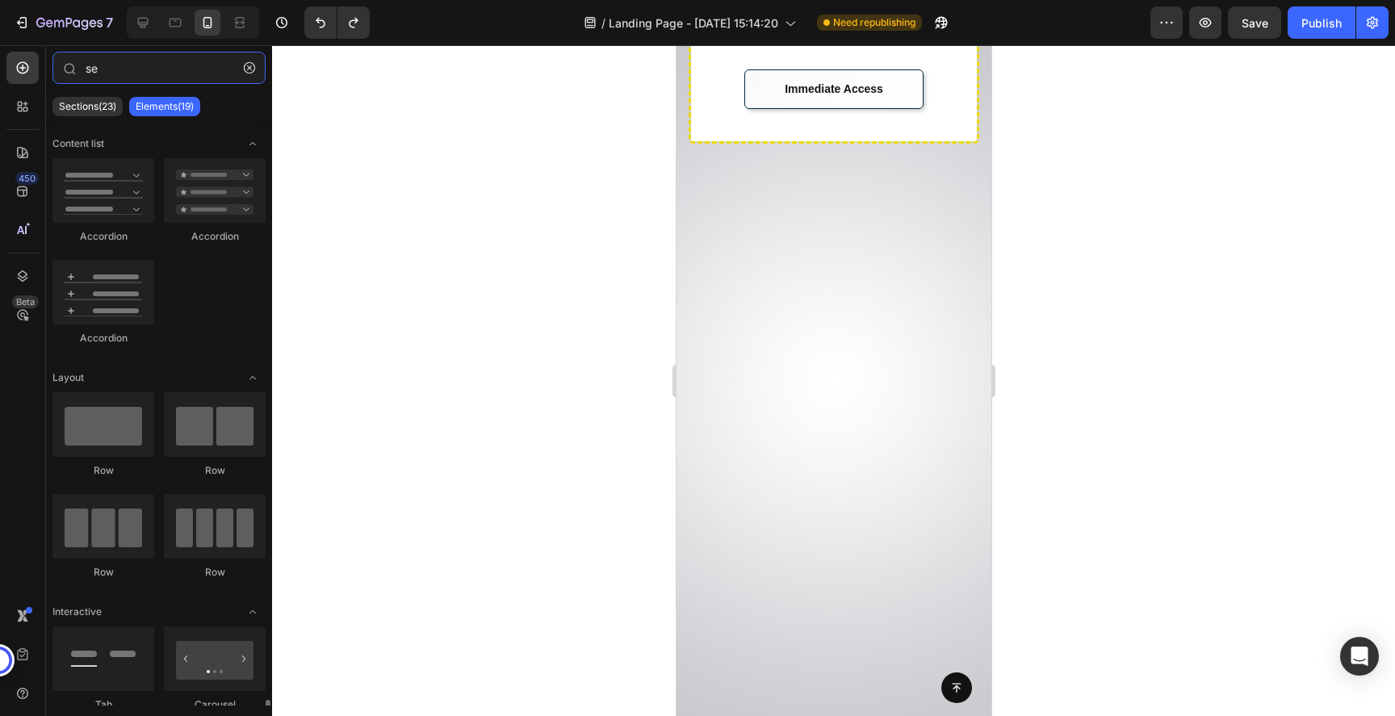
type input "s"
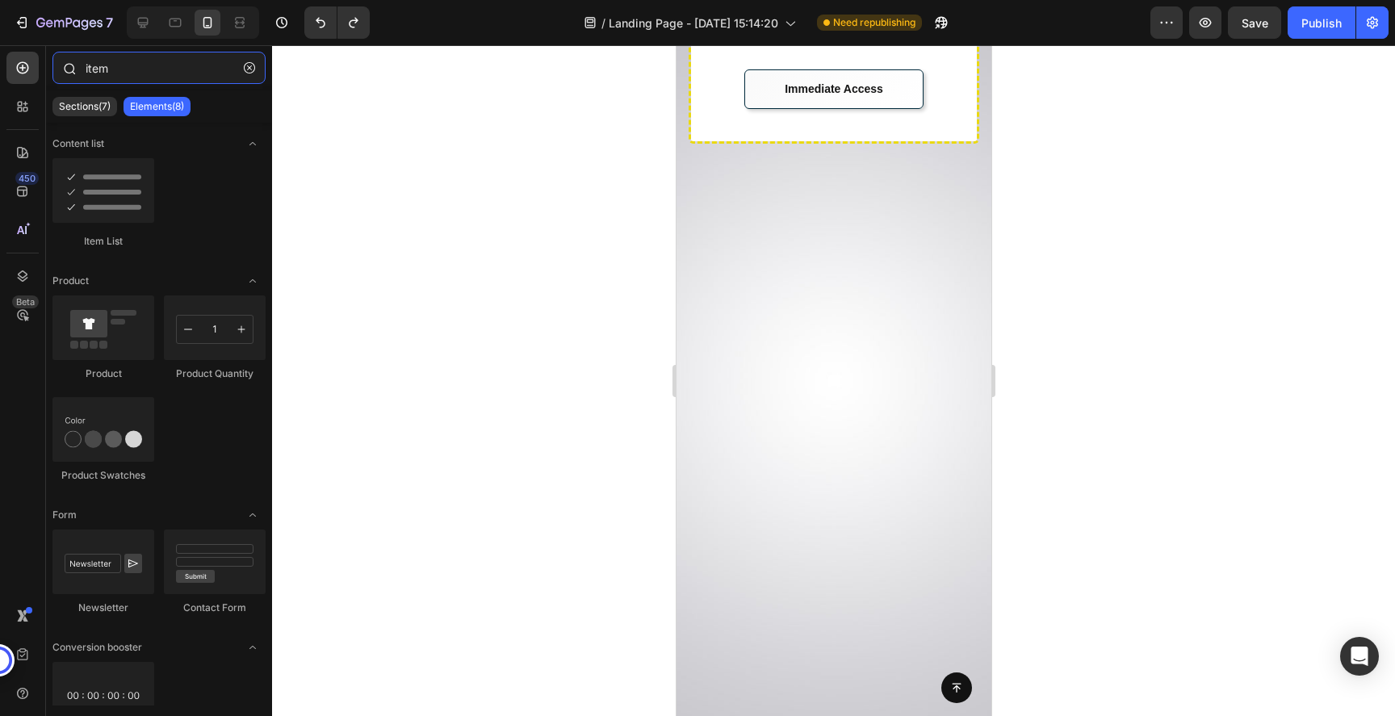
click at [185, 60] on input "item" at bounding box center [158, 68] width 213 height 32
drag, startPoint x: 185, startPoint y: 60, endPoint x: 0, endPoint y: 60, distance: 184.9
click at [0, 60] on div "450 Beta item Sections(7) Elements(8) Content list Item List Product Product Pr…" at bounding box center [136, 380] width 272 height 671
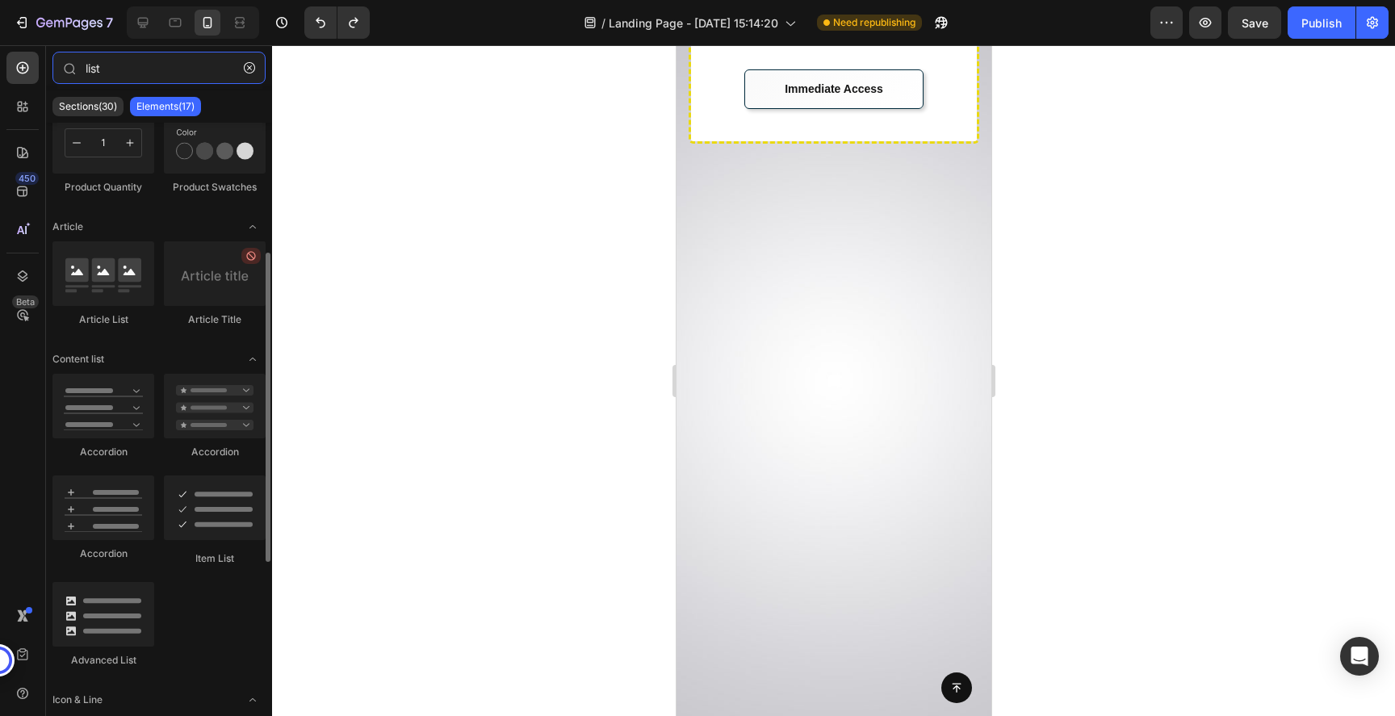
scroll to position [262, 0]
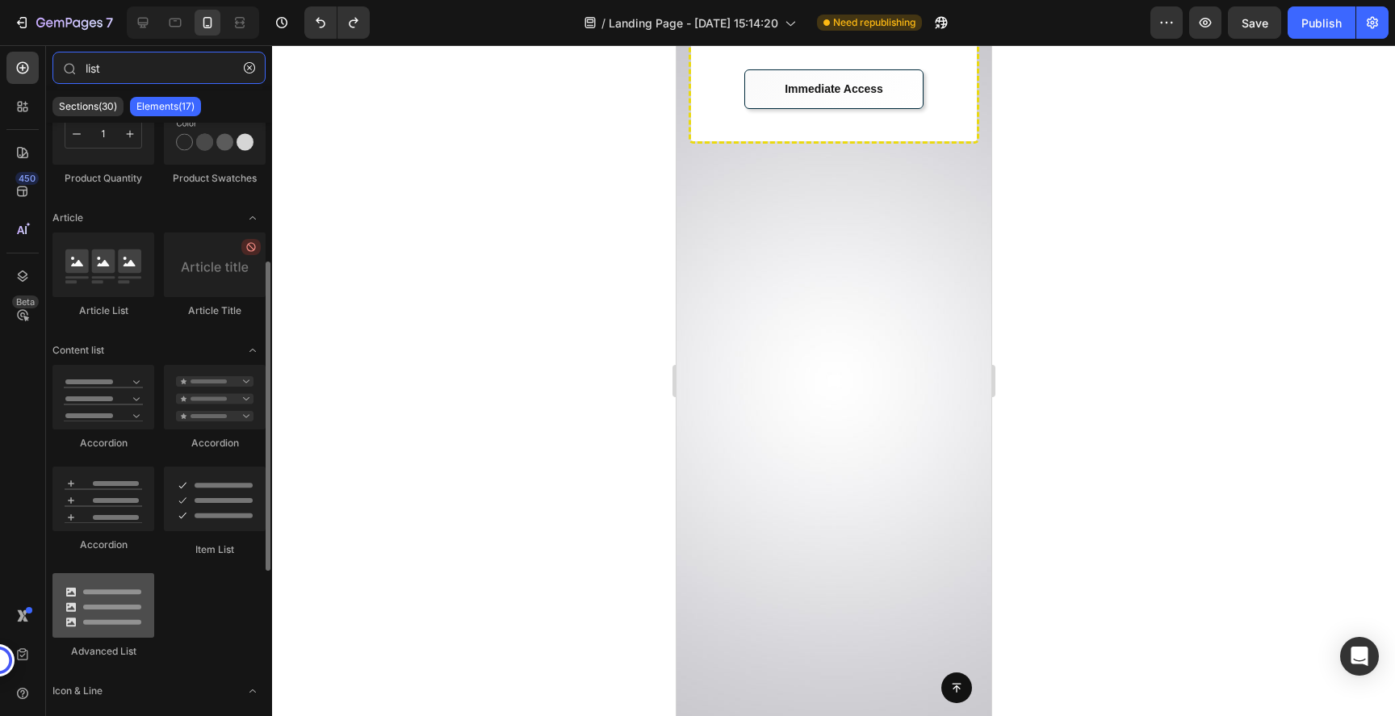
type input "list"
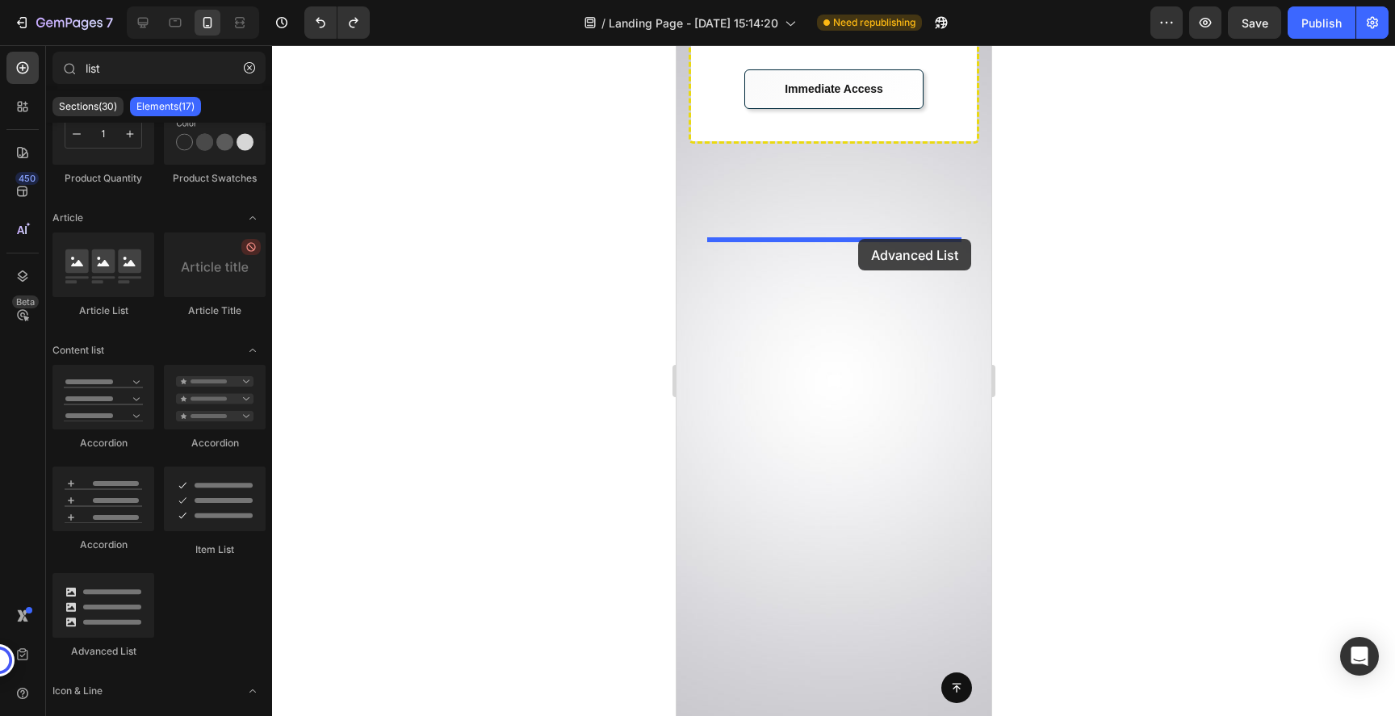
drag, startPoint x: 816, startPoint y: 677, endPoint x: 857, endPoint y: 239, distance: 439.5
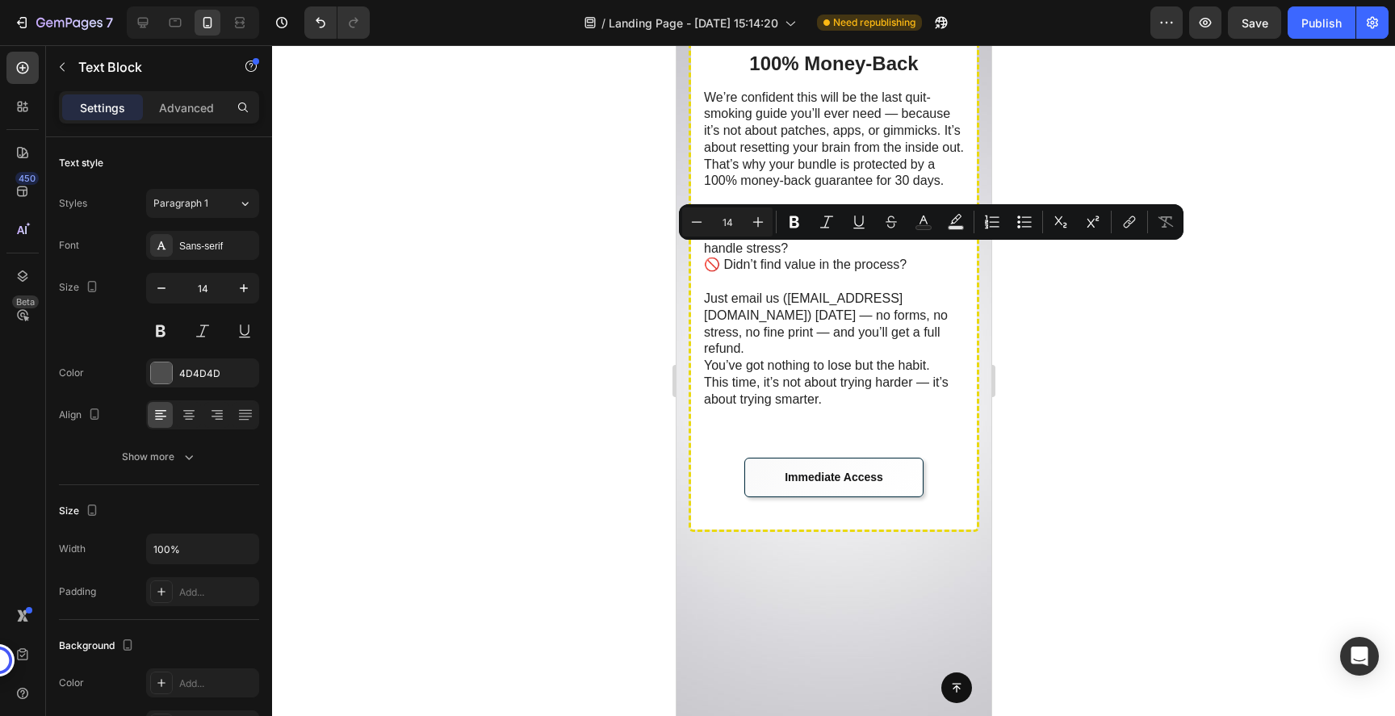
scroll to position [15326, 0]
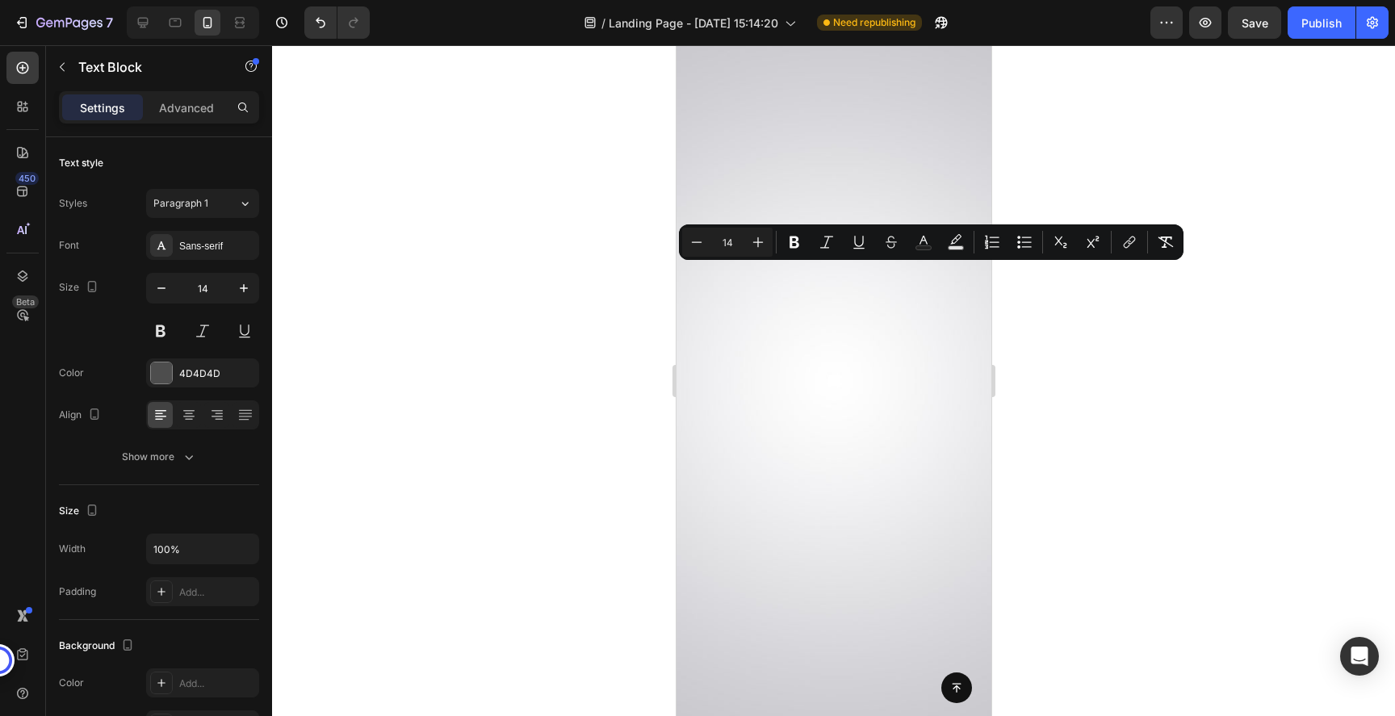
drag, startPoint x: 945, startPoint y: 520, endPoint x: 747, endPoint y: 273, distance: 316.5
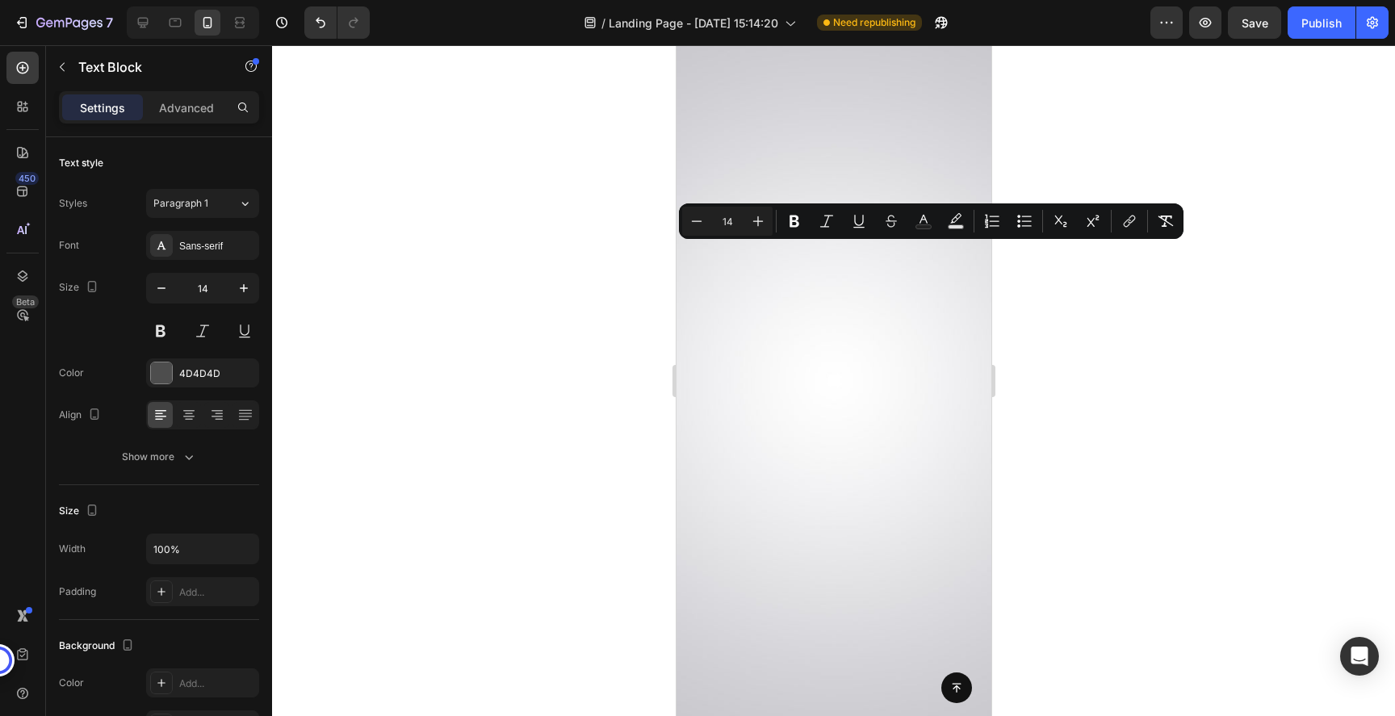
scroll to position [15326, 0]
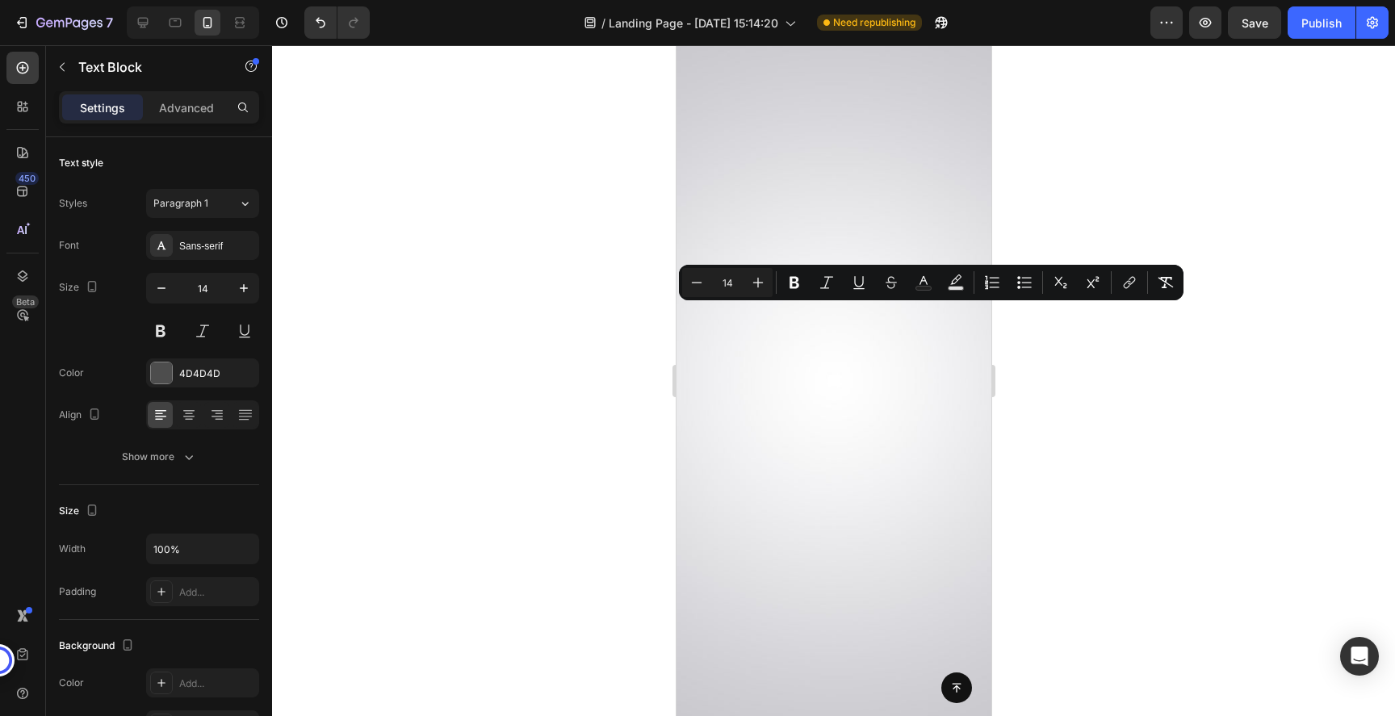
drag, startPoint x: 745, startPoint y: 312, endPoint x: 944, endPoint y: 526, distance: 291.9
copy div "🎧 Full Audio Version — Listen anywhere, crush cravings instantly. 🔑 Escape the …"
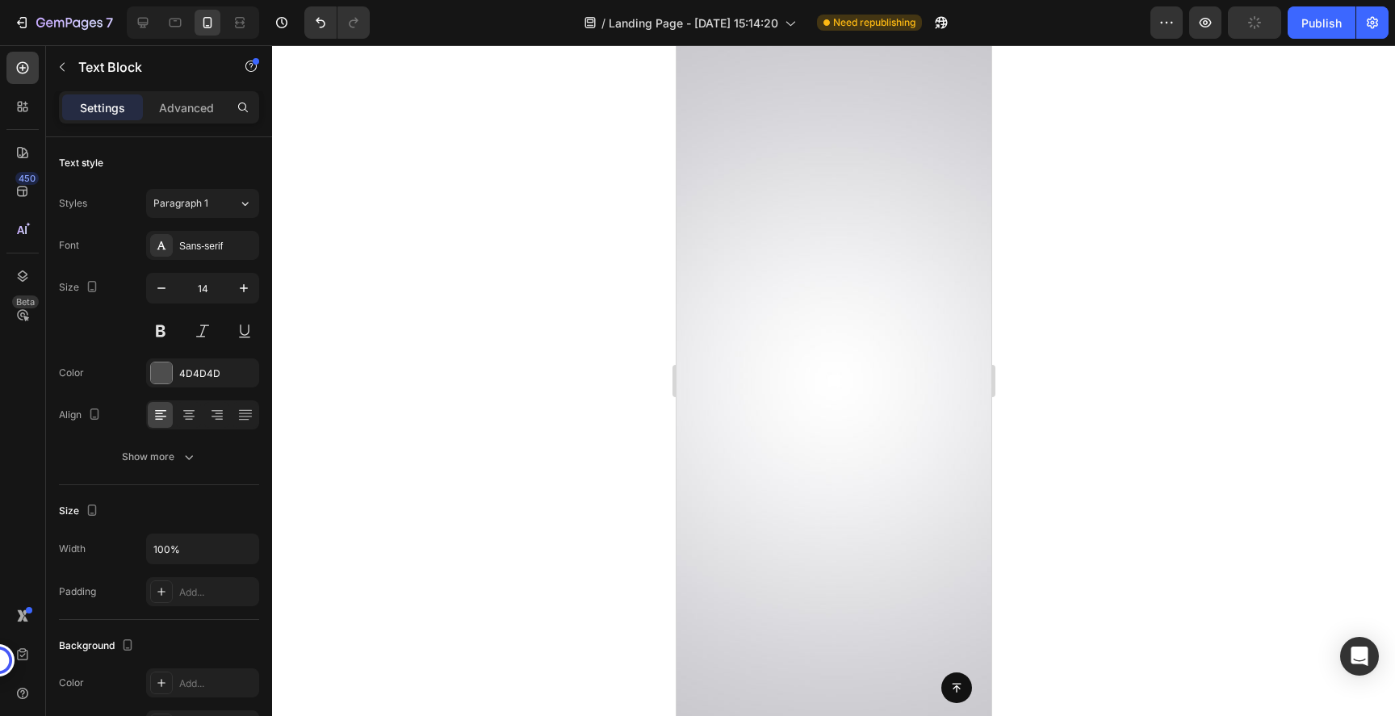
scroll to position [15216, 0]
click at [1135, 349] on div at bounding box center [833, 380] width 1123 height 671
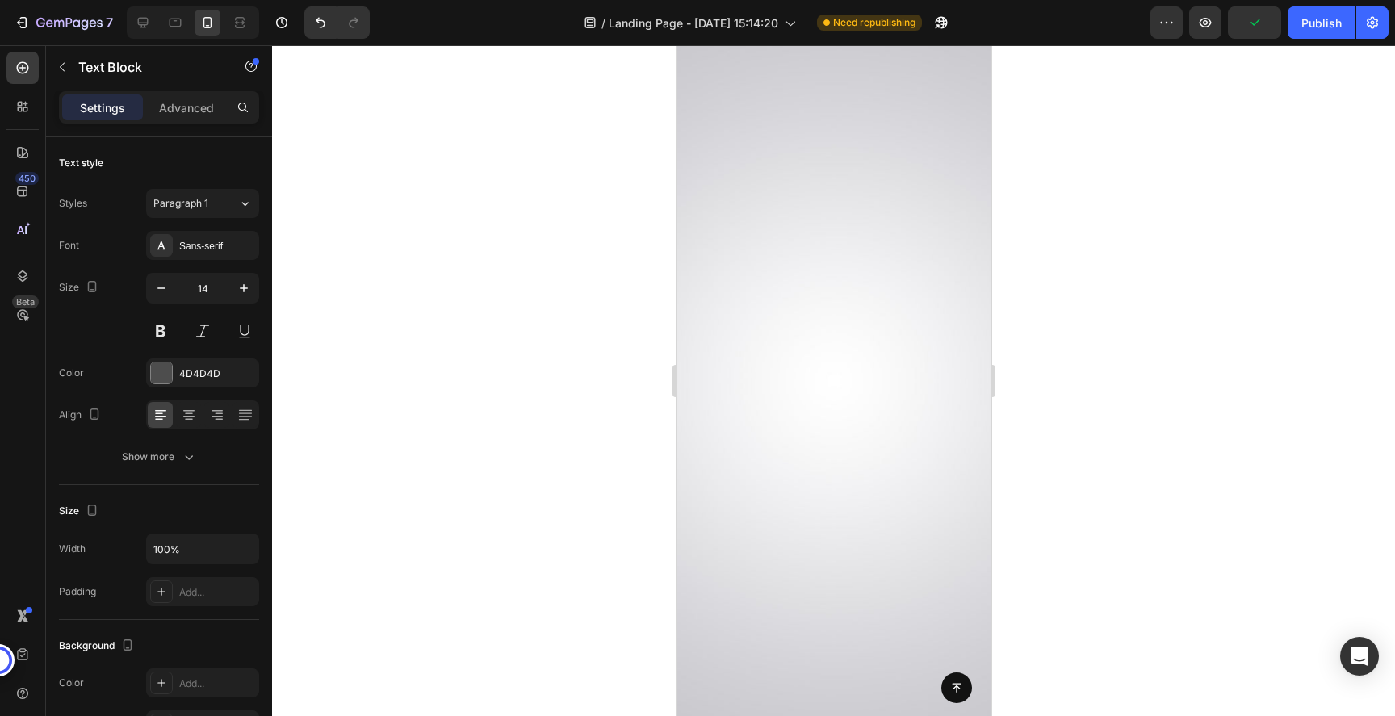
click at [1109, 365] on div at bounding box center [833, 380] width 1123 height 671
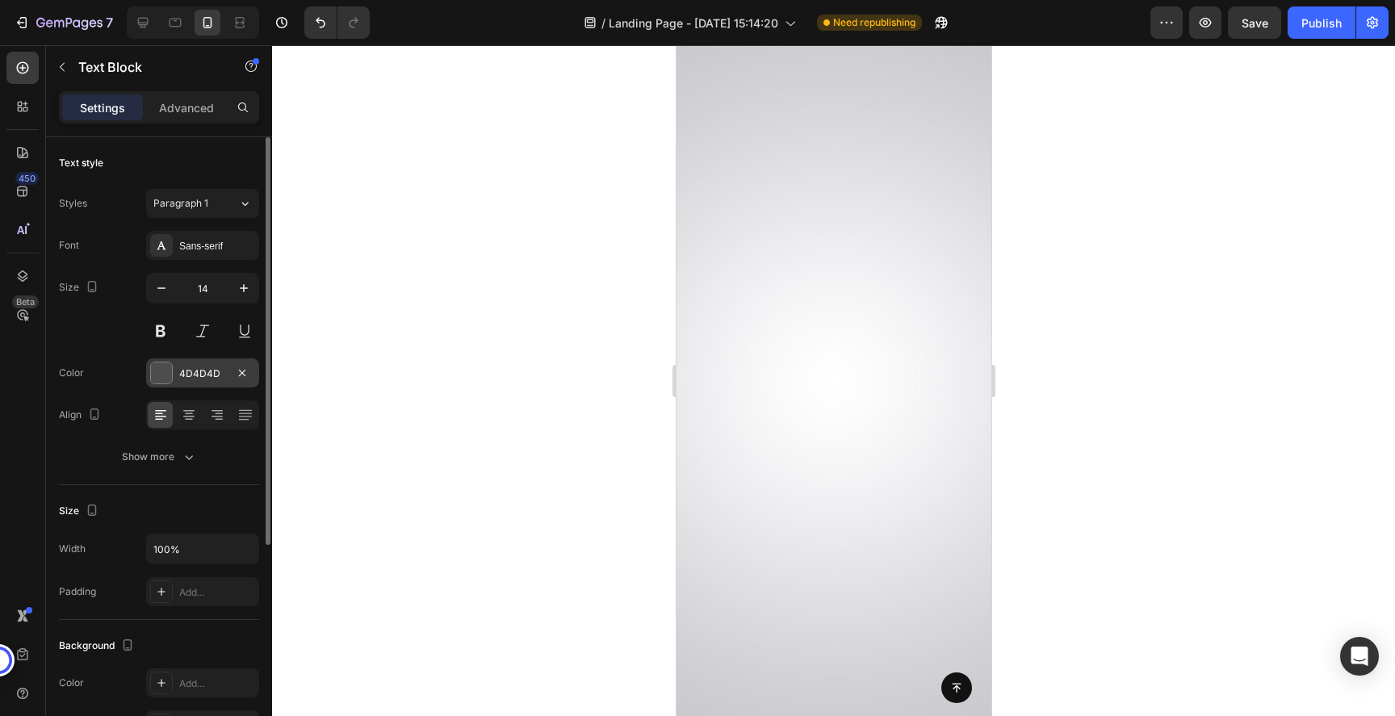
click at [167, 374] on div at bounding box center [161, 372] width 21 height 21
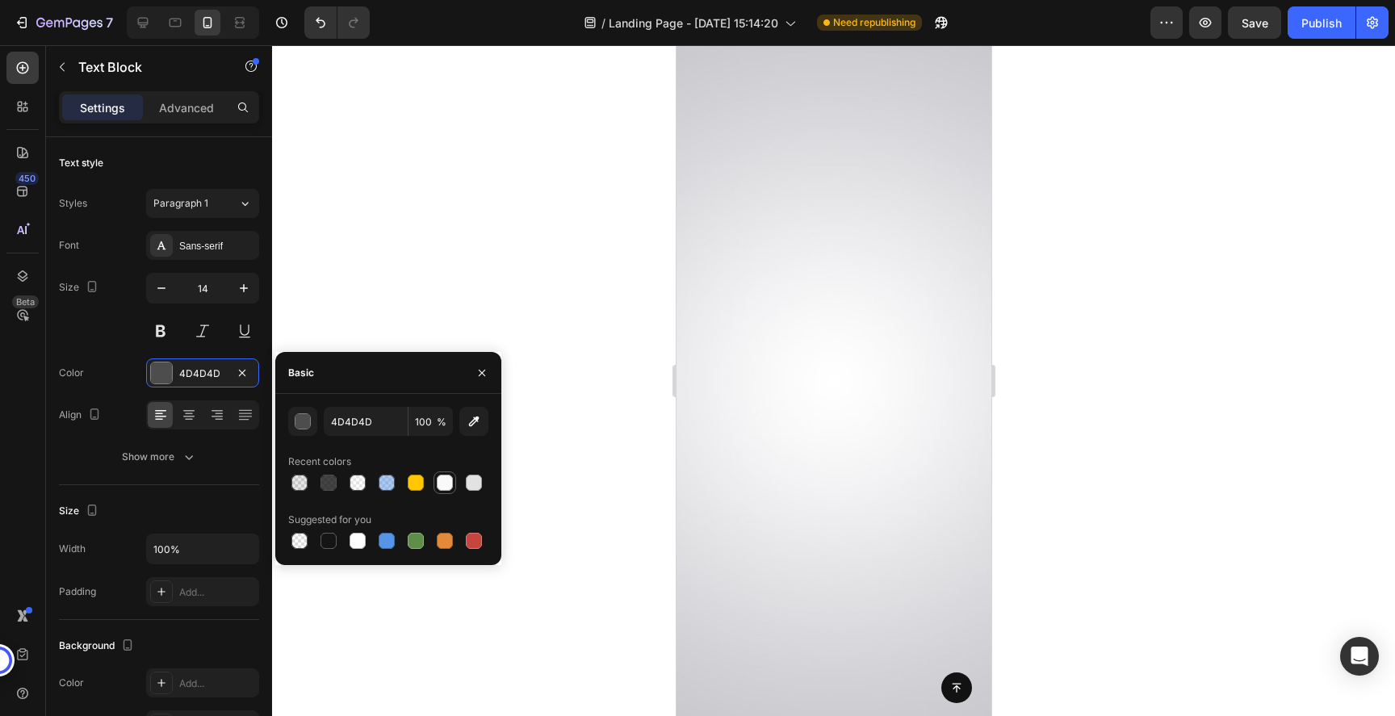
click at [438, 488] on div at bounding box center [445, 483] width 16 height 16
type input "F9F9F9"
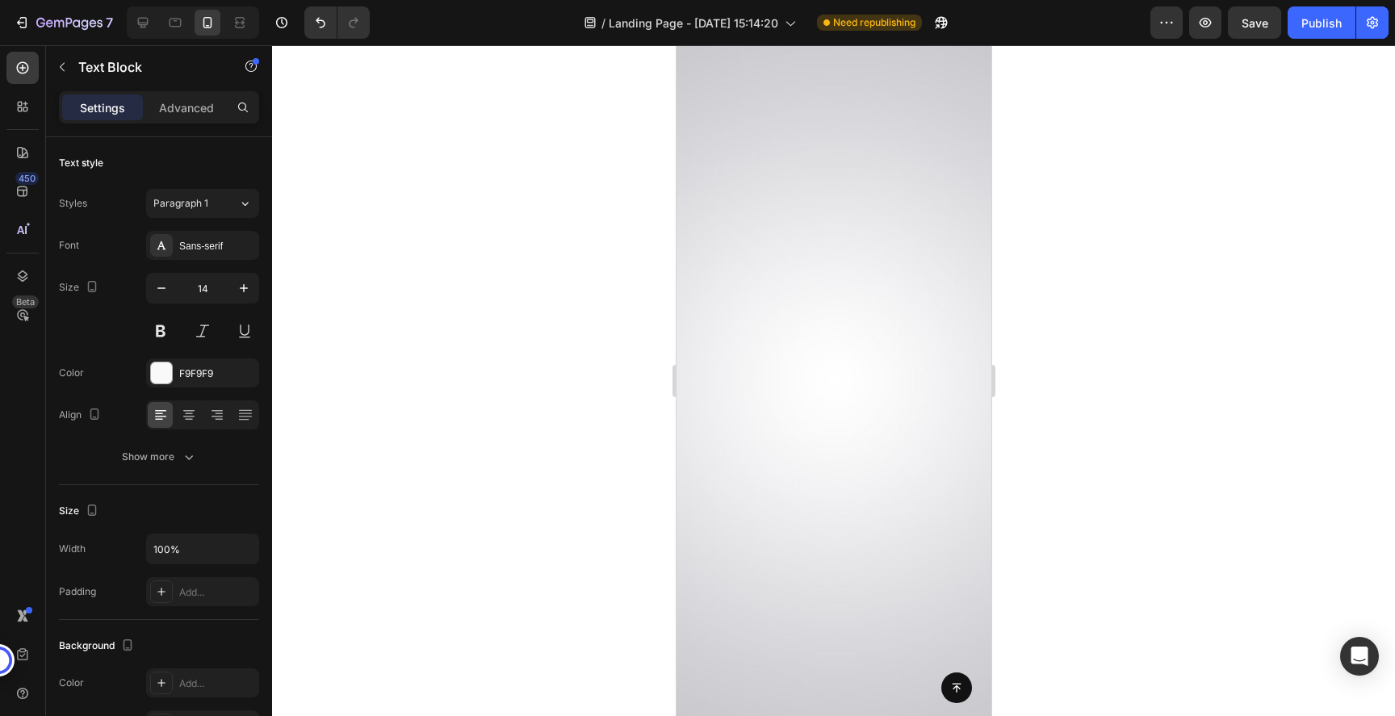
click at [1294, 395] on div at bounding box center [833, 380] width 1123 height 671
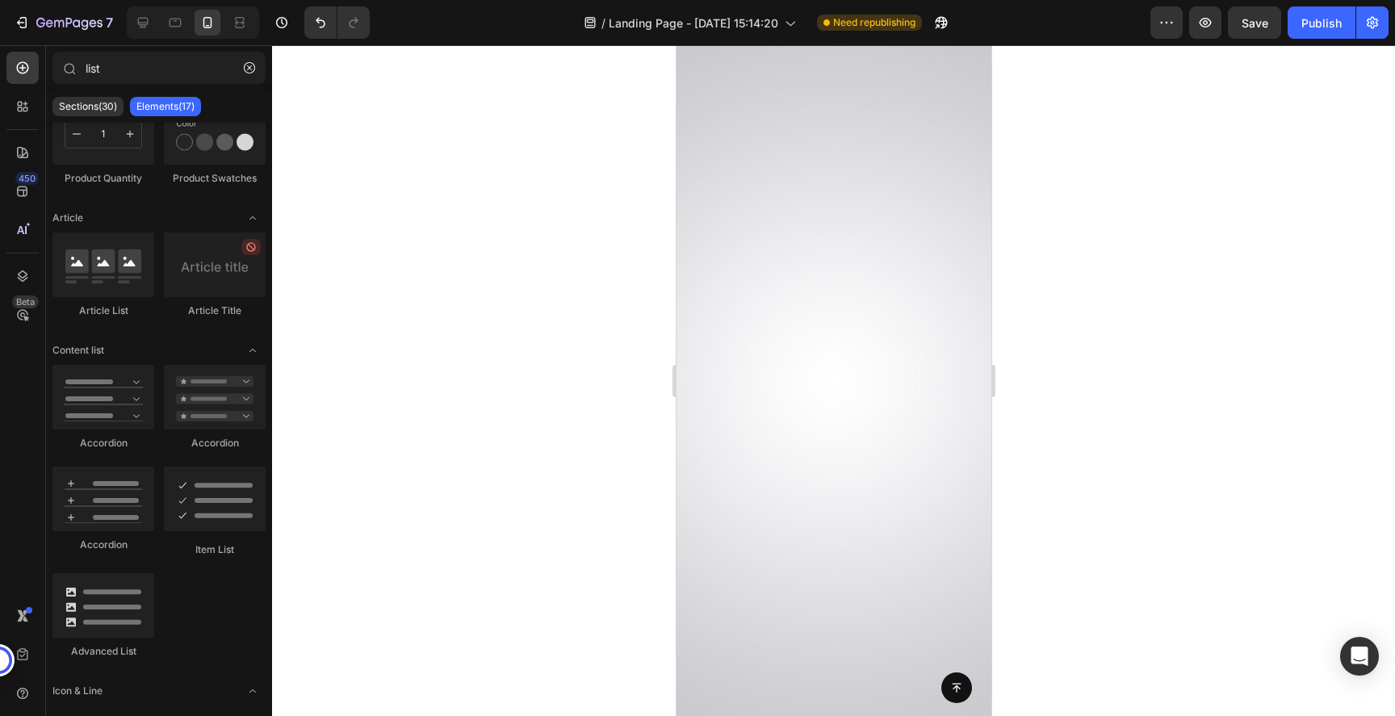
scroll to position [15200, 0]
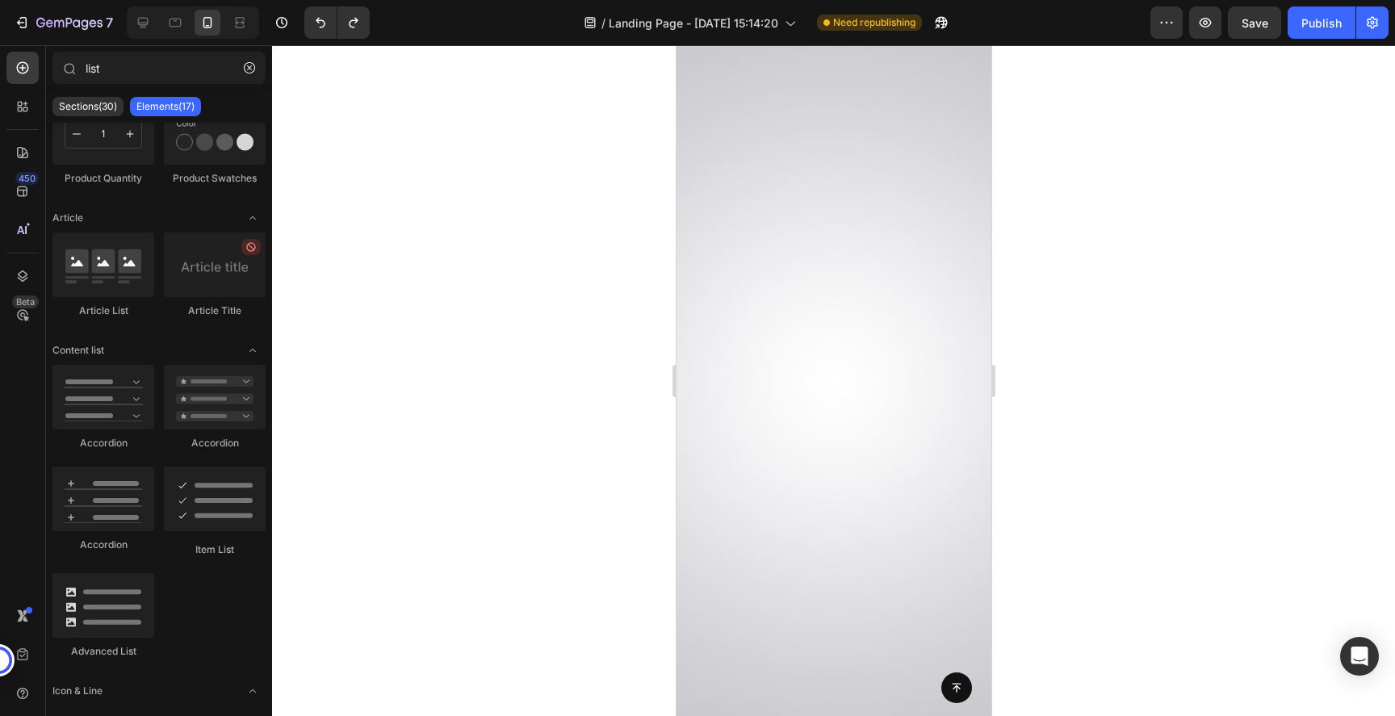
scroll to position [15259, 0]
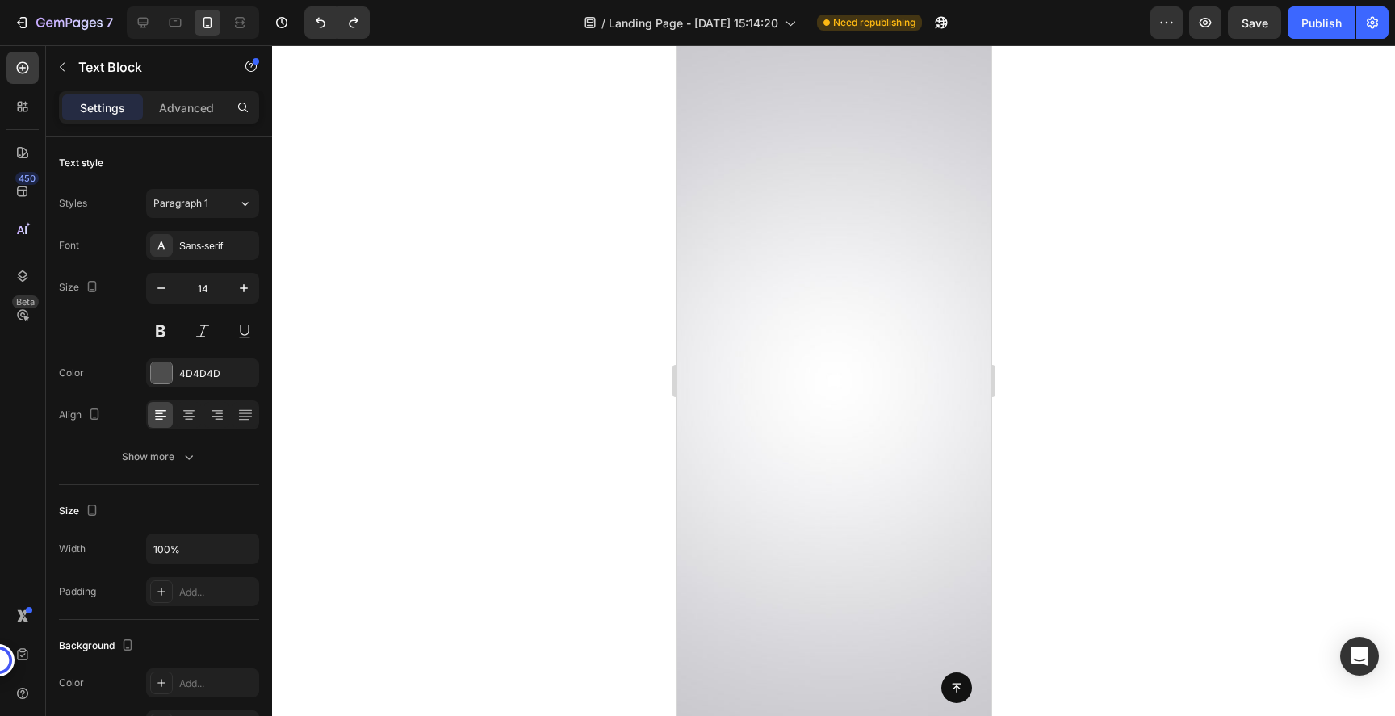
click at [1103, 337] on div at bounding box center [833, 380] width 1123 height 671
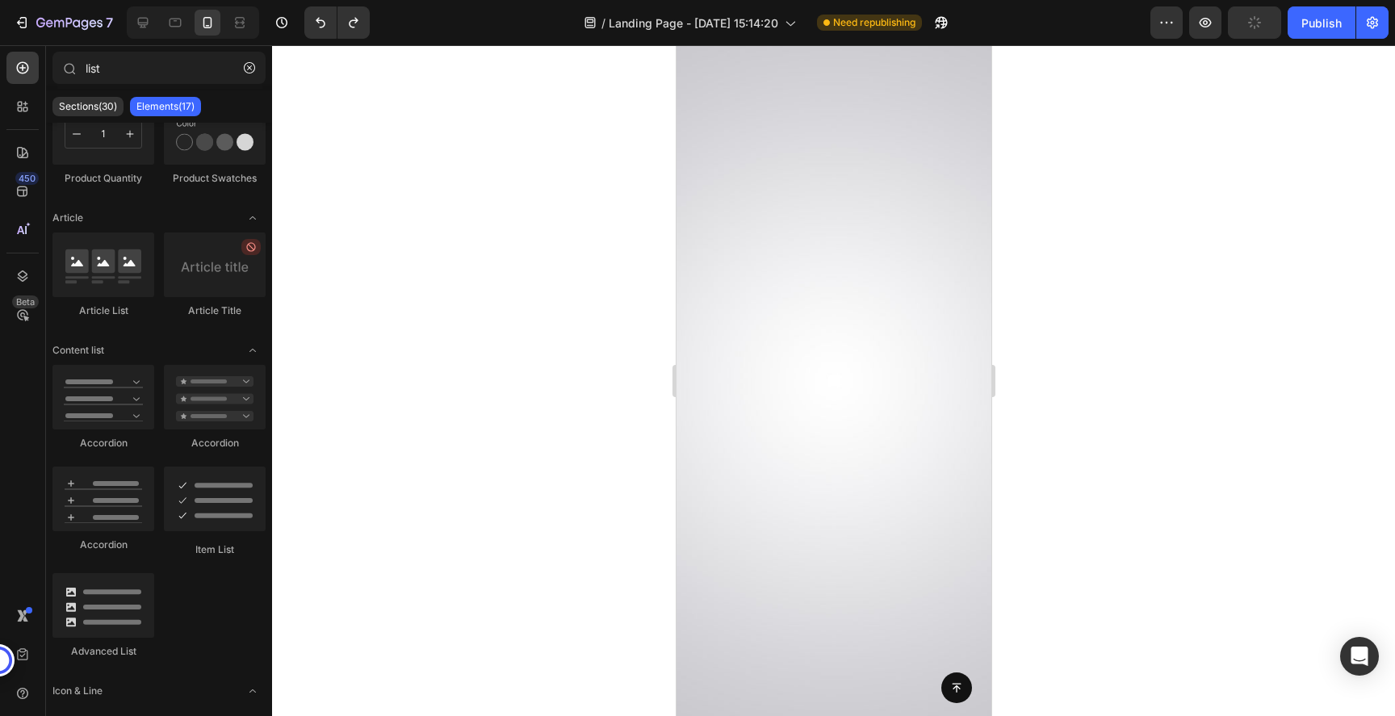
scroll to position [15361, 0]
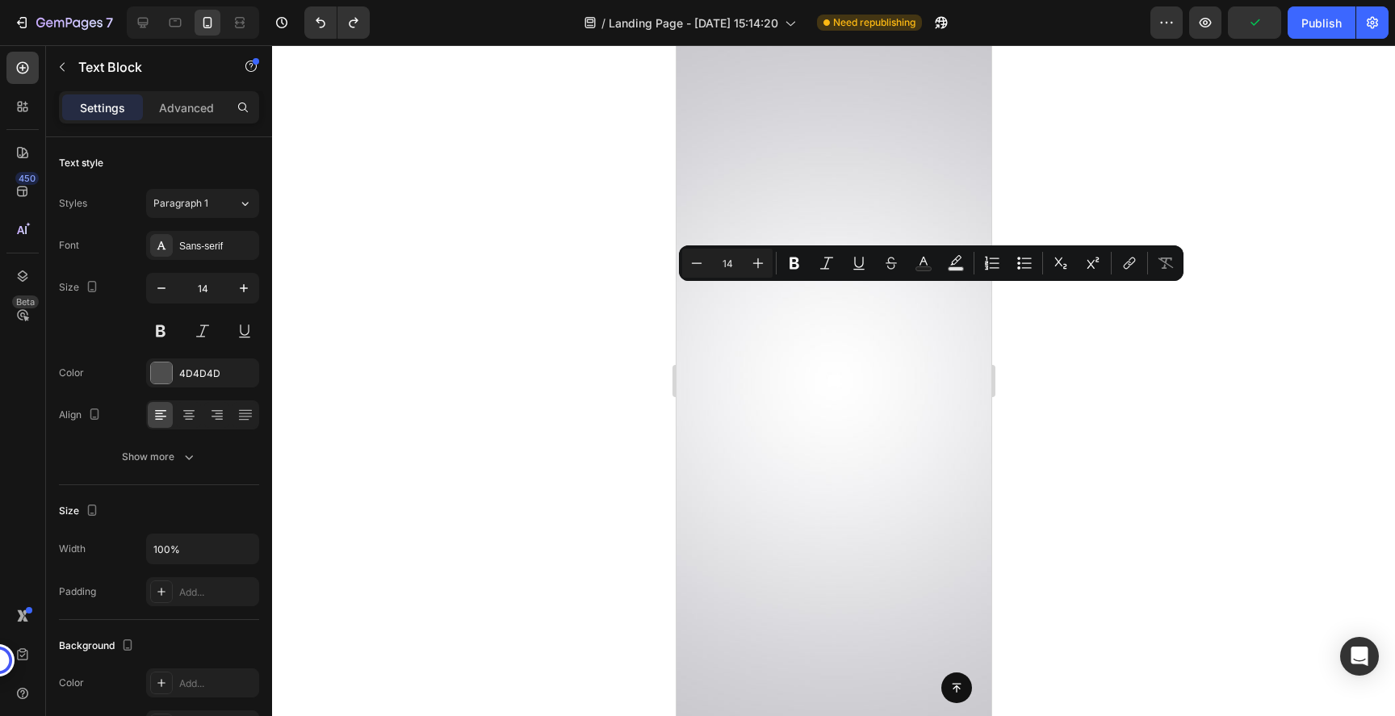
scroll to position [15360, 0]
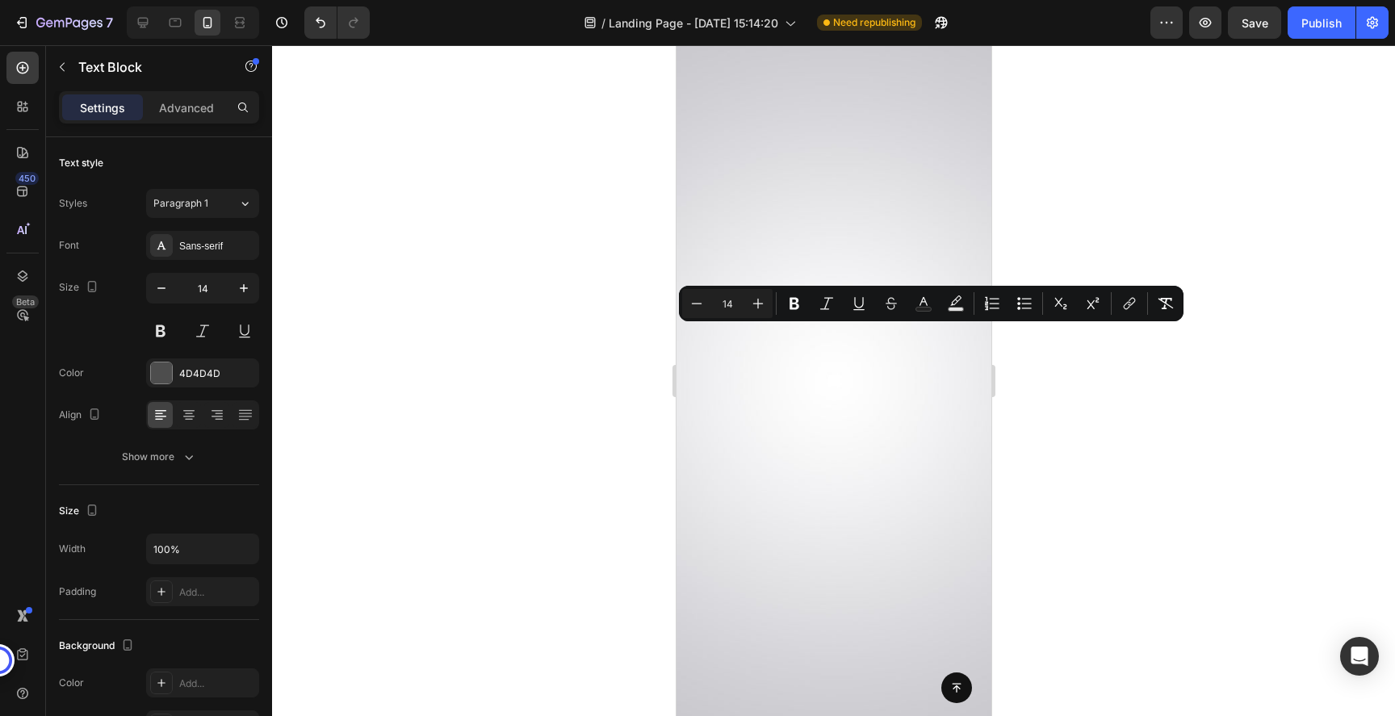
drag, startPoint x: 941, startPoint y: 499, endPoint x: 747, endPoint y: 340, distance: 251.3
copy div "🔑 Escape the Vape Protocol — Dedicated 21-step quit plan for vapers. 📝 Trigger …"
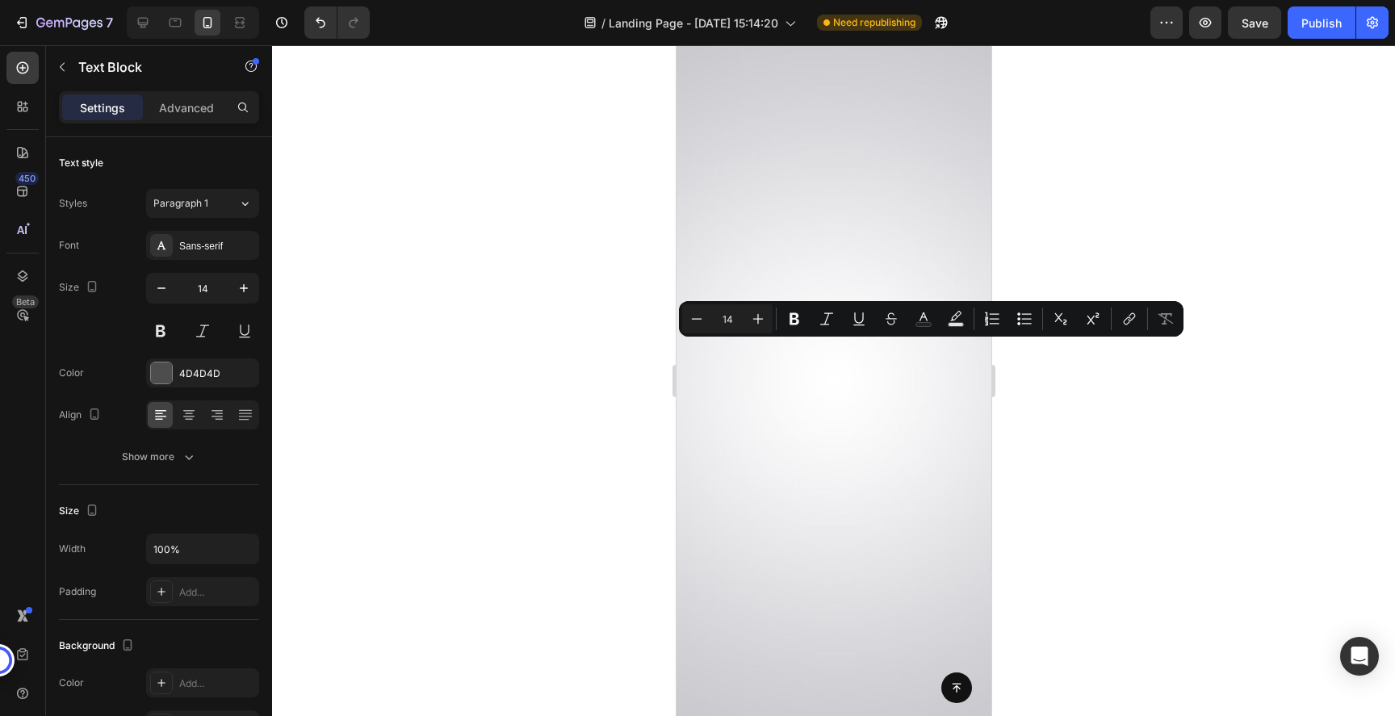
scroll to position [15357, 0]
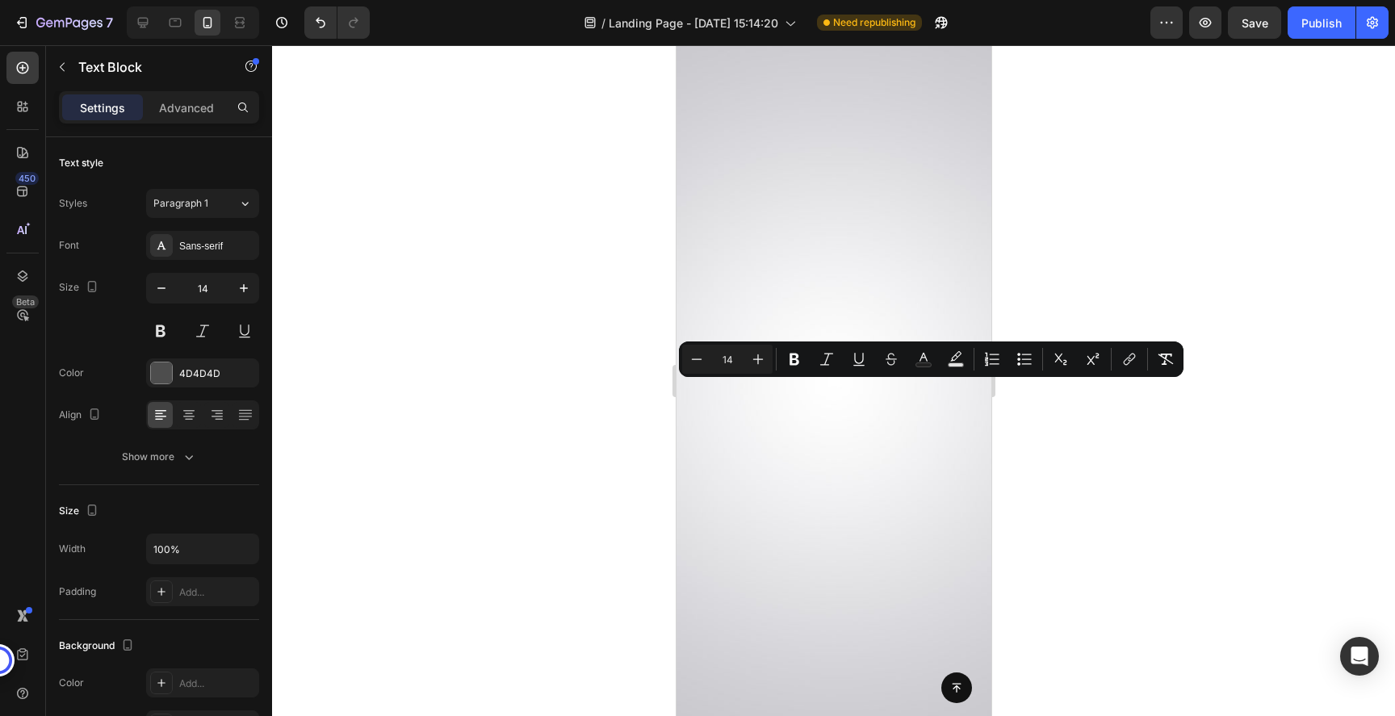
drag, startPoint x: 944, startPoint y: 518, endPoint x: 746, endPoint y: 394, distance: 233.6
copy div "📝 Trigger Rehearsal Worksheets — Practice beating cravings before they hit. 📊 F…"
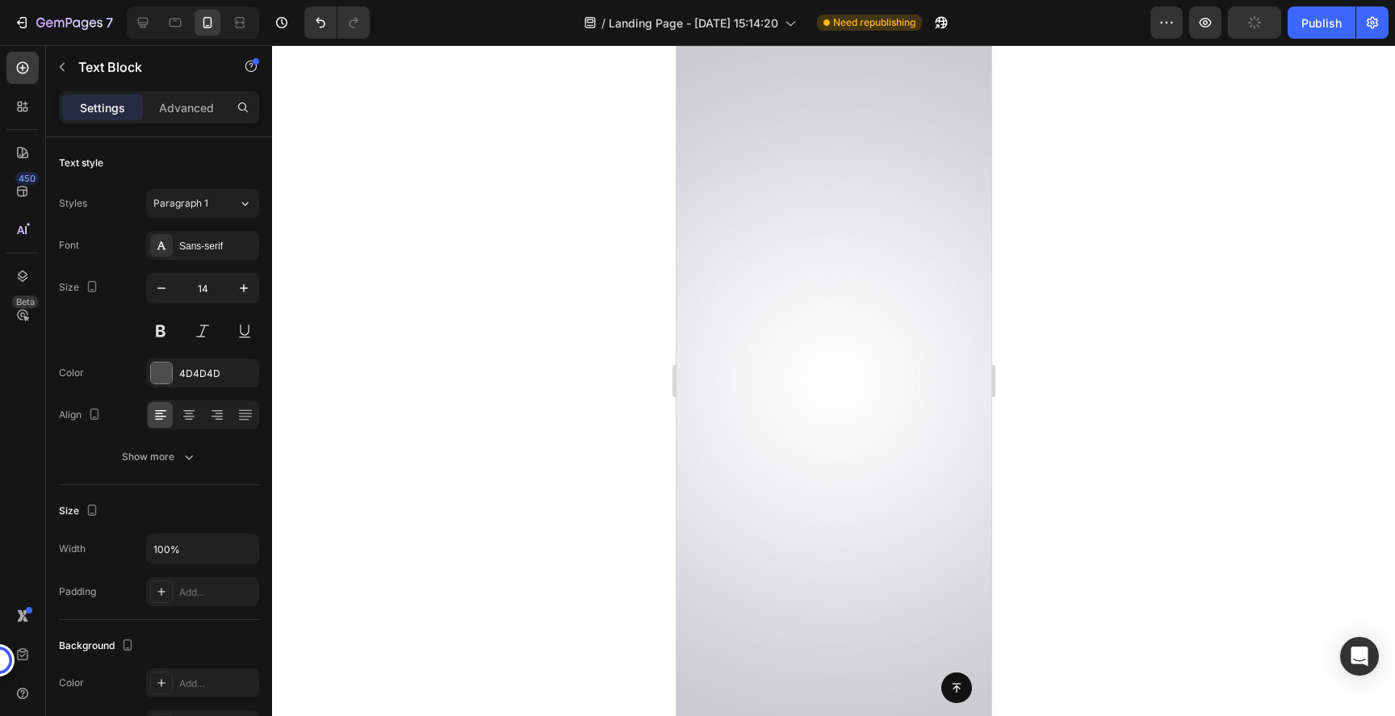
click at [1098, 292] on div at bounding box center [833, 380] width 1123 height 671
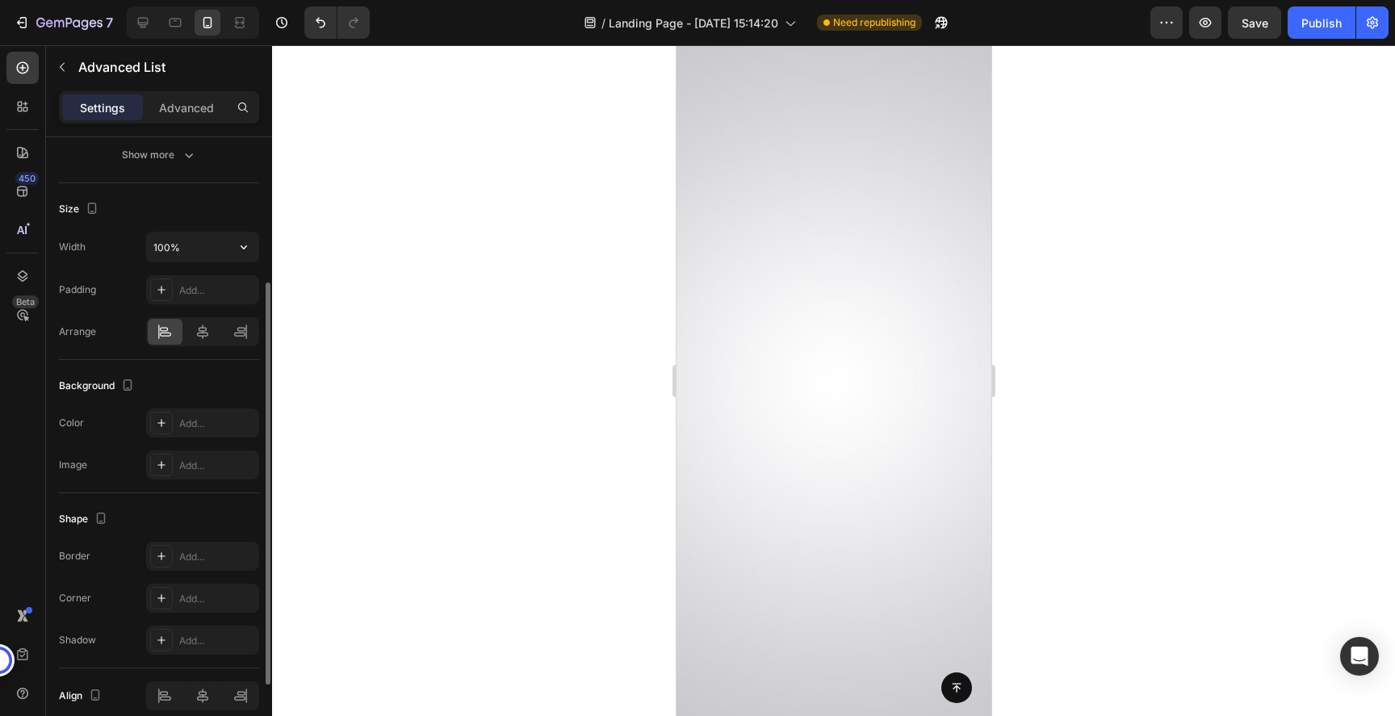
scroll to position [345, 0]
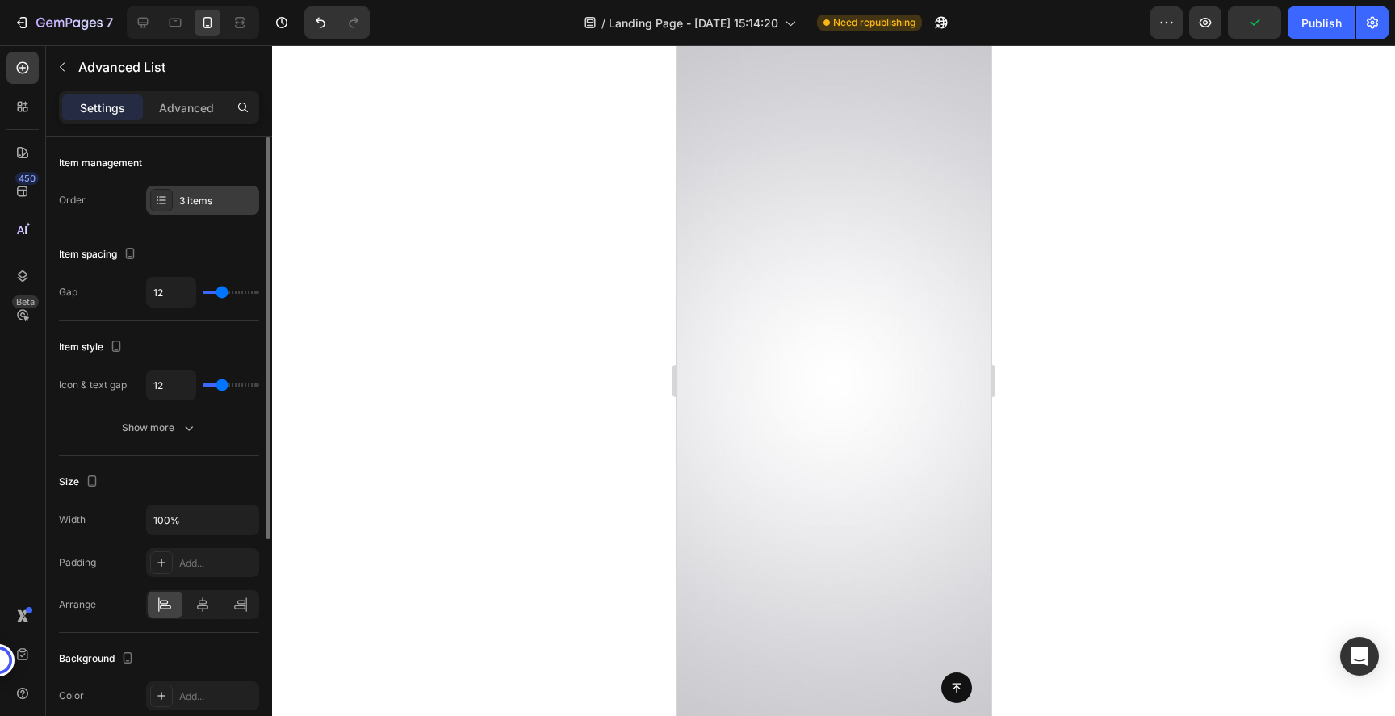
click at [179, 196] on div "3 items" at bounding box center [217, 201] width 76 height 15
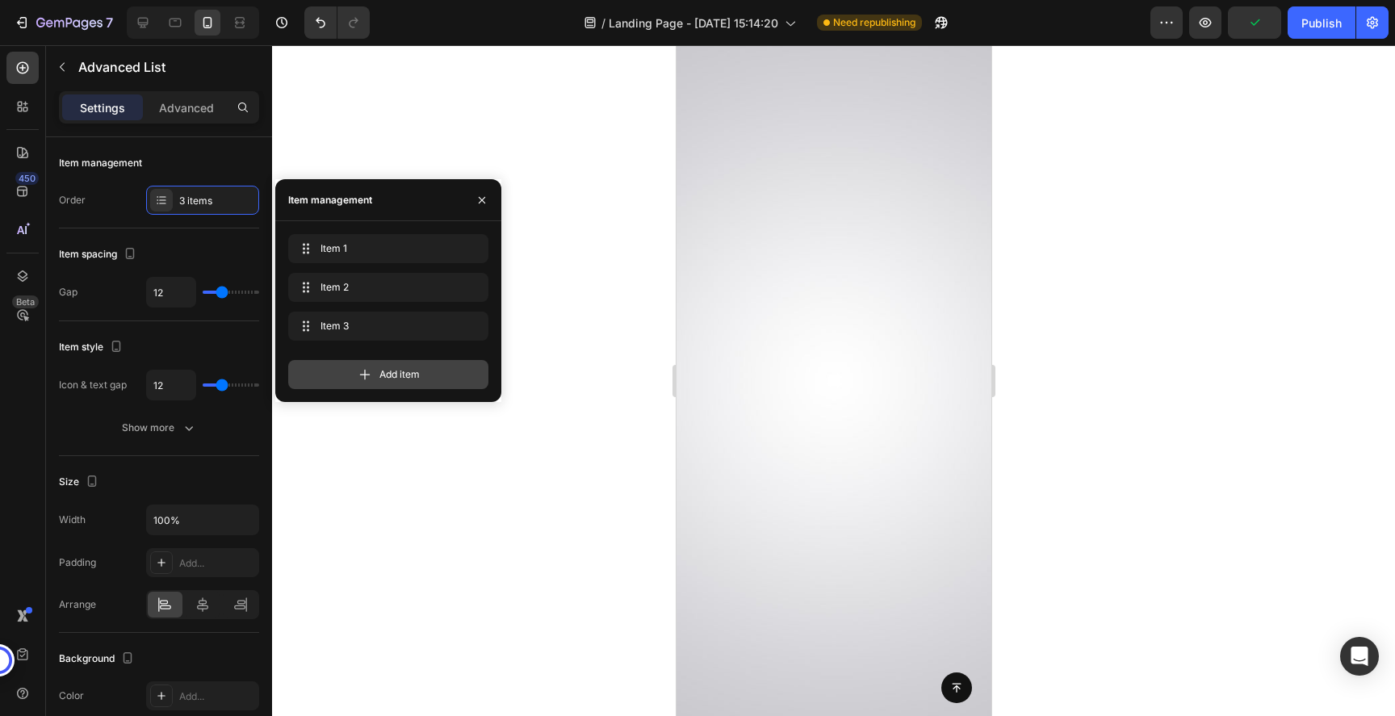
click at [366, 363] on div "Add item" at bounding box center [388, 374] width 200 height 29
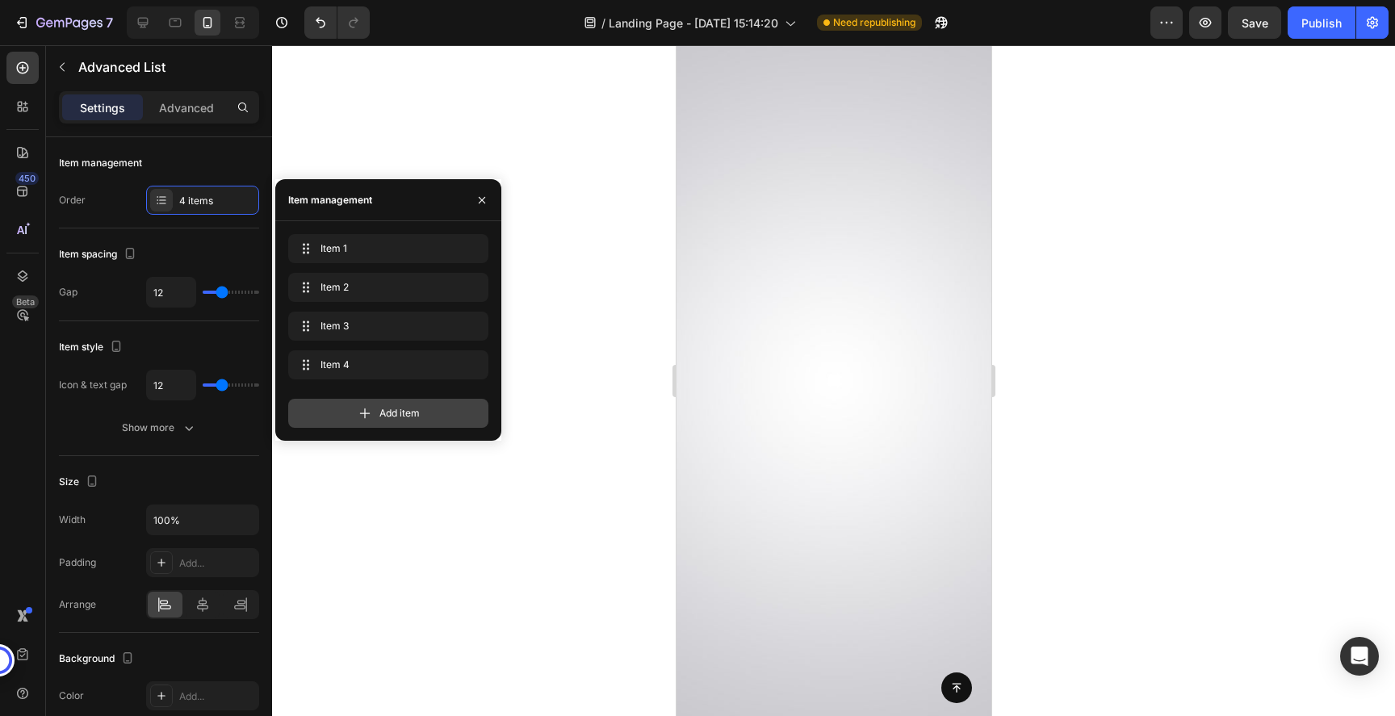
click at [368, 409] on icon at bounding box center [365, 413] width 16 height 16
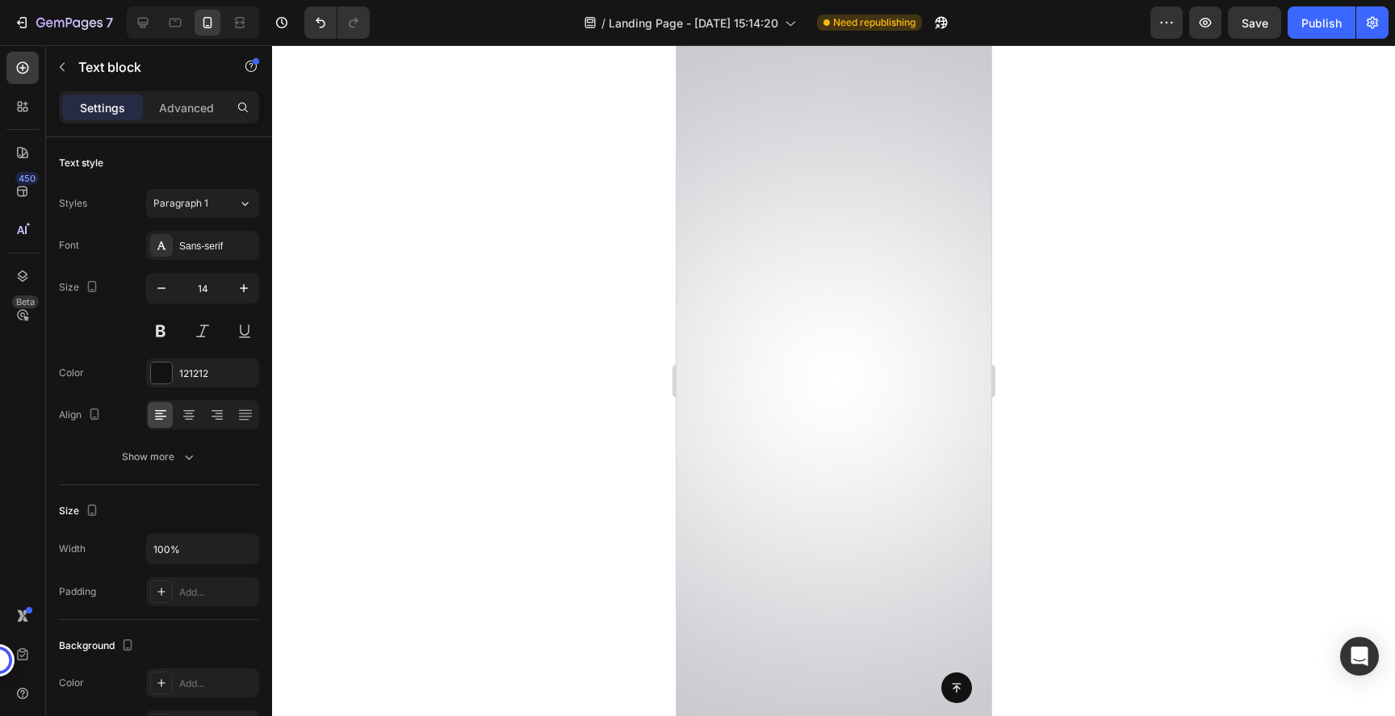
scroll to position [15355, 0]
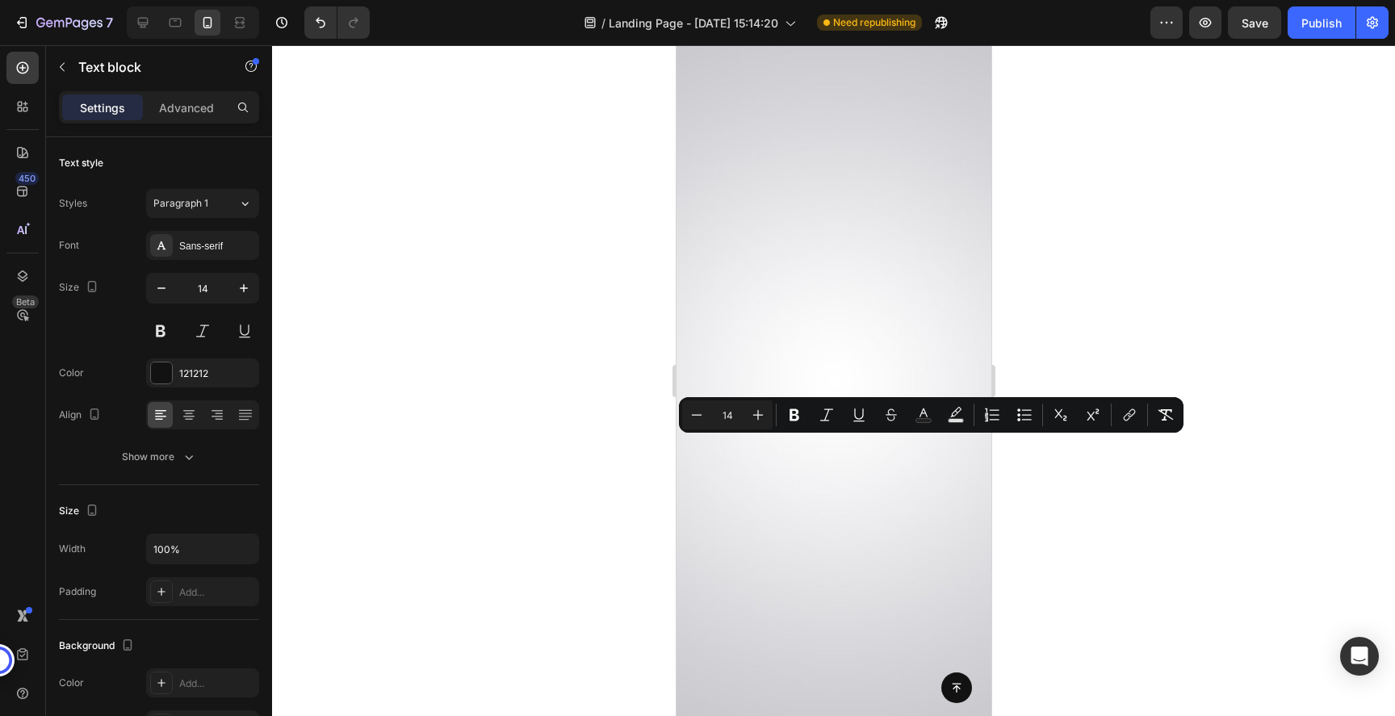
drag, startPoint x: 936, startPoint y: 530, endPoint x: 748, endPoint y: 443, distance: 208.1
copy div "📊 Freedom Tracker — See cigarettes avoided, cravings reduced, and money saved. …"
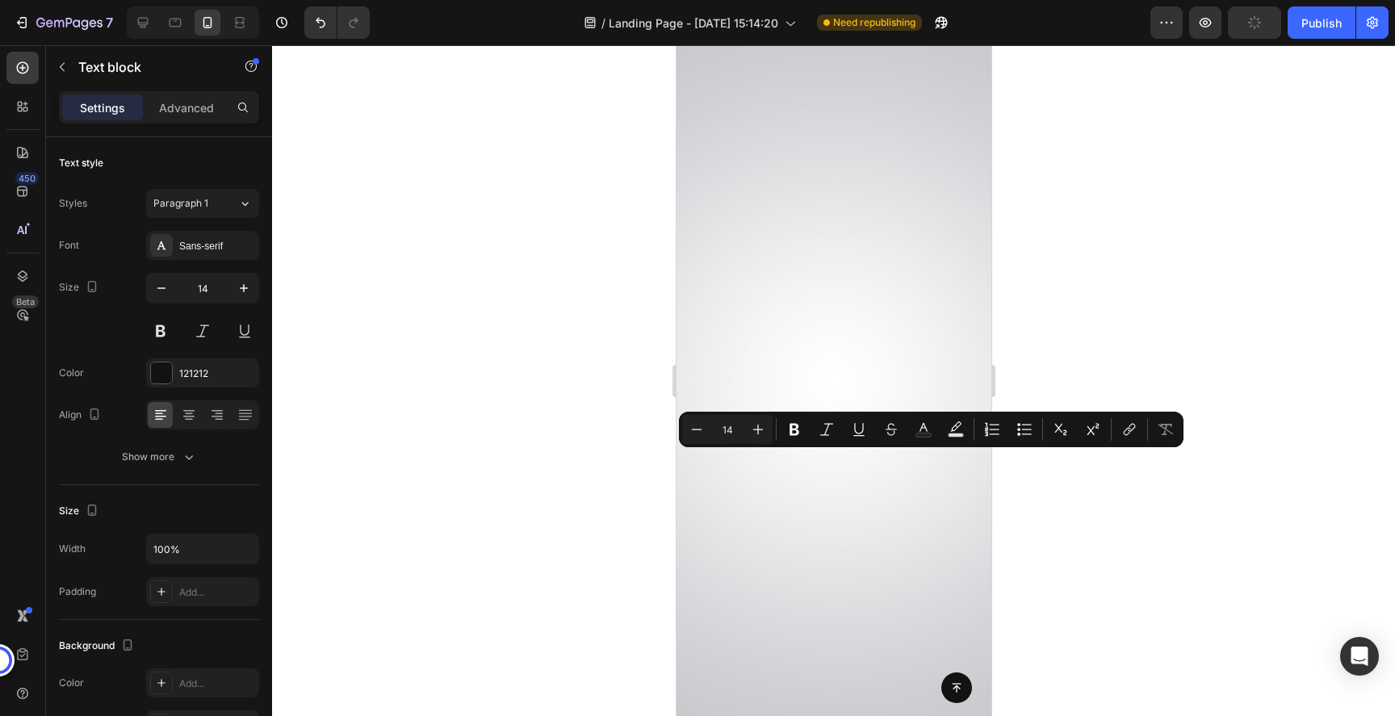
scroll to position [15353, 0]
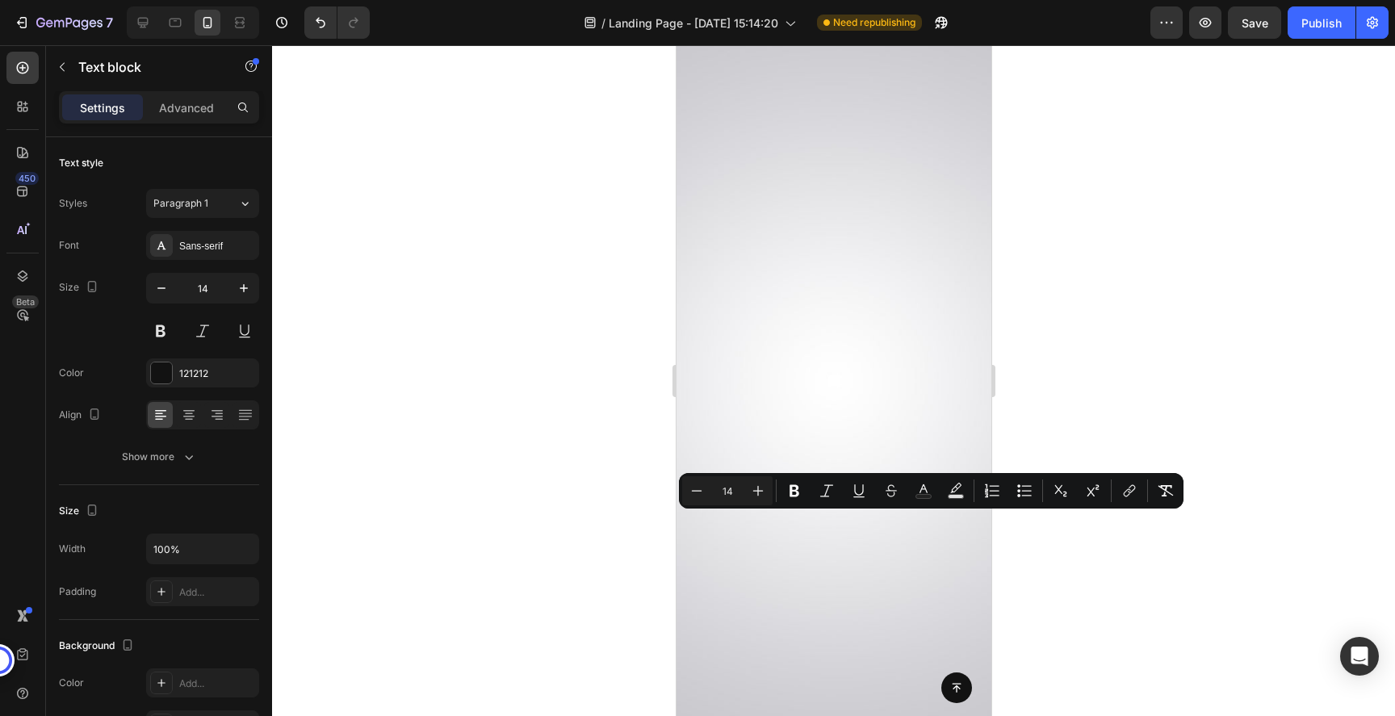
drag, startPoint x: 940, startPoint y: 542, endPoint x: 750, endPoint y: 513, distance: 191.9
copy p "📱 Companion App — Daily reminders, SOS craving button, progress charts."
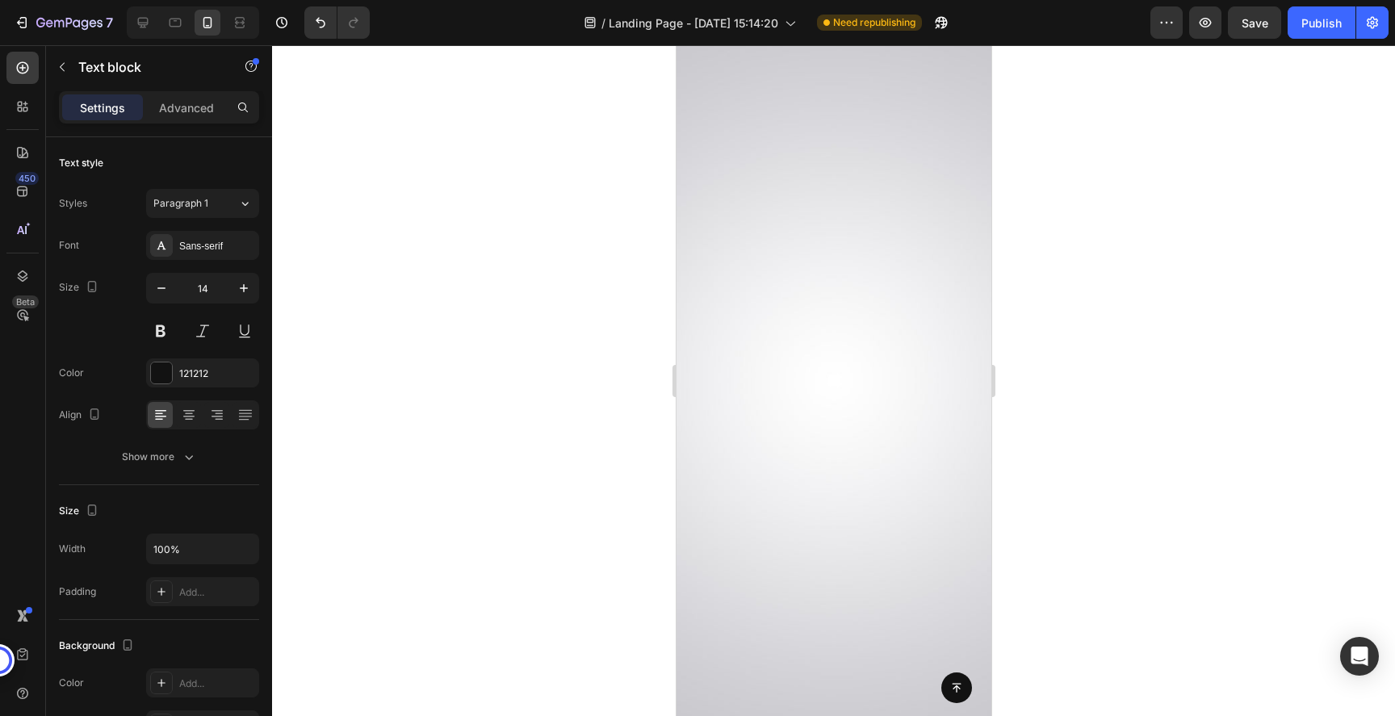
click at [1060, 364] on div at bounding box center [833, 380] width 1123 height 671
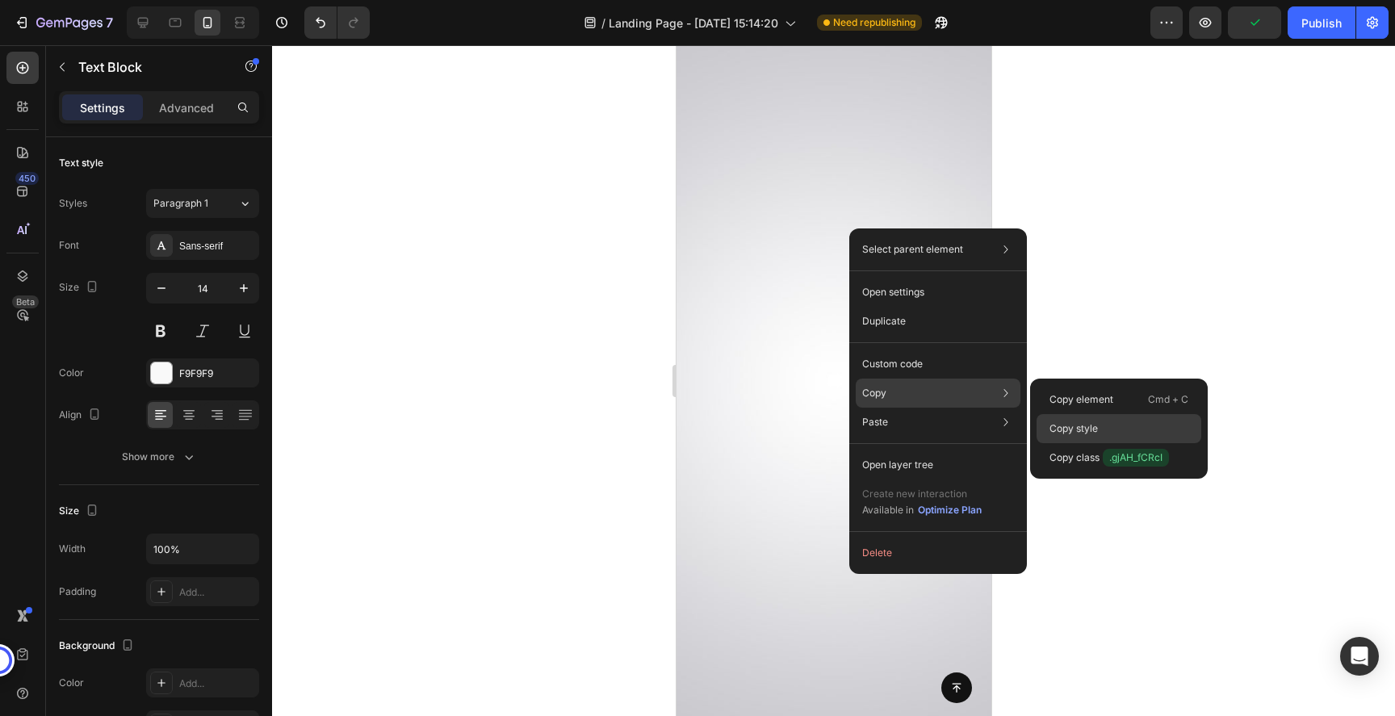
click at [1080, 430] on p "Copy style" at bounding box center [1073, 428] width 48 height 15
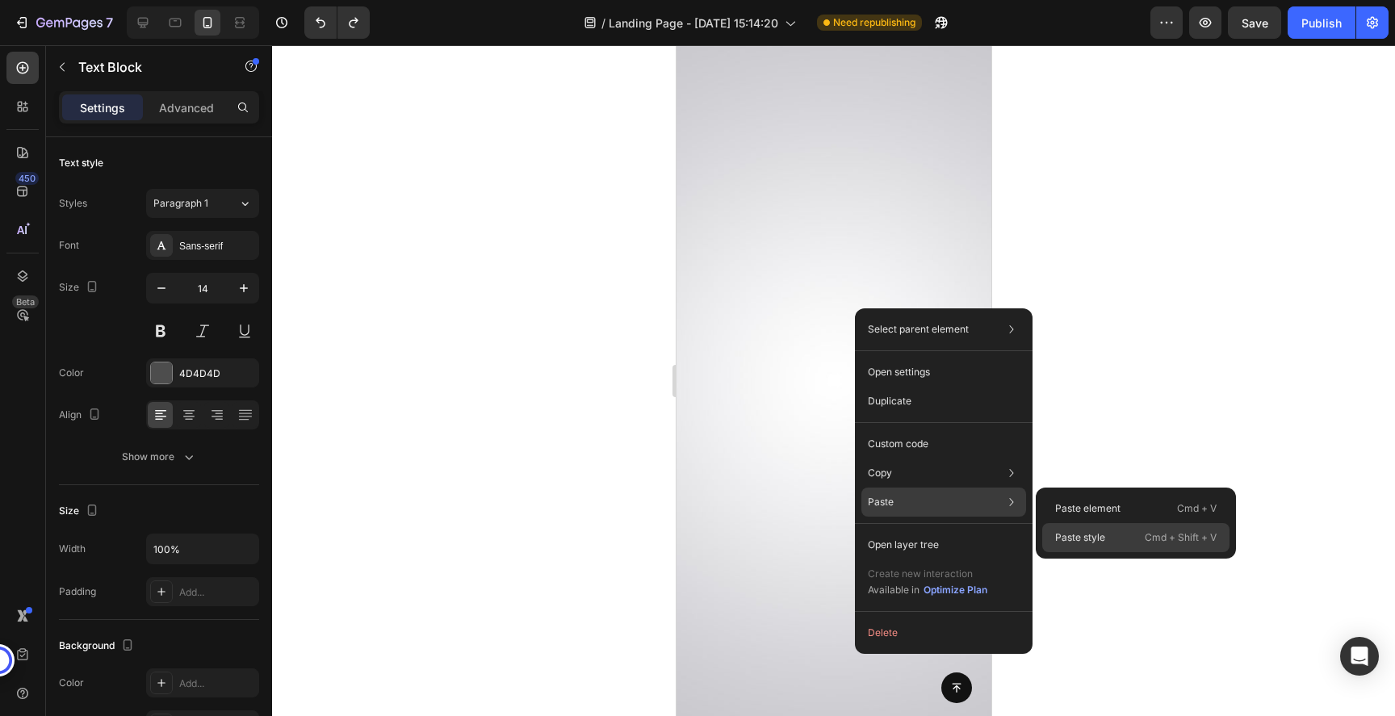
click at [1075, 542] on p "Paste style" at bounding box center [1080, 537] width 50 height 15
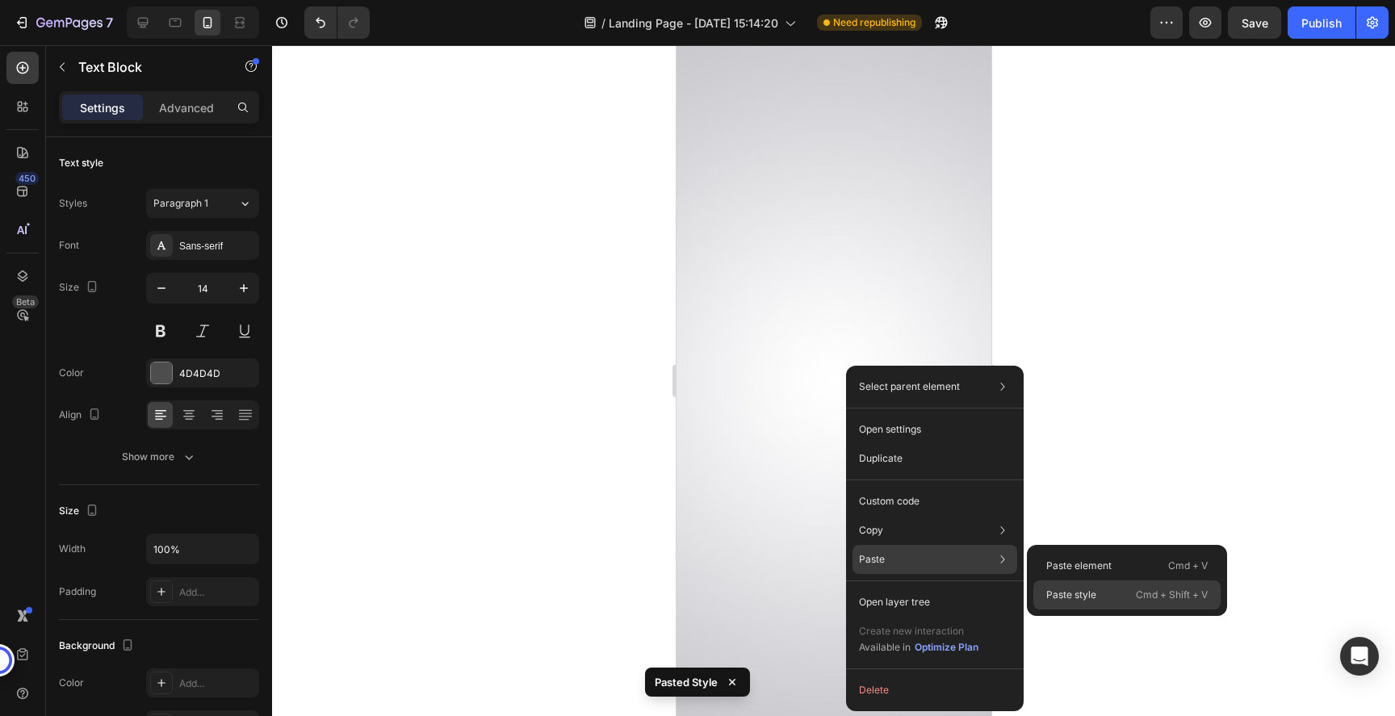
click at [1070, 589] on p "Paste style" at bounding box center [1071, 595] width 50 height 15
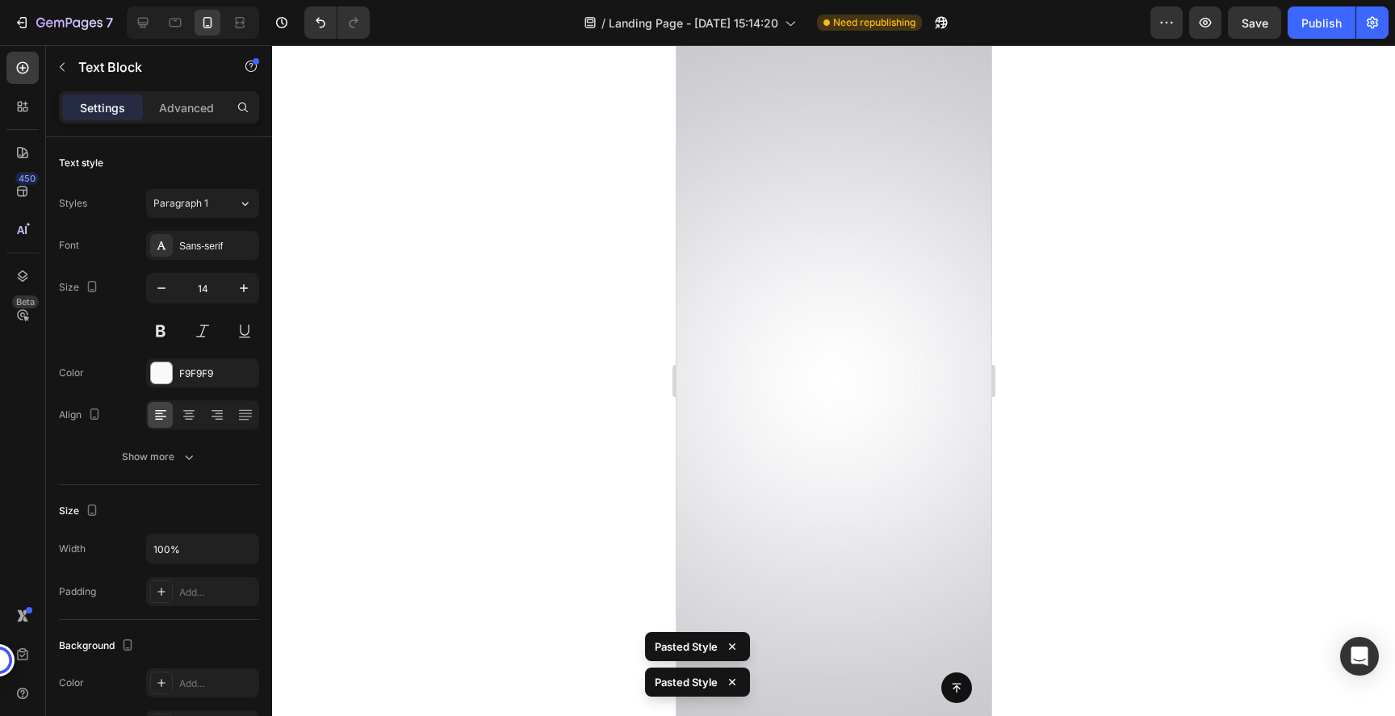
click at [1114, 417] on div at bounding box center [833, 380] width 1123 height 671
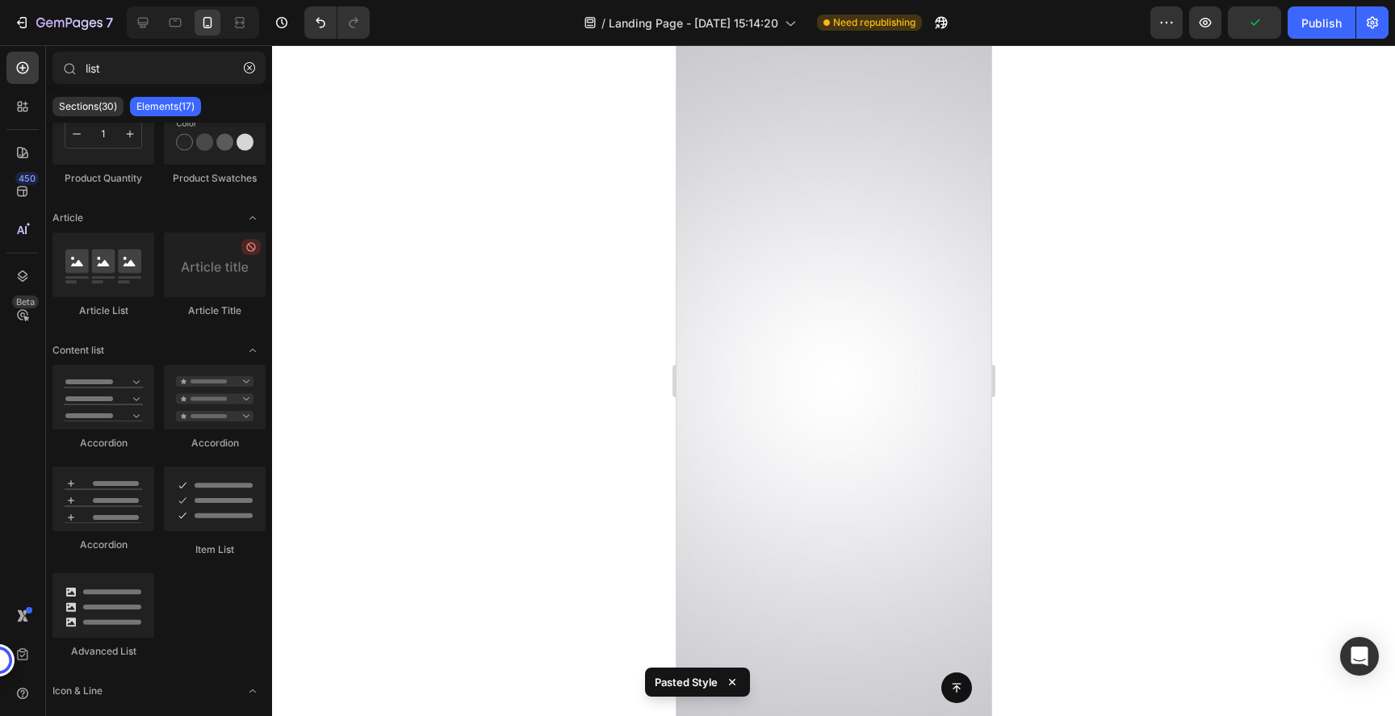
scroll to position [15348, 0]
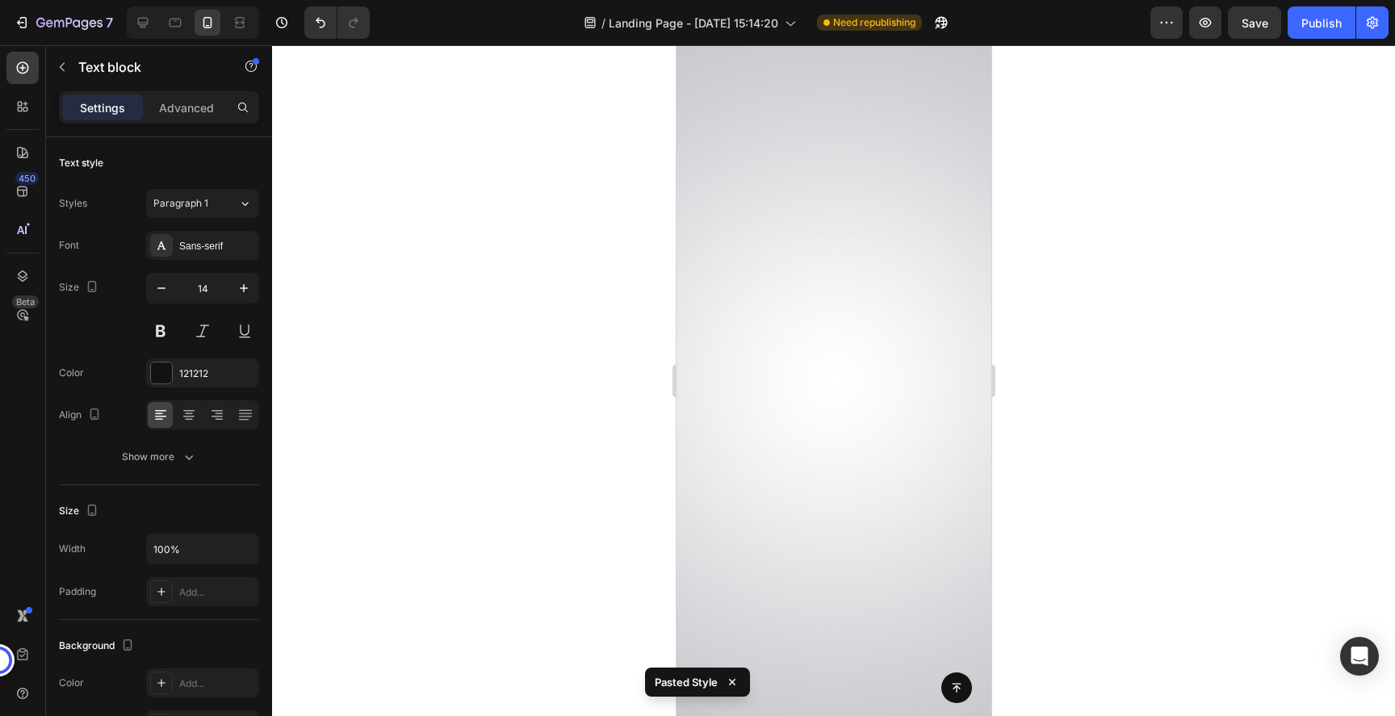
click at [1063, 409] on div at bounding box center [833, 380] width 1123 height 671
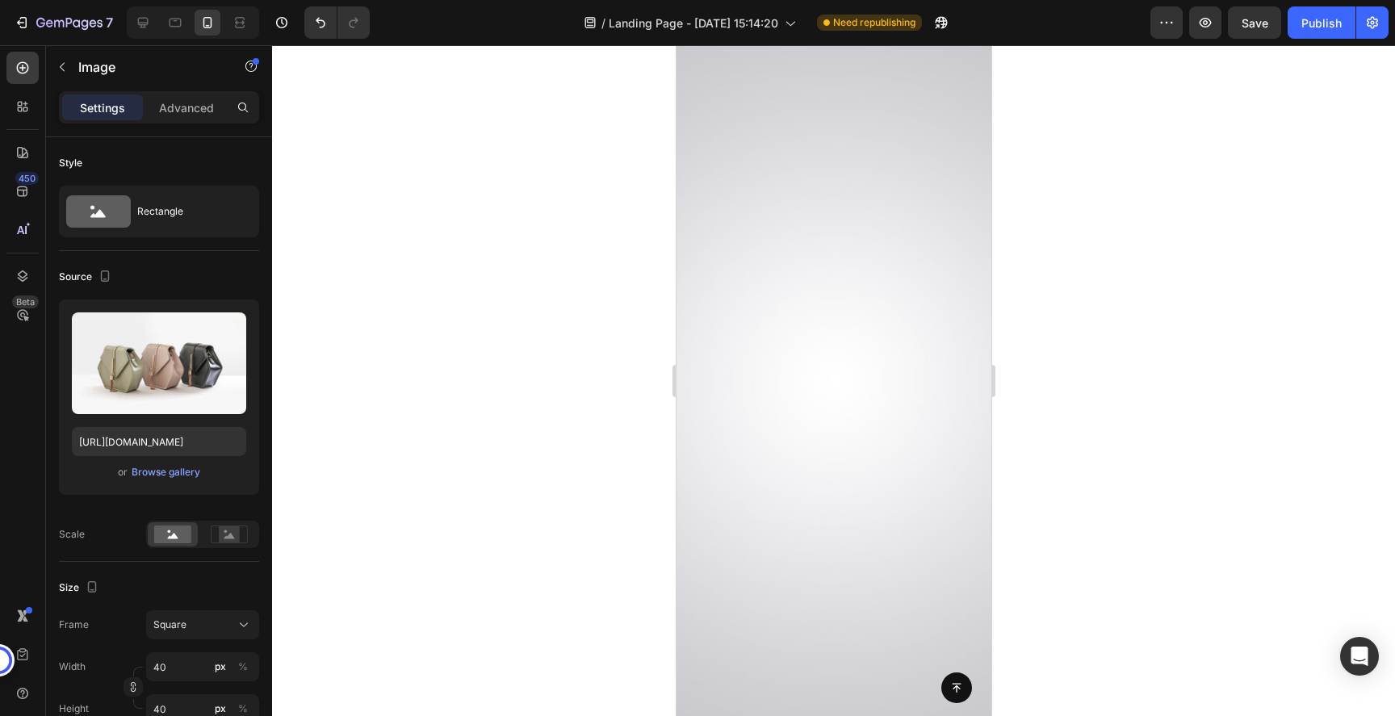
click at [1146, 377] on div at bounding box center [833, 380] width 1123 height 671
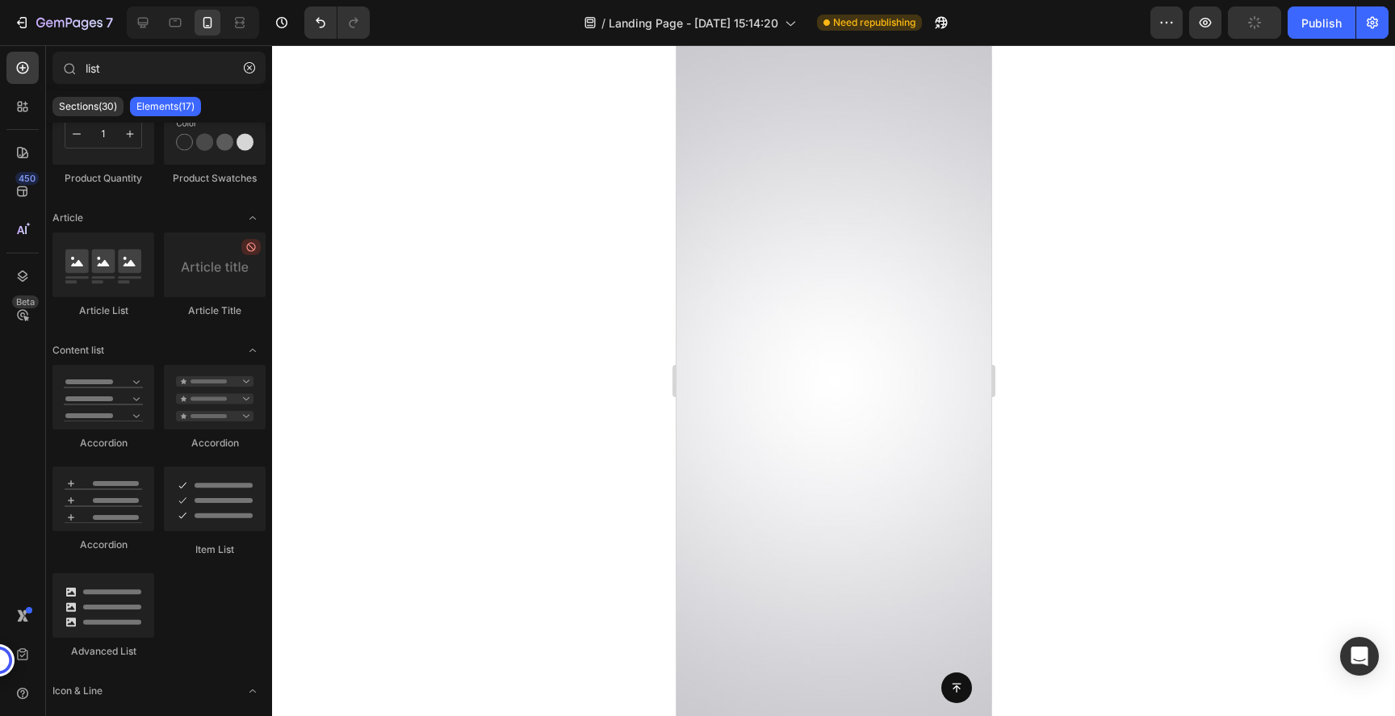
scroll to position [15352, 0]
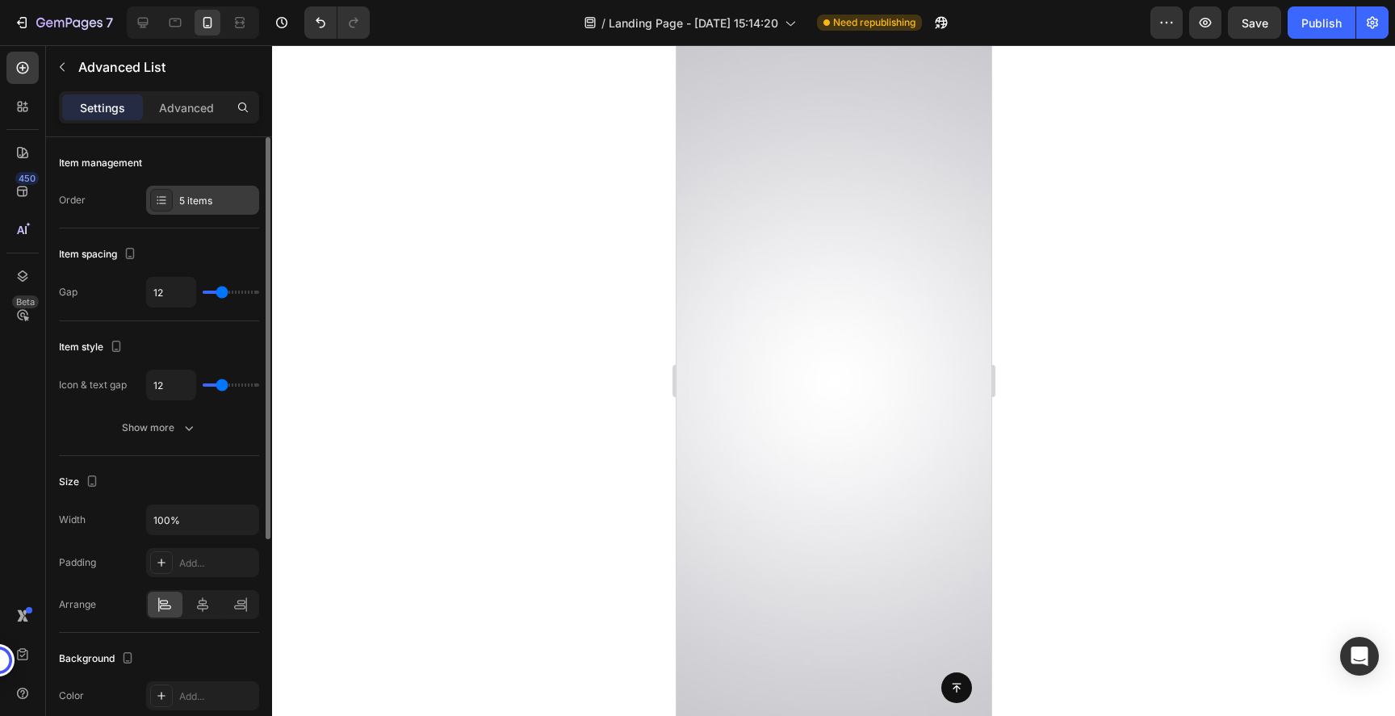
click at [181, 194] on div "5 items" at bounding box center [217, 201] width 76 height 15
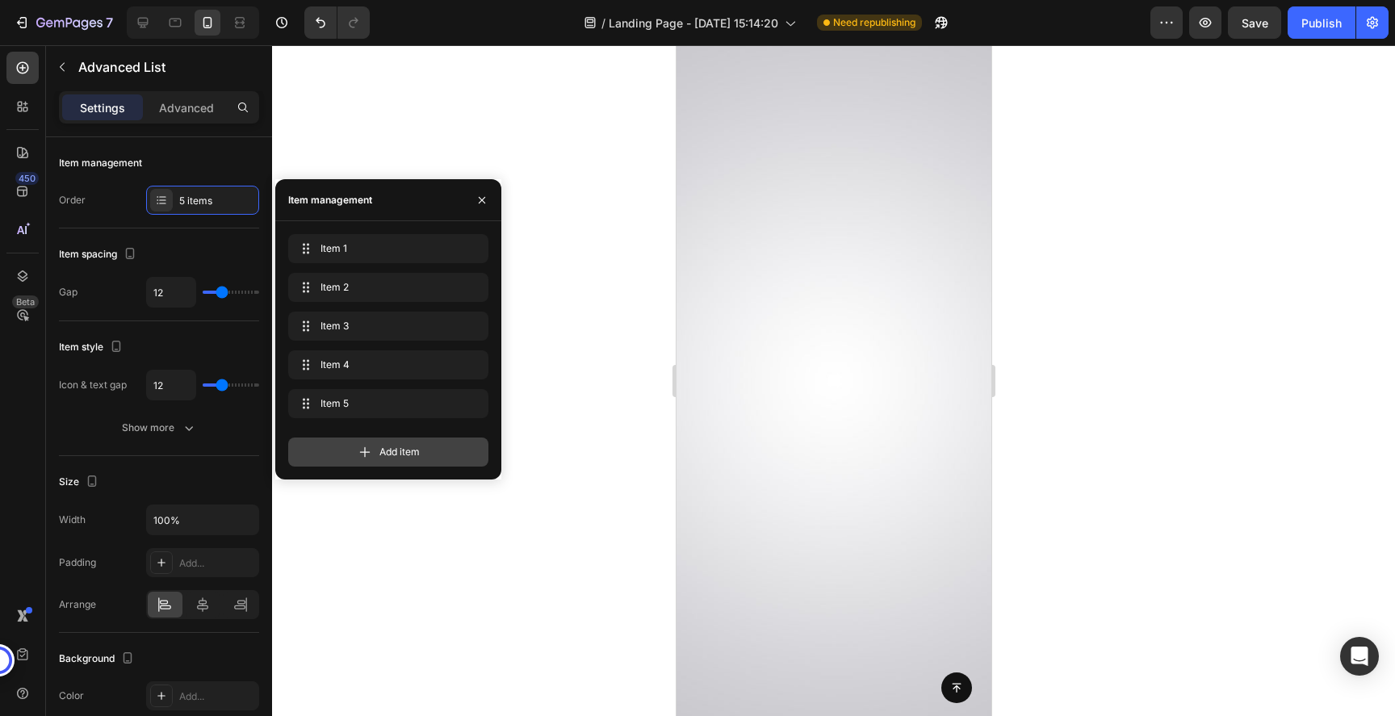
click at [341, 445] on div "Add item" at bounding box center [388, 452] width 200 height 29
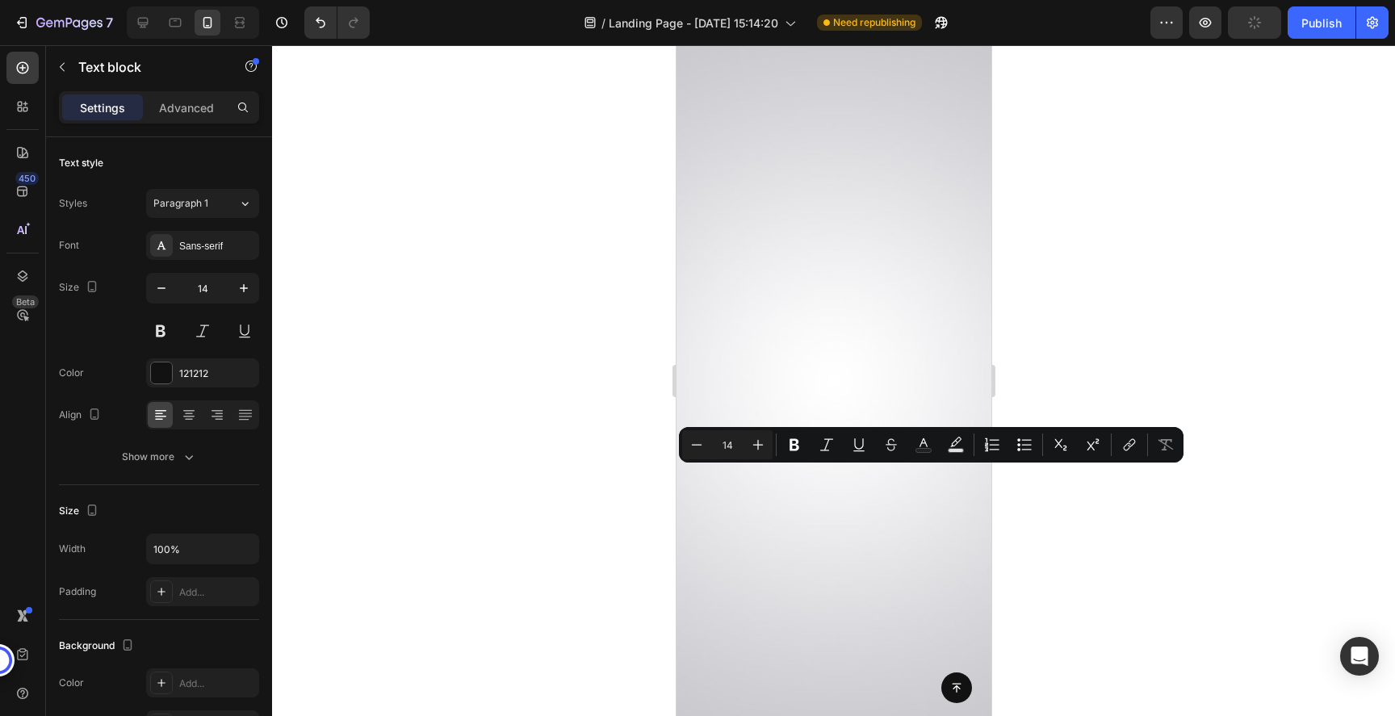
scroll to position [15428, 0]
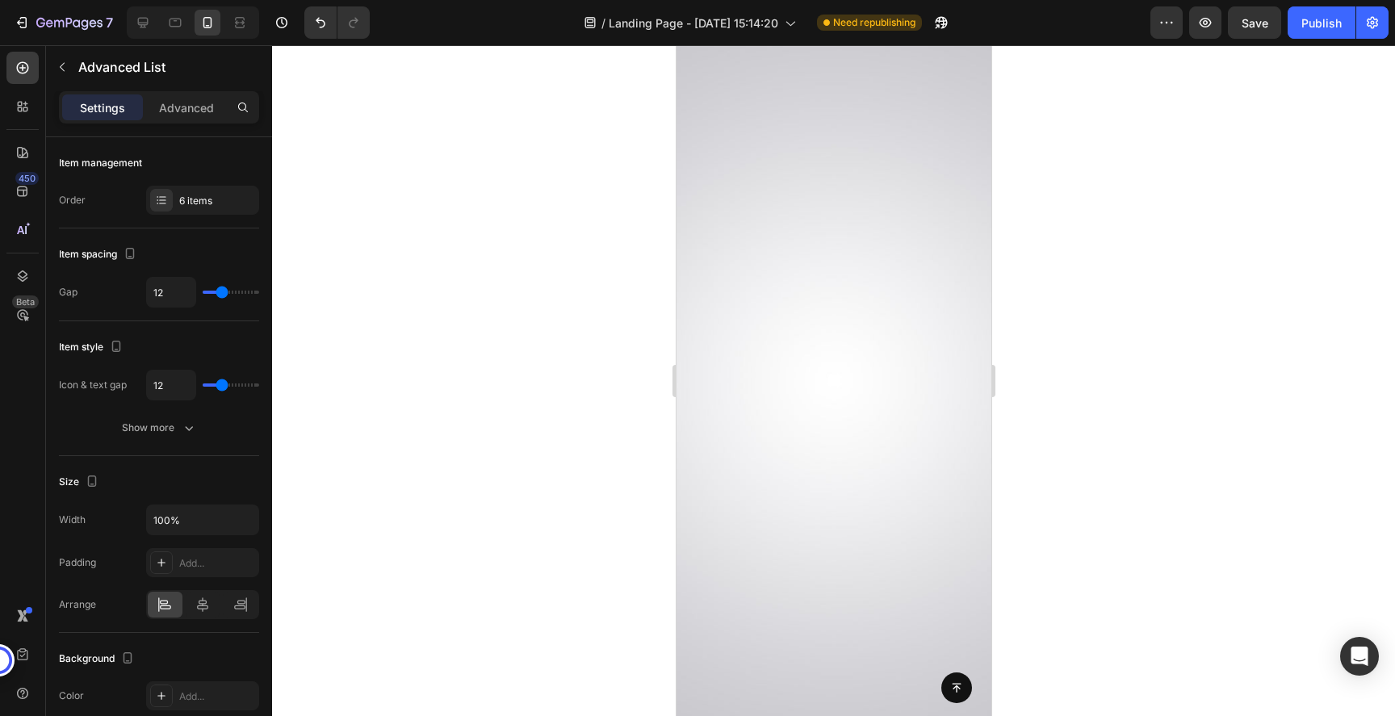
click at [209, 207] on div "6 items" at bounding box center [217, 201] width 76 height 15
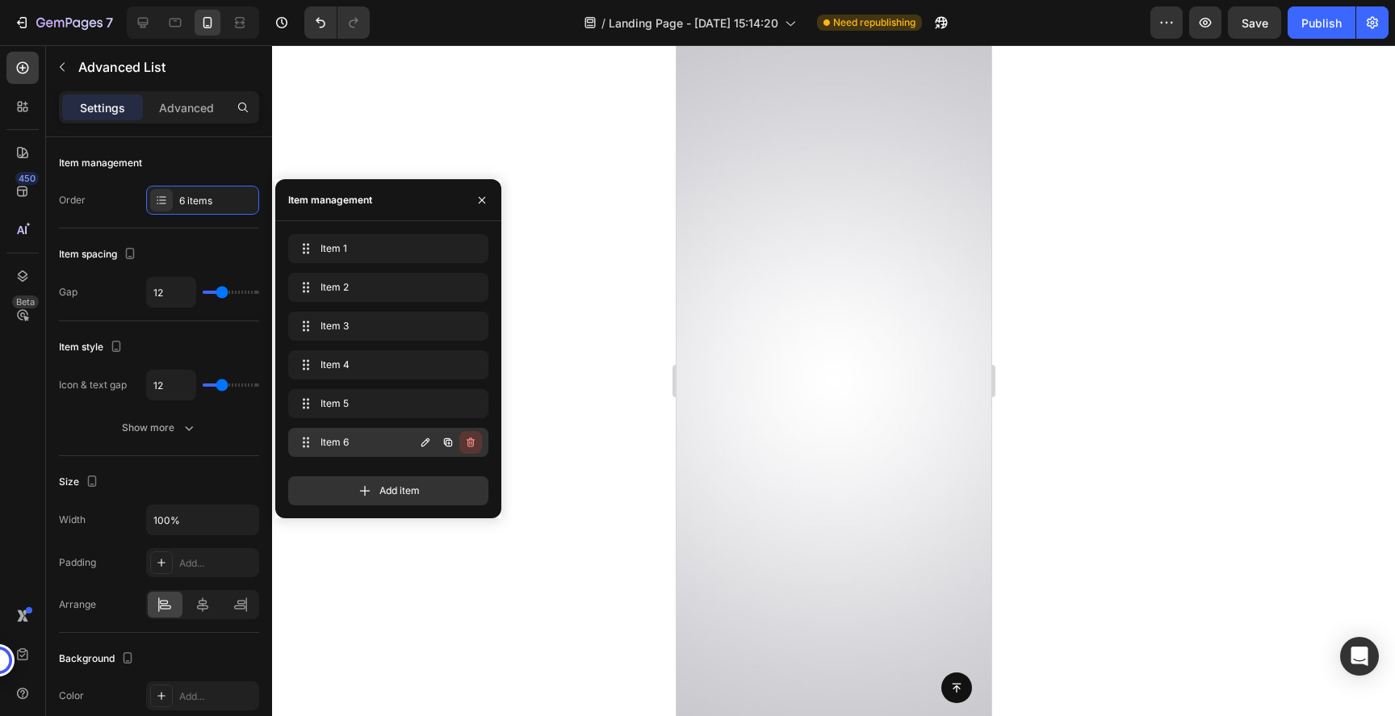
click at [470, 440] on icon "button" at bounding box center [470, 442] width 13 height 13
click at [473, 450] on button "Delete" at bounding box center [460, 442] width 44 height 23
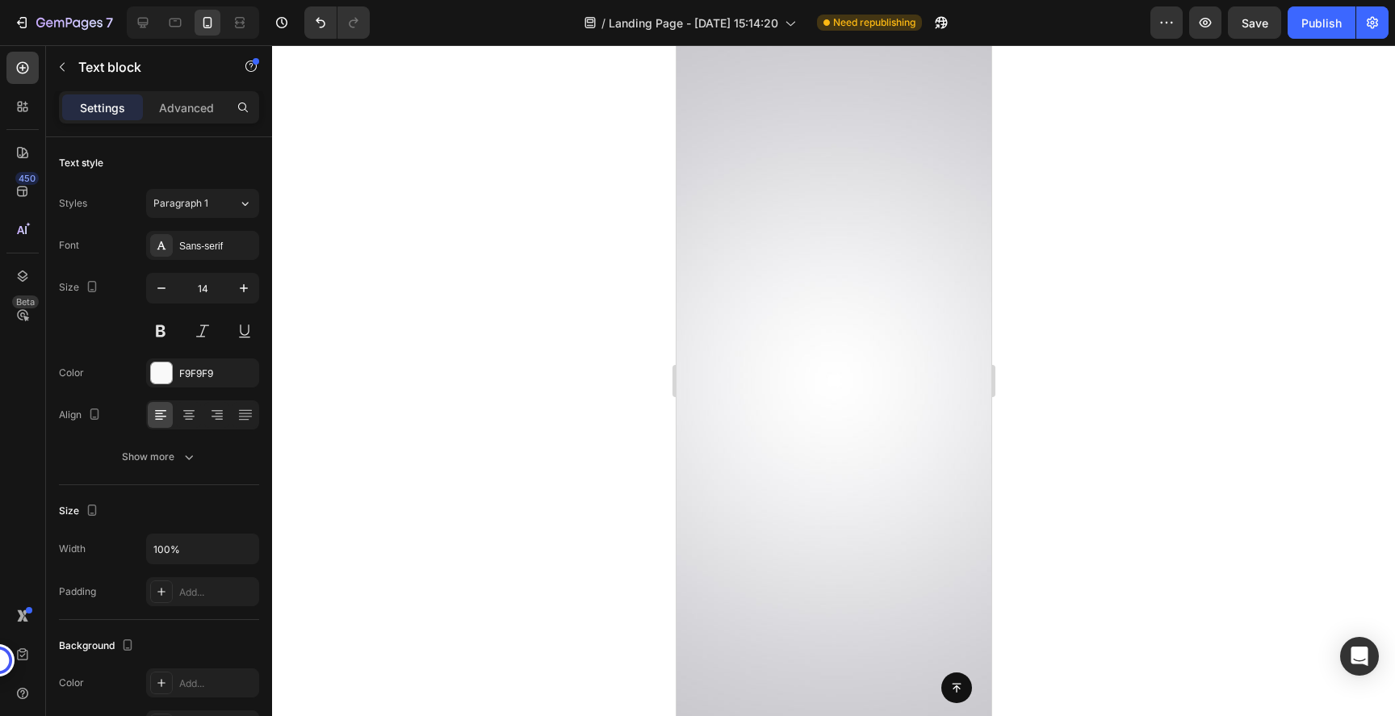
click at [1111, 402] on div at bounding box center [833, 380] width 1123 height 671
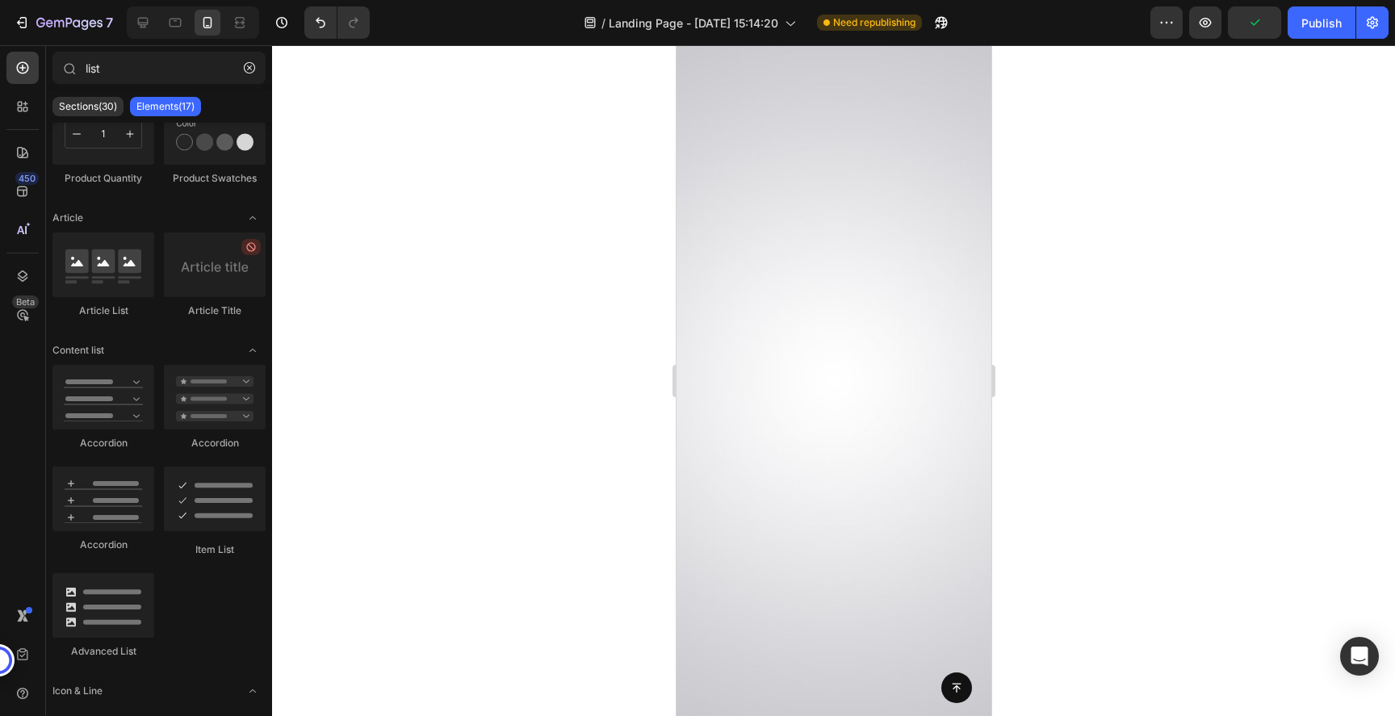
scroll to position [15457, 0]
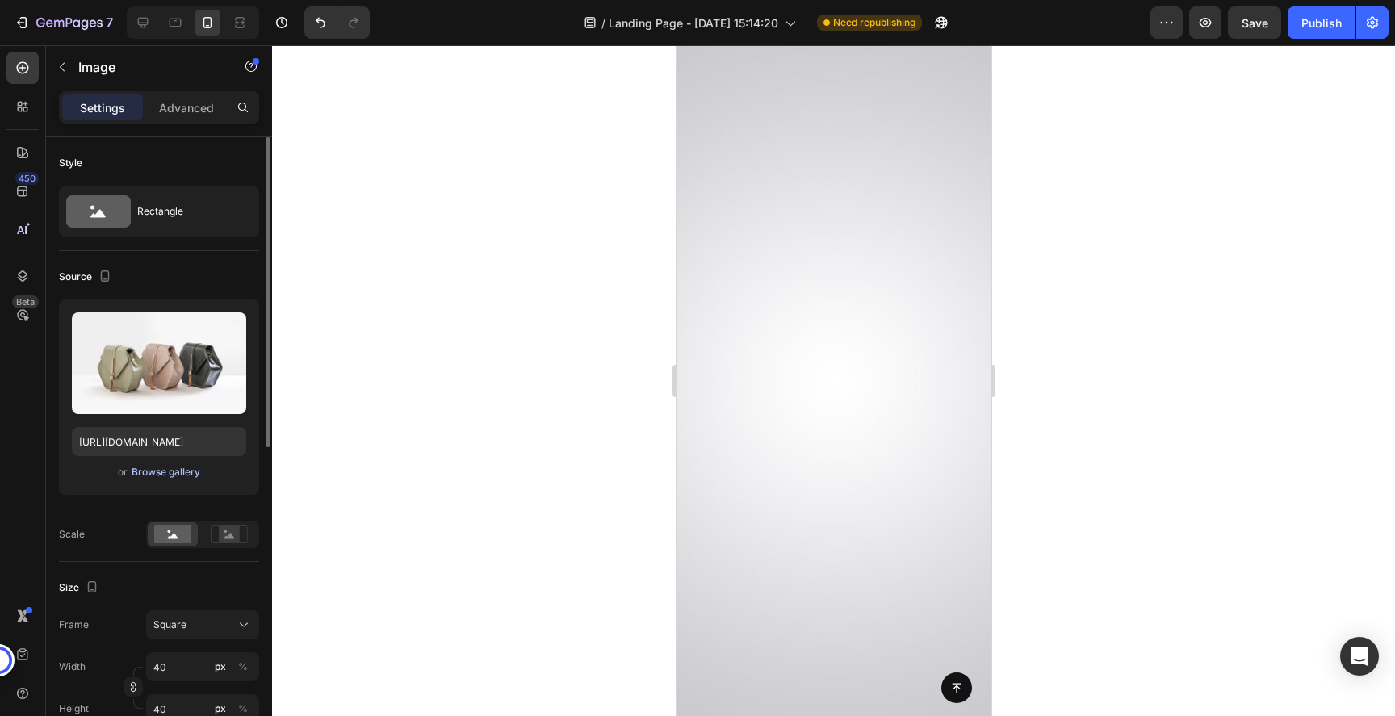
click at [178, 473] on div "Browse gallery" at bounding box center [166, 472] width 69 height 15
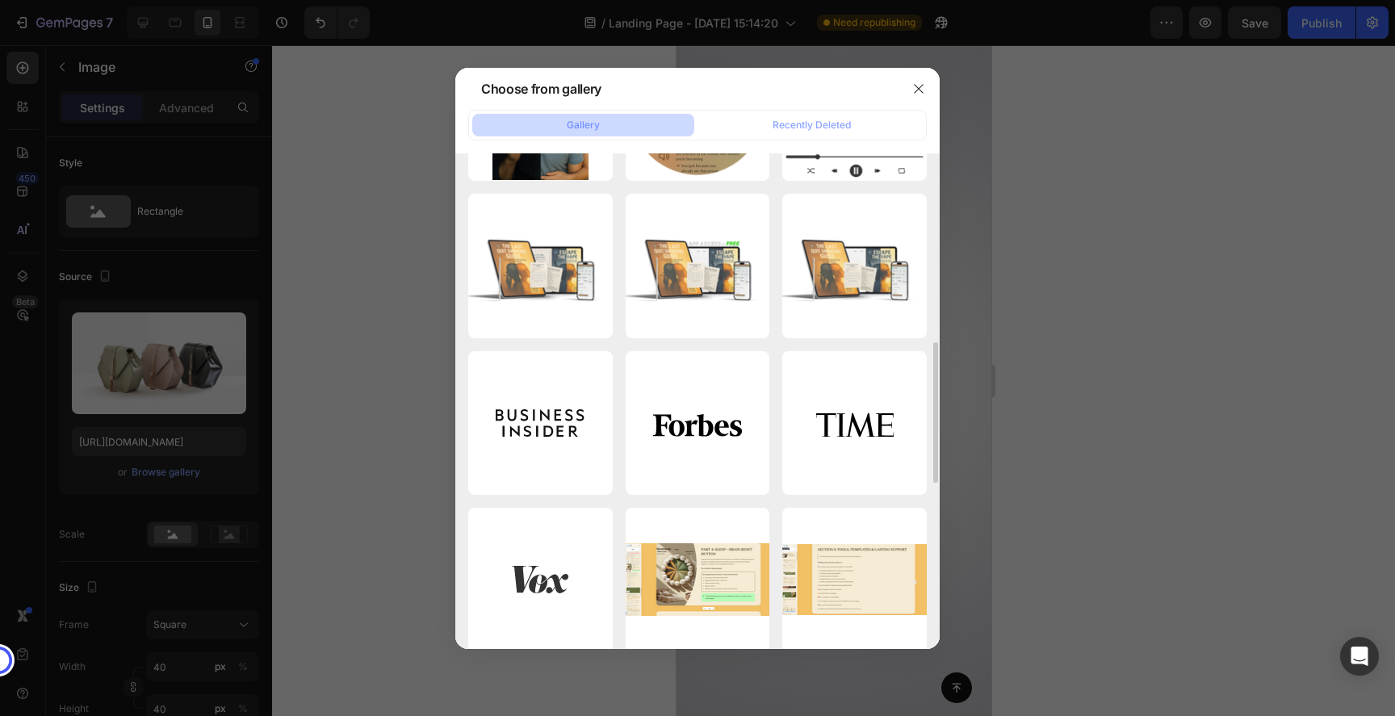
scroll to position [724, 0]
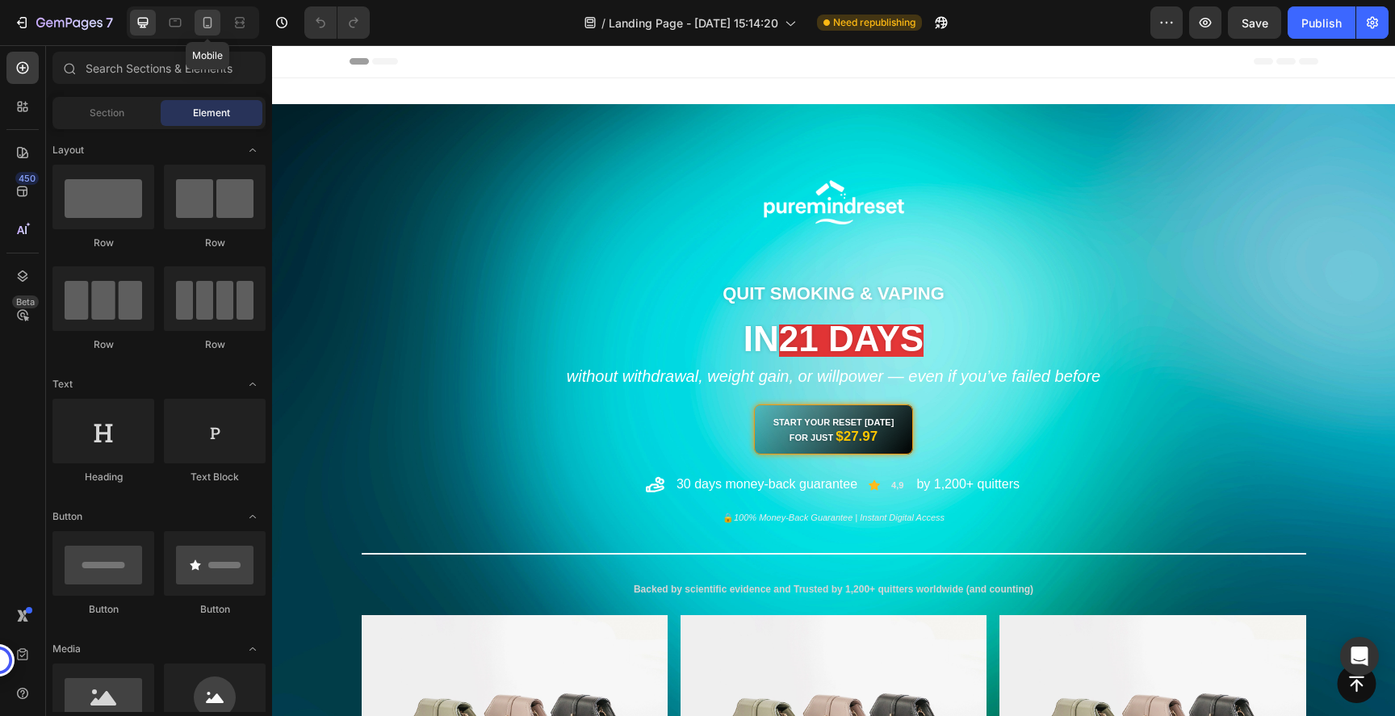
click at [209, 23] on icon at bounding box center [207, 23] width 16 height 16
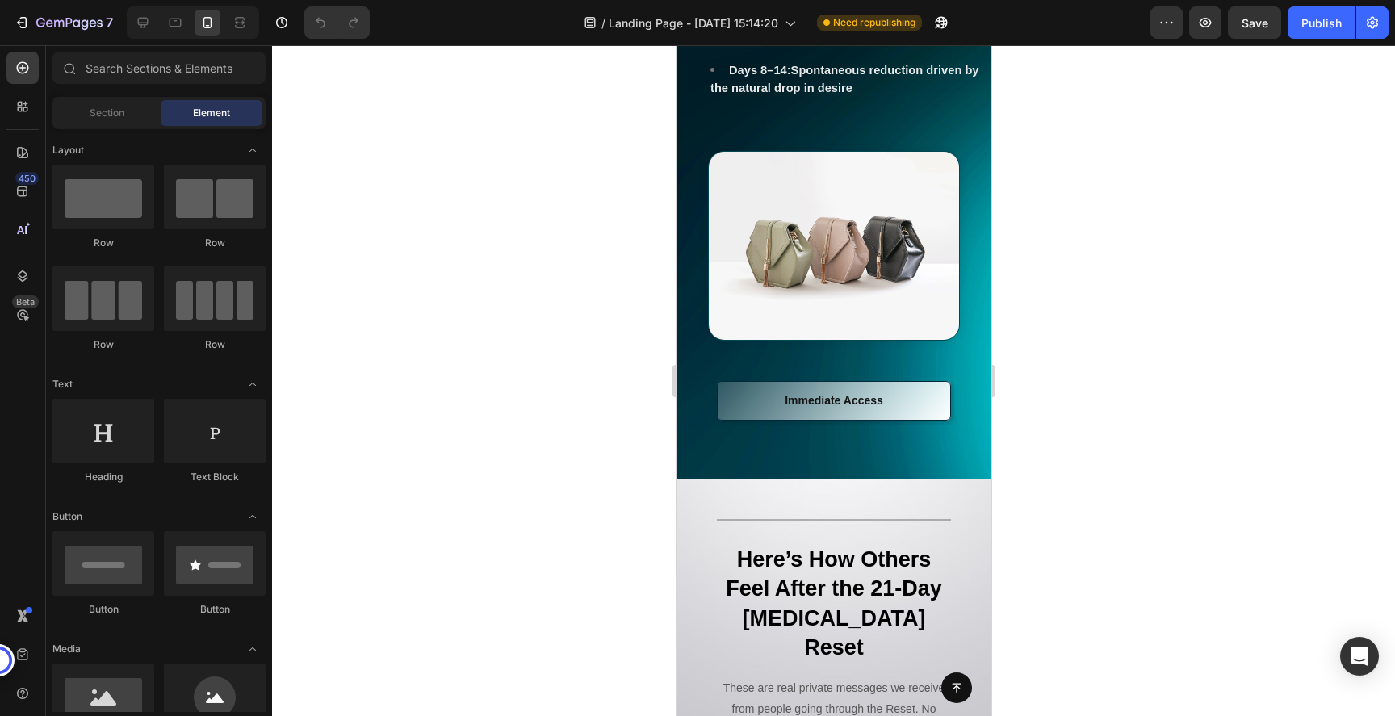
scroll to position [7727, 0]
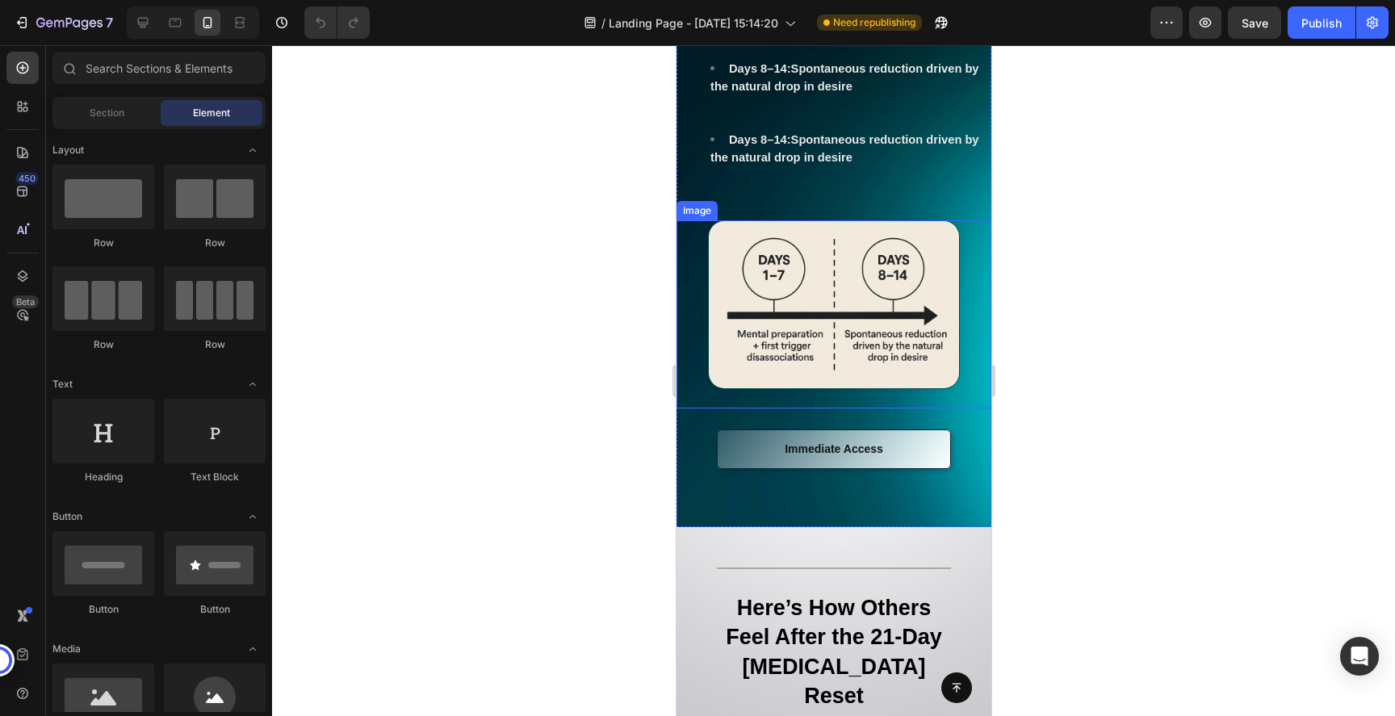
click at [823, 389] on img at bounding box center [833, 304] width 252 height 169
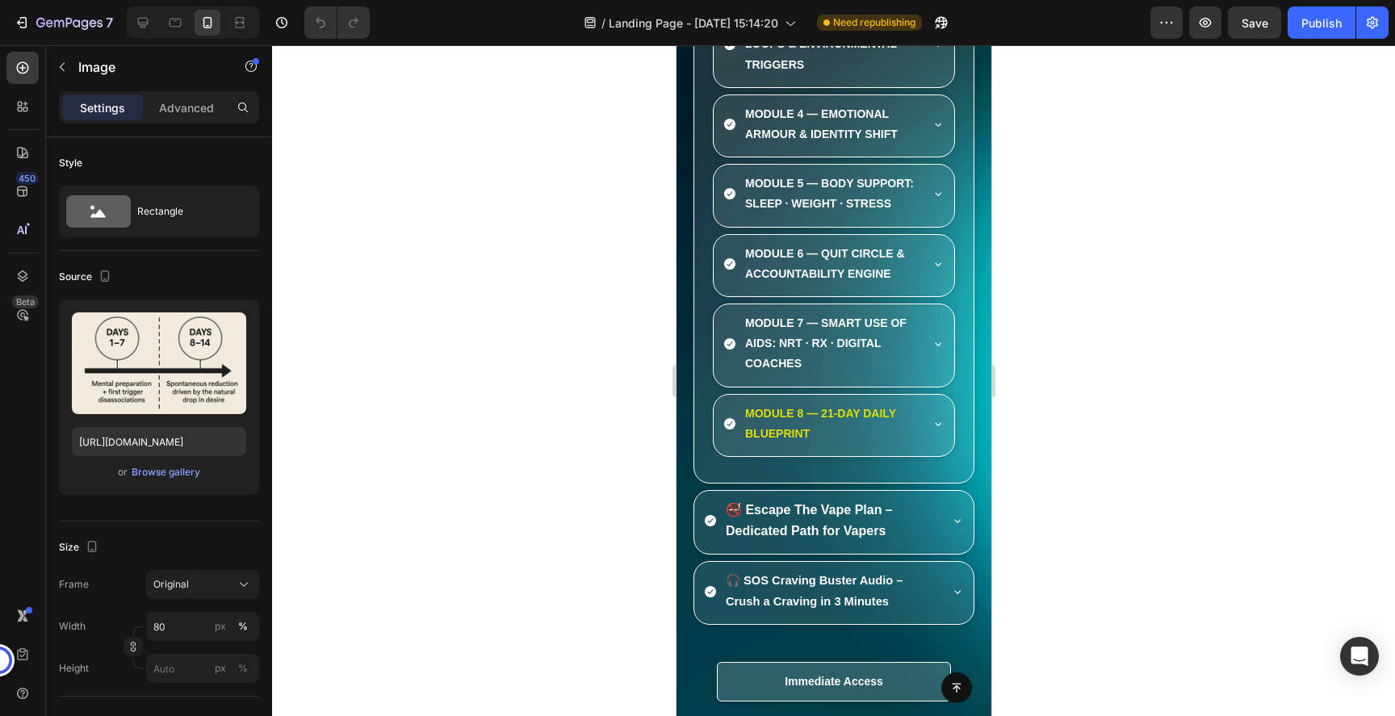
scroll to position [12218, 0]
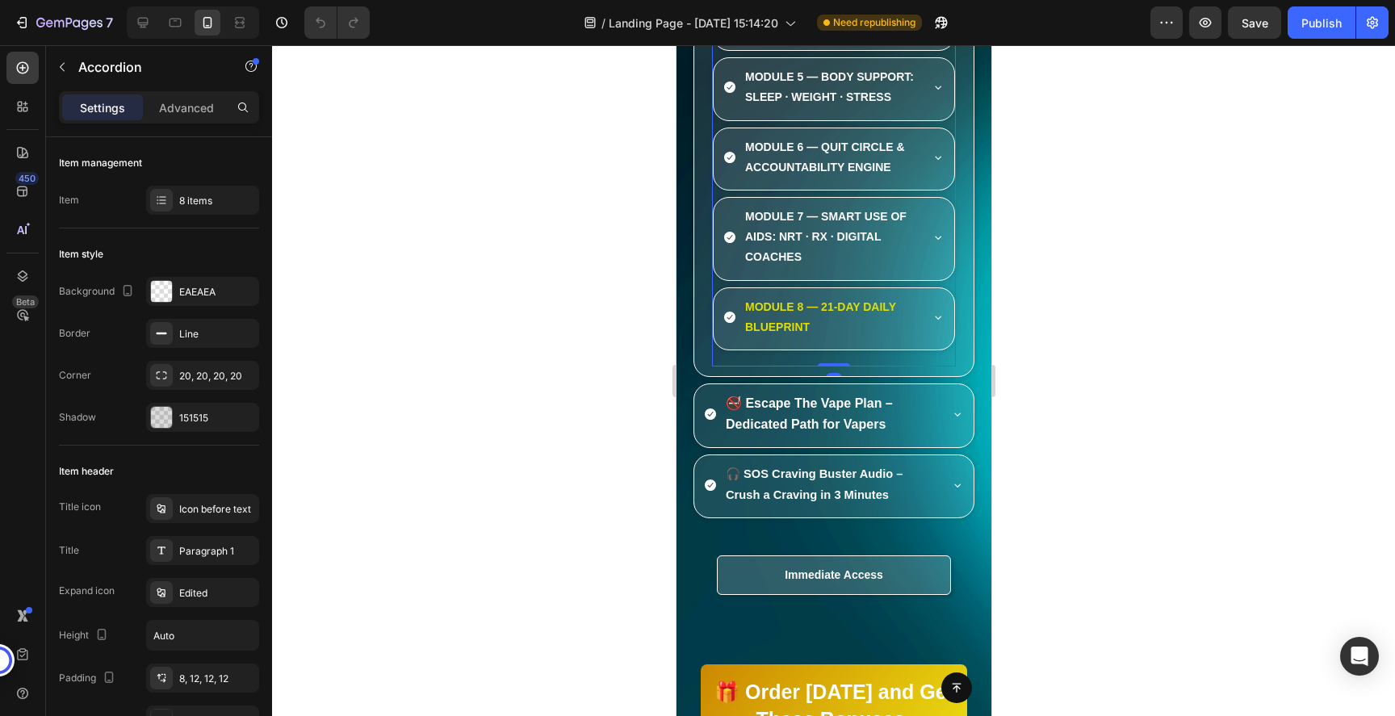
scroll to position [12406, 0]
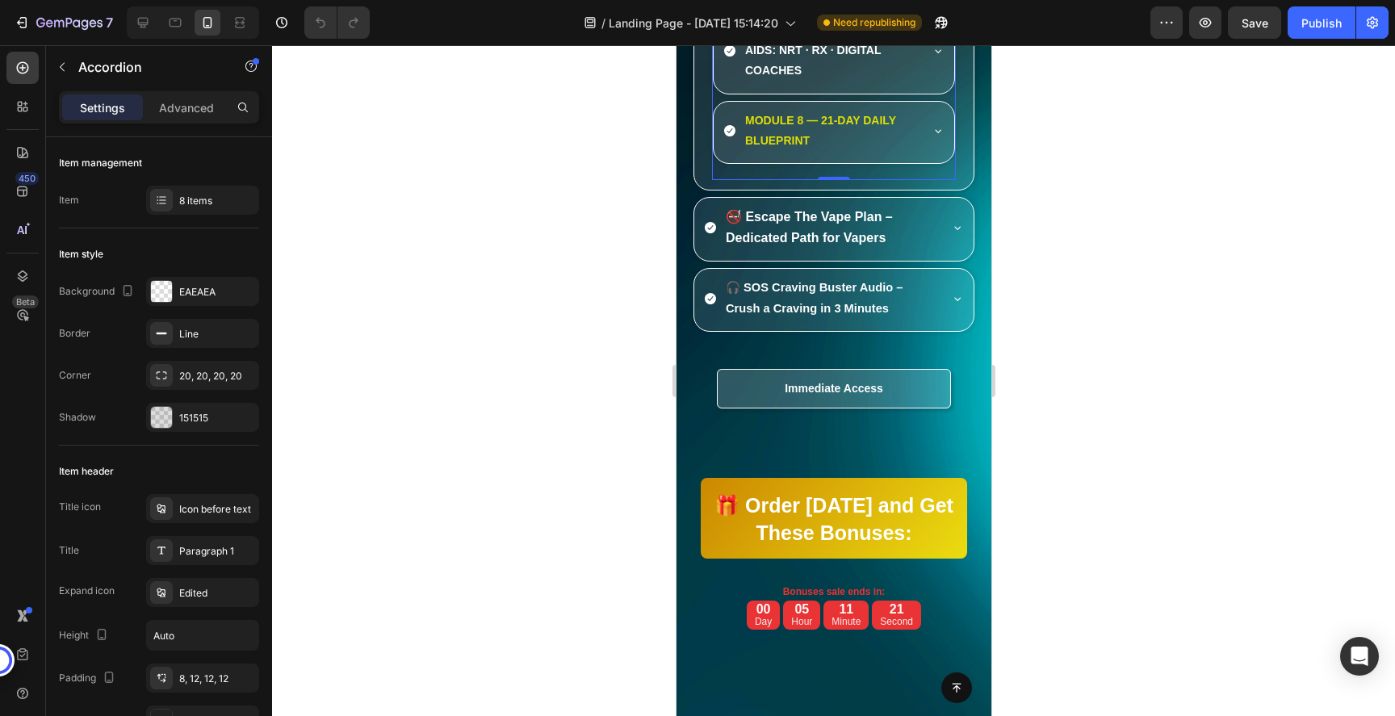
scroll to position [12549, 0]
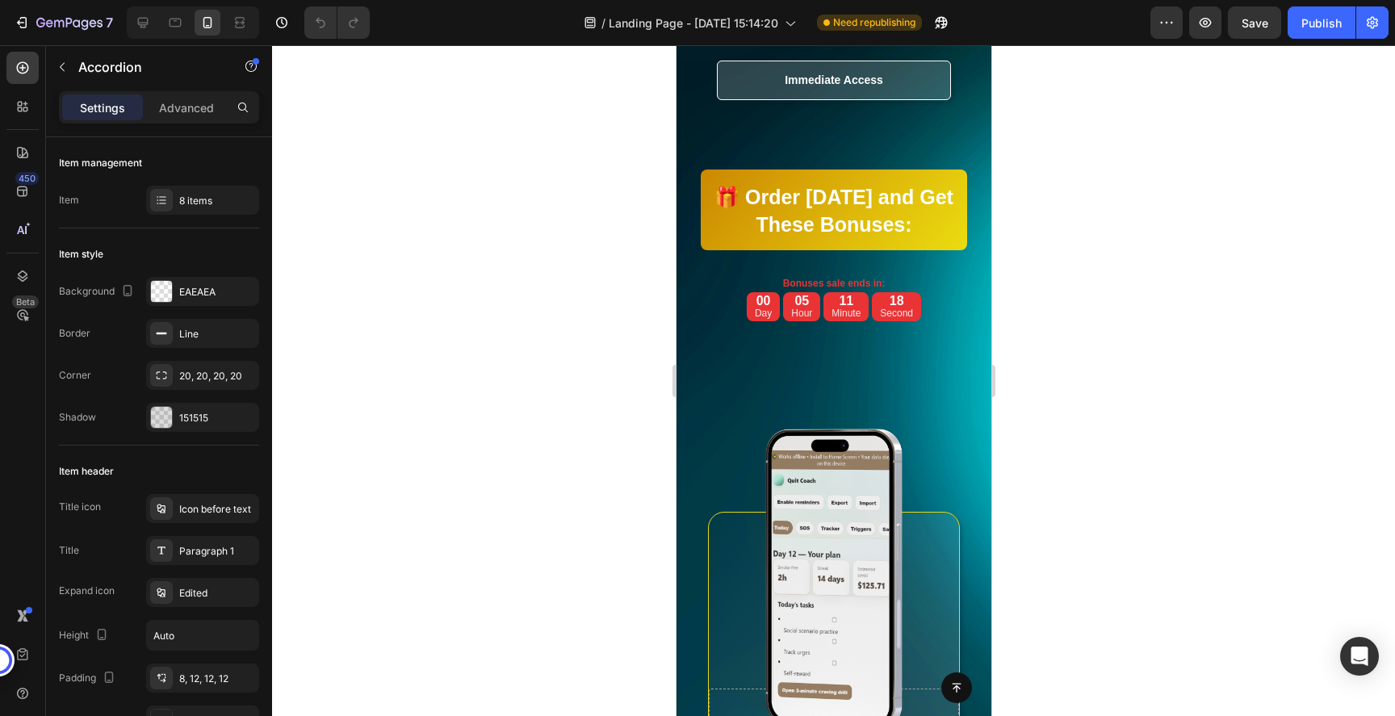
scroll to position [12866, 0]
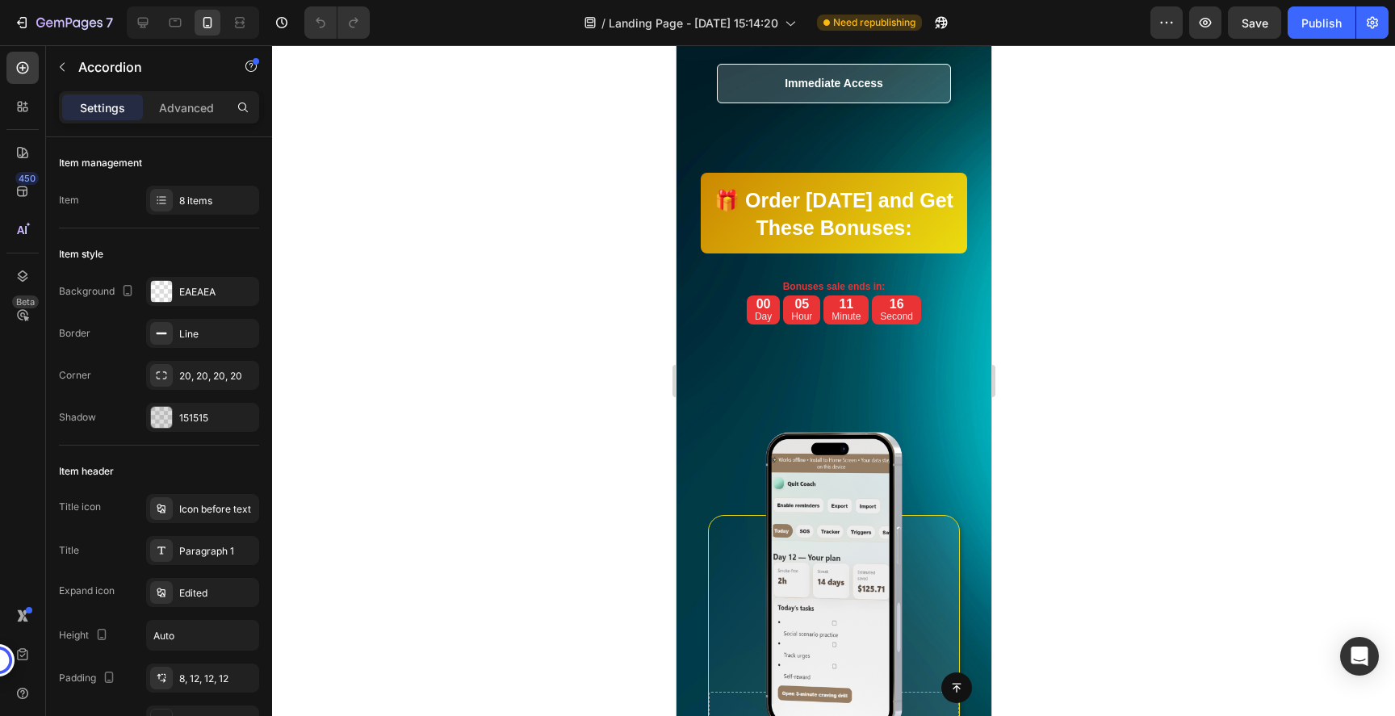
scroll to position [12970, 0]
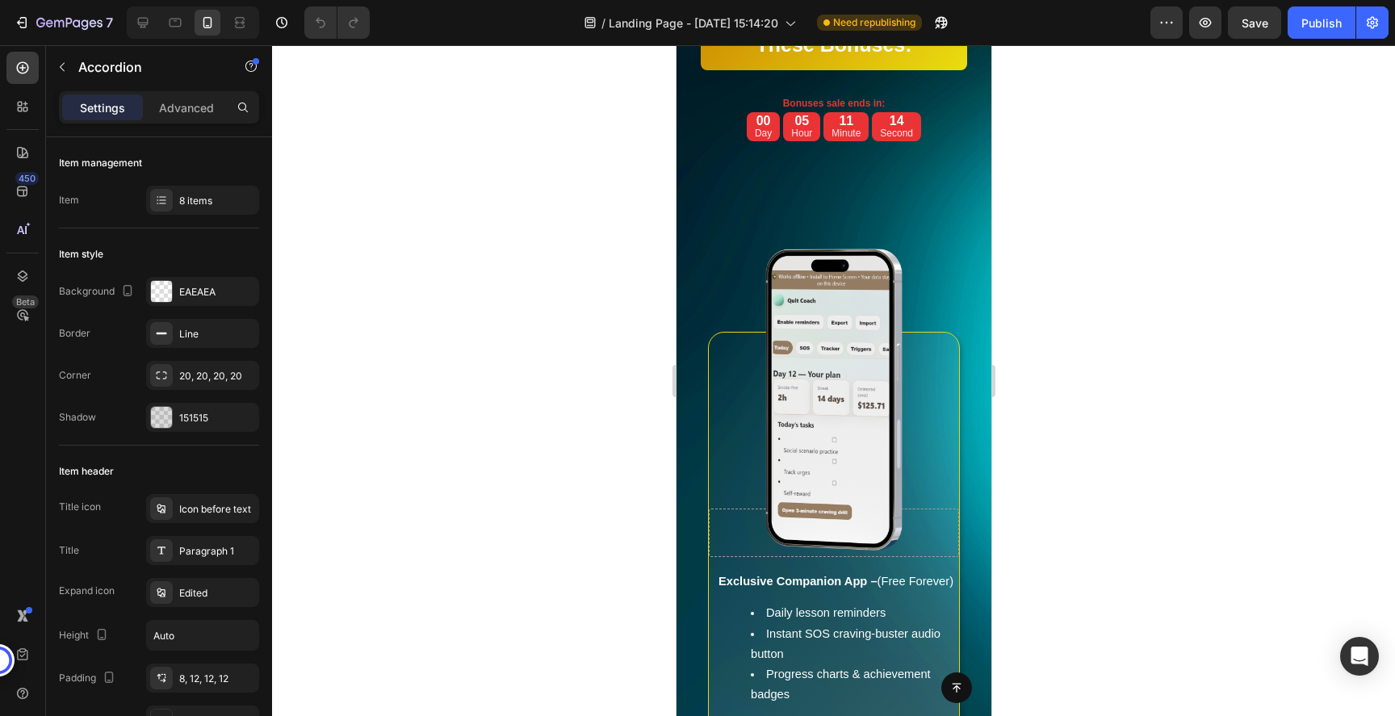
scroll to position [13084, 0]
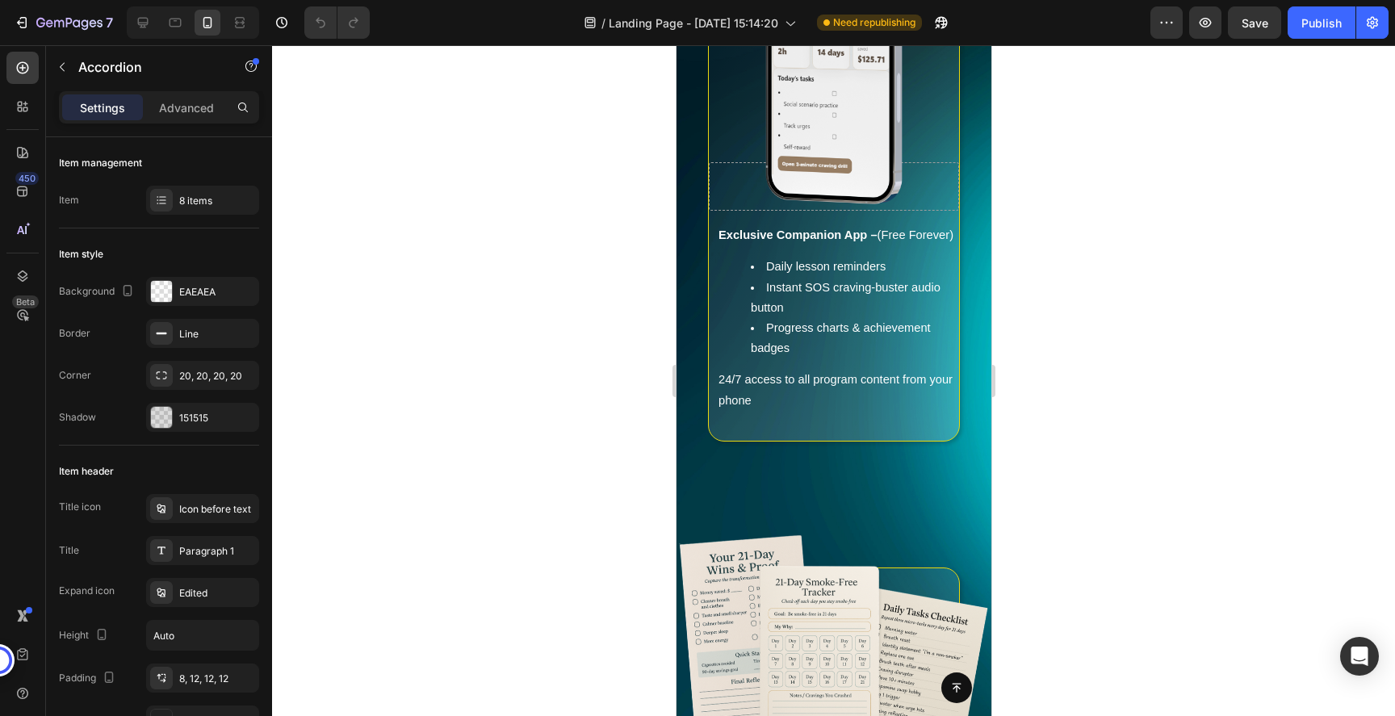
scroll to position [13434, 0]
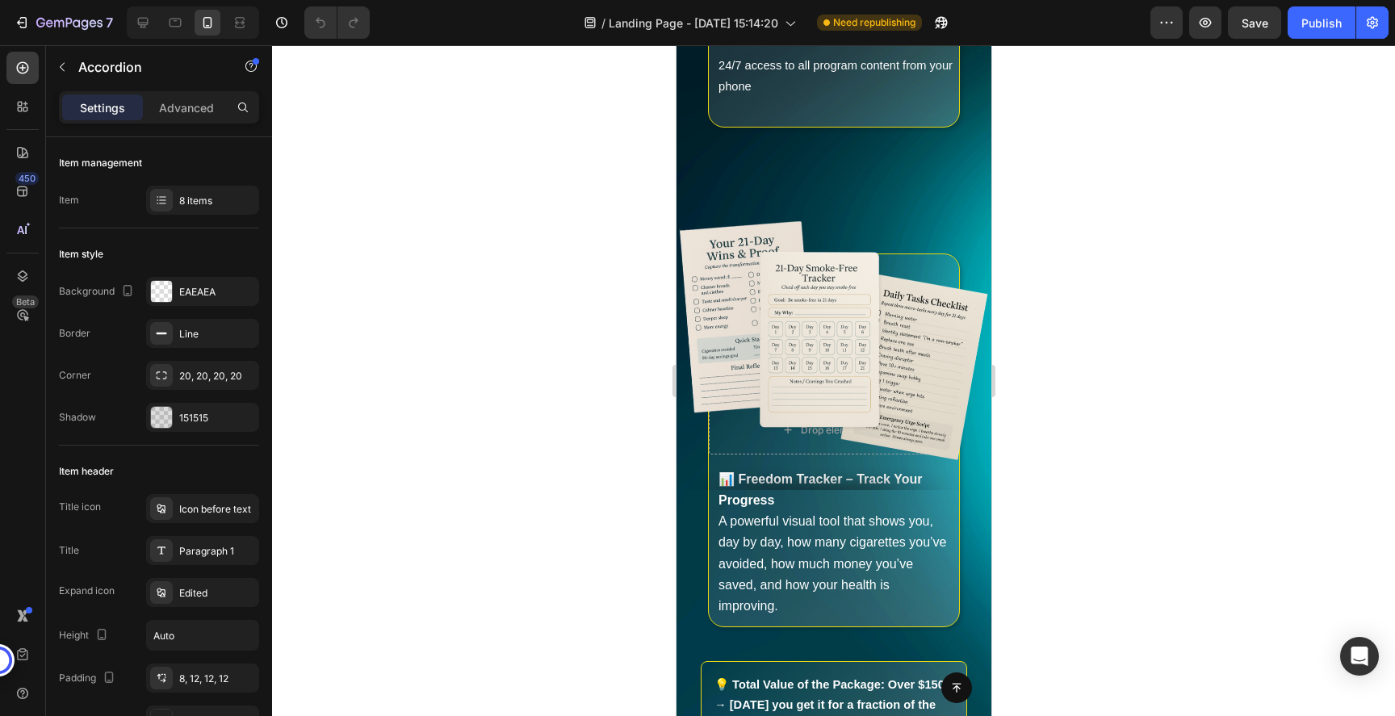
scroll to position [13784, 0]
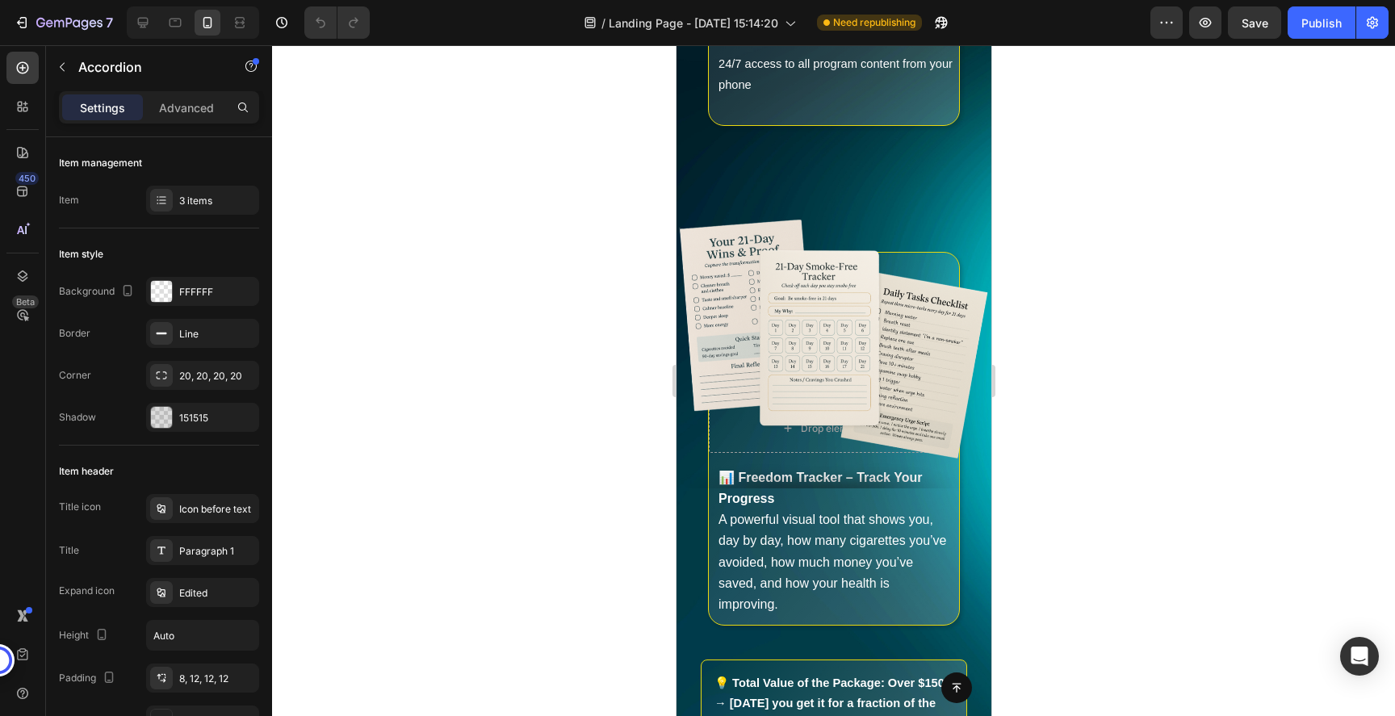
scroll to position [14702, 0]
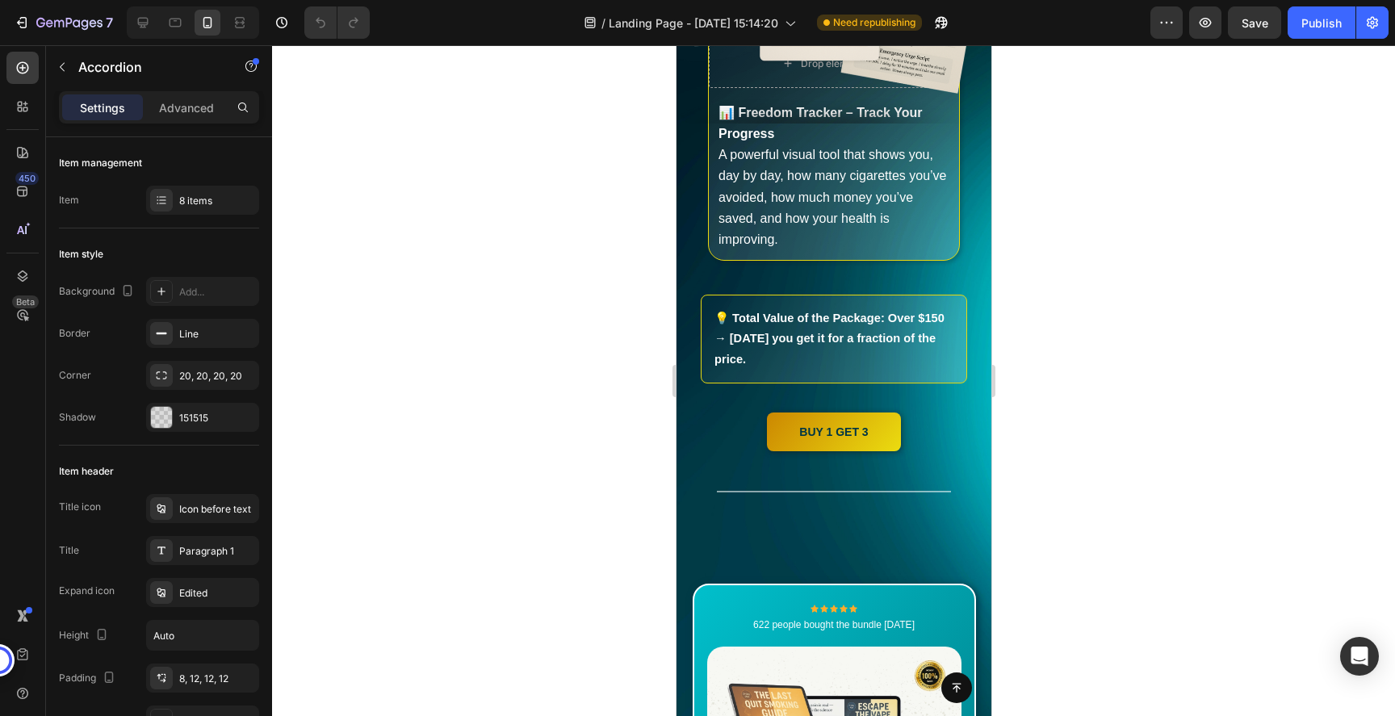
scroll to position [15093, 0]
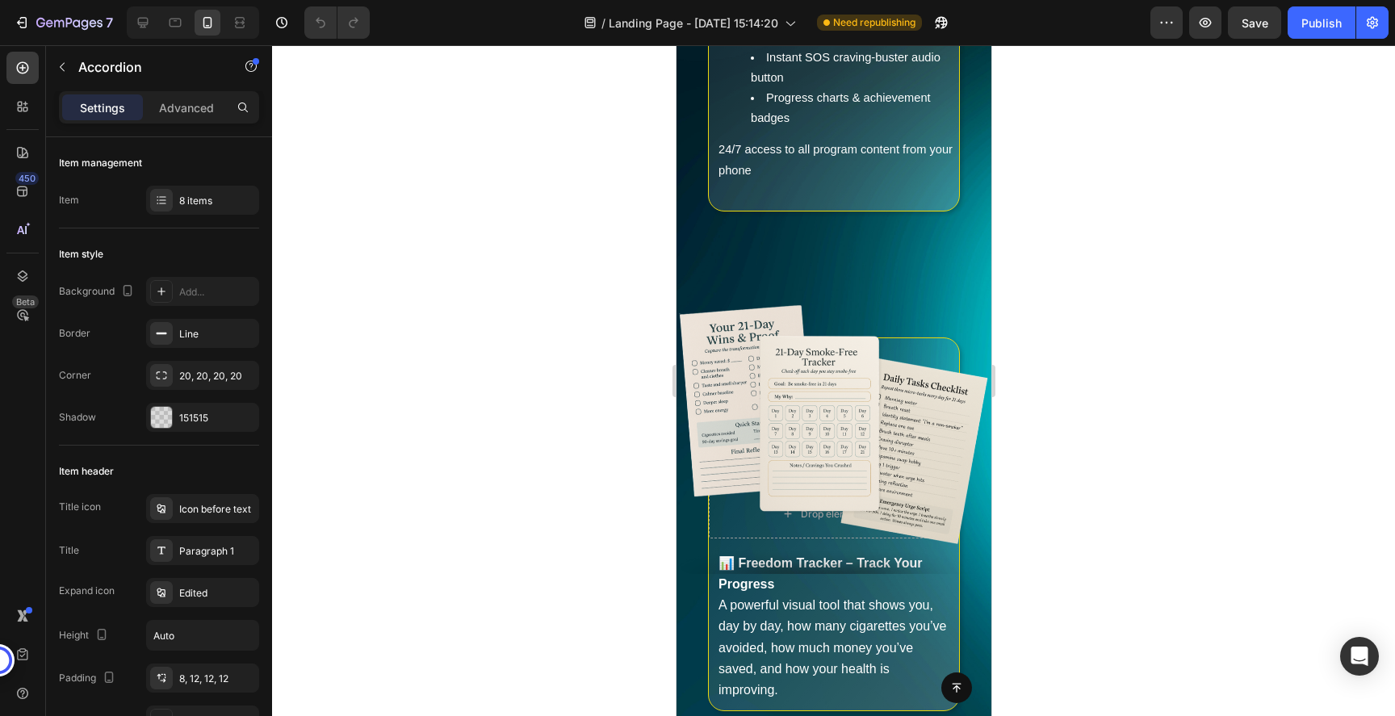
scroll to position [14520, 0]
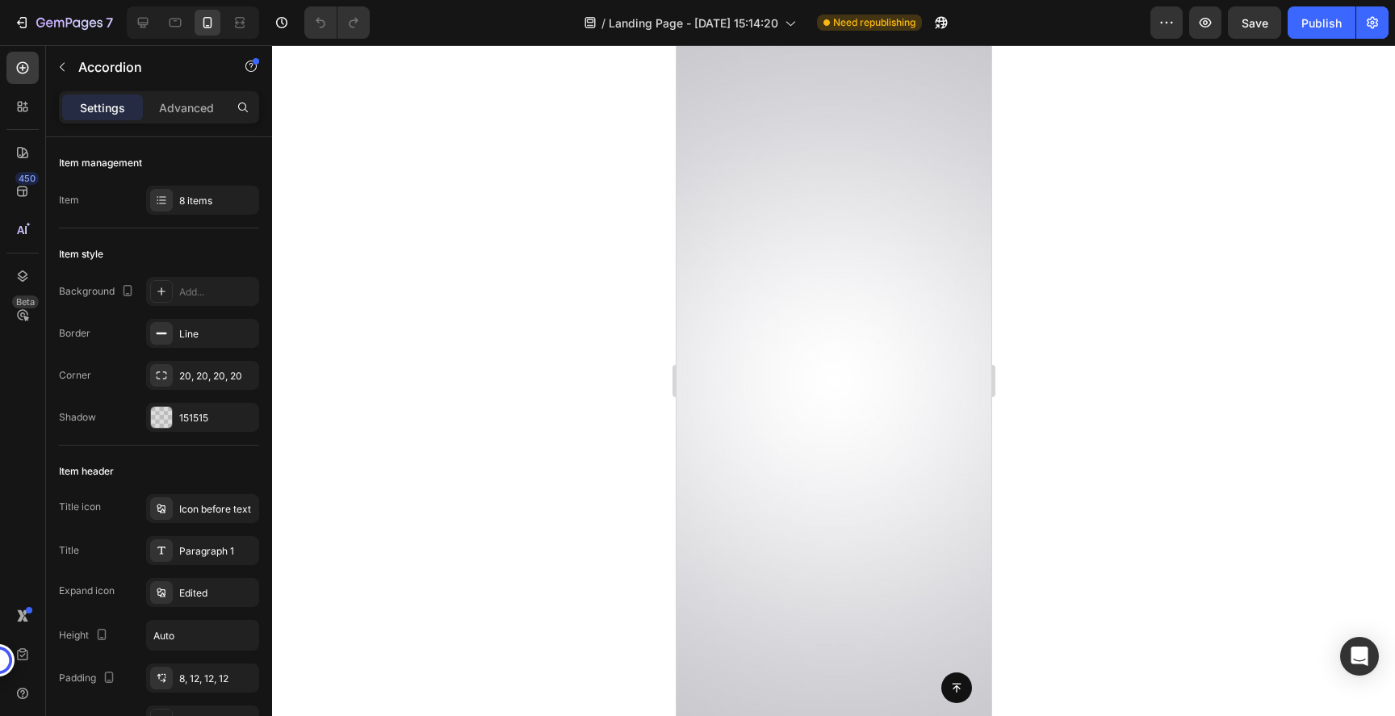
scroll to position [17761, 0]
